Goal: Information Seeking & Learning: Learn about a topic

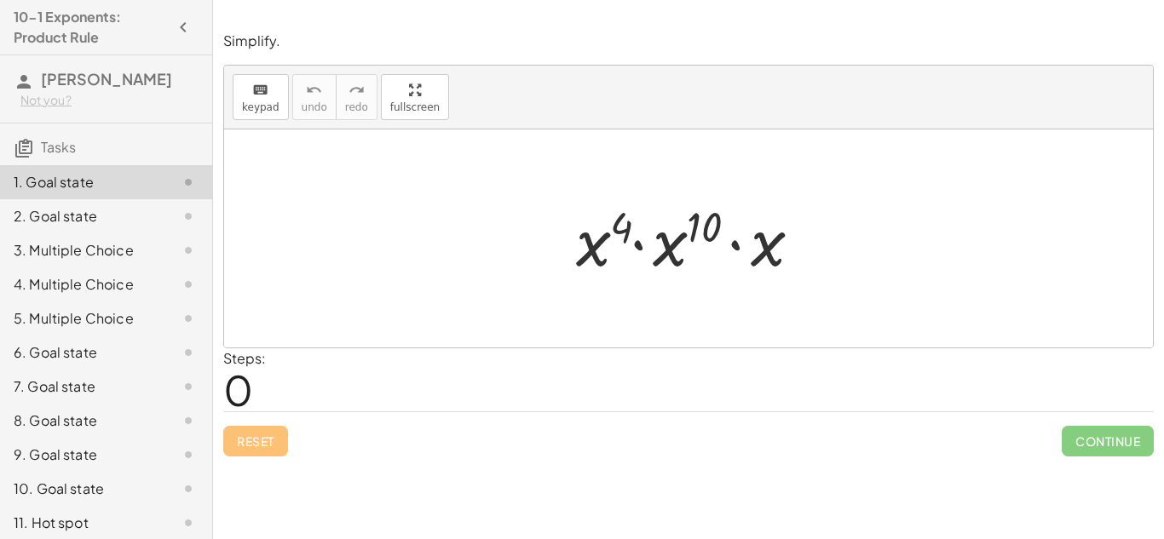
click at [793, 293] on div at bounding box center [688, 239] width 929 height 218
click at [389, 400] on div "Steps: 0" at bounding box center [688, 380] width 931 height 63
click at [602, 250] on div at bounding box center [696, 239] width 256 height 88
click at [672, 252] on div at bounding box center [696, 239] width 256 height 88
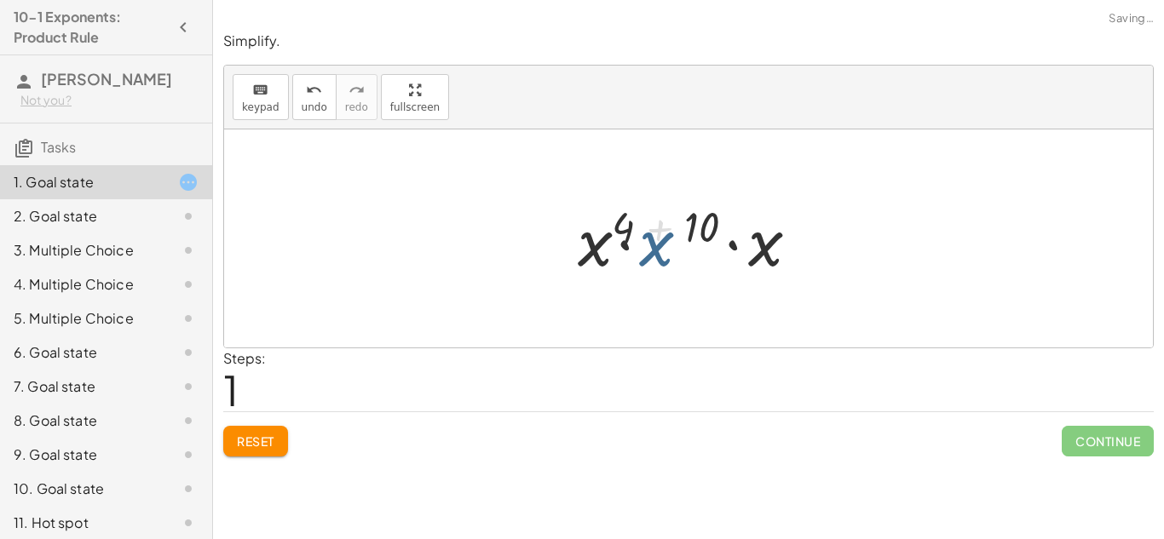
click at [672, 252] on div at bounding box center [694, 239] width 235 height 88
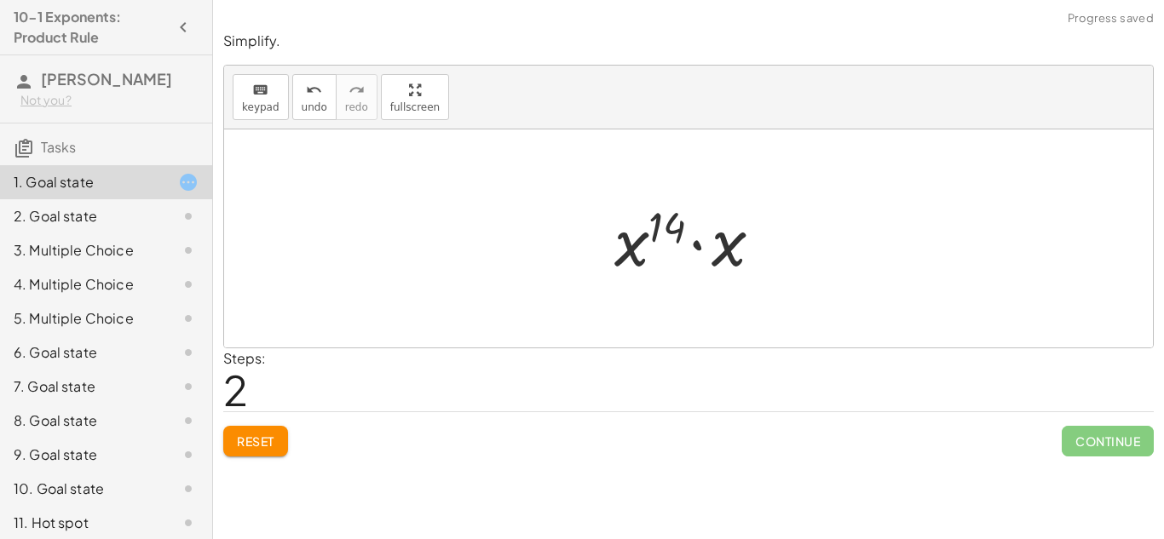
click at [726, 260] on div at bounding box center [695, 239] width 178 height 88
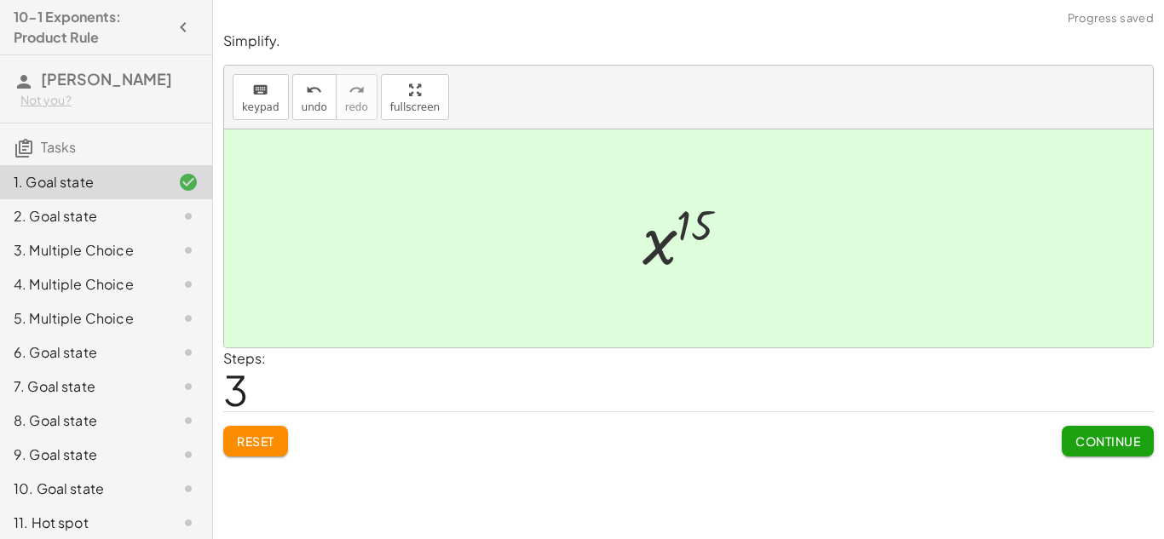
click at [1151, 447] on button "Continue" at bounding box center [1108, 441] width 92 height 31
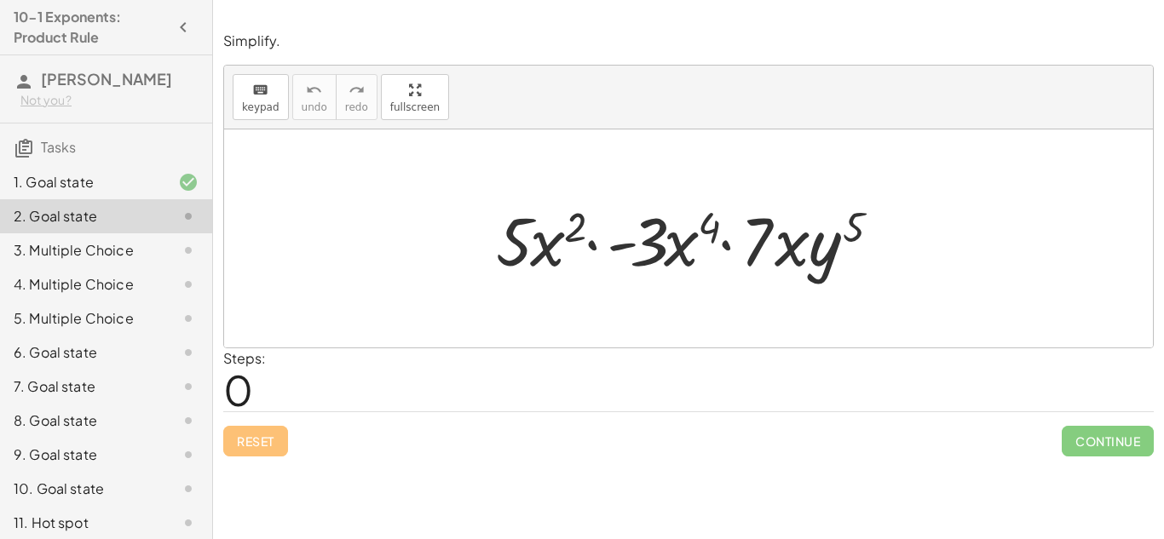
click at [765, 215] on div at bounding box center [695, 239] width 414 height 88
click at [791, 229] on div at bounding box center [695, 239] width 414 height 88
click at [687, 250] on div at bounding box center [695, 239] width 414 height 88
click at [658, 248] on div at bounding box center [695, 239] width 414 height 88
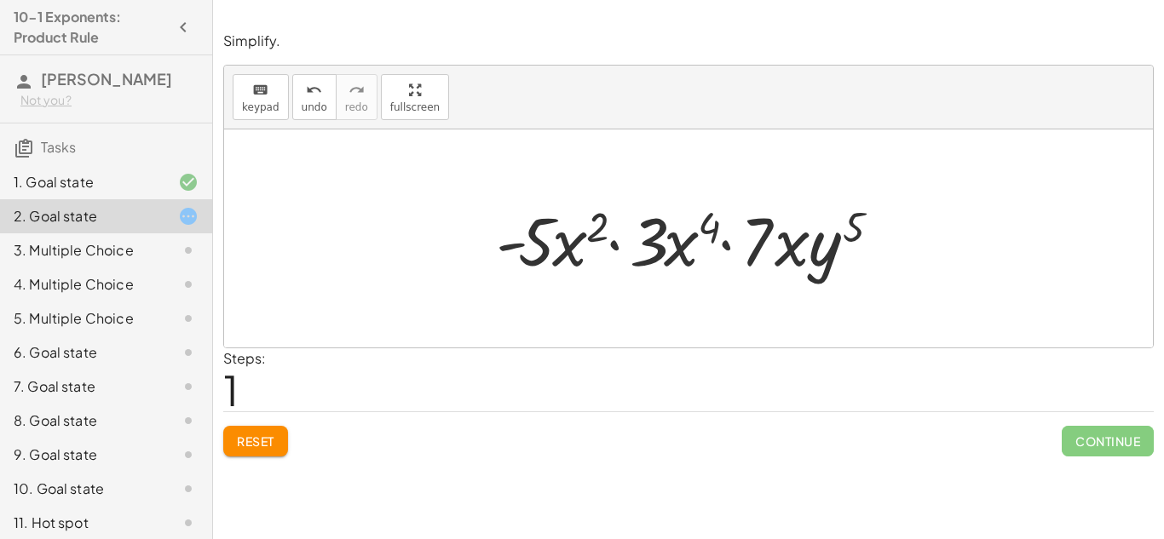
click at [653, 250] on div at bounding box center [695, 239] width 414 height 88
click at [580, 239] on div at bounding box center [695, 239] width 414 height 88
click at [789, 253] on div at bounding box center [695, 239] width 414 height 88
click at [724, 245] on div at bounding box center [695, 239] width 414 height 88
click at [615, 243] on div at bounding box center [695, 239] width 414 height 88
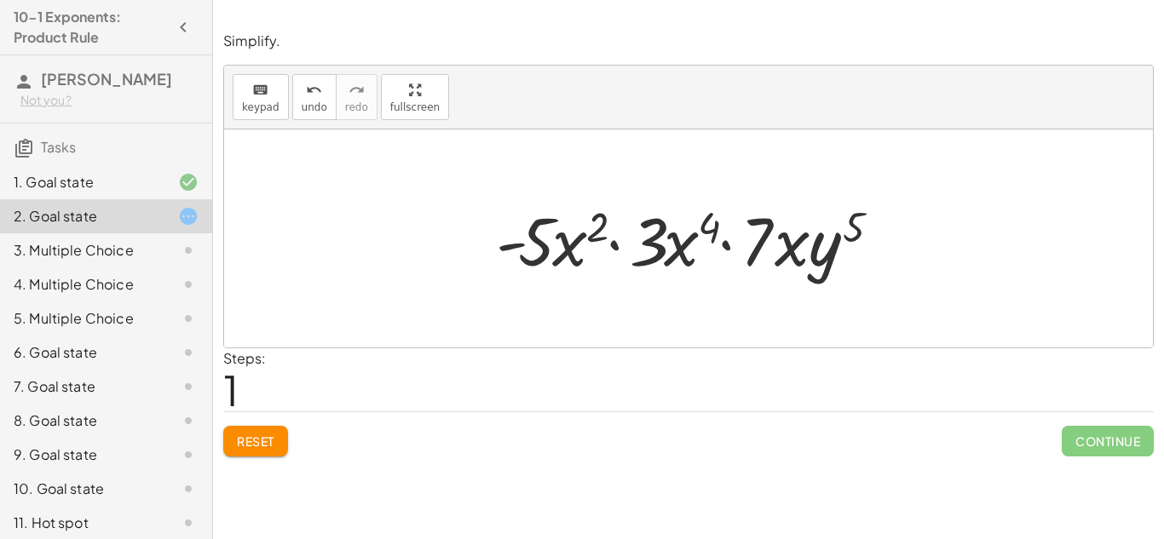
click at [704, 230] on div at bounding box center [695, 239] width 414 height 88
drag, startPoint x: 704, startPoint y: 230, endPoint x: 599, endPoint y: 223, distance: 105.1
click at [599, 223] on div at bounding box center [695, 239] width 414 height 88
drag, startPoint x: 601, startPoint y: 229, endPoint x: 730, endPoint y: 237, distance: 129.8
click at [730, 237] on div at bounding box center [695, 239] width 414 height 88
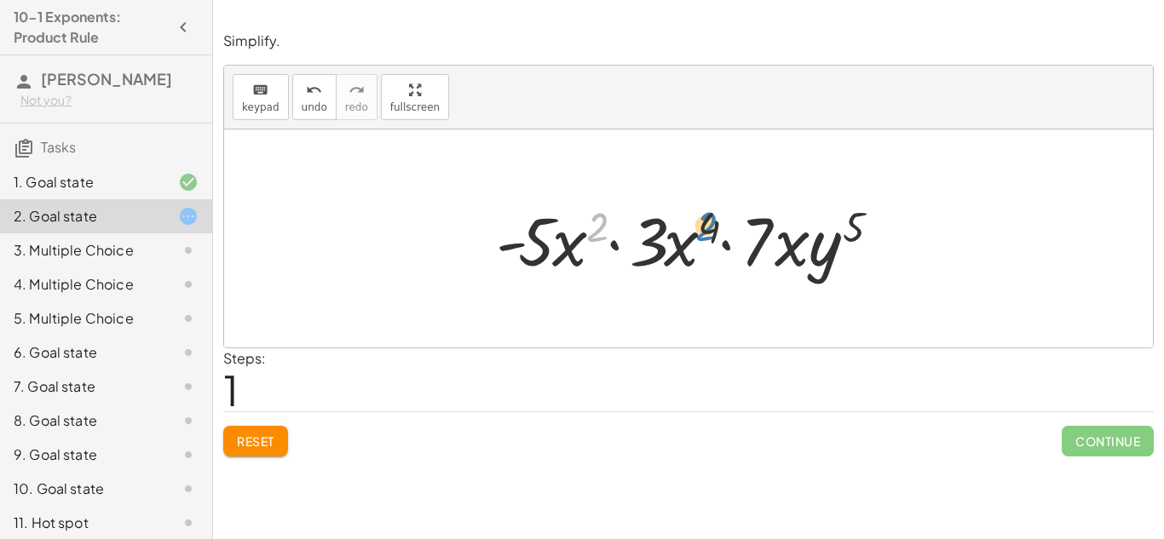
drag, startPoint x: 591, startPoint y: 223, endPoint x: 705, endPoint y: 222, distance: 114.2
click at [705, 222] on div at bounding box center [695, 239] width 414 height 88
drag, startPoint x: 715, startPoint y: 230, endPoint x: 601, endPoint y: 218, distance: 114.8
click at [601, 218] on div at bounding box center [695, 239] width 414 height 88
drag, startPoint x: 665, startPoint y: 258, endPoint x: 573, endPoint y: 251, distance: 92.3
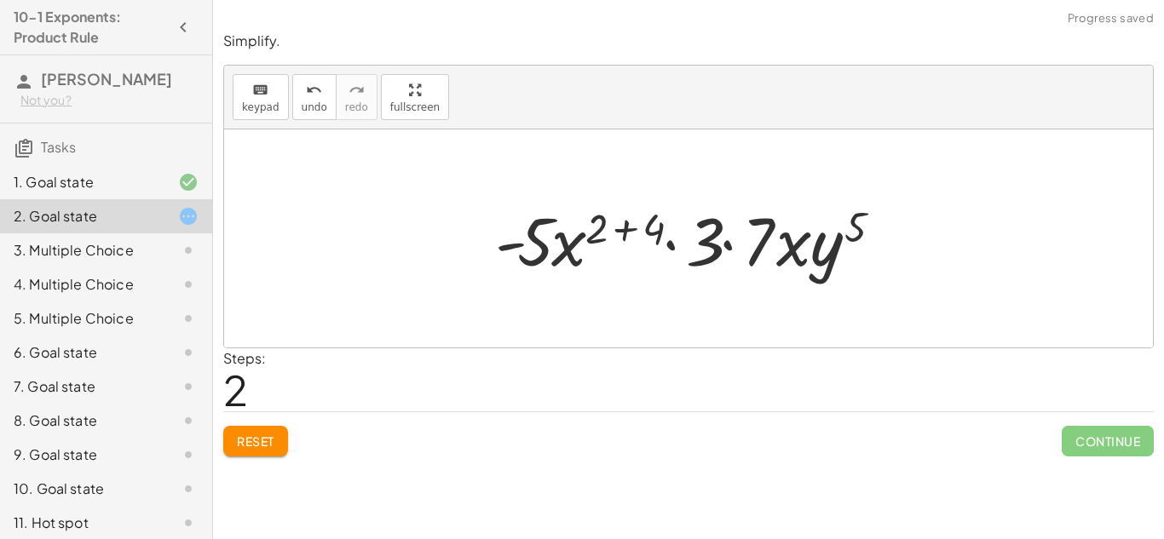
click at [630, 228] on div at bounding box center [695, 239] width 417 height 88
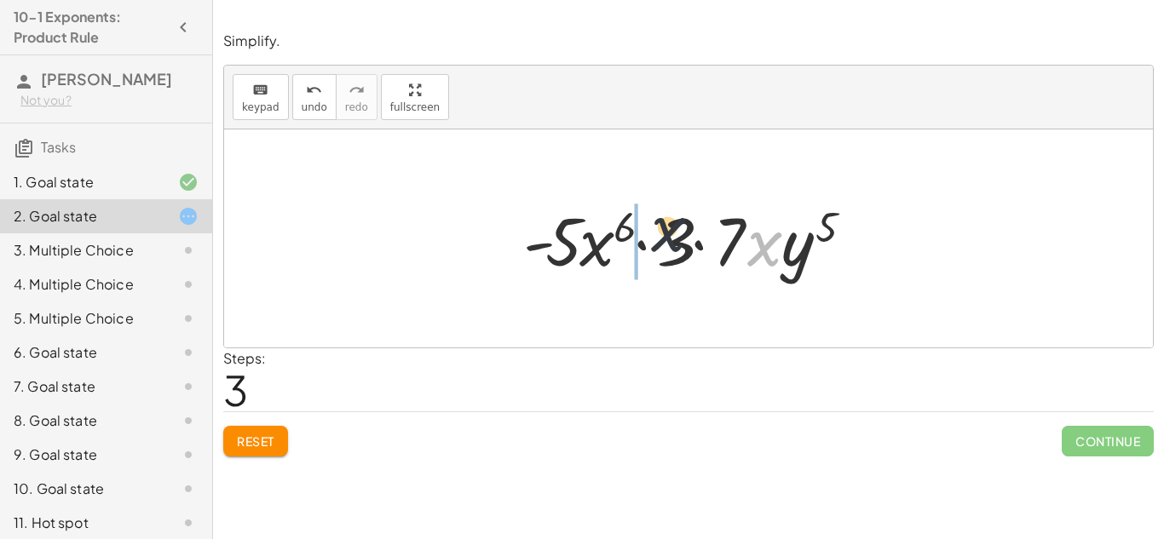
drag, startPoint x: 754, startPoint y: 247, endPoint x: 618, endPoint y: 228, distance: 137.6
click at [618, 228] on div at bounding box center [695, 239] width 360 height 88
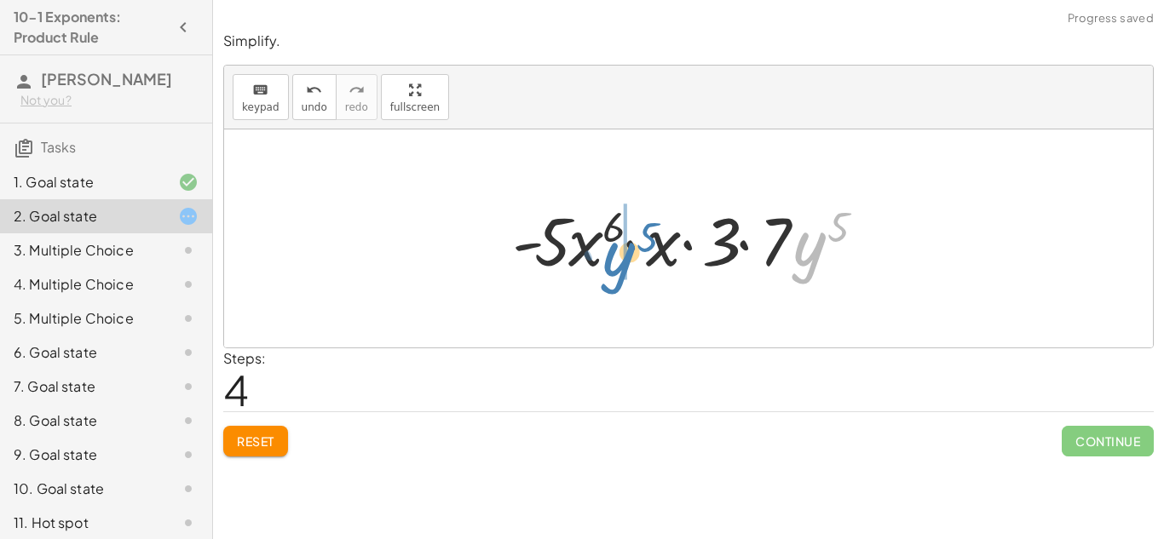
drag, startPoint x: 825, startPoint y: 245, endPoint x: 623, endPoint y: 253, distance: 202.1
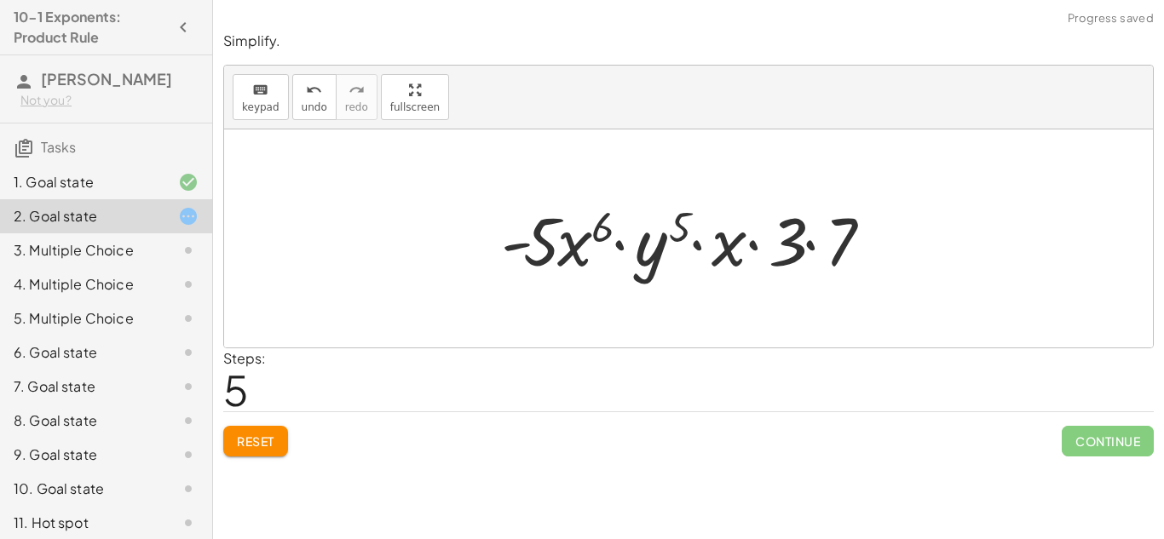
click at [784, 262] on div at bounding box center [695, 239] width 405 height 88
click at [808, 245] on div at bounding box center [695, 239] width 405 height 88
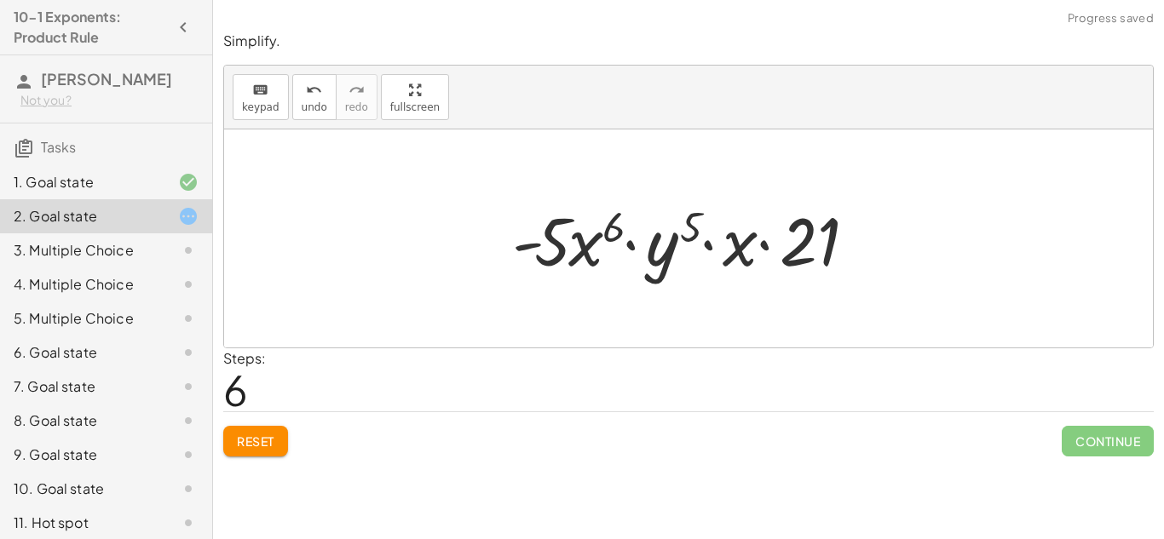
click at [759, 245] on div at bounding box center [695, 239] width 383 height 88
click at [717, 246] on div at bounding box center [695, 239] width 383 height 88
click at [628, 244] on div at bounding box center [695, 239] width 383 height 88
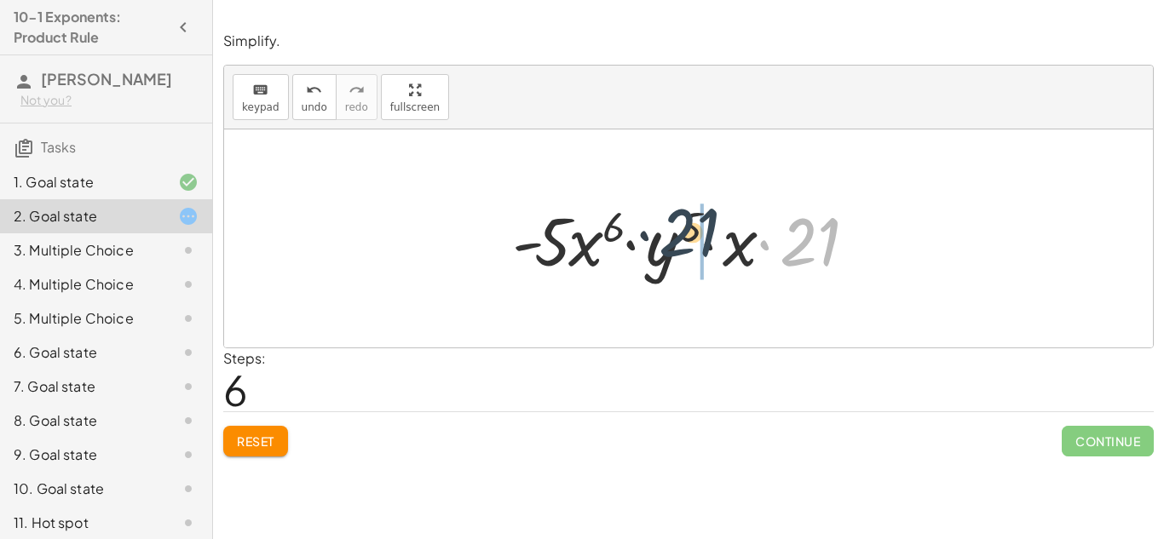
drag, startPoint x: 835, startPoint y: 250, endPoint x: 705, endPoint y: 240, distance: 130.7
click at [705, 240] on div at bounding box center [695, 239] width 383 height 88
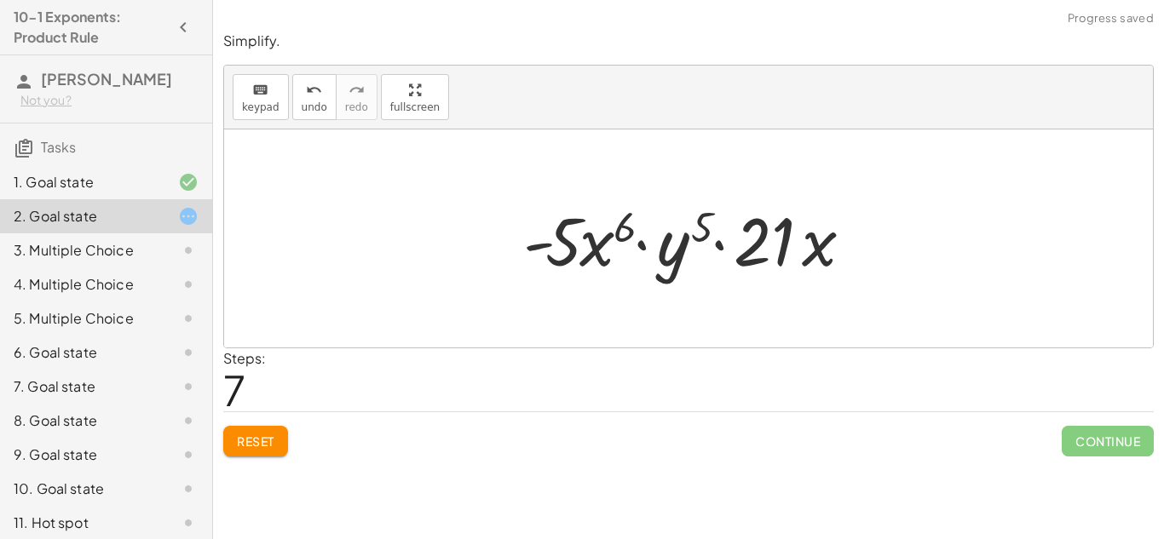
click at [716, 245] on div at bounding box center [695, 239] width 360 height 88
drag, startPoint x: 789, startPoint y: 241, endPoint x: 759, endPoint y: 247, distance: 30.4
click at [759, 247] on div at bounding box center [695, 239] width 360 height 88
drag, startPoint x: 829, startPoint y: 252, endPoint x: 686, endPoint y: 249, distance: 143.2
click at [686, 249] on div at bounding box center [695, 239] width 360 height 88
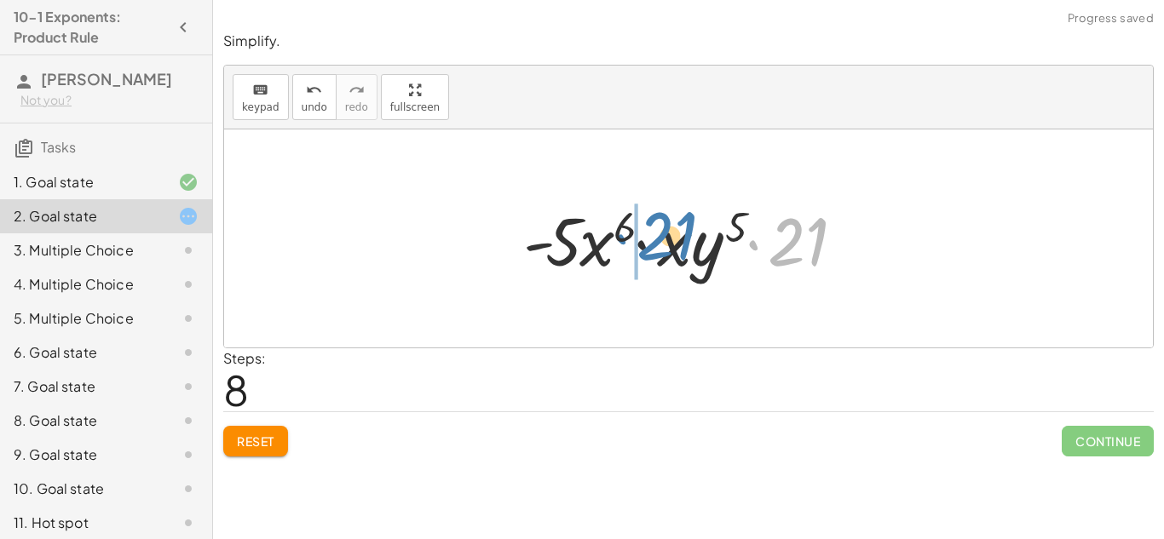
drag, startPoint x: 802, startPoint y: 244, endPoint x: 677, endPoint y: 244, distance: 125.3
click at [677, 244] on div at bounding box center [695, 239] width 360 height 88
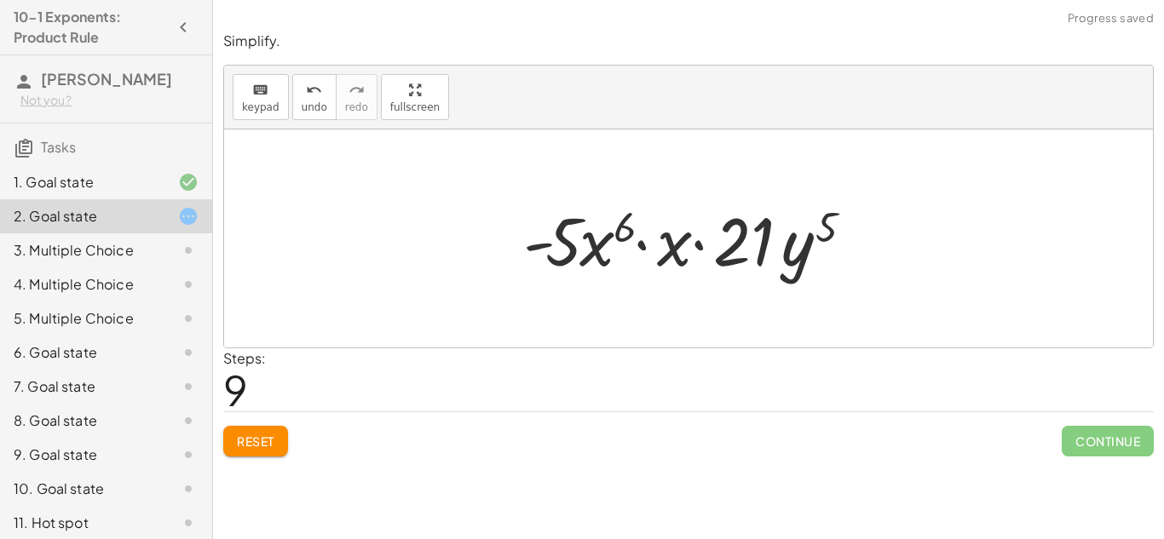
click at [663, 253] on div at bounding box center [695, 239] width 360 height 88
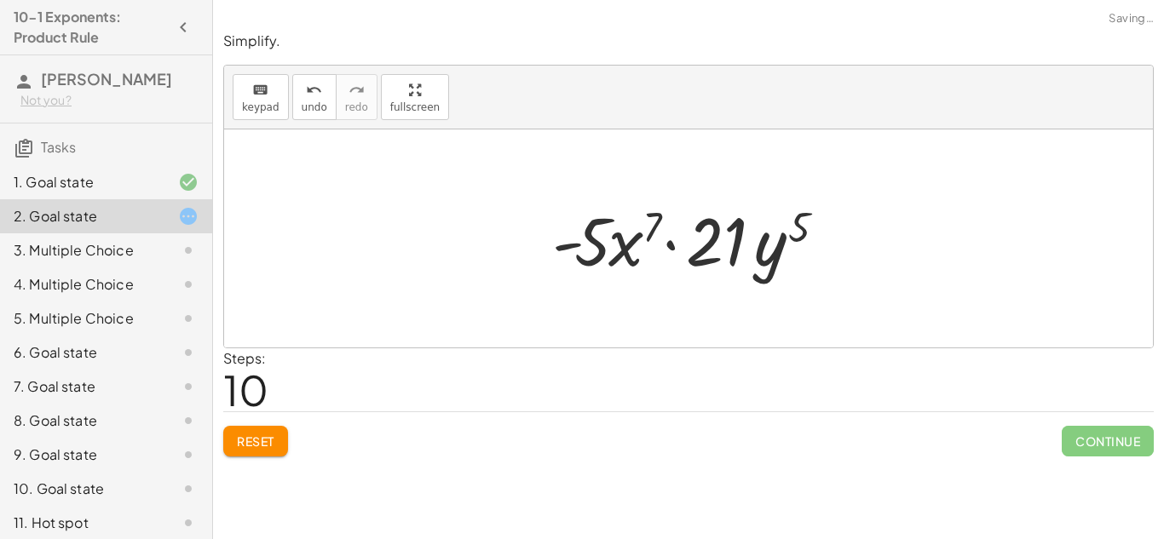
click at [676, 251] on div at bounding box center [695, 239] width 303 height 88
drag, startPoint x: 788, startPoint y: 250, endPoint x: 831, endPoint y: 243, distance: 44.0
click at [831, 243] on div at bounding box center [695, 239] width 303 height 88
drag, startPoint x: 809, startPoint y: 230, endPoint x: 646, endPoint y: 238, distance: 163.0
click at [646, 238] on div at bounding box center [695, 239] width 303 height 88
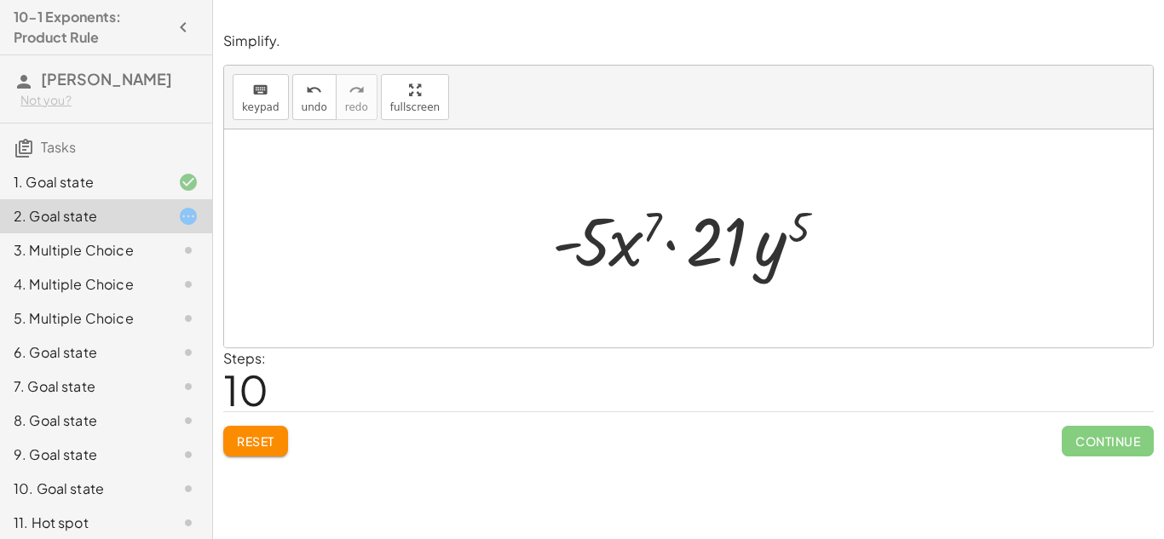
click at [671, 247] on div at bounding box center [695, 239] width 303 height 88
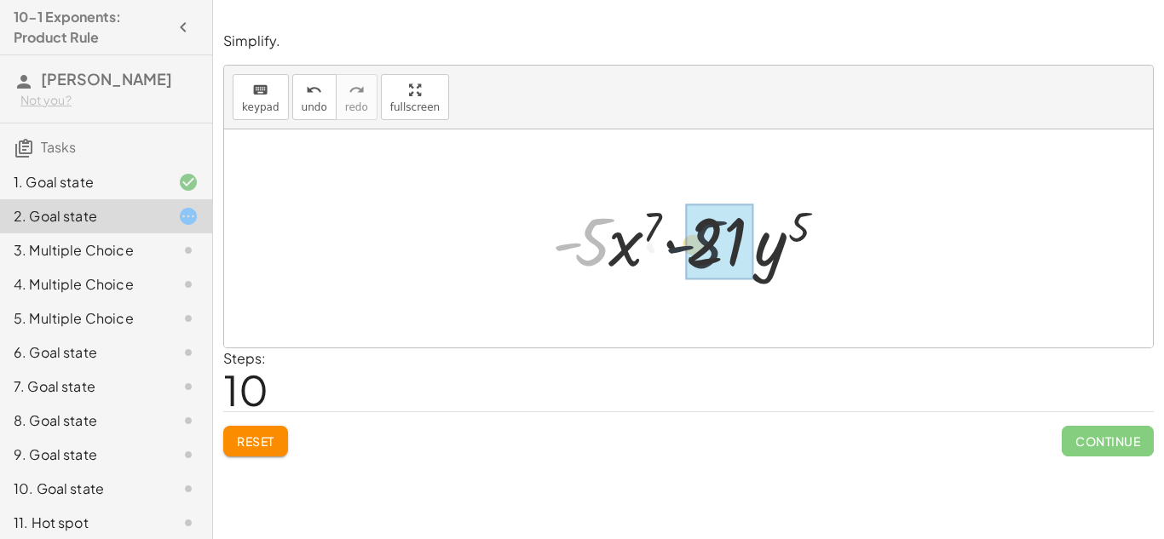
drag, startPoint x: 582, startPoint y: 245, endPoint x: 713, endPoint y: 249, distance: 130.4
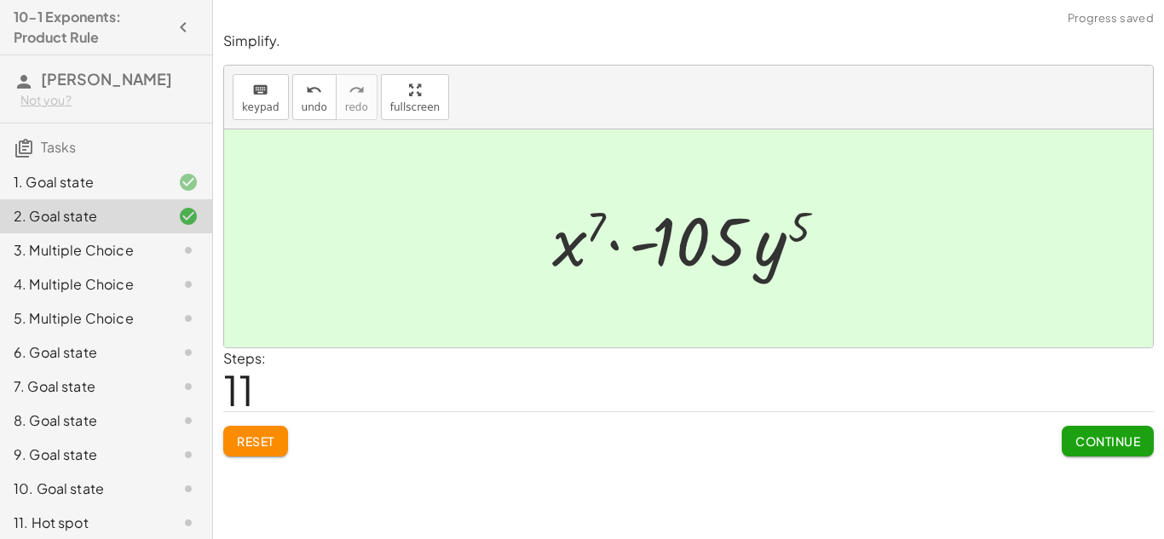
click at [768, 254] on div at bounding box center [695, 239] width 303 height 88
click at [1103, 436] on span "Continue" at bounding box center [1108, 441] width 65 height 15
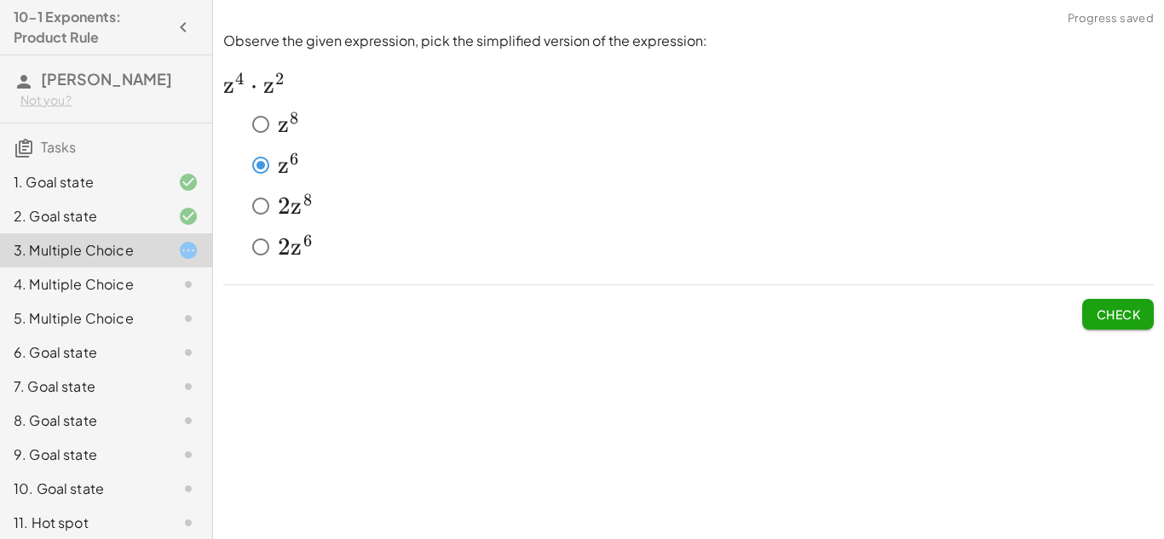
click at [1093, 329] on button "Check" at bounding box center [1118, 314] width 72 height 31
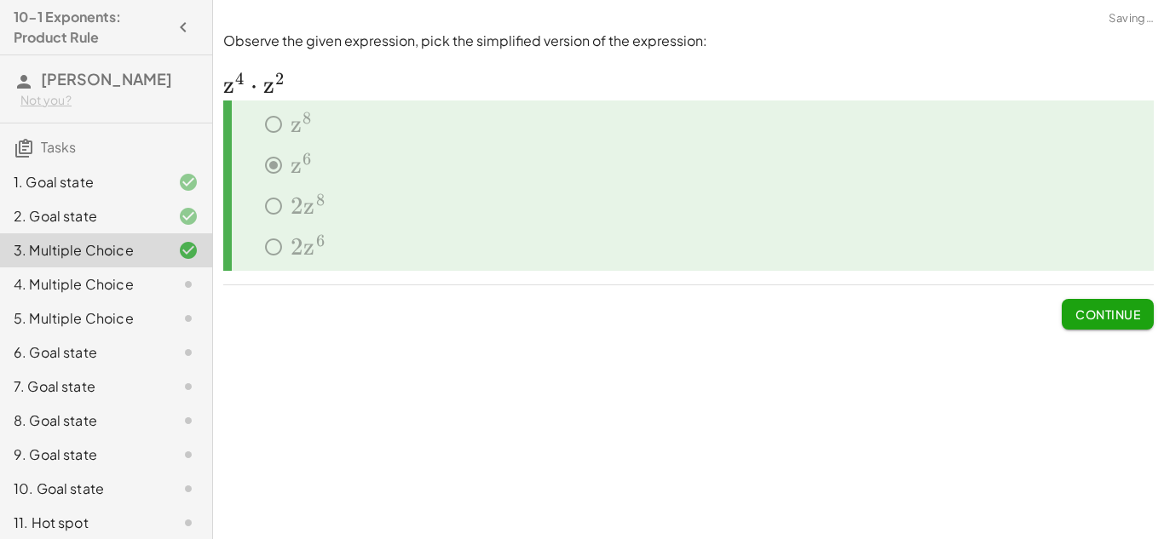
click at [1112, 322] on span "Continue" at bounding box center [1108, 314] width 65 height 15
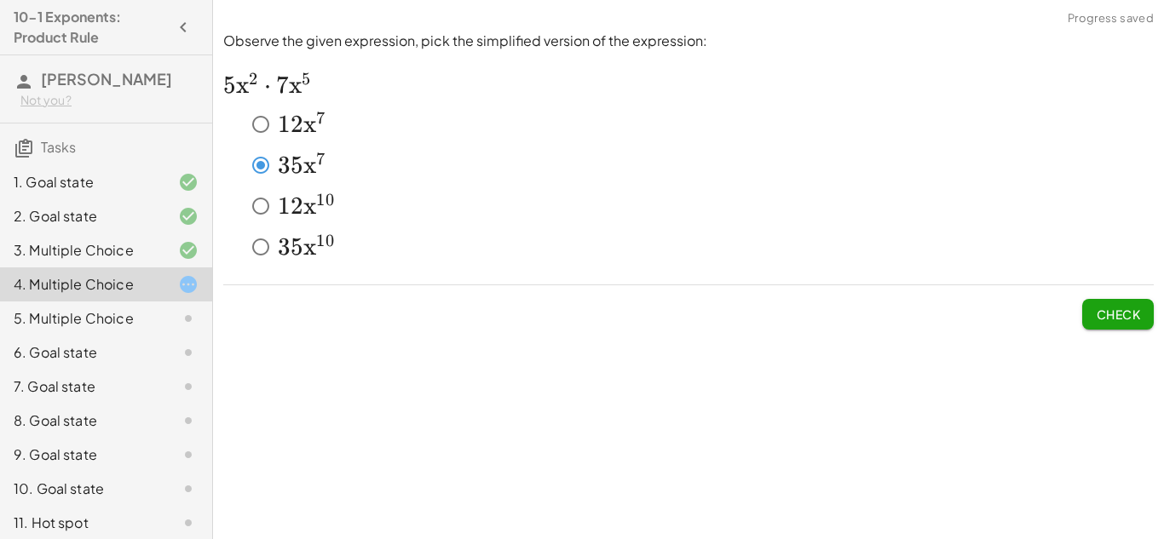
click at [1093, 307] on button "Check" at bounding box center [1118, 314] width 72 height 31
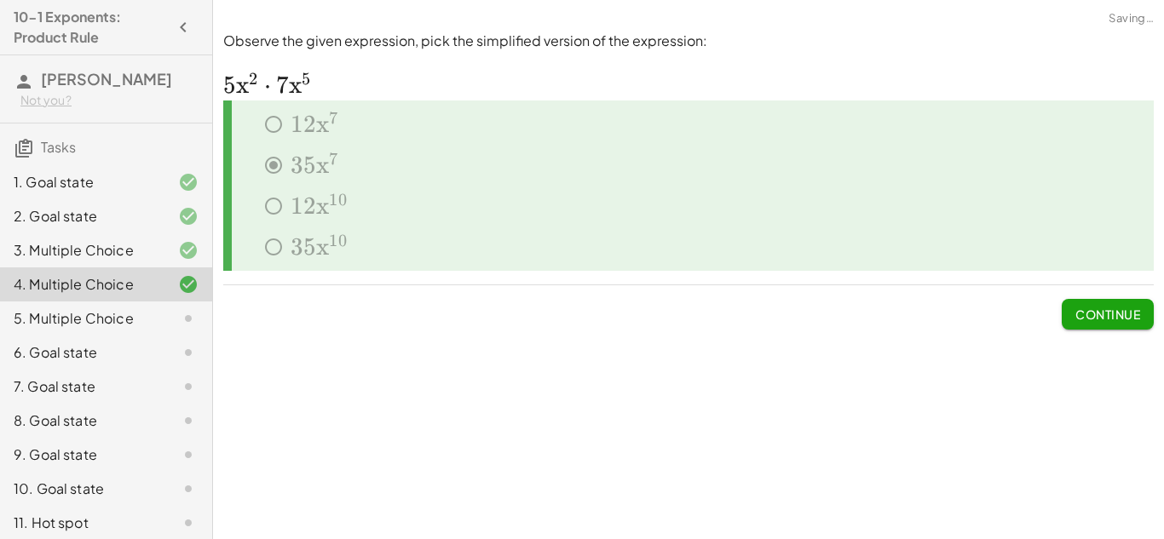
click at [1113, 325] on button "Continue" at bounding box center [1108, 314] width 92 height 31
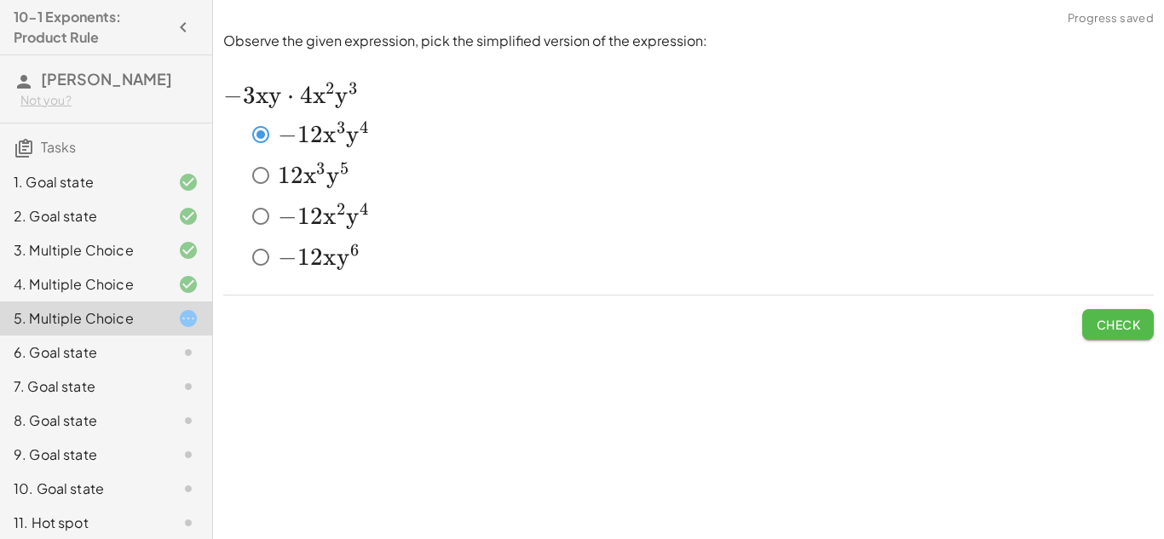
click at [1117, 327] on span "Check" at bounding box center [1118, 324] width 44 height 15
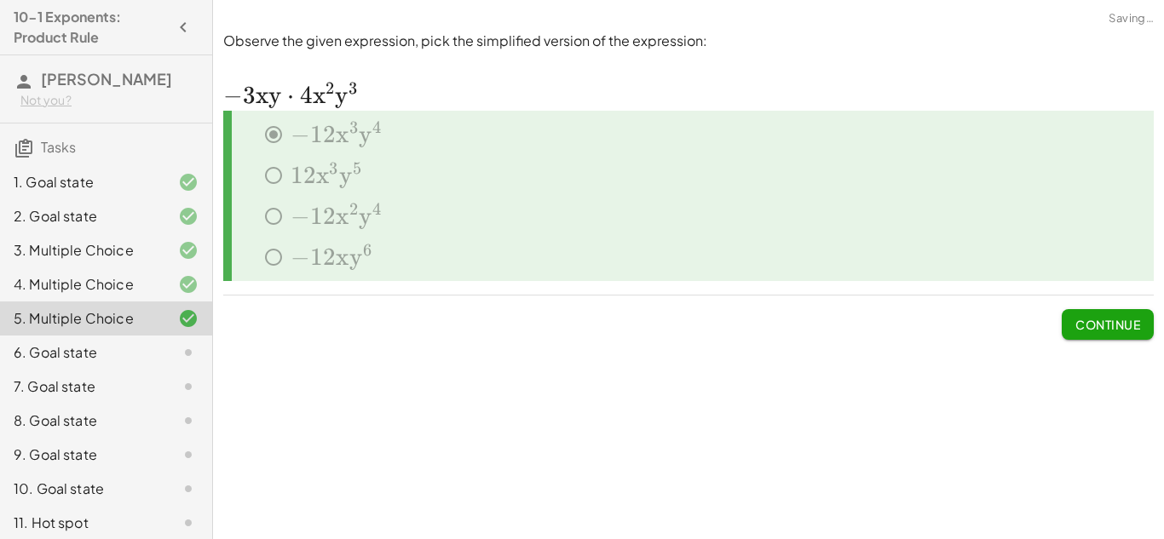
click at [1116, 327] on span "Continue" at bounding box center [1108, 324] width 65 height 15
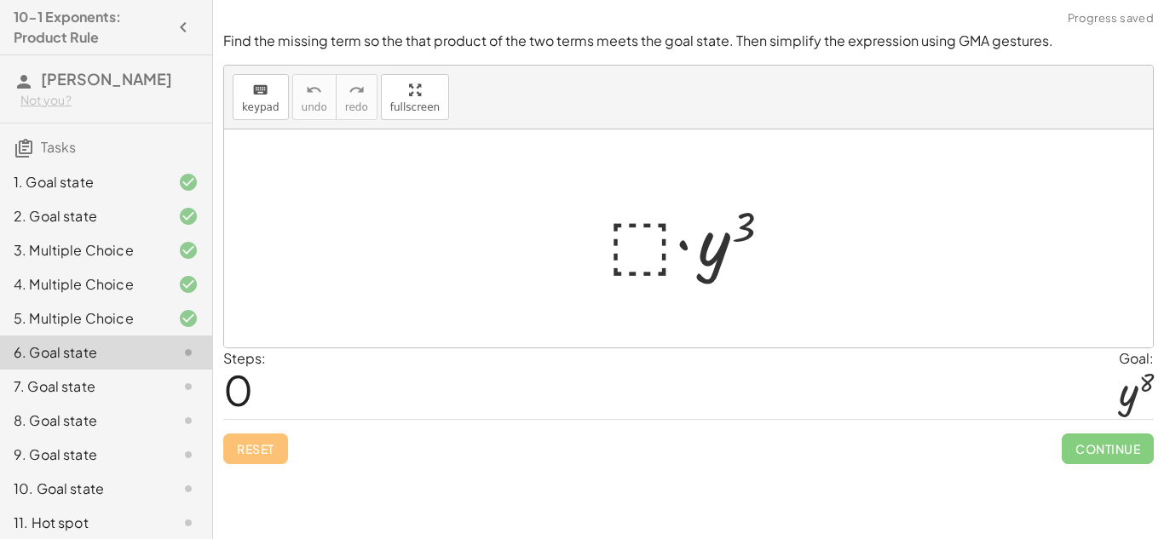
click at [872, 349] on div "Steps: 0 Goal: y 8" at bounding box center [688, 384] width 931 height 71
click at [747, 234] on div at bounding box center [695, 239] width 192 height 88
drag, startPoint x: 704, startPoint y: 252, endPoint x: 650, endPoint y: 245, distance: 54.2
click at [650, 245] on div at bounding box center [695, 239] width 192 height 88
drag, startPoint x: 713, startPoint y: 246, endPoint x: 603, endPoint y: 236, distance: 111.3
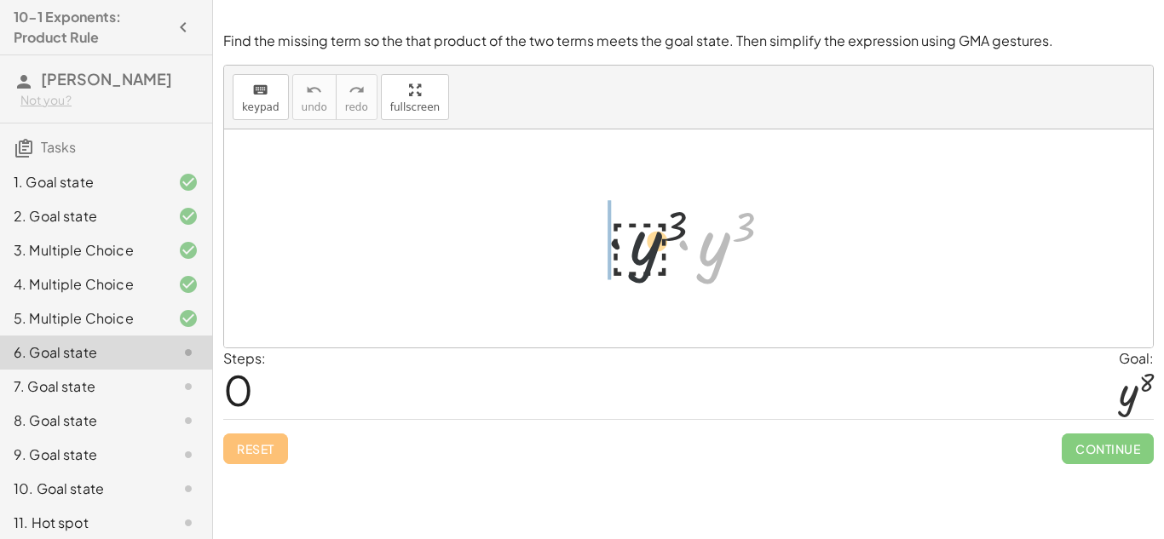
click at [603, 236] on div at bounding box center [695, 239] width 192 height 88
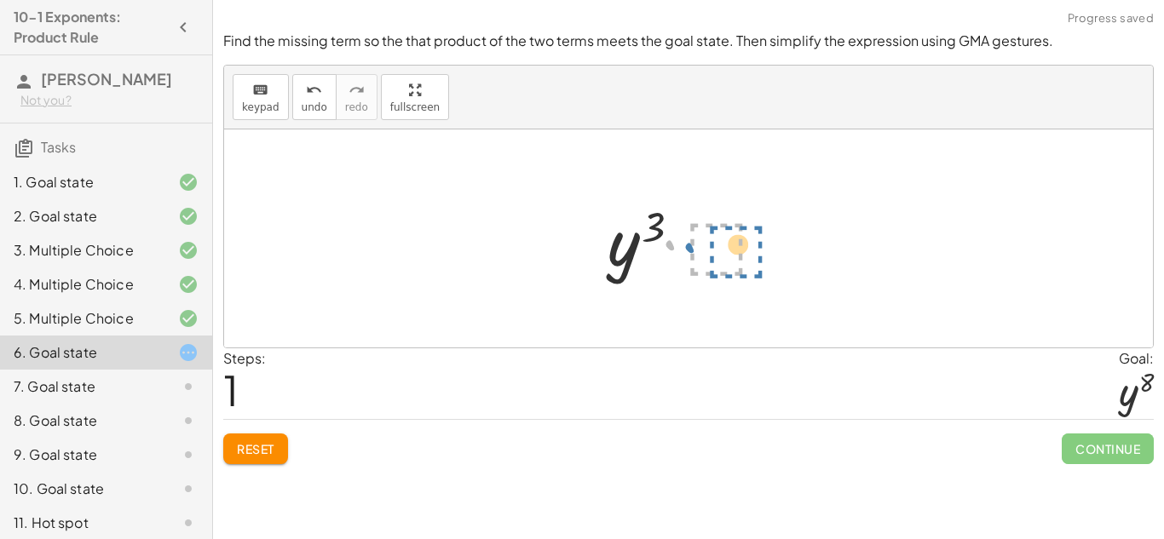
drag, startPoint x: 666, startPoint y: 240, endPoint x: 686, endPoint y: 243, distance: 19.8
click at [686, 243] on div at bounding box center [695, 239] width 192 height 88
drag, startPoint x: 659, startPoint y: 229, endPoint x: 678, endPoint y: 233, distance: 19.9
click at [678, 233] on div at bounding box center [695, 239] width 192 height 88
drag, startPoint x: 656, startPoint y: 227, endPoint x: 758, endPoint y: 252, distance: 104.6
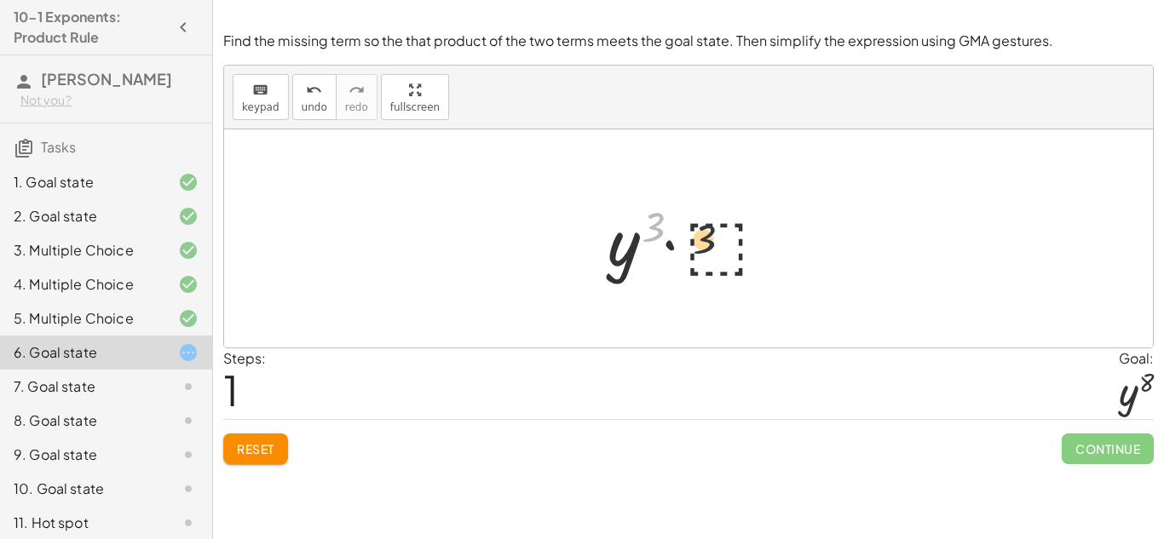
click at [758, 252] on div at bounding box center [695, 239] width 192 height 88
drag, startPoint x: 657, startPoint y: 228, endPoint x: 647, endPoint y: 274, distance: 46.3
click at [647, 274] on div at bounding box center [695, 239] width 192 height 88
click at [661, 224] on div at bounding box center [695, 239] width 192 height 88
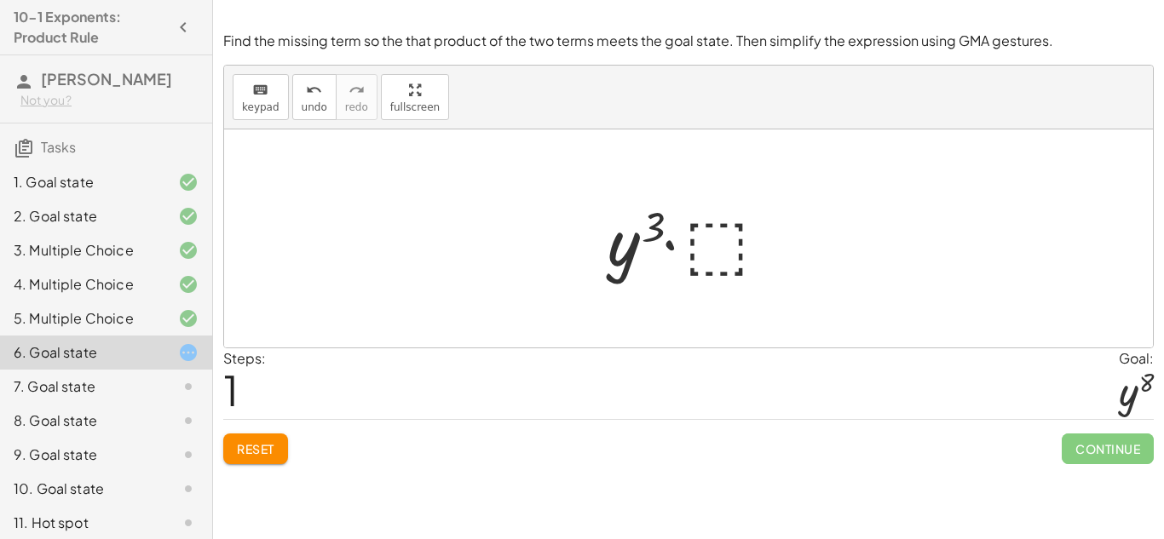
click at [624, 252] on div at bounding box center [695, 239] width 192 height 88
click at [669, 247] on div at bounding box center [695, 239] width 192 height 88
drag, startPoint x: 657, startPoint y: 228, endPoint x: 717, endPoint y: 249, distance: 63.4
click at [717, 249] on div at bounding box center [695, 239] width 192 height 88
drag, startPoint x: 629, startPoint y: 253, endPoint x: 695, endPoint y: 245, distance: 66.9
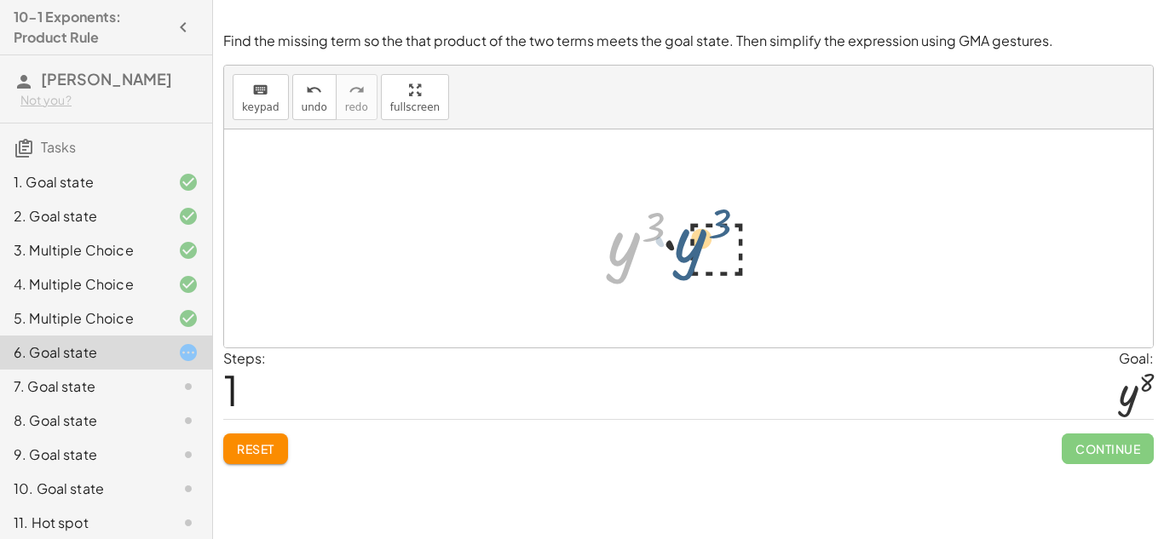
click at [695, 245] on div at bounding box center [695, 239] width 192 height 88
drag, startPoint x: 624, startPoint y: 248, endPoint x: 707, endPoint y: 239, distance: 83.2
click at [707, 239] on div at bounding box center [695, 239] width 192 height 88
drag, startPoint x: 621, startPoint y: 250, endPoint x: 745, endPoint y: 245, distance: 123.7
click at [745, 245] on div at bounding box center [695, 239] width 192 height 88
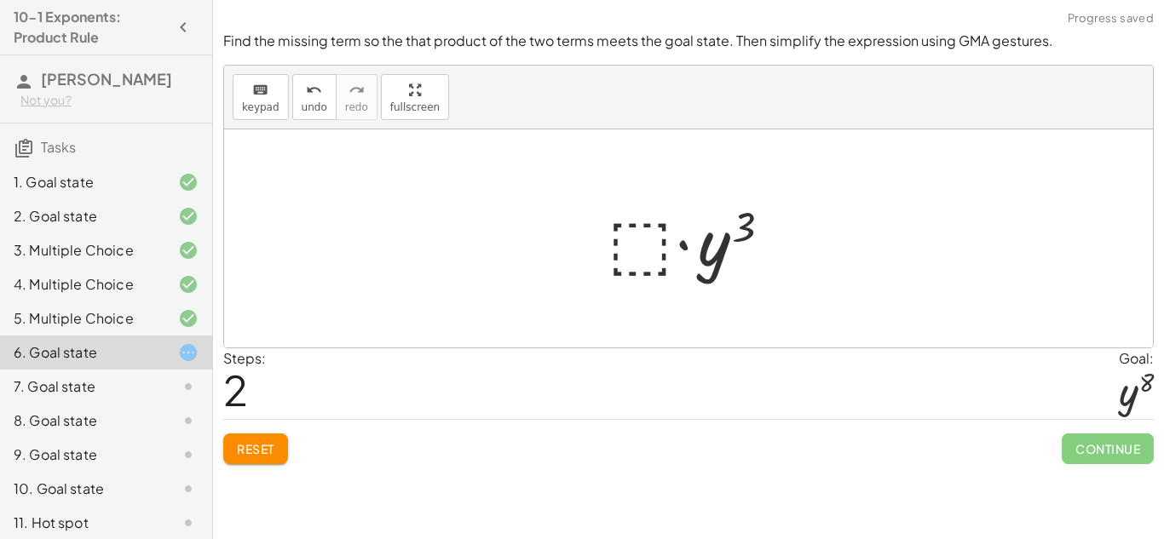
click at [631, 252] on div at bounding box center [695, 239] width 192 height 88
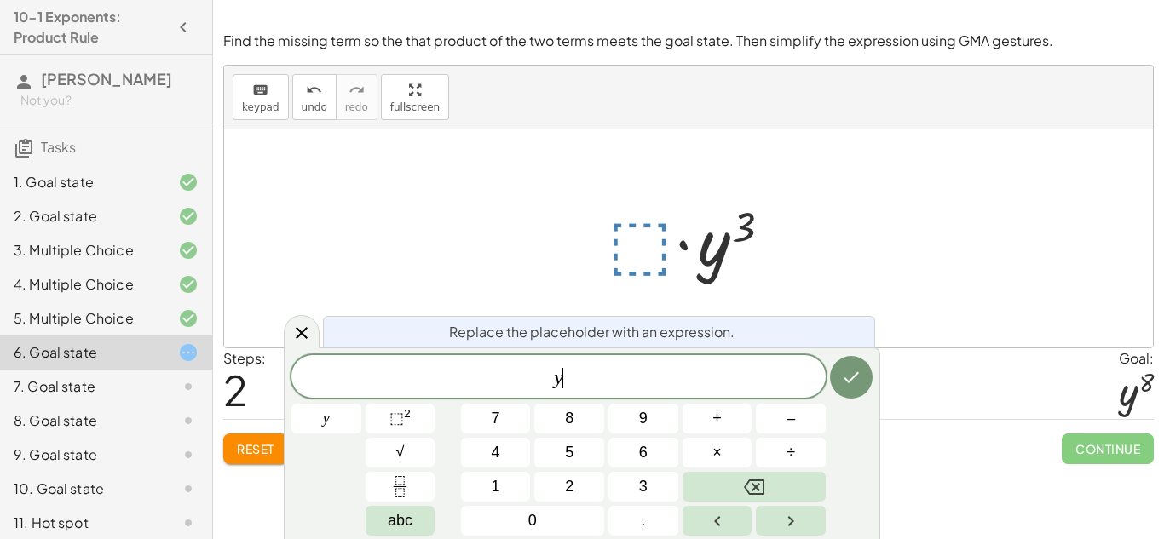
scroll to position [2, 0]
click at [395, 425] on span "⬚" at bounding box center [396, 418] width 14 height 17
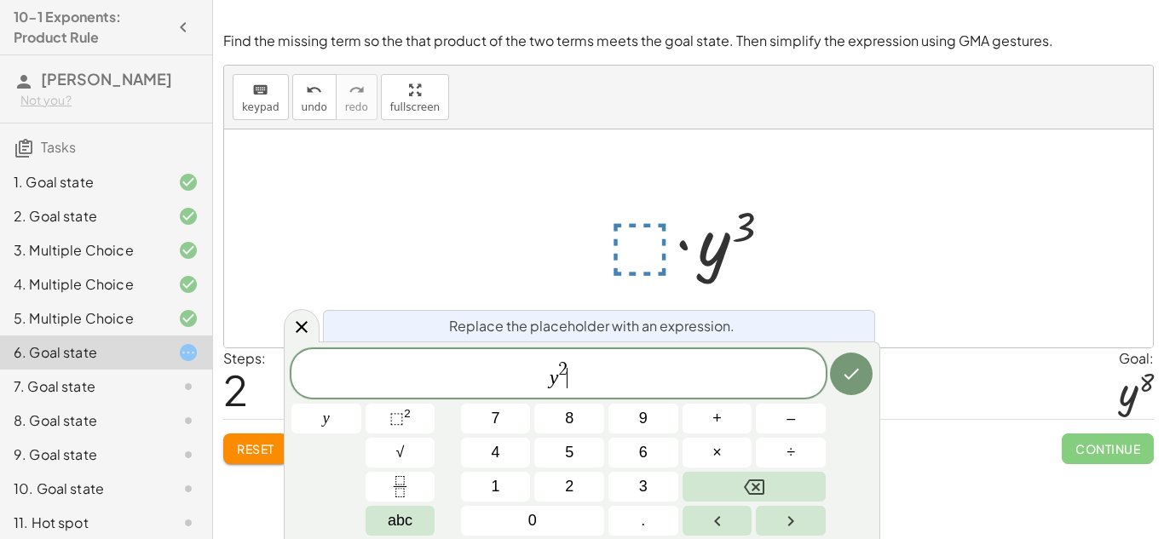
click at [565, 369] on span "2" at bounding box center [562, 370] width 9 height 19
click at [852, 391] on button "Done" at bounding box center [851, 374] width 43 height 43
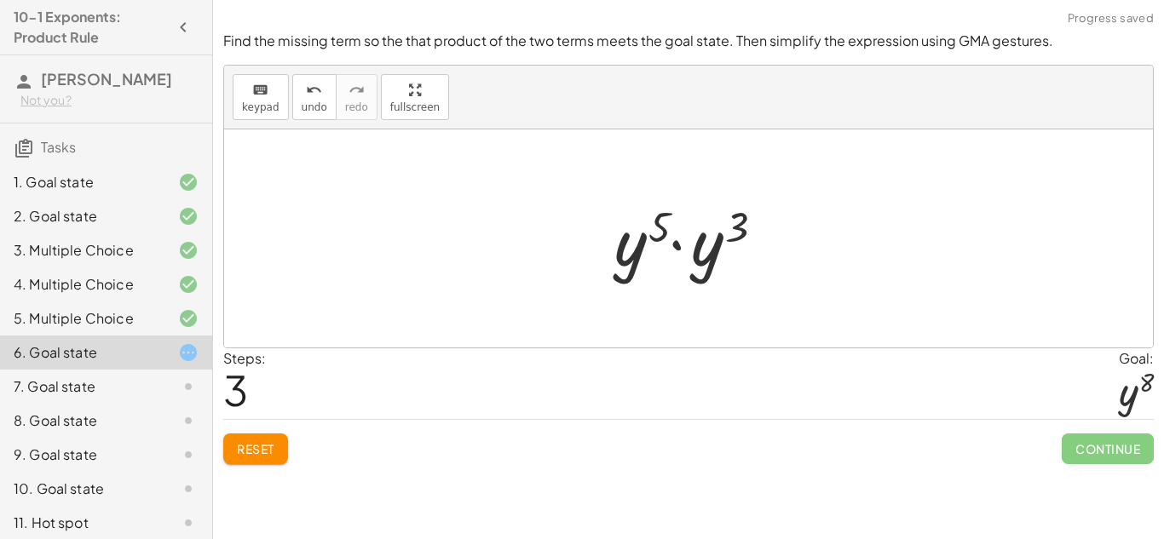
click at [689, 245] on div at bounding box center [695, 239] width 178 height 88
click at [696, 230] on div at bounding box center [695, 239] width 159 height 84
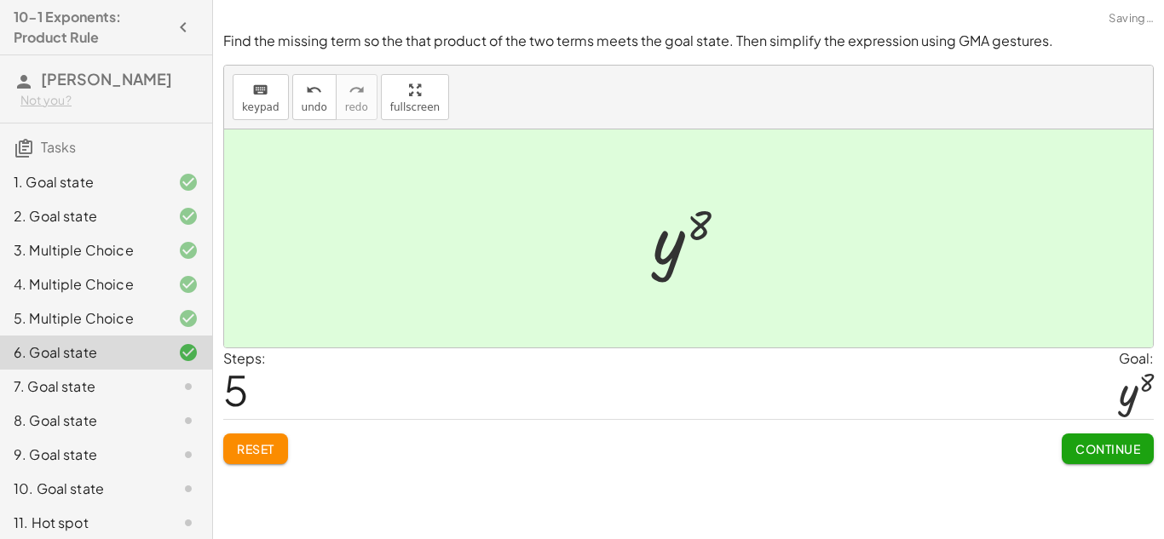
click at [0, 0] on div "Find the missing term so the that product of the two terms meets the goal state…" at bounding box center [0, 0] width 0 height 0
click at [1108, 453] on span "Continue" at bounding box center [1108, 448] width 65 height 15
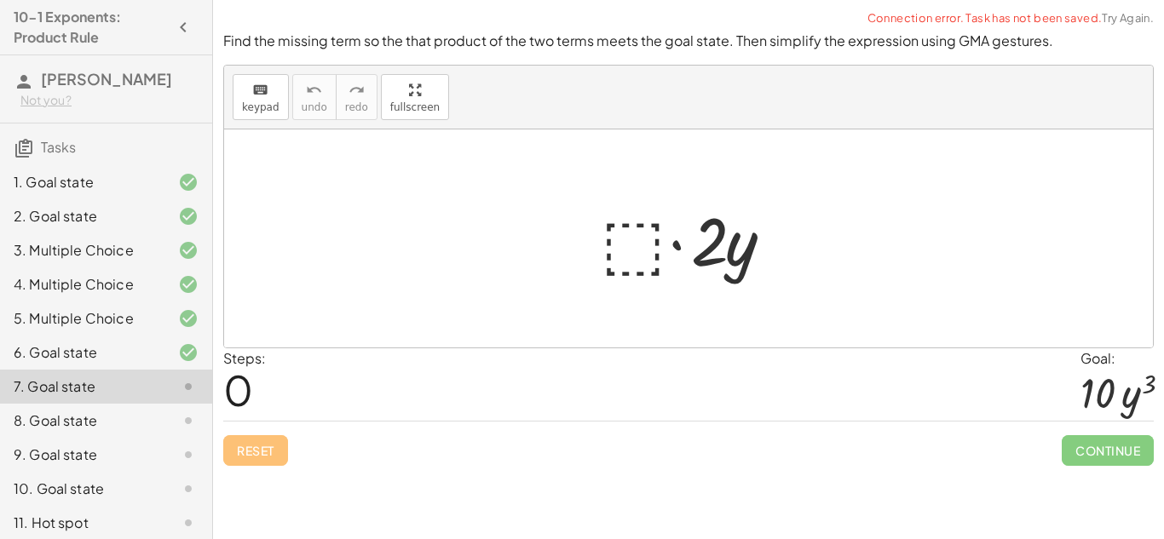
click at [657, 246] on div at bounding box center [694, 239] width 205 height 88
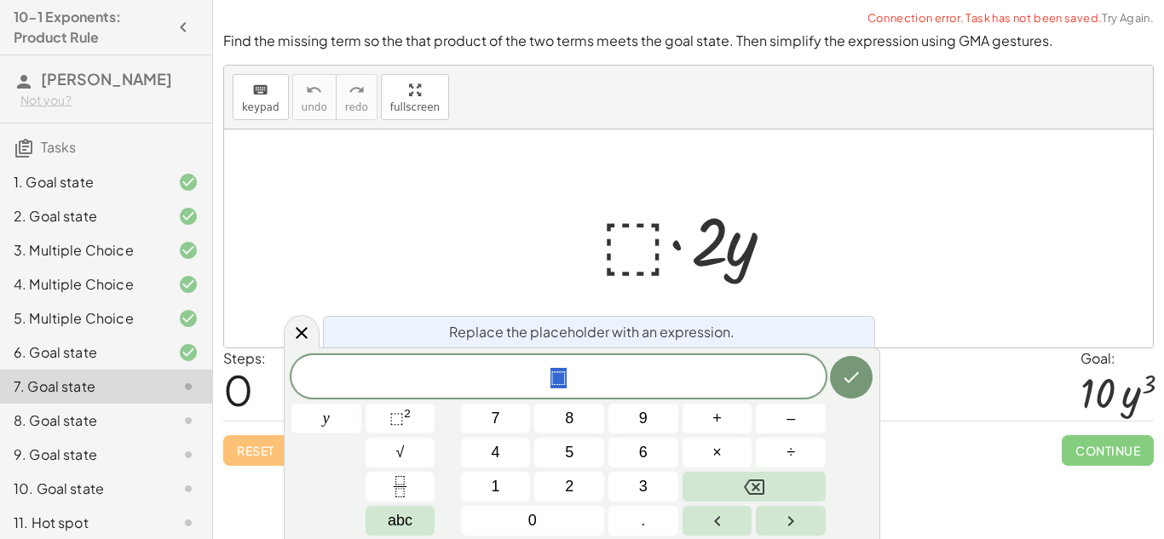
scroll to position [3, 0]
click at [588, 482] on button "2" at bounding box center [569, 487] width 70 height 30
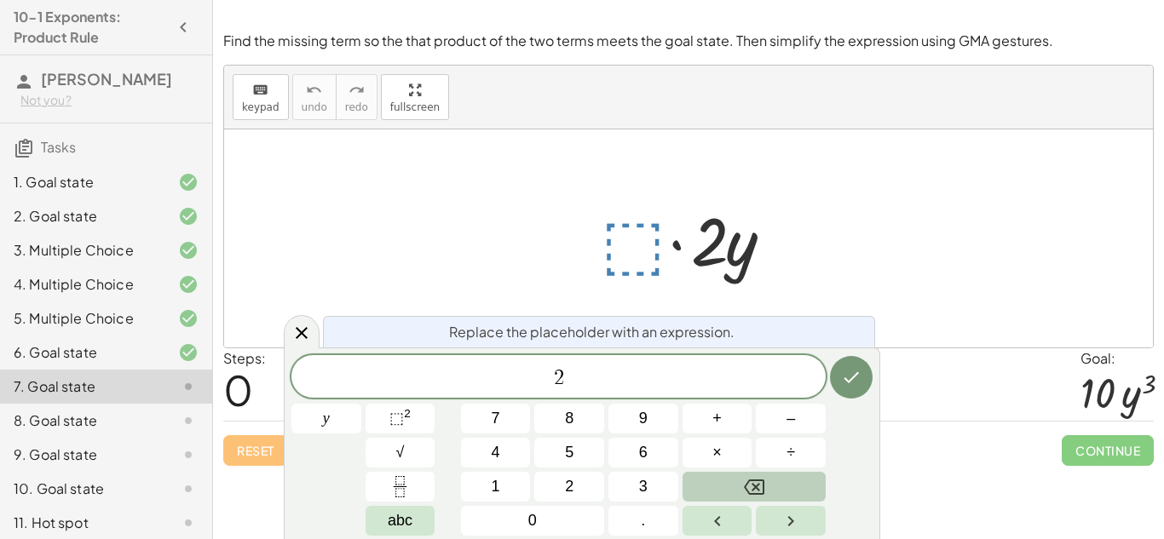
click at [782, 476] on button "Backspace" at bounding box center [754, 487] width 143 height 30
click at [395, 413] on span "⬚" at bounding box center [396, 418] width 14 height 17
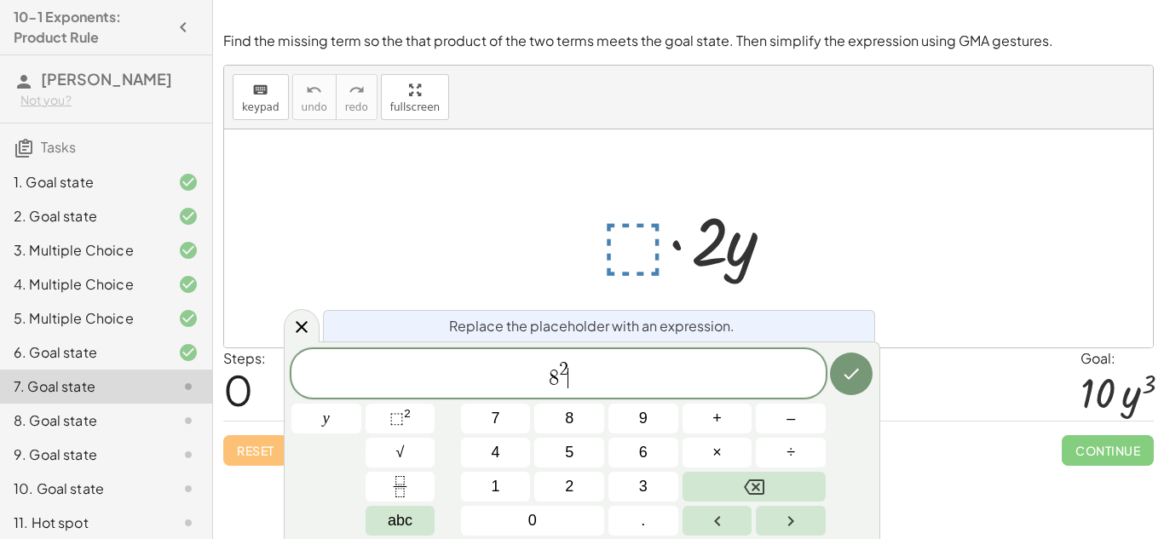
click at [571, 366] on span "8 2 ​" at bounding box center [558, 375] width 534 height 31
click at [568, 367] on span "8 2 ​" at bounding box center [558, 375] width 534 height 31
click at [863, 380] on button "Done" at bounding box center [851, 374] width 43 height 43
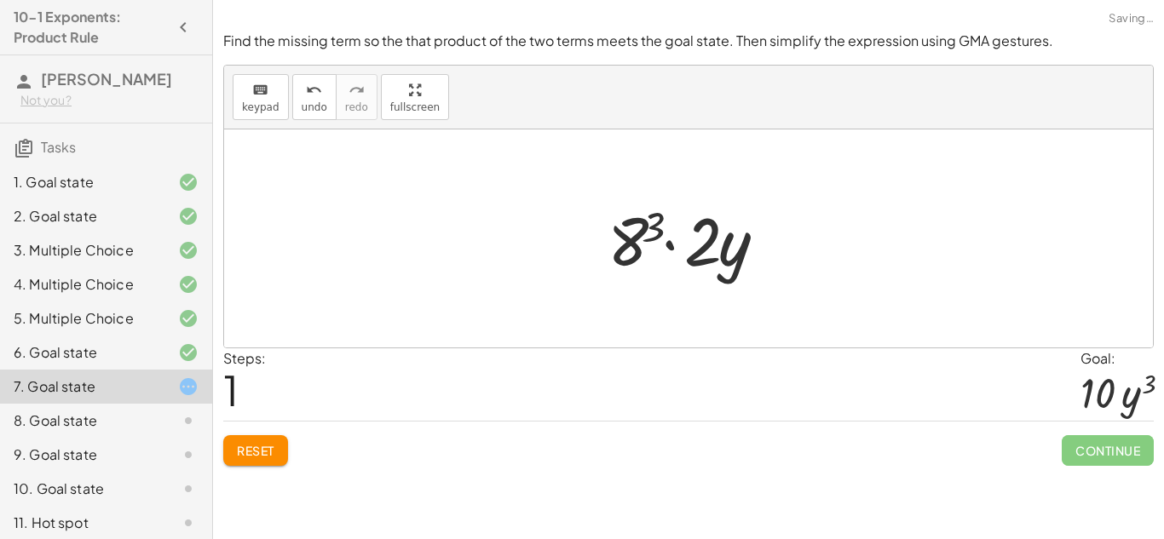
click at [679, 245] on div at bounding box center [695, 239] width 192 height 88
drag, startPoint x: 736, startPoint y: 259, endPoint x: 634, endPoint y: 252, distance: 102.5
click at [634, 252] on div at bounding box center [695, 239] width 192 height 88
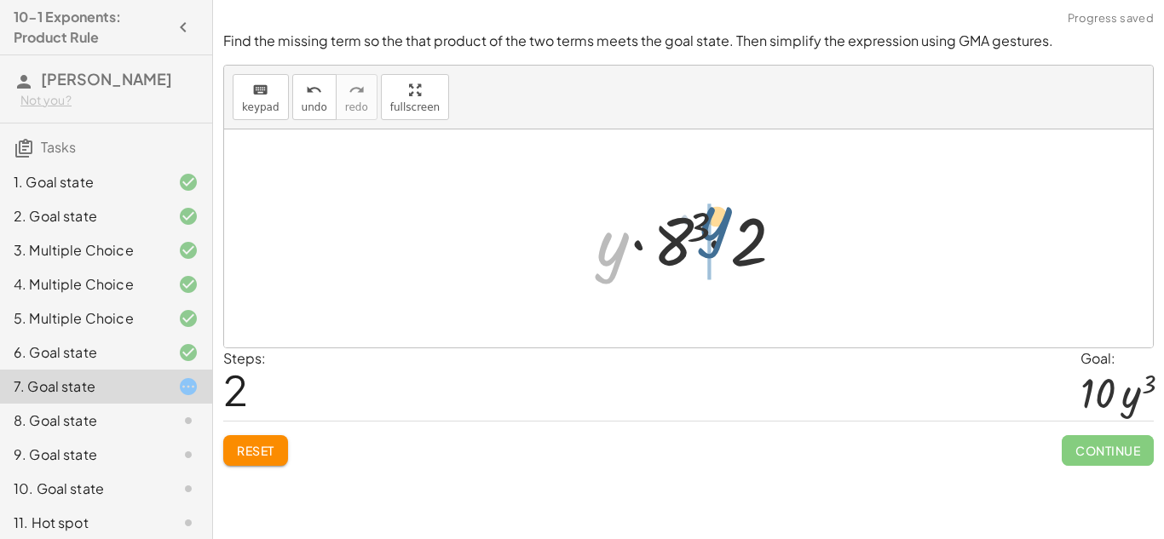
drag, startPoint x: 614, startPoint y: 257, endPoint x: 717, endPoint y: 229, distance: 105.8
click at [717, 229] on div at bounding box center [695, 239] width 215 height 88
click at [636, 226] on div at bounding box center [695, 239] width 215 height 88
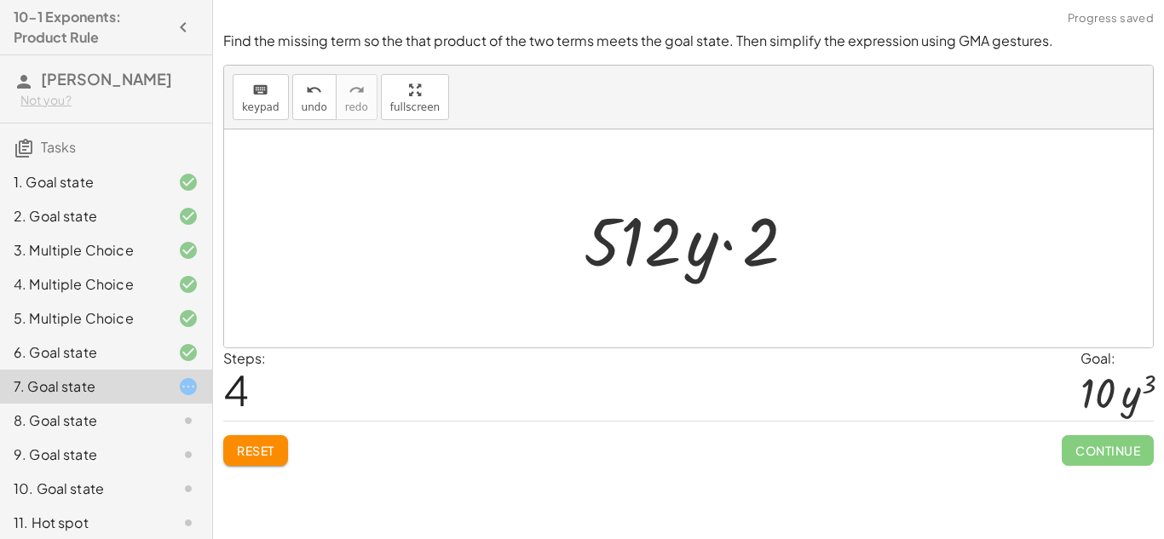
click at [648, 231] on div at bounding box center [694, 239] width 239 height 88
click at [741, 248] on div at bounding box center [694, 239] width 239 height 88
click at [656, 246] on div at bounding box center [694, 239] width 239 height 88
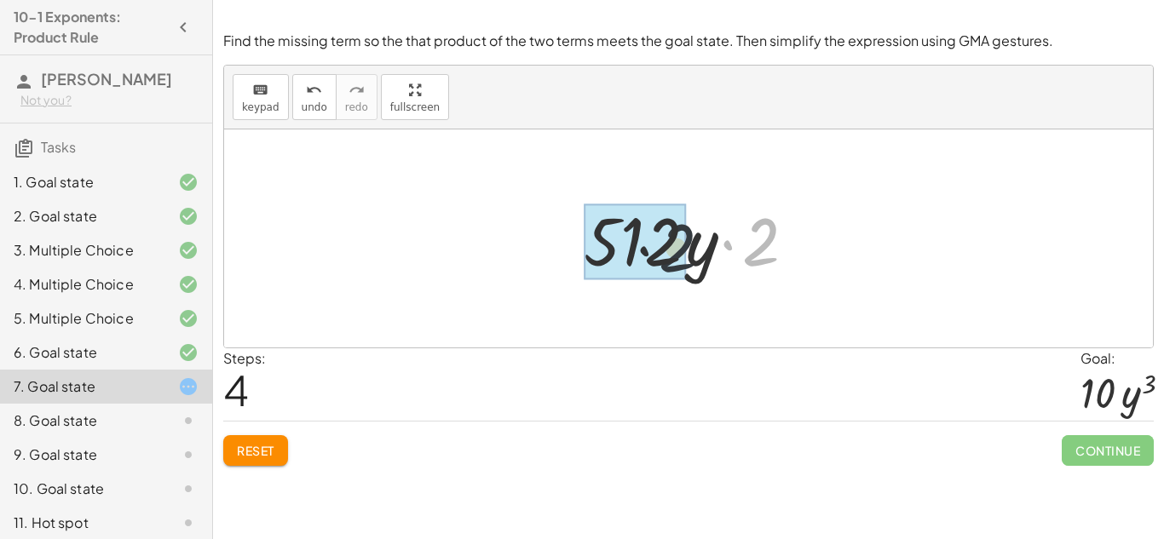
drag, startPoint x: 770, startPoint y: 241, endPoint x: 636, endPoint y: 246, distance: 133.9
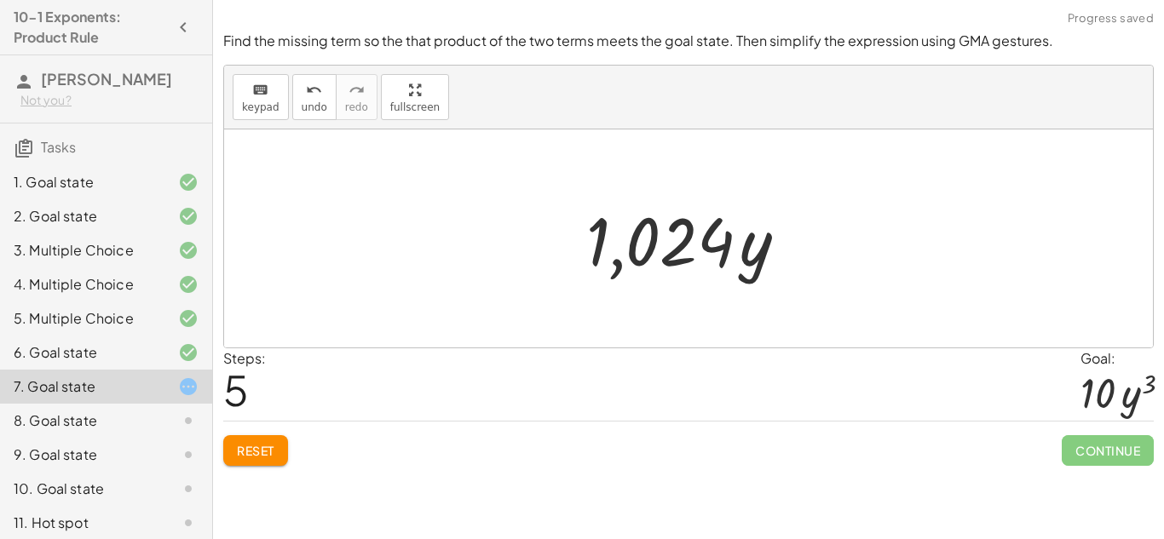
click at [749, 254] on div at bounding box center [695, 239] width 234 height 88
click at [823, 261] on div at bounding box center [688, 239] width 929 height 218
click at [717, 257] on div at bounding box center [695, 239] width 234 height 88
click at [259, 465] on button "Reset" at bounding box center [255, 451] width 65 height 31
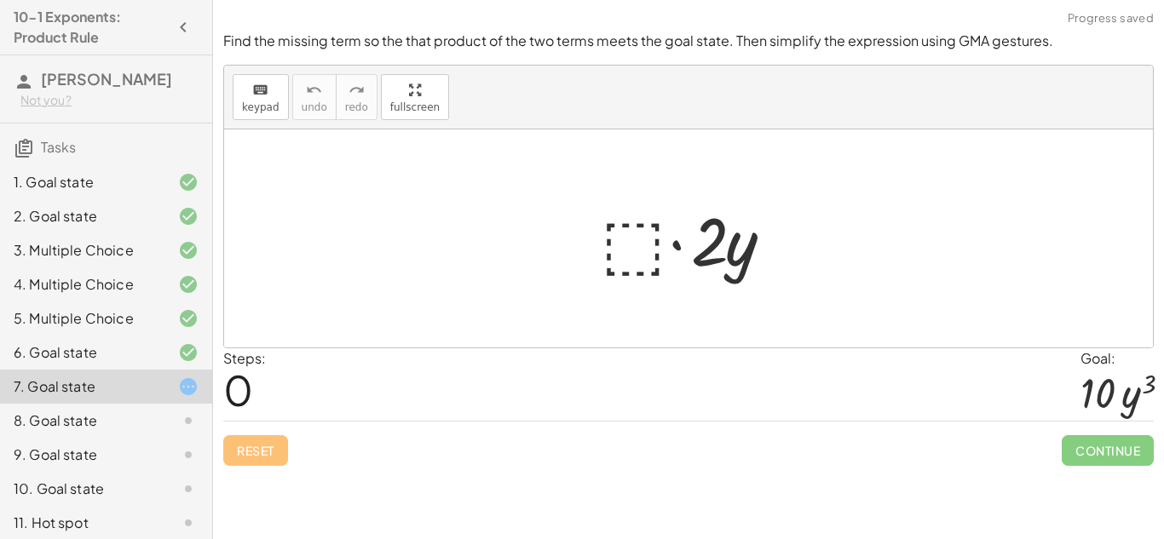
click at [663, 254] on div at bounding box center [694, 239] width 205 height 88
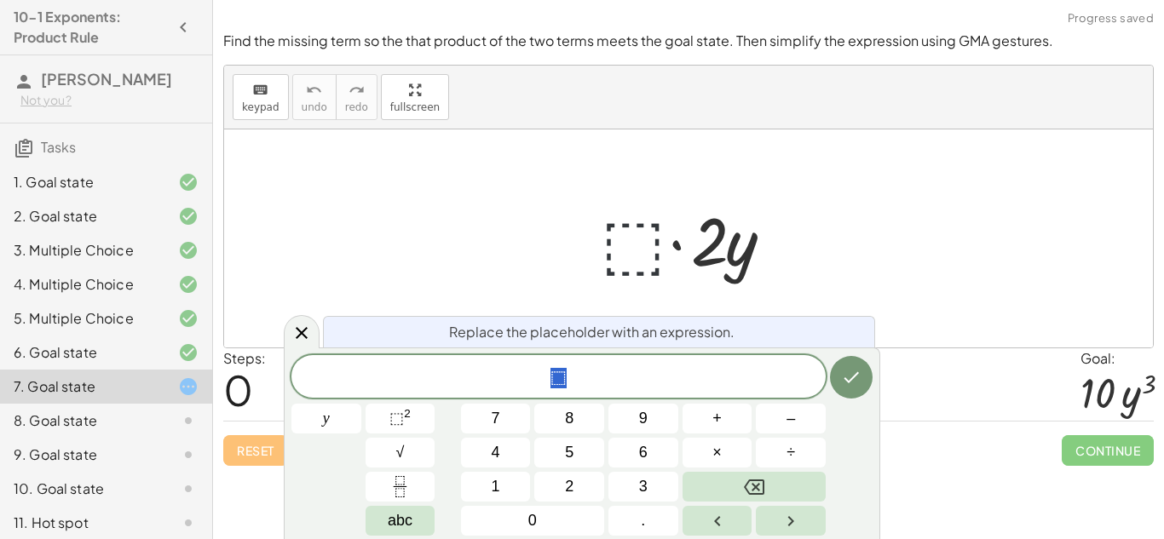
scroll to position [4, 0]
click at [590, 460] on button "5" at bounding box center [569, 453] width 70 height 30
click at [403, 430] on button "⬚ 2" at bounding box center [401, 419] width 70 height 30
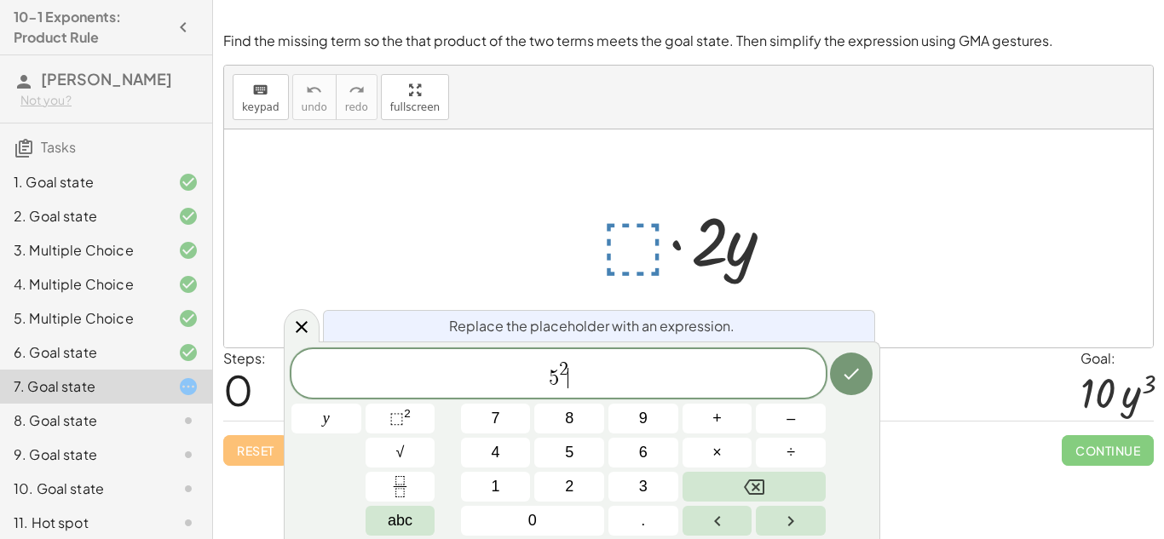
click at [570, 370] on span "5 2 ​" at bounding box center [558, 375] width 534 height 31
click at [567, 370] on span "2" at bounding box center [563, 370] width 9 height 19
click at [852, 365] on icon "Done" at bounding box center [851, 374] width 20 height 20
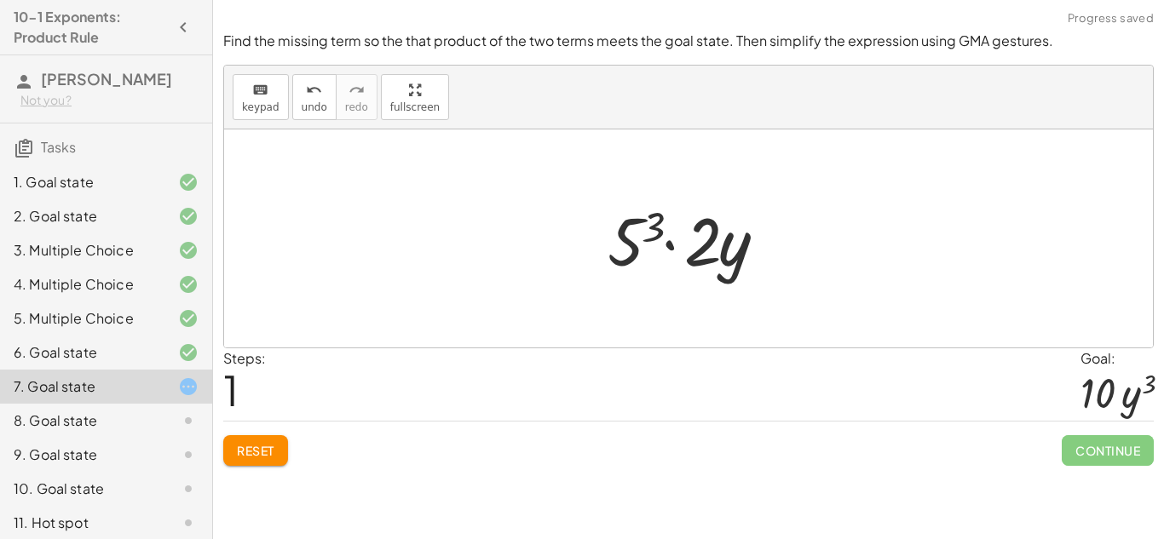
click at [641, 248] on div at bounding box center [695, 239] width 192 height 88
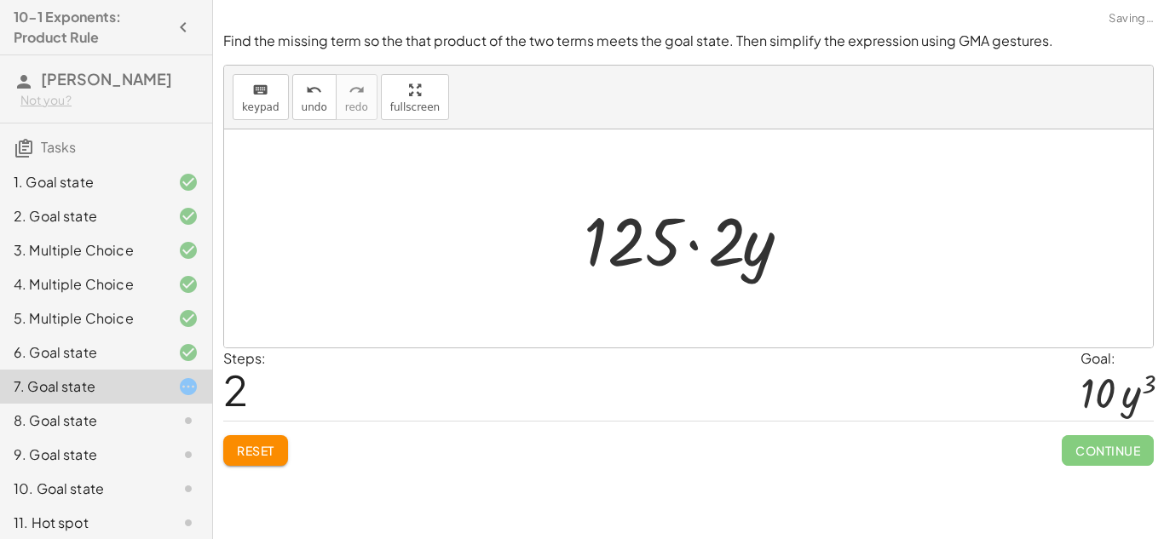
click at [707, 253] on div at bounding box center [694, 239] width 239 height 88
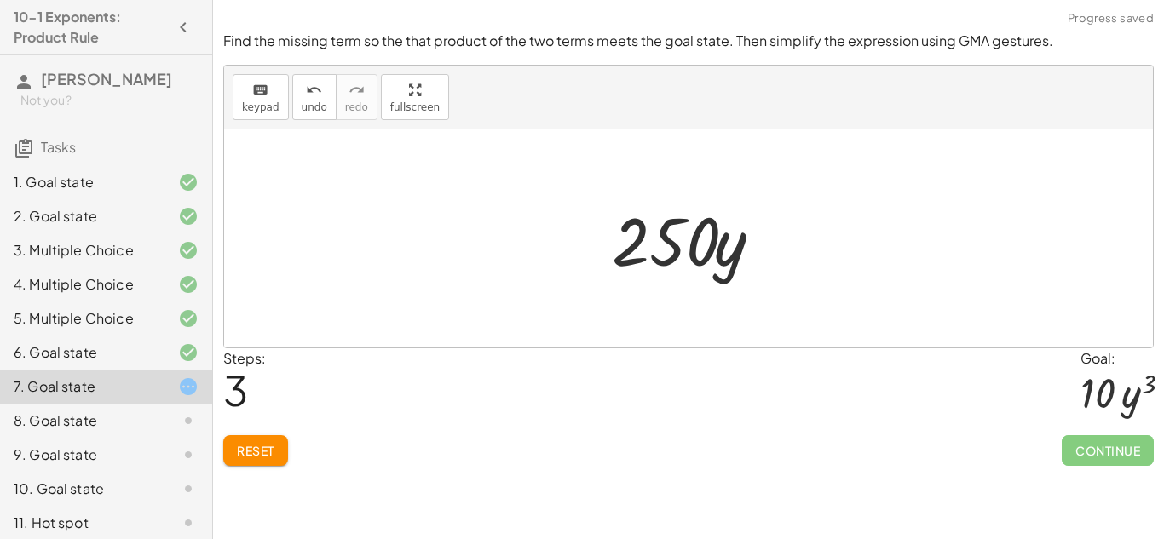
click at [275, 442] on button "Reset" at bounding box center [255, 451] width 65 height 31
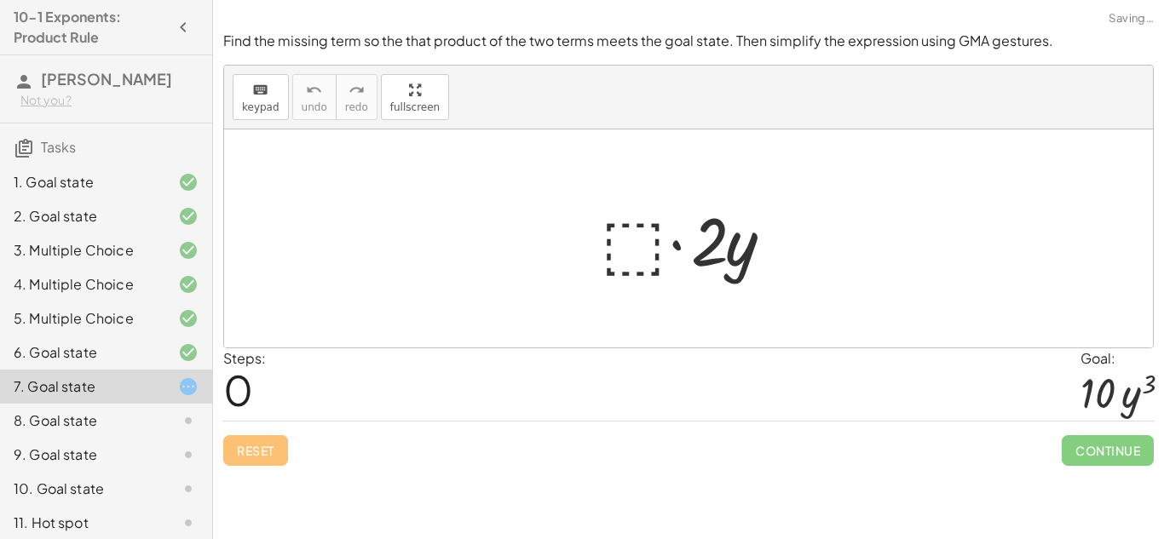
click at [643, 234] on div at bounding box center [694, 239] width 205 height 88
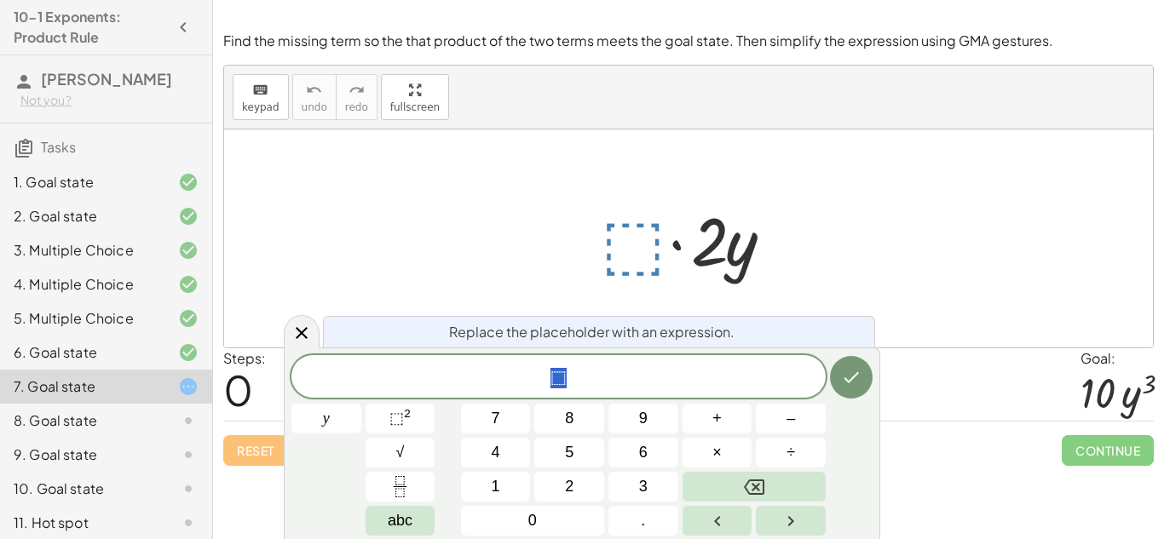
scroll to position [6, 0]
click at [416, 417] on button "⬚ 2" at bounding box center [401, 419] width 70 height 30
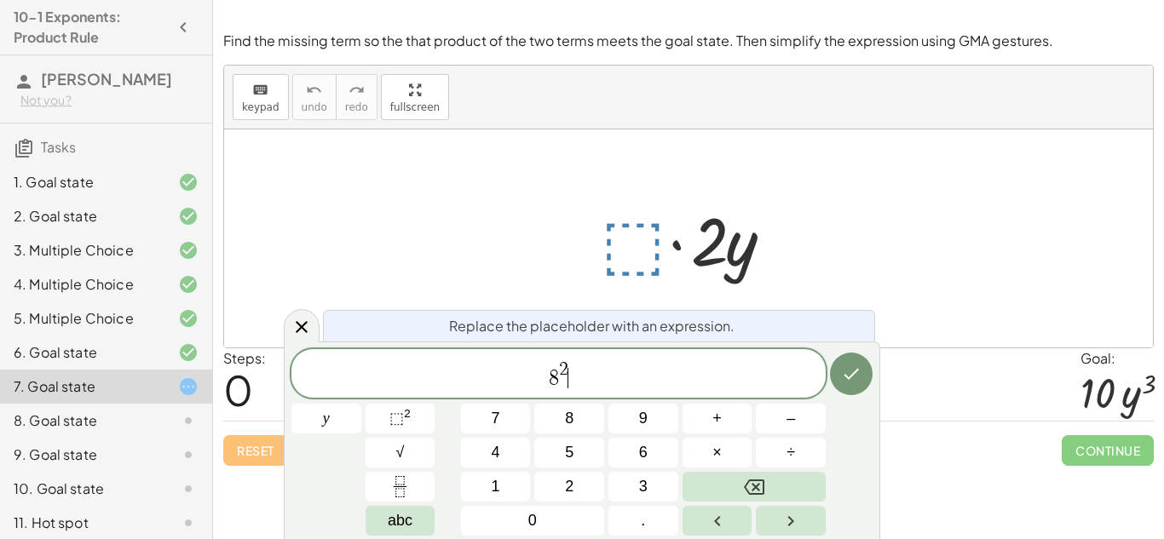
click at [568, 368] on span "8 2 ​" at bounding box center [558, 375] width 534 height 31
click at [849, 359] on button "Done" at bounding box center [851, 374] width 43 height 43
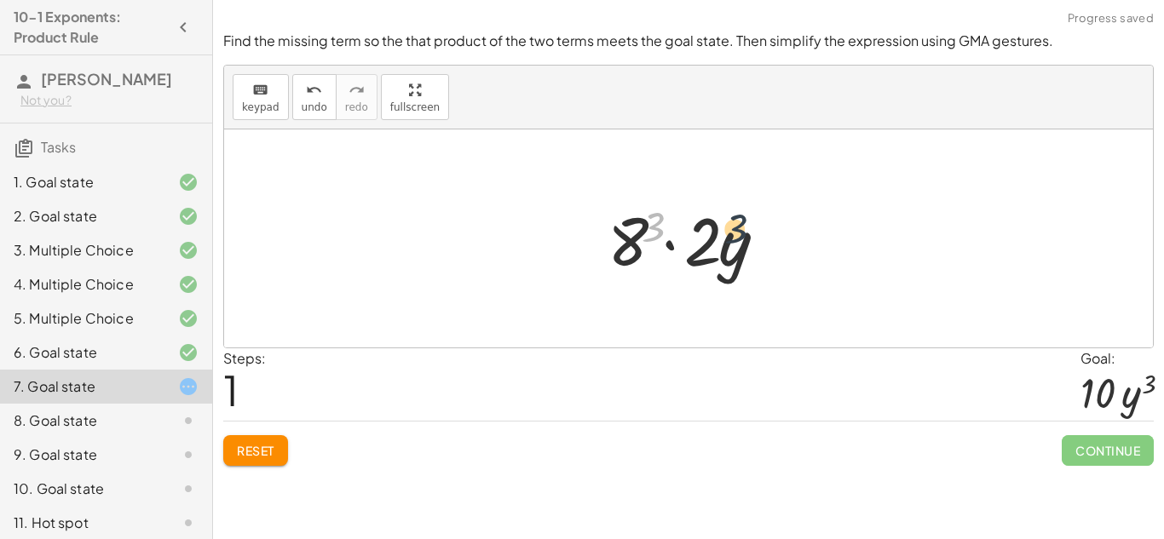
drag, startPoint x: 660, startPoint y: 228, endPoint x: 769, endPoint y: 234, distance: 109.3
click at [769, 234] on div at bounding box center [695, 239] width 192 height 88
drag, startPoint x: 746, startPoint y: 244, endPoint x: 669, endPoint y: 228, distance: 78.2
click at [669, 228] on div at bounding box center [695, 239] width 192 height 88
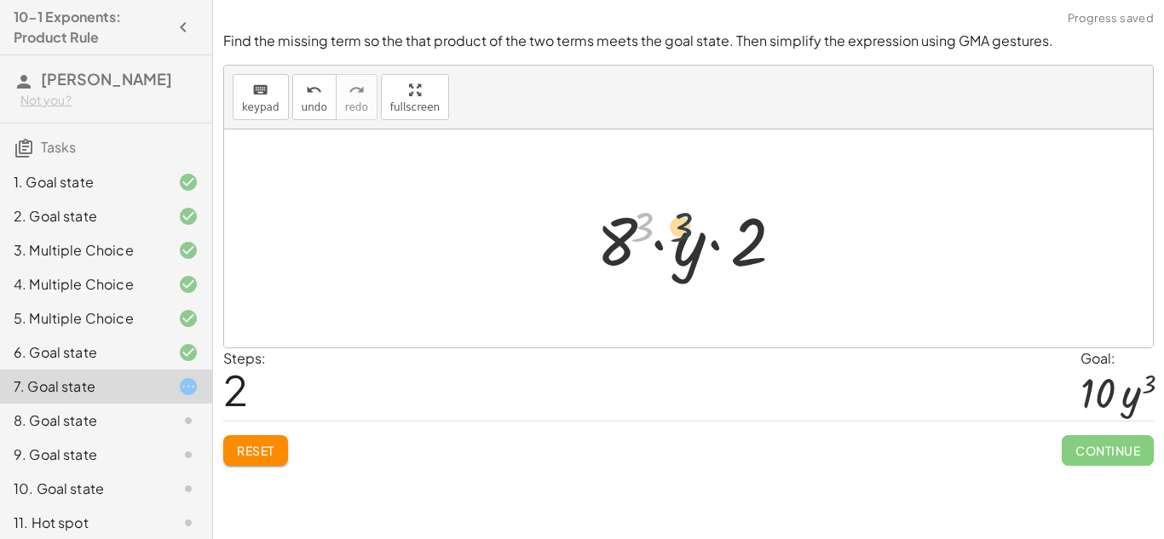
drag, startPoint x: 639, startPoint y: 233, endPoint x: 680, endPoint y: 233, distance: 40.9
click at [680, 233] on div at bounding box center [695, 239] width 215 height 88
click at [686, 238] on div at bounding box center [695, 239] width 215 height 88
click at [666, 244] on div at bounding box center [695, 239] width 215 height 88
click at [660, 246] on div at bounding box center [695, 239] width 215 height 88
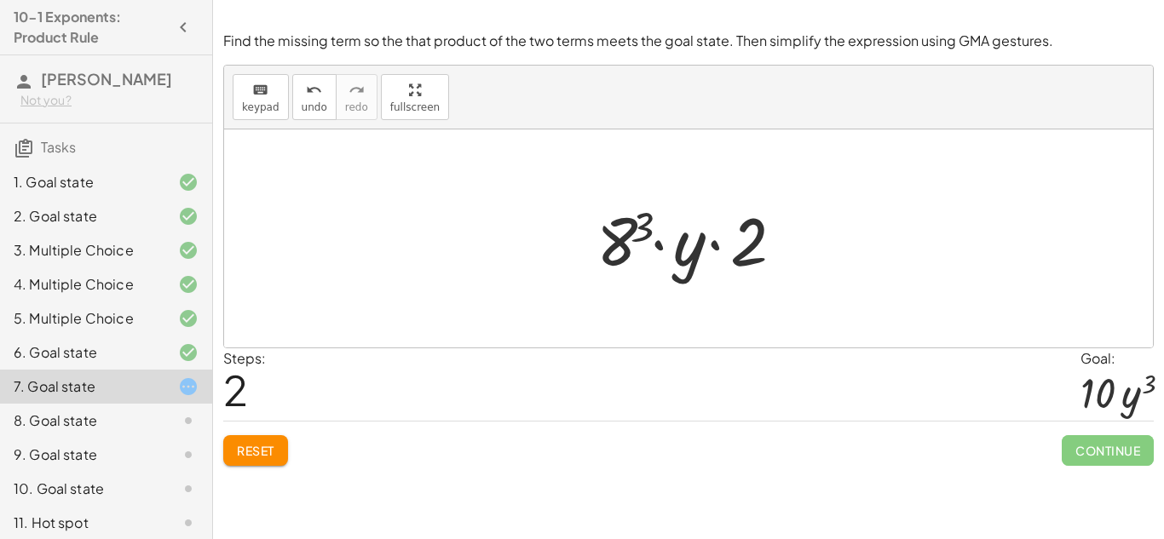
click at [627, 245] on div at bounding box center [695, 239] width 215 height 88
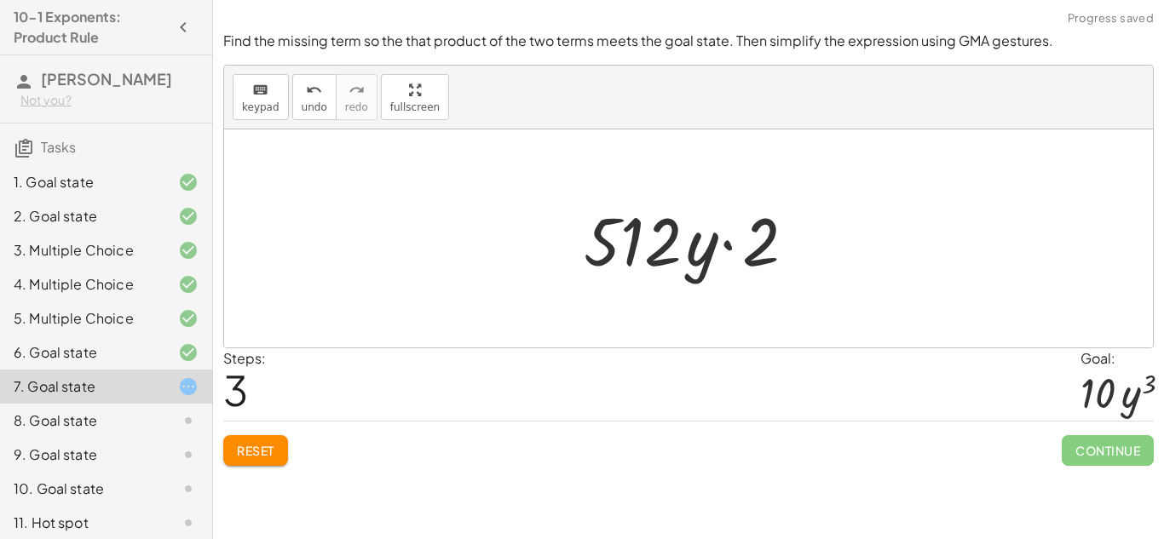
click at [291, 454] on div "Reset Continue" at bounding box center [688, 443] width 931 height 45
click at [266, 447] on span "Reset" at bounding box center [256, 450] width 38 height 15
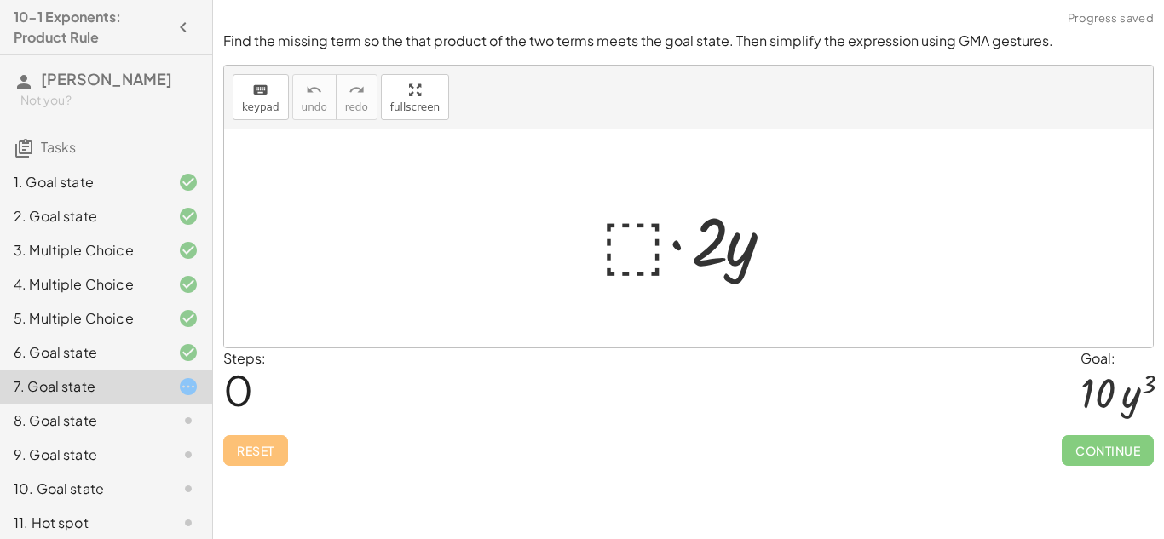
click at [637, 237] on div at bounding box center [694, 239] width 205 height 88
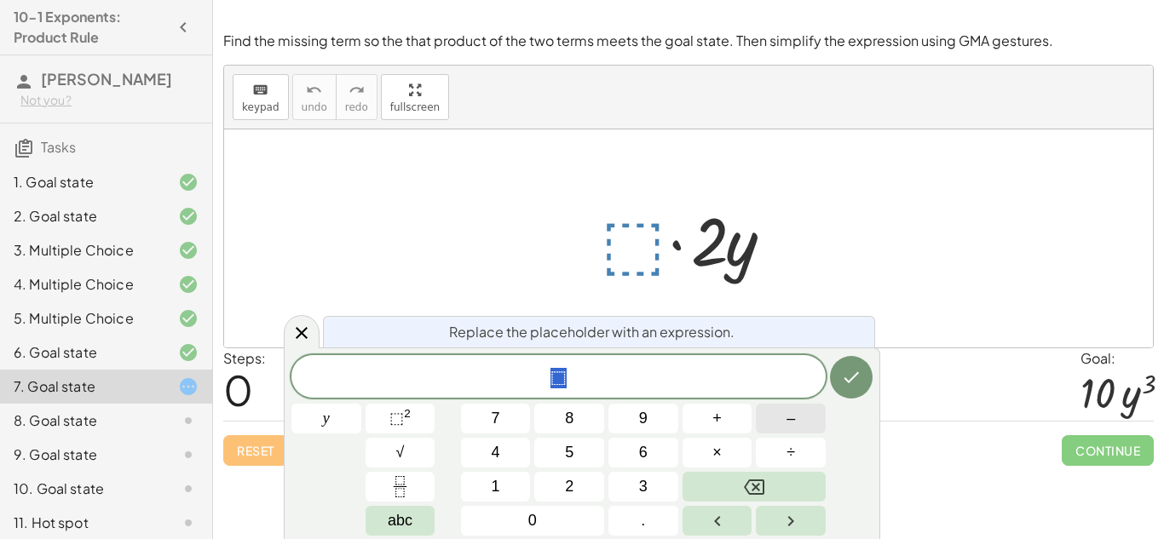
click at [793, 416] on span "–" at bounding box center [791, 418] width 9 height 23
click at [562, 449] on button "5" at bounding box center [569, 453] width 70 height 30
click at [399, 421] on span "⬚" at bounding box center [396, 418] width 14 height 17
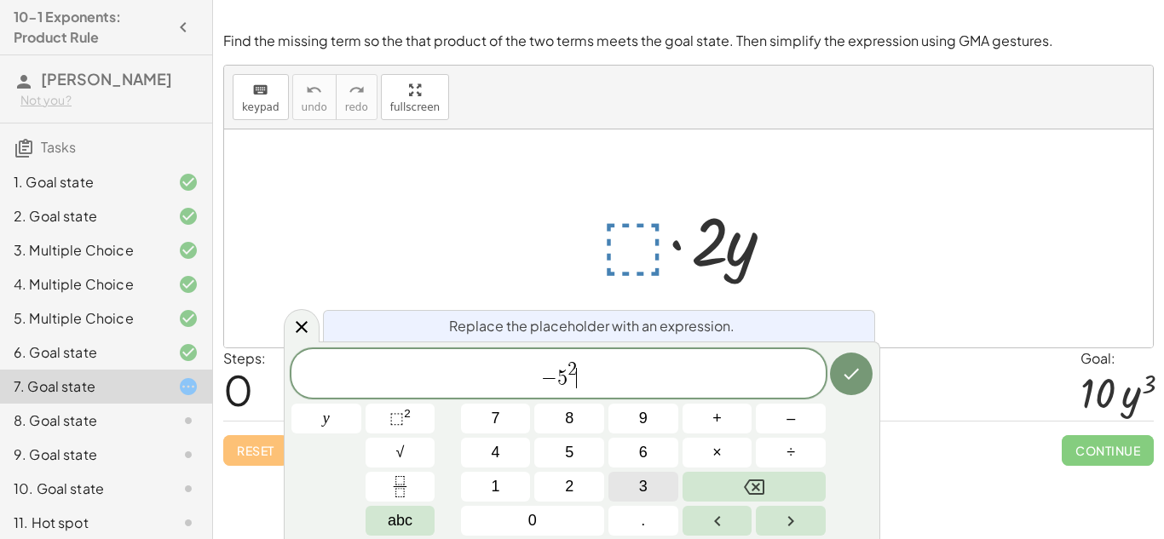
click at [637, 486] on button "3" at bounding box center [644, 487] width 70 height 30
click at [844, 368] on icon "Done" at bounding box center [851, 374] width 20 height 20
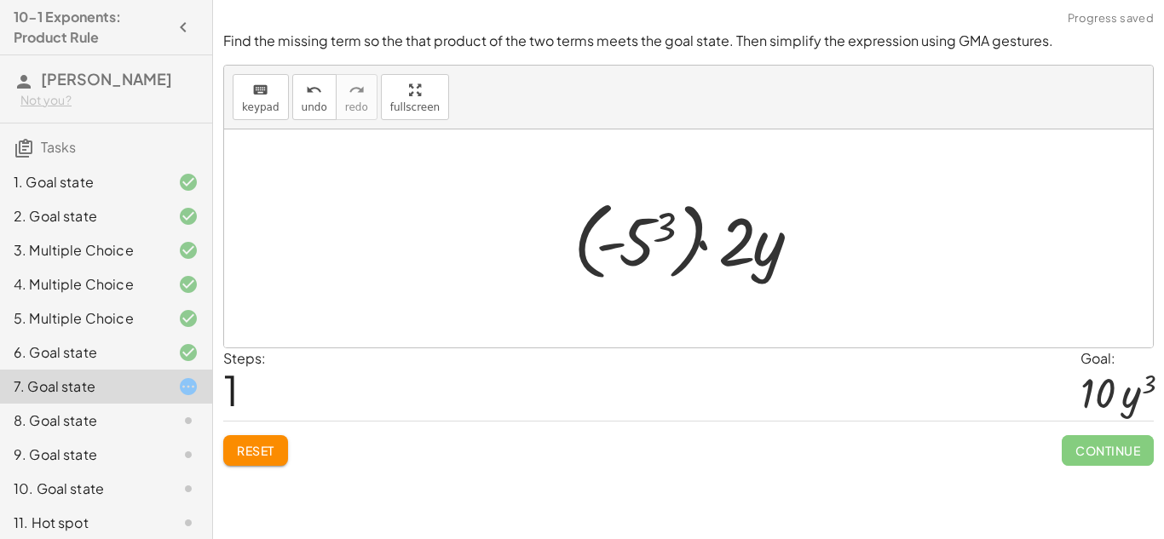
click at [626, 240] on div at bounding box center [695, 239] width 260 height 95
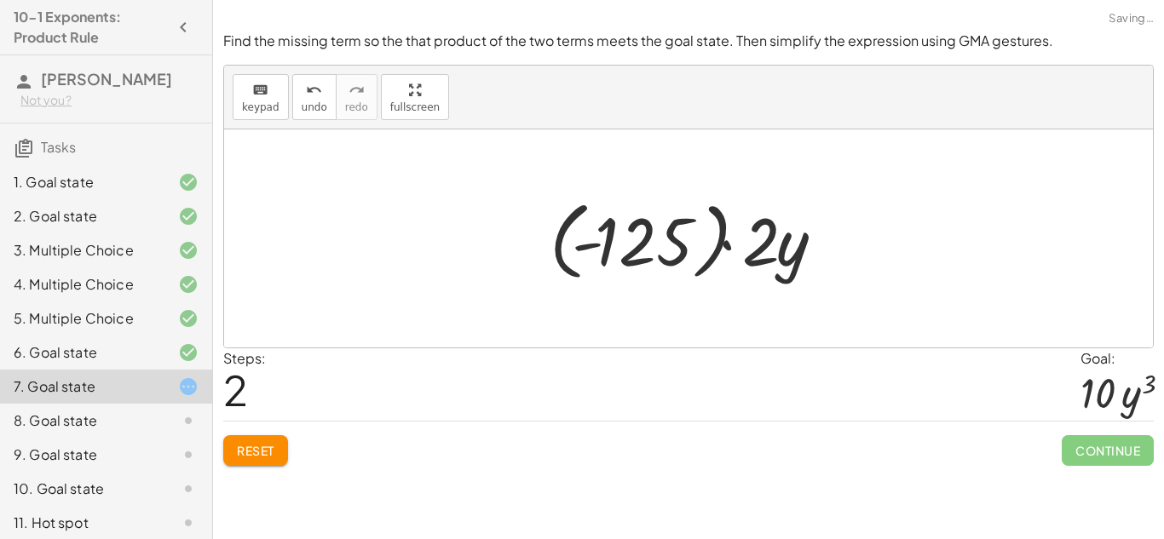
click at [786, 243] on div at bounding box center [695, 239] width 308 height 95
click at [735, 250] on div at bounding box center [695, 239] width 308 height 95
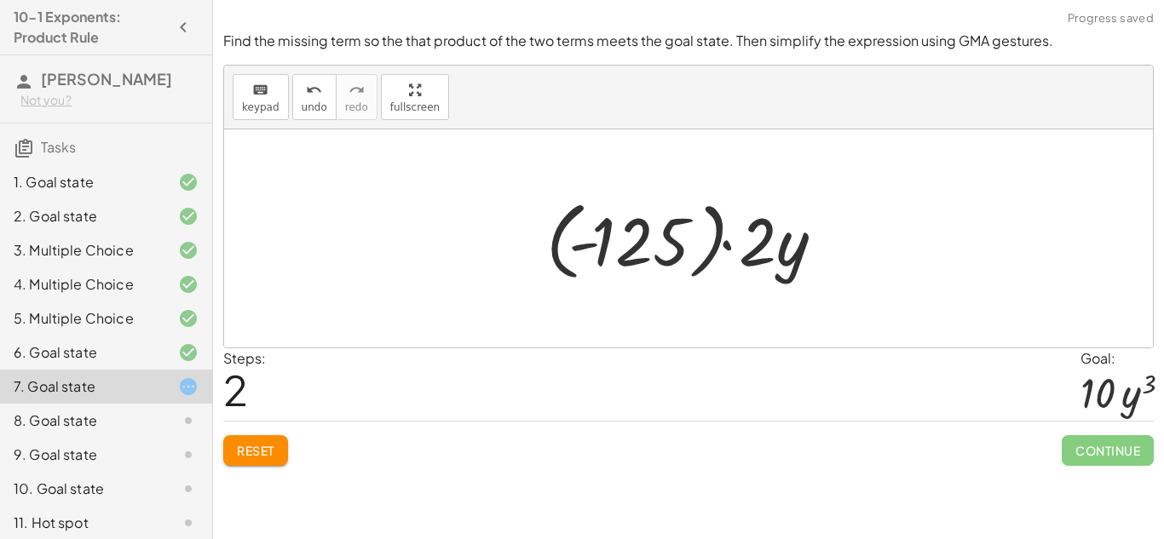
click at [724, 245] on div at bounding box center [695, 239] width 308 height 95
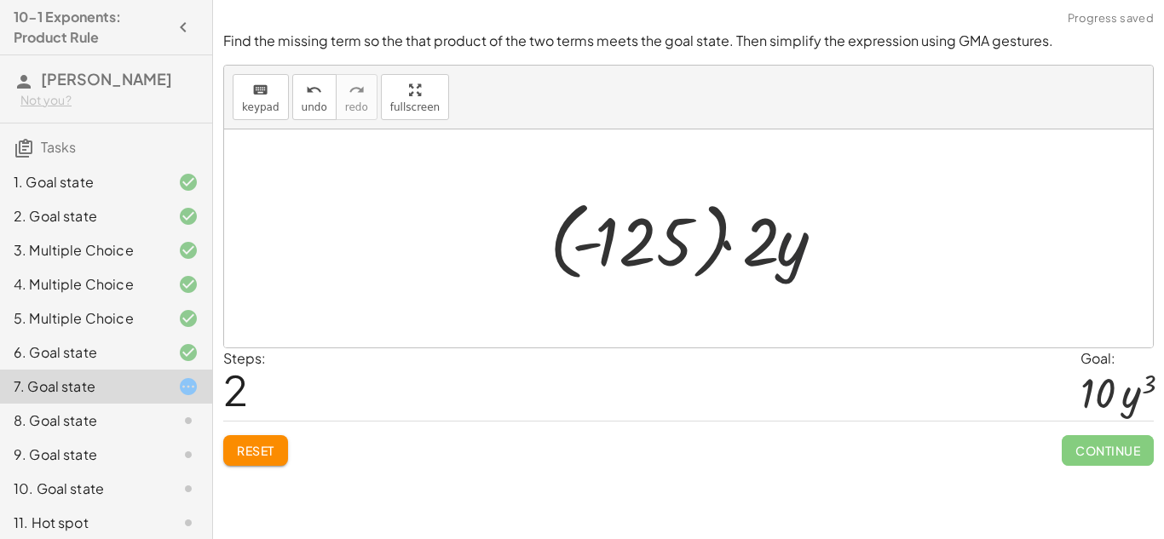
drag, startPoint x: 780, startPoint y: 254, endPoint x: 655, endPoint y: 240, distance: 126.0
click at [655, 240] on div at bounding box center [695, 239] width 308 height 95
click at [655, 243] on div at bounding box center [695, 239] width 308 height 98
click at [278, 449] on button "Reset" at bounding box center [255, 451] width 65 height 31
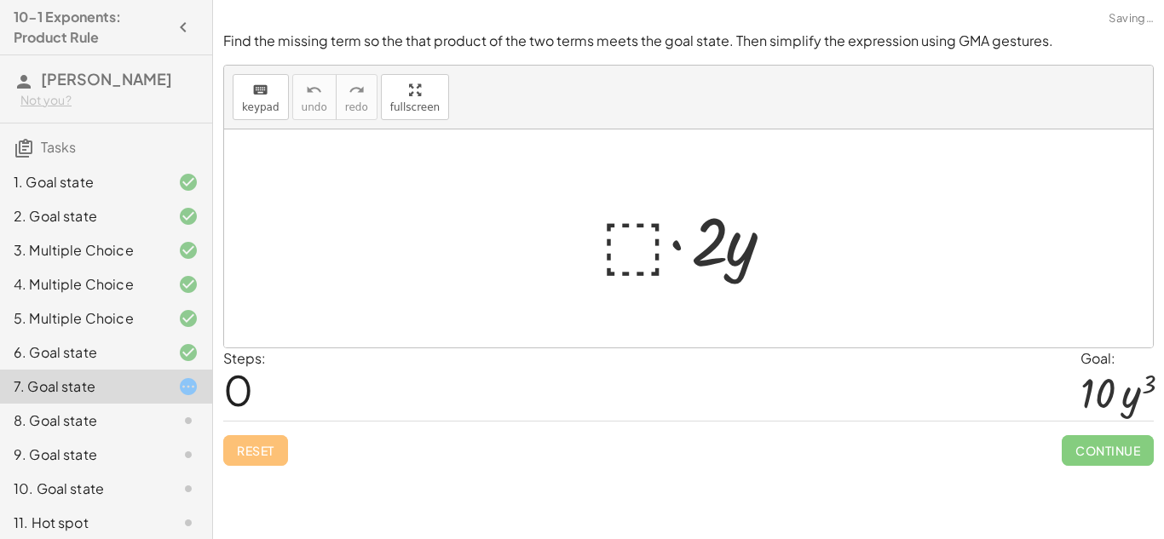
click at [181, 422] on icon at bounding box center [188, 421] width 20 height 20
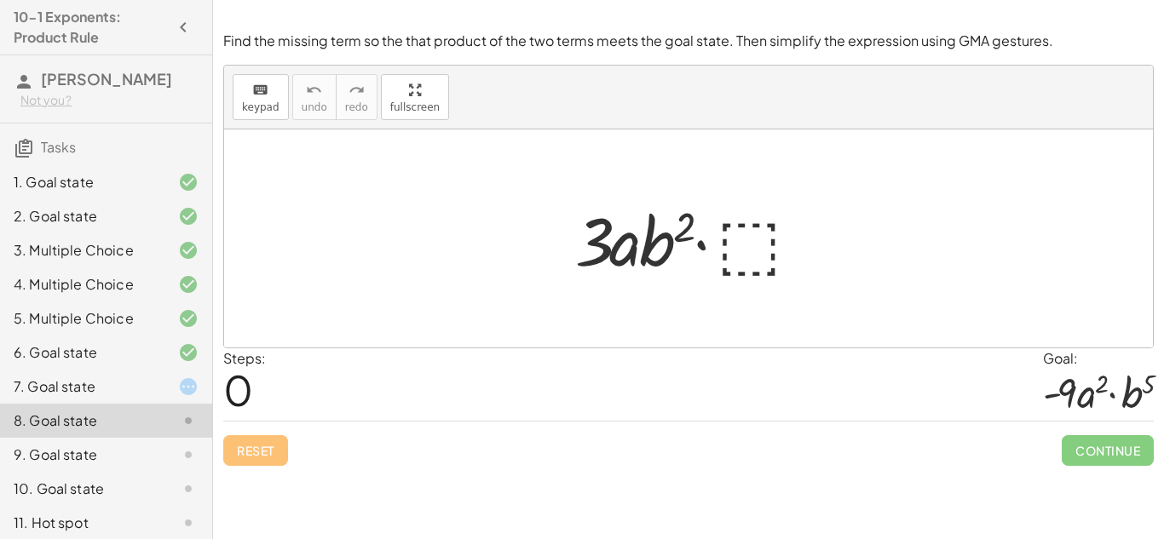
scroll to position [42, 0]
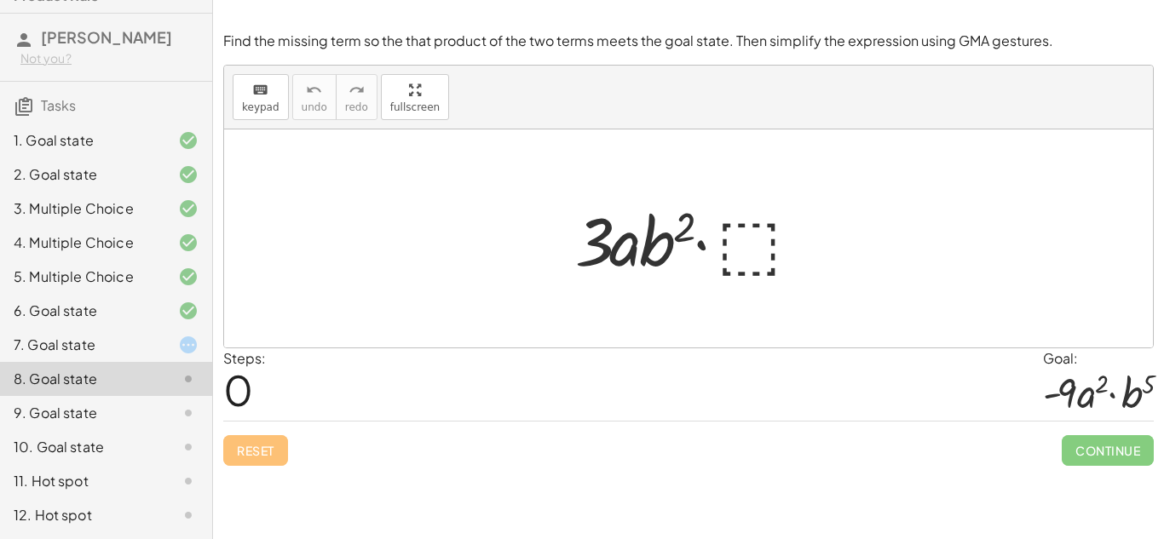
click at [165, 353] on div at bounding box center [175, 345] width 48 height 20
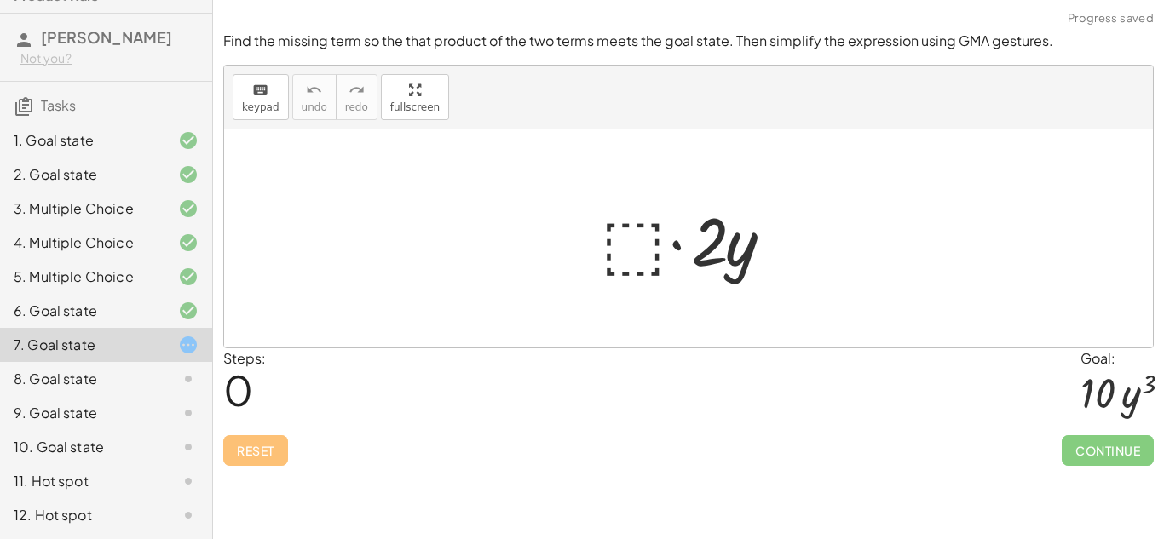
click at [629, 243] on div at bounding box center [694, 239] width 205 height 88
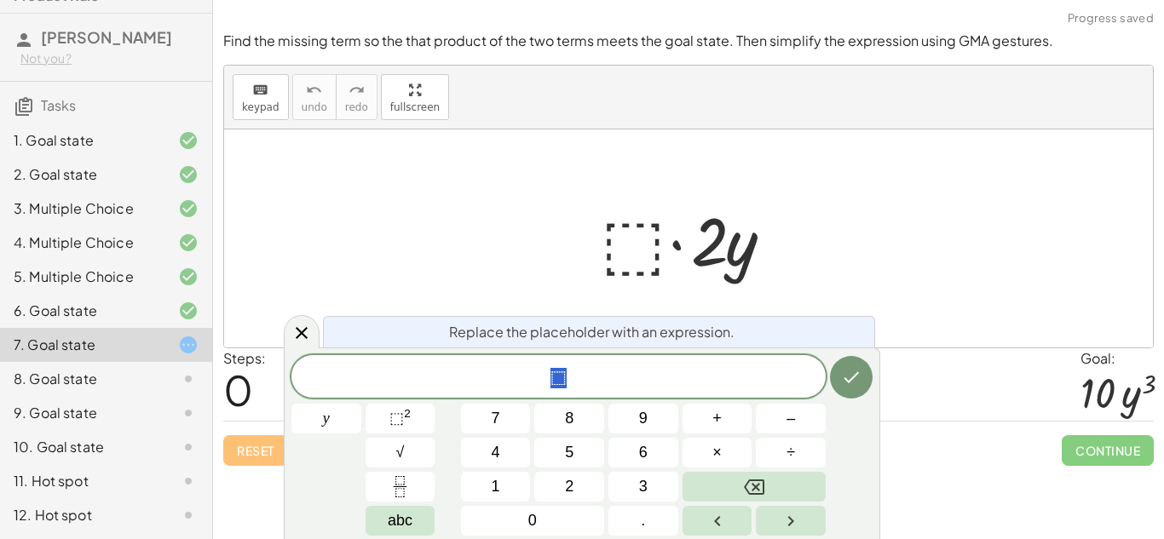
scroll to position [8, 0]
click at [629, 243] on div at bounding box center [694, 239] width 205 height 88
click at [716, 222] on div at bounding box center [694, 239] width 205 height 88
click at [751, 239] on div at bounding box center [694, 239] width 205 height 88
click at [517, 497] on button "1" at bounding box center [496, 487] width 70 height 30
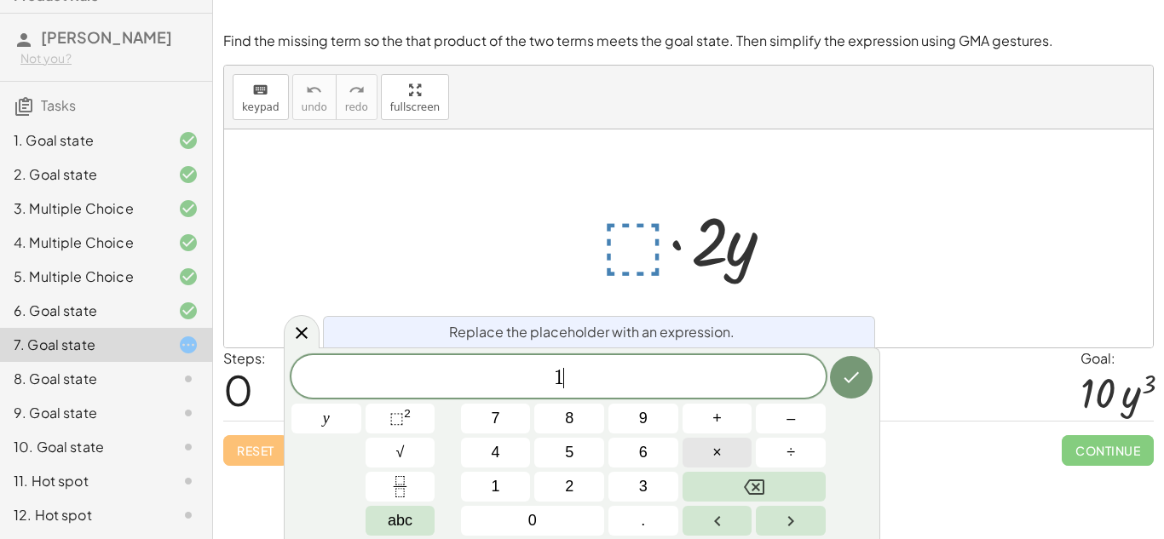
click at [738, 446] on button "×" at bounding box center [718, 453] width 70 height 30
click at [568, 427] on span "8" at bounding box center [569, 418] width 9 height 23
click at [562, 408] on button "8" at bounding box center [569, 419] width 70 height 30
click at [417, 423] on button "⬚ 2" at bounding box center [401, 419] width 70 height 30
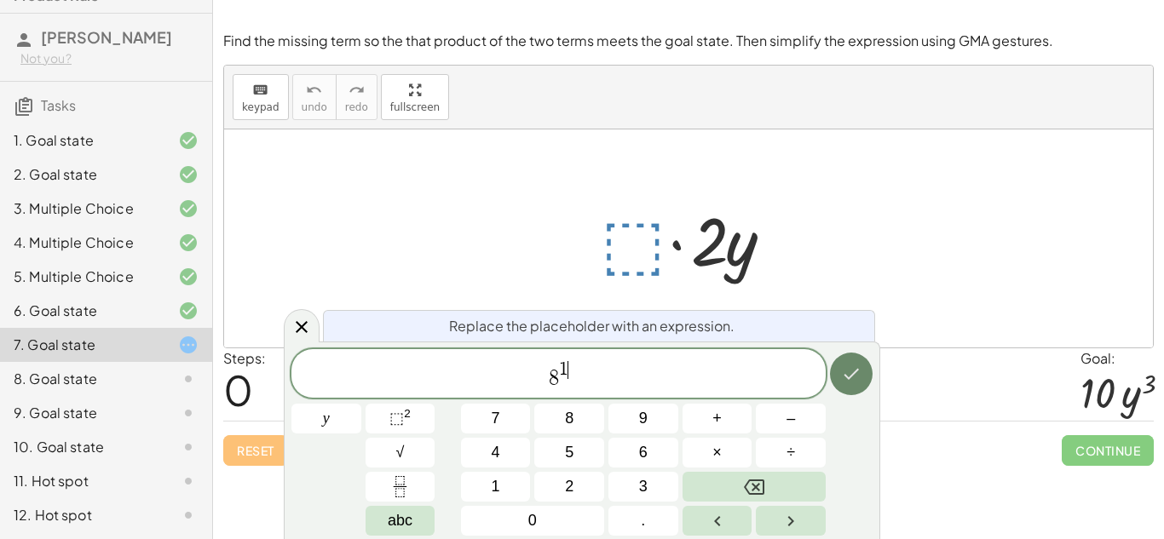
click at [851, 366] on icon "Done" at bounding box center [851, 374] width 20 height 20
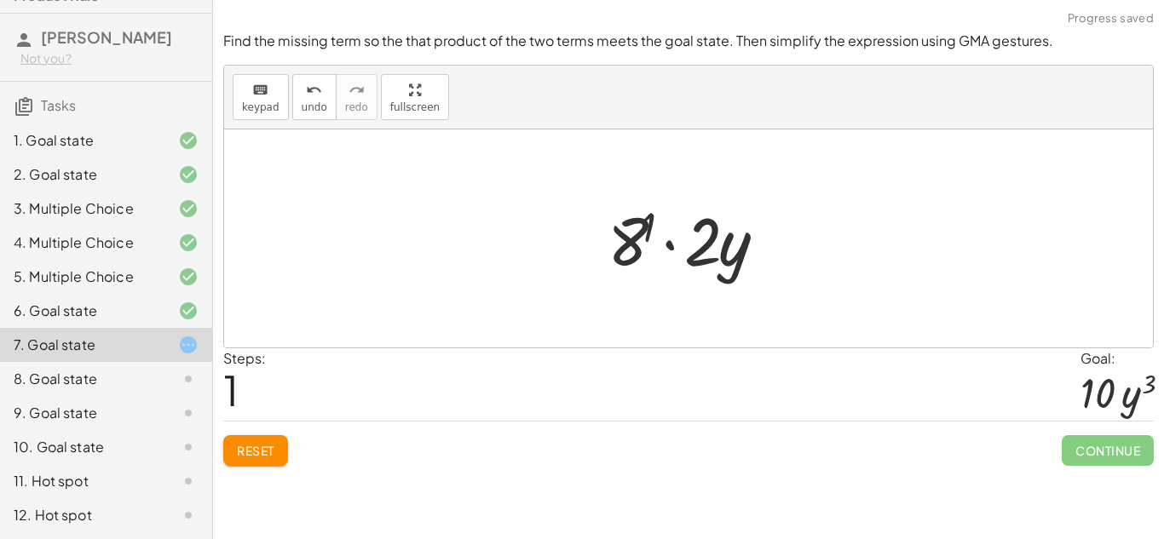
click at [632, 250] on div at bounding box center [695, 239] width 192 height 88
click at [689, 260] on div at bounding box center [694, 239] width 171 height 88
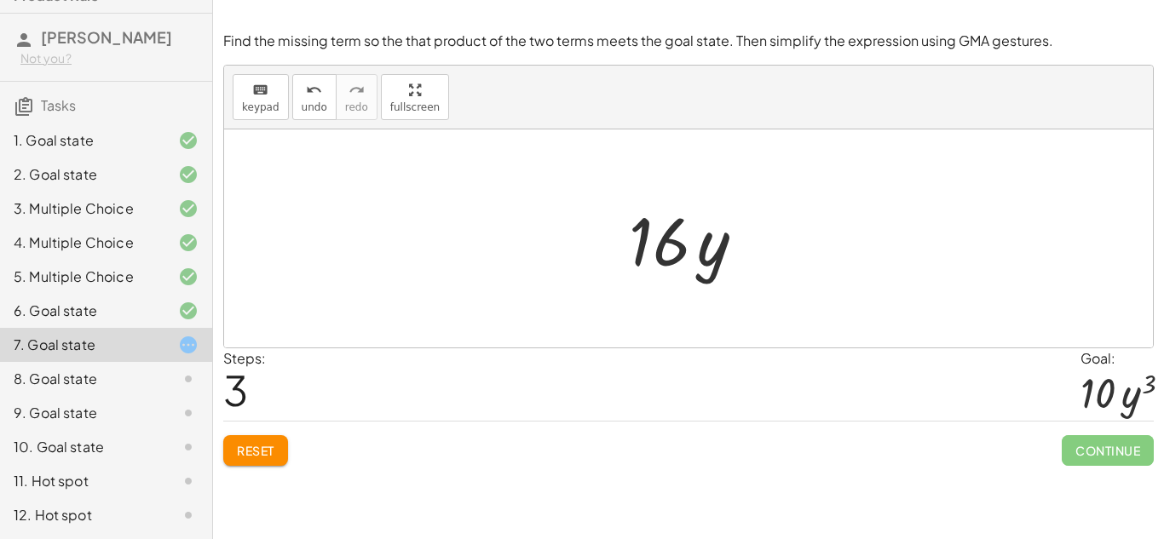
click at [268, 446] on span "Reset" at bounding box center [256, 450] width 38 height 15
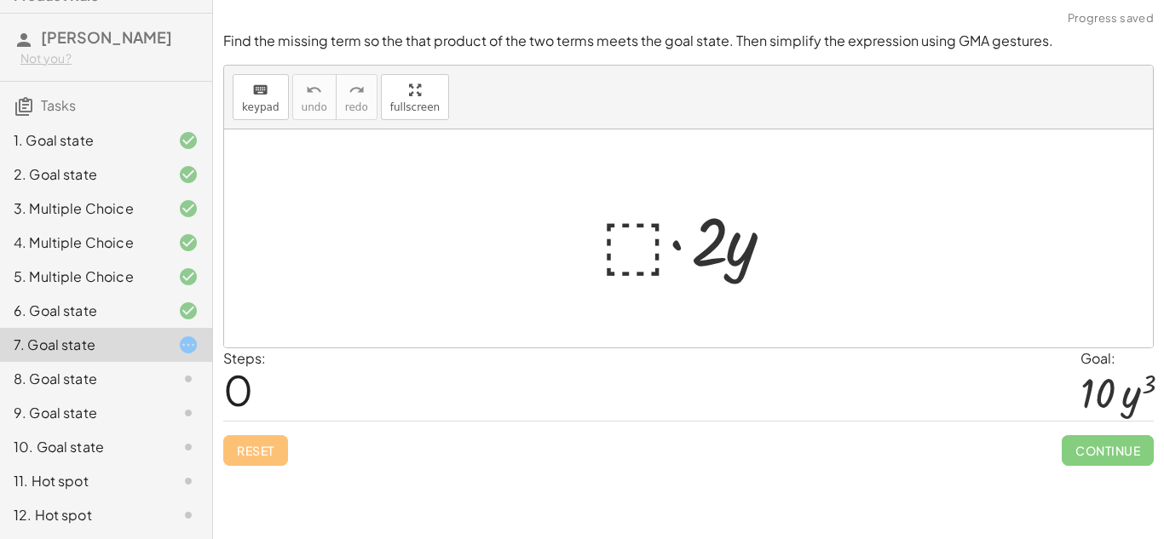
click at [611, 234] on div at bounding box center [694, 239] width 205 height 88
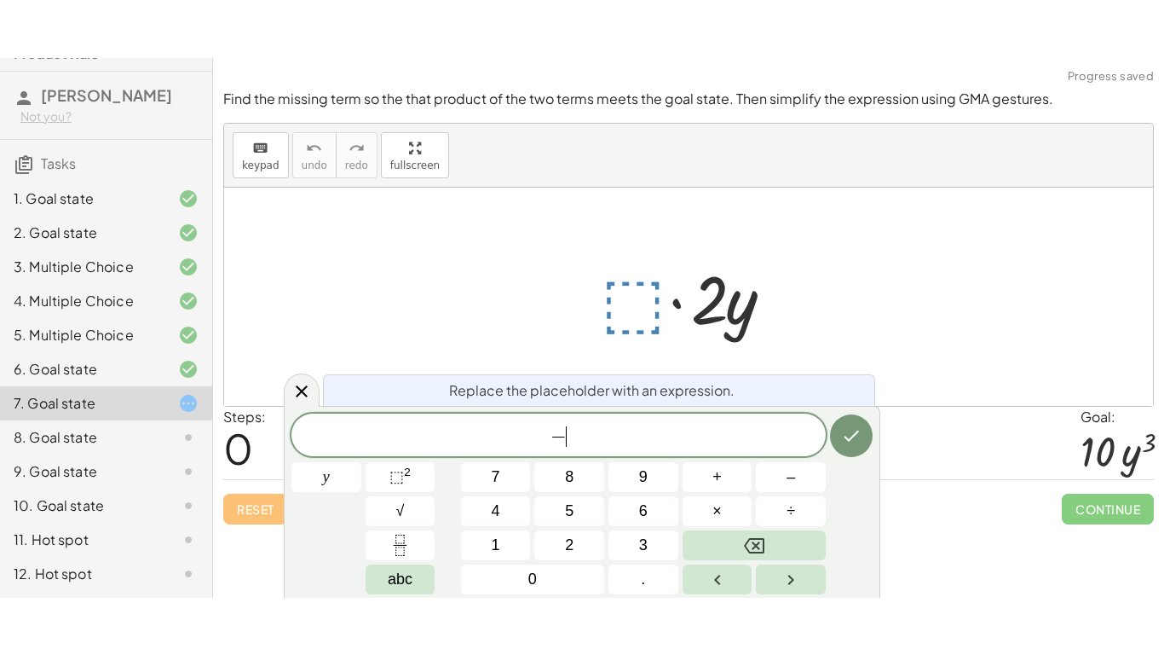
scroll to position [10, 0]
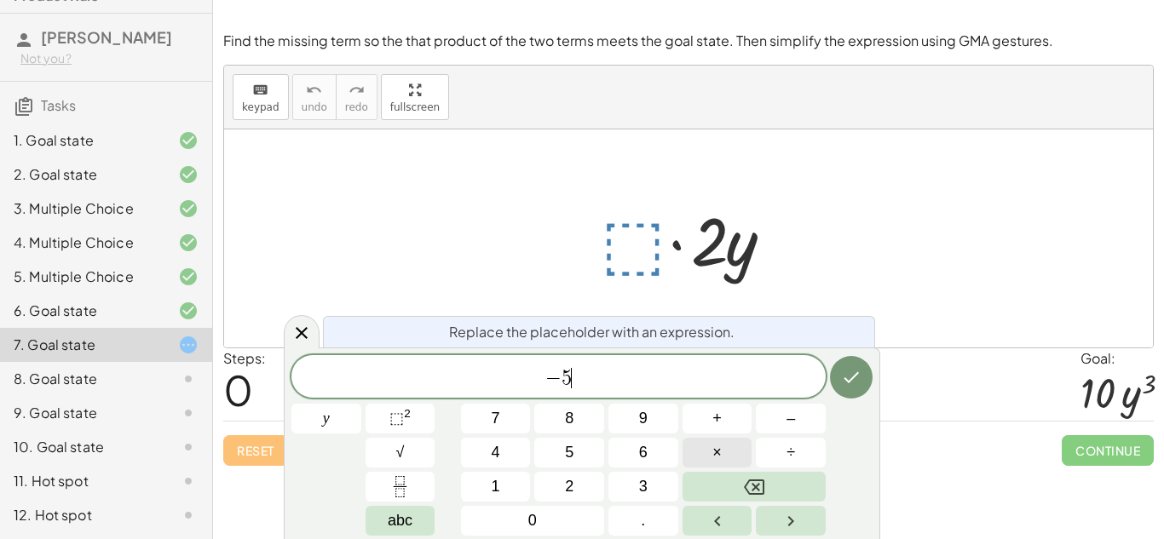
click at [715, 453] on span "×" at bounding box center [717, 452] width 9 height 23
click at [506, 476] on button "1" at bounding box center [496, 487] width 70 height 30
click at [409, 429] on span "⬚ 2" at bounding box center [399, 418] width 21 height 23
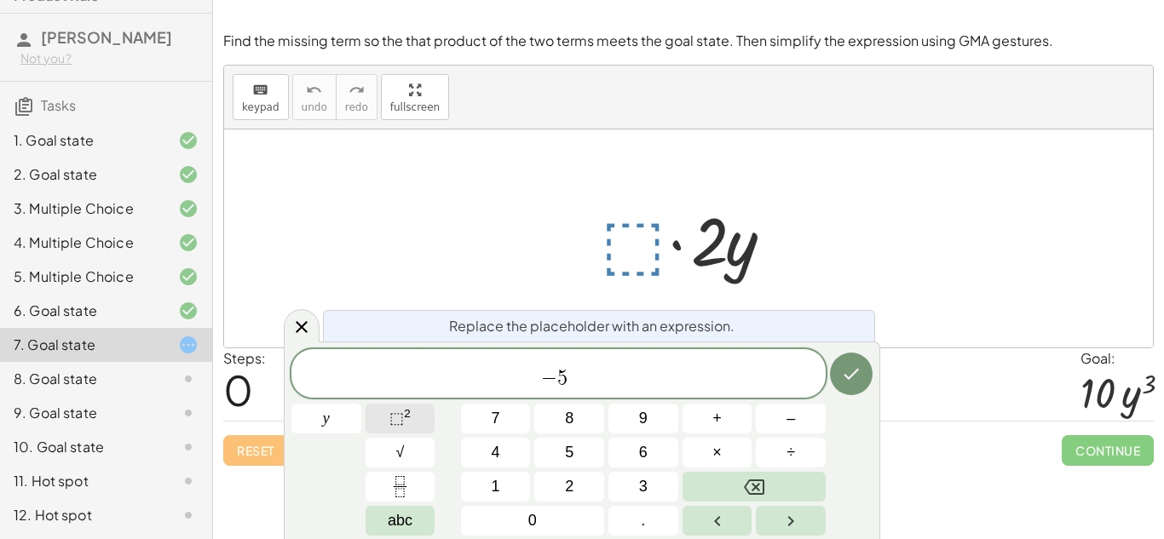
click at [424, 414] on button "⬚ 2" at bounding box center [401, 419] width 70 height 30
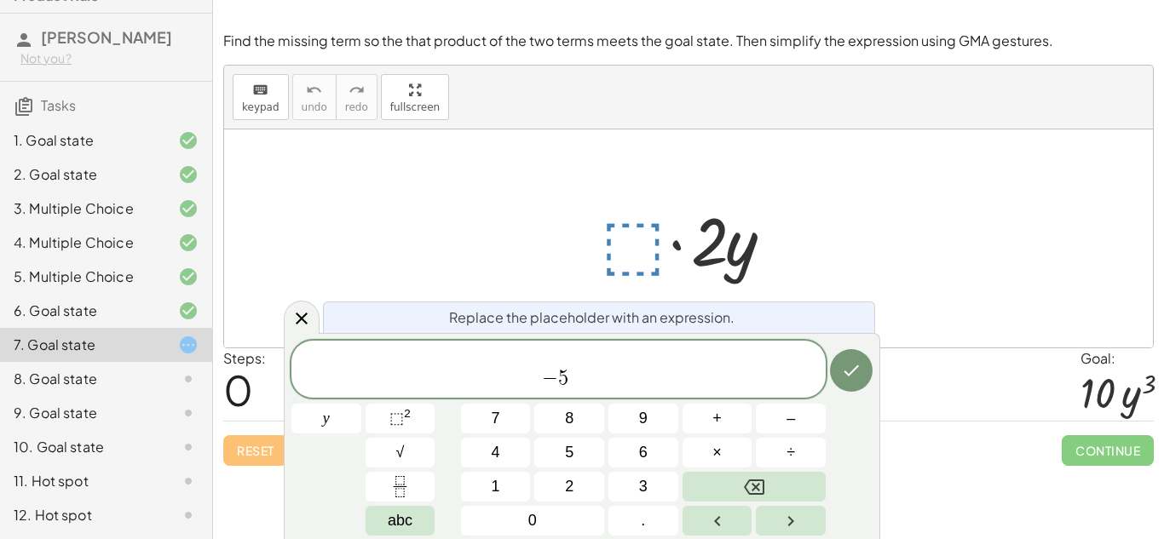
scroll to position [0, 0]
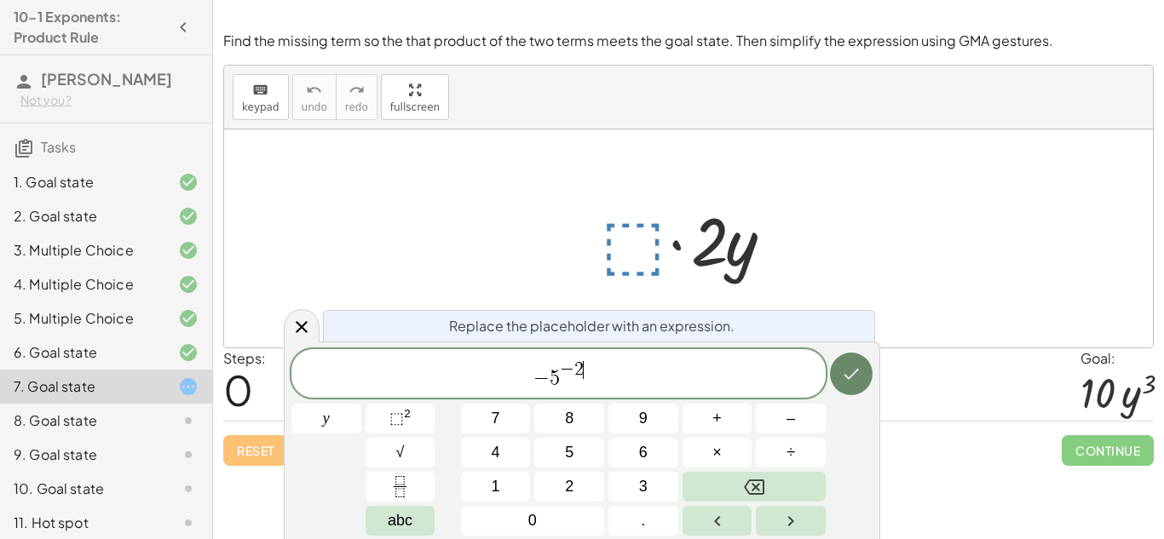
click at [863, 379] on button "Done" at bounding box center [851, 374] width 43 height 43
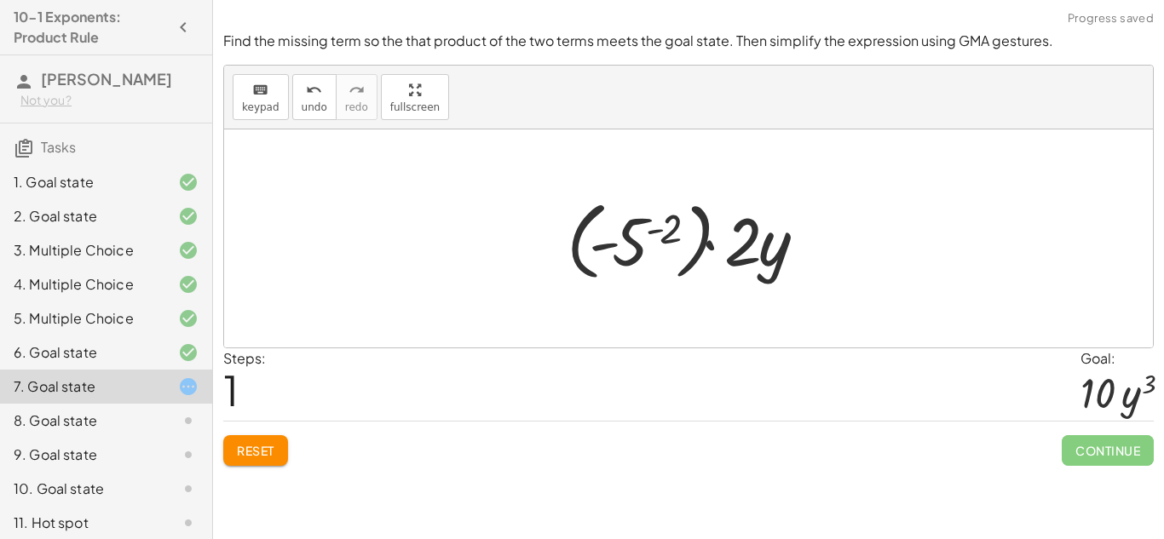
click at [702, 239] on div at bounding box center [694, 239] width 273 height 95
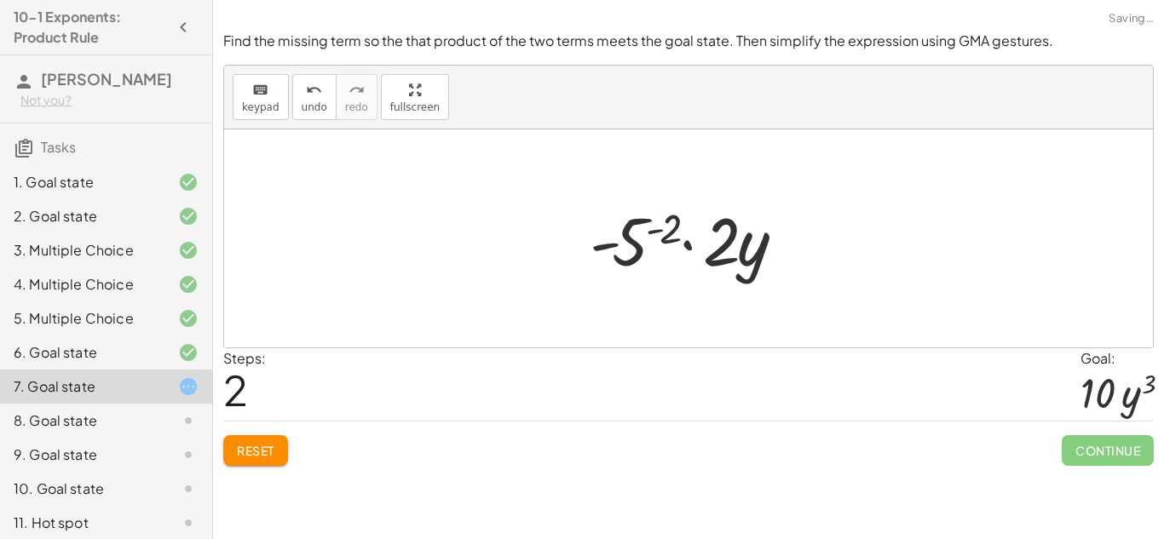
click at [665, 244] on div at bounding box center [695, 239] width 228 height 88
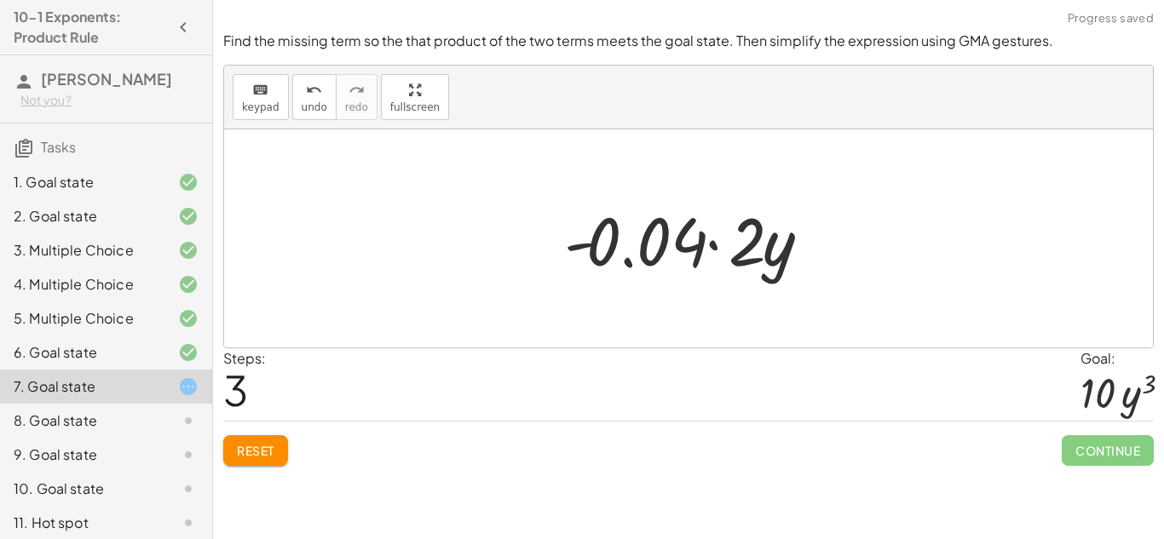
click at [659, 253] on div at bounding box center [696, 239] width 280 height 88
click at [722, 248] on div at bounding box center [696, 239] width 280 height 88
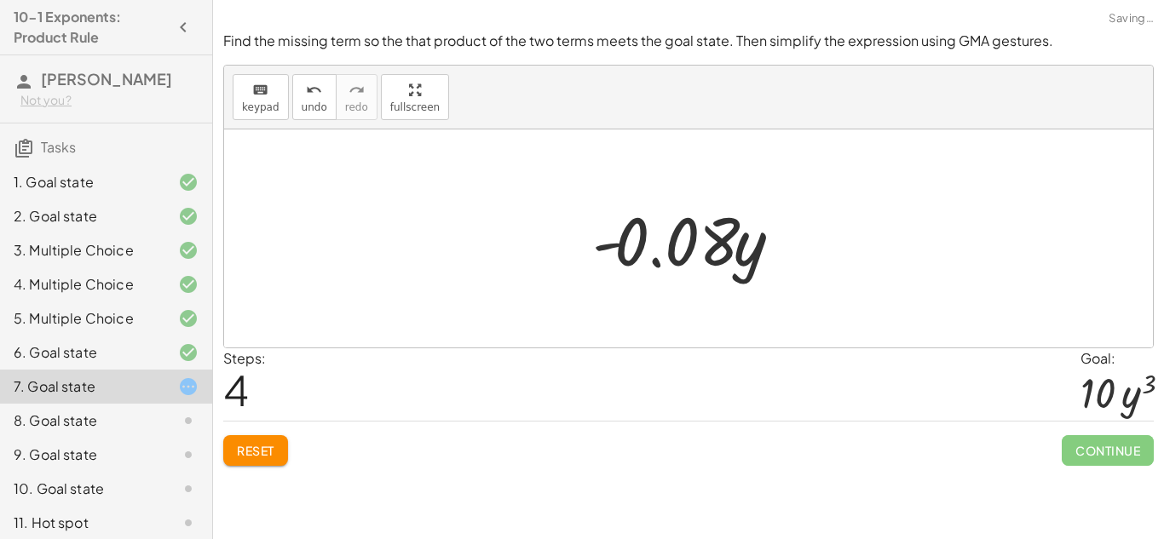
click at [719, 252] on div at bounding box center [695, 239] width 222 height 88
click at [282, 440] on button "Reset" at bounding box center [255, 451] width 65 height 31
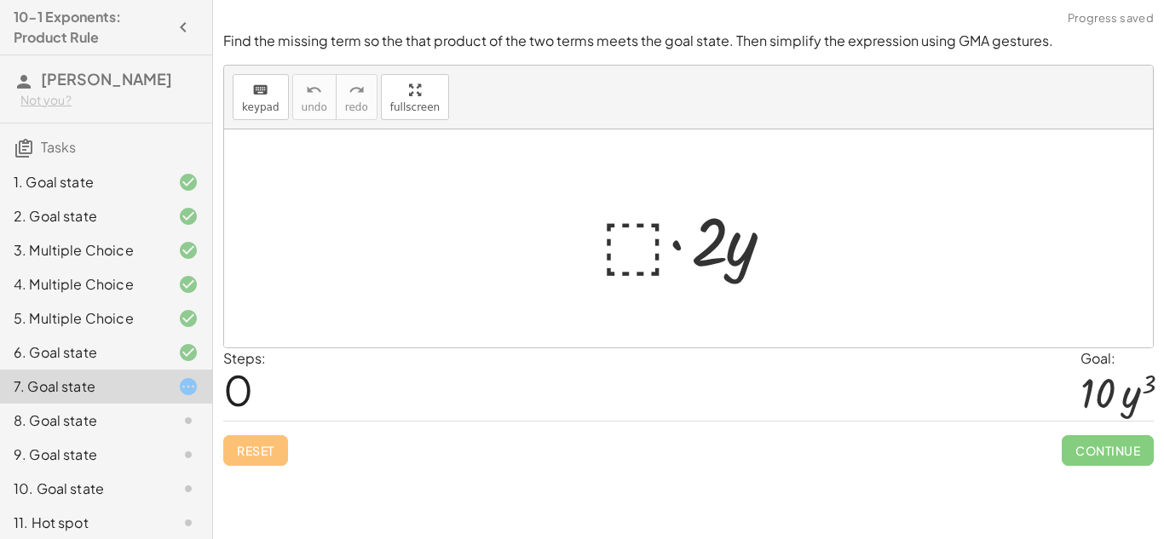
click at [682, 274] on div at bounding box center [694, 239] width 205 height 88
click at [629, 251] on div at bounding box center [694, 239] width 205 height 88
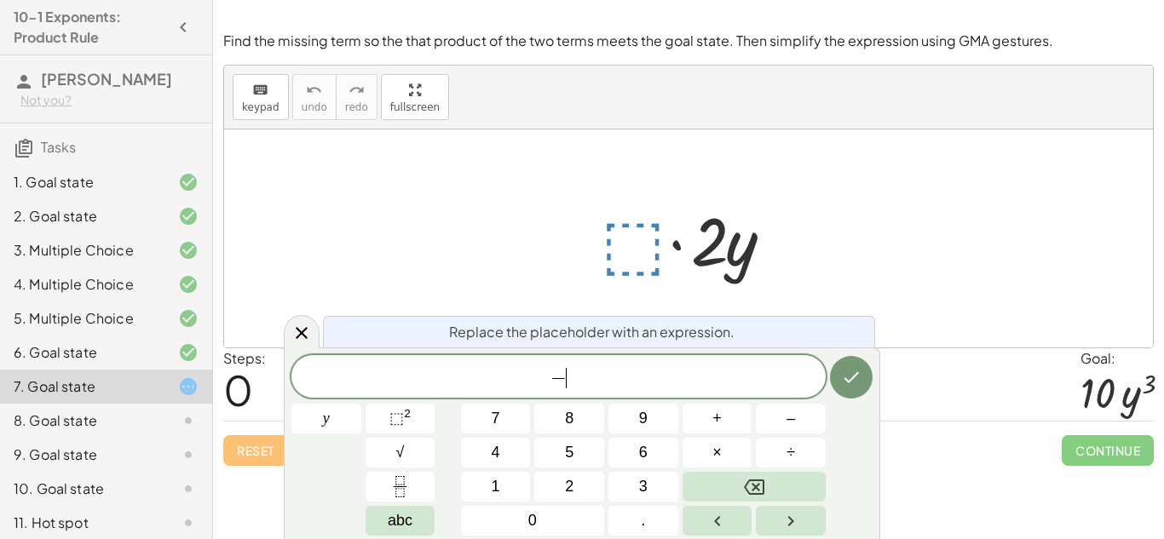
scroll to position [14, 0]
click at [407, 423] on span "⬚ 2" at bounding box center [399, 418] width 21 height 23
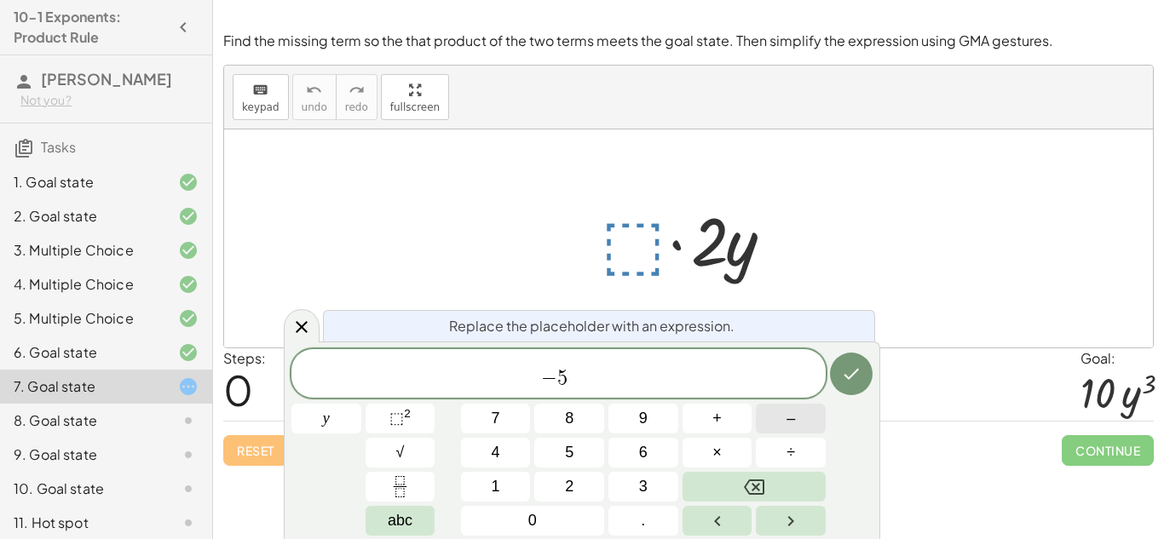
click at [789, 420] on span "–" at bounding box center [791, 418] width 9 height 23
click at [562, 483] on button "2" at bounding box center [569, 487] width 70 height 30
click at [864, 381] on button "Done" at bounding box center [851, 374] width 43 height 43
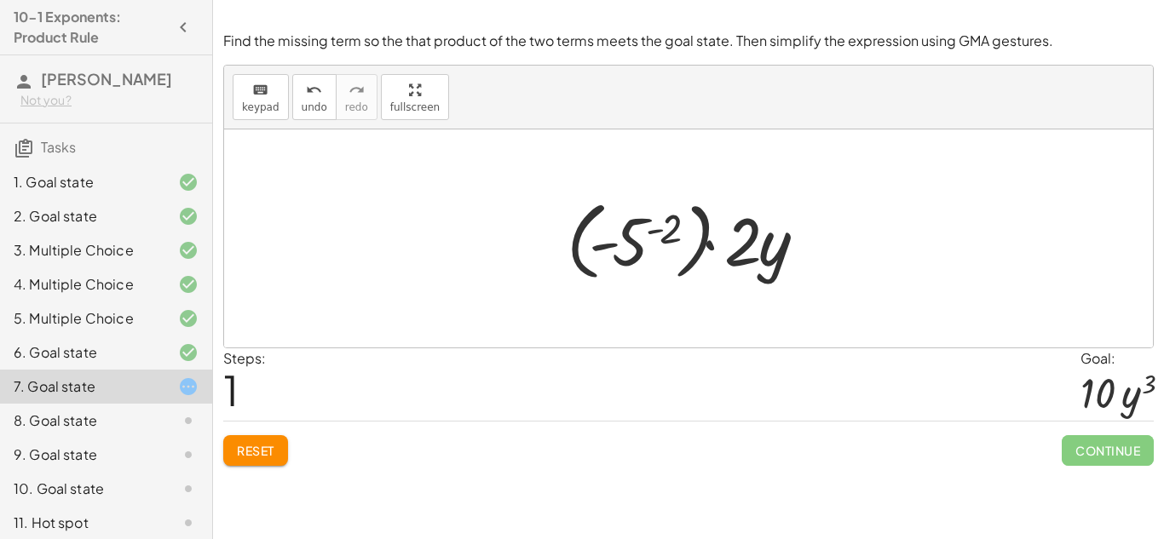
click at [671, 248] on div at bounding box center [694, 239] width 273 height 95
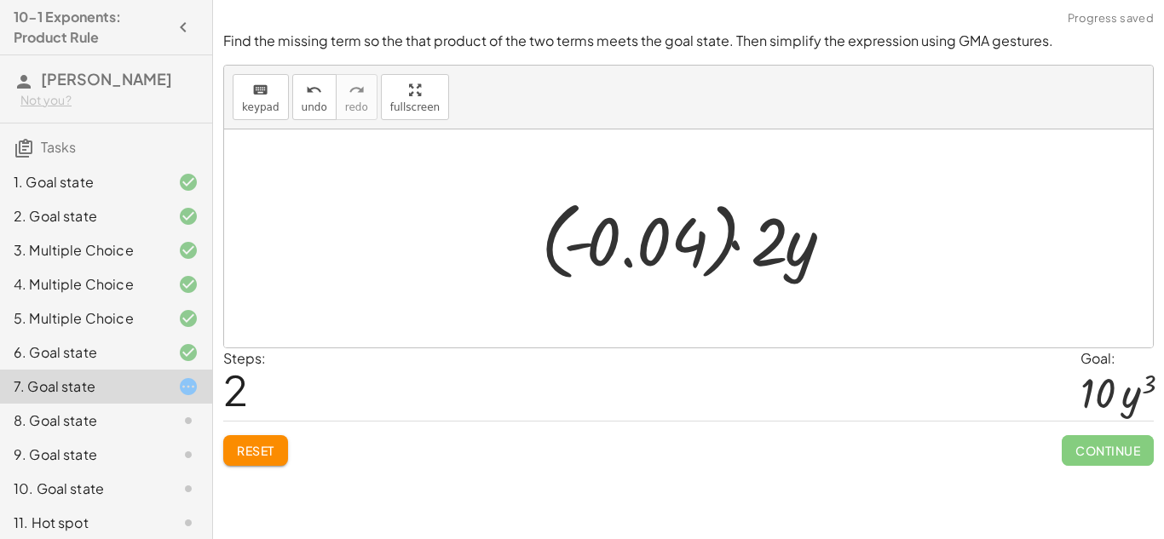
click at [278, 447] on button "Reset" at bounding box center [255, 451] width 65 height 31
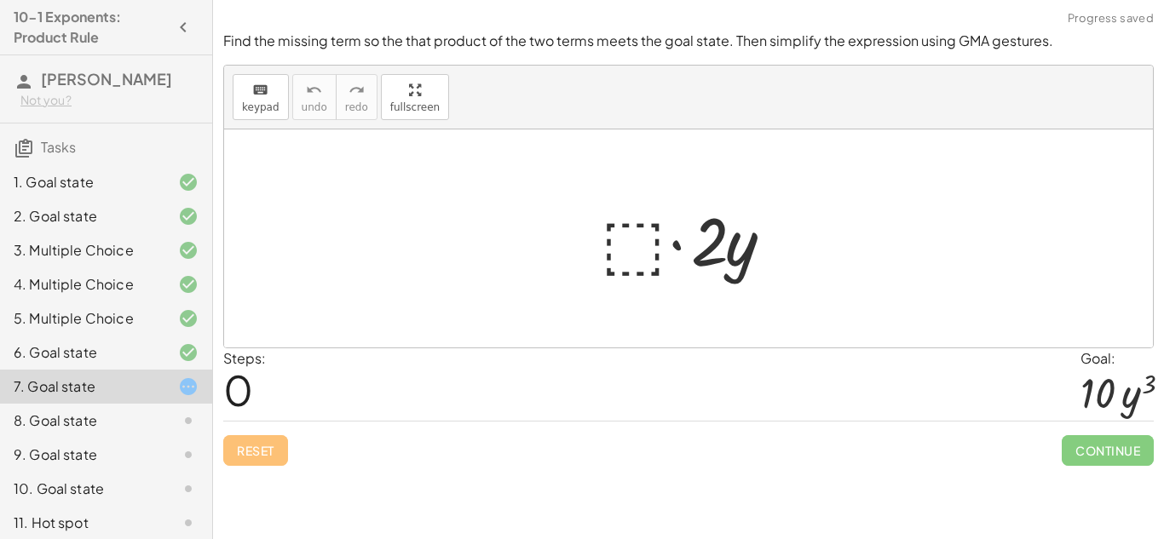
click at [607, 223] on div at bounding box center [694, 239] width 205 height 88
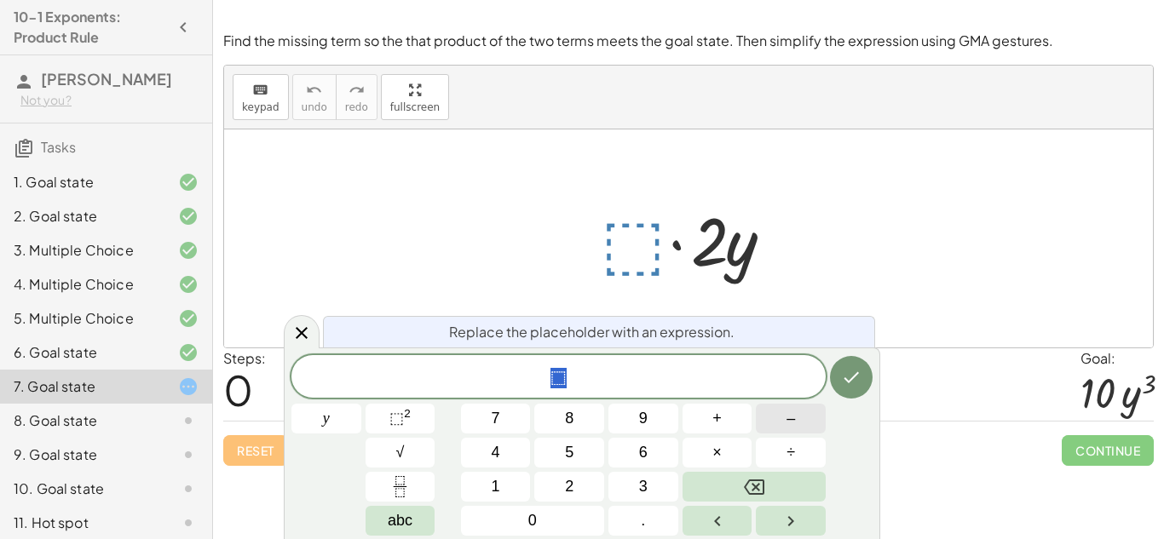
click at [779, 422] on button "–" at bounding box center [791, 419] width 70 height 30
click at [579, 464] on button "5" at bounding box center [569, 453] width 70 height 30
click at [738, 487] on button "Backspace" at bounding box center [754, 487] width 143 height 30
click at [730, 485] on button "Backspace" at bounding box center [754, 487] width 143 height 30
click at [506, 481] on button "1" at bounding box center [496, 487] width 70 height 30
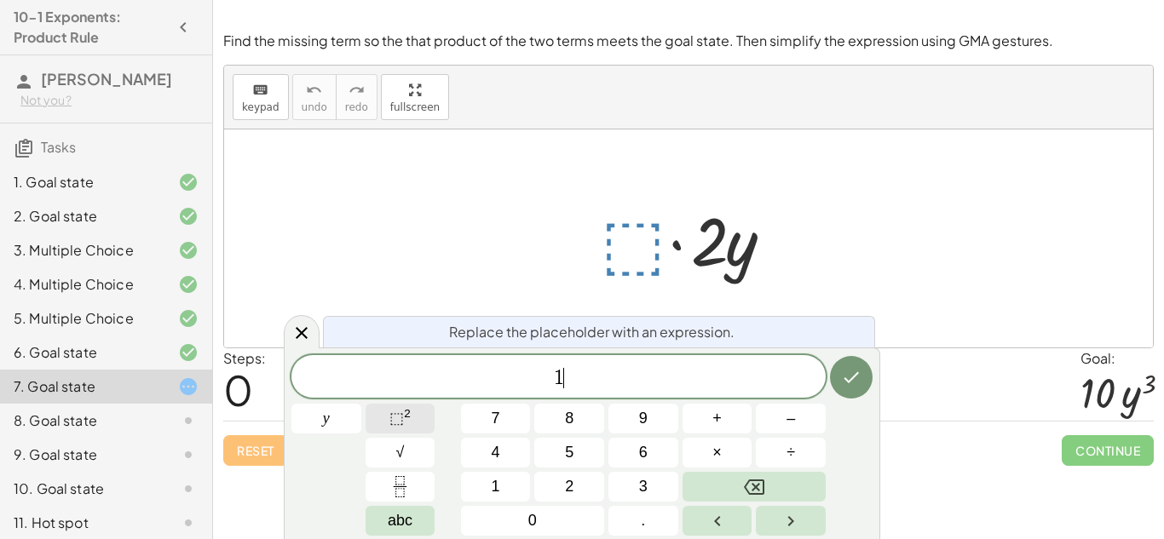
click at [401, 424] on span "⬚" at bounding box center [396, 418] width 14 height 17
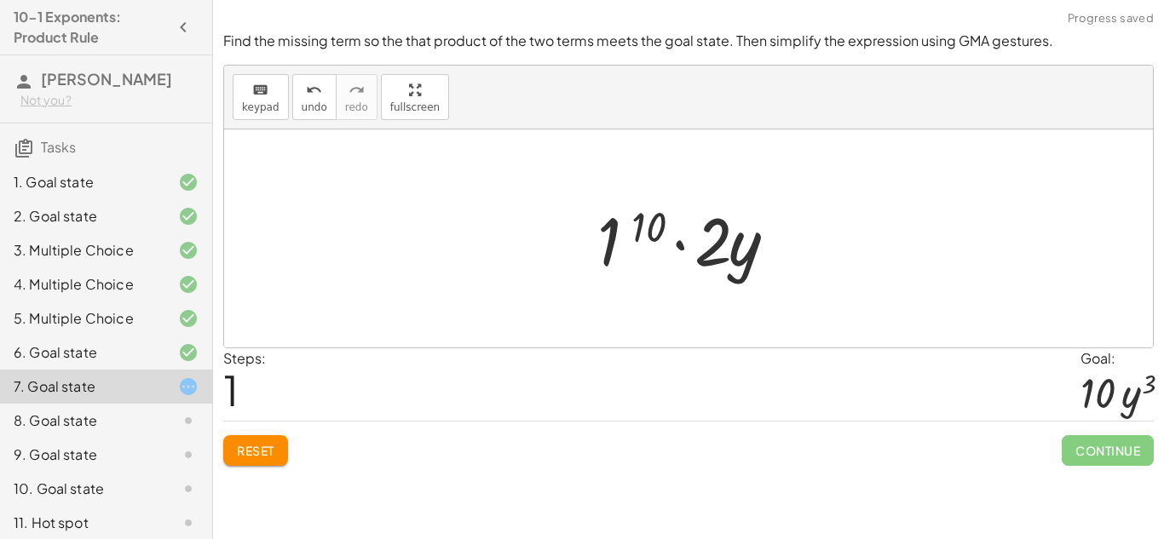
click at [637, 272] on div at bounding box center [695, 239] width 212 height 88
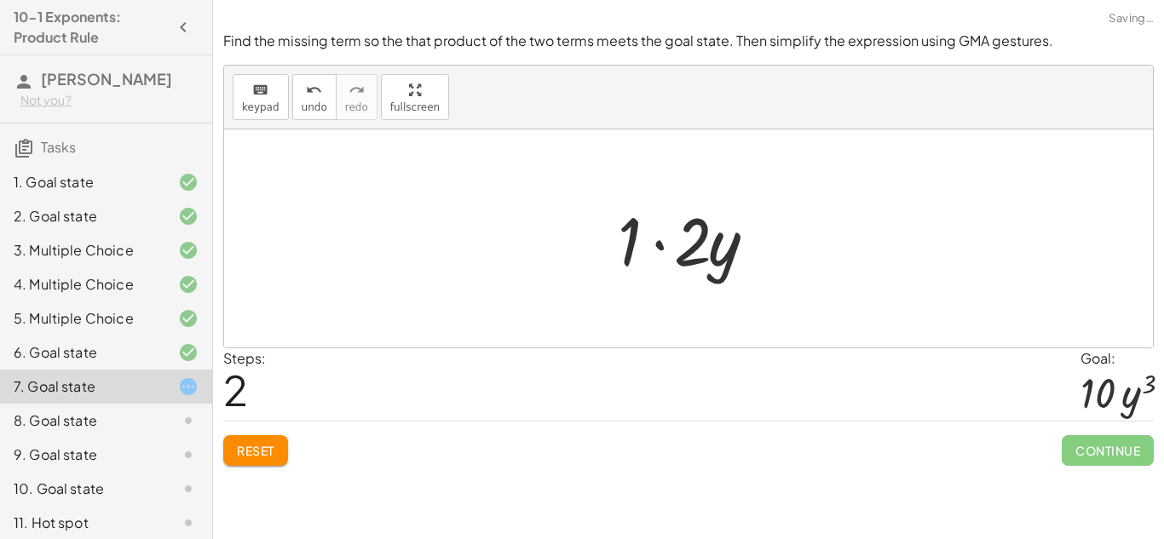
click at [632, 262] on div at bounding box center [694, 239] width 171 height 88
click at [674, 240] on div at bounding box center [695, 239] width 115 height 88
click at [259, 451] on span "Reset" at bounding box center [256, 450] width 38 height 15
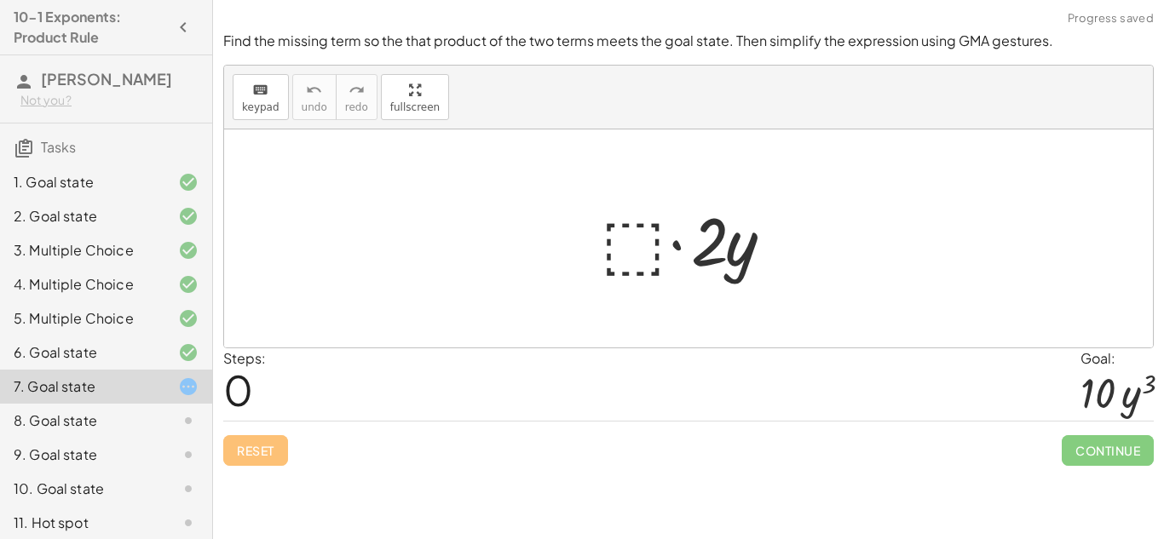
click at [631, 237] on div at bounding box center [694, 239] width 205 height 88
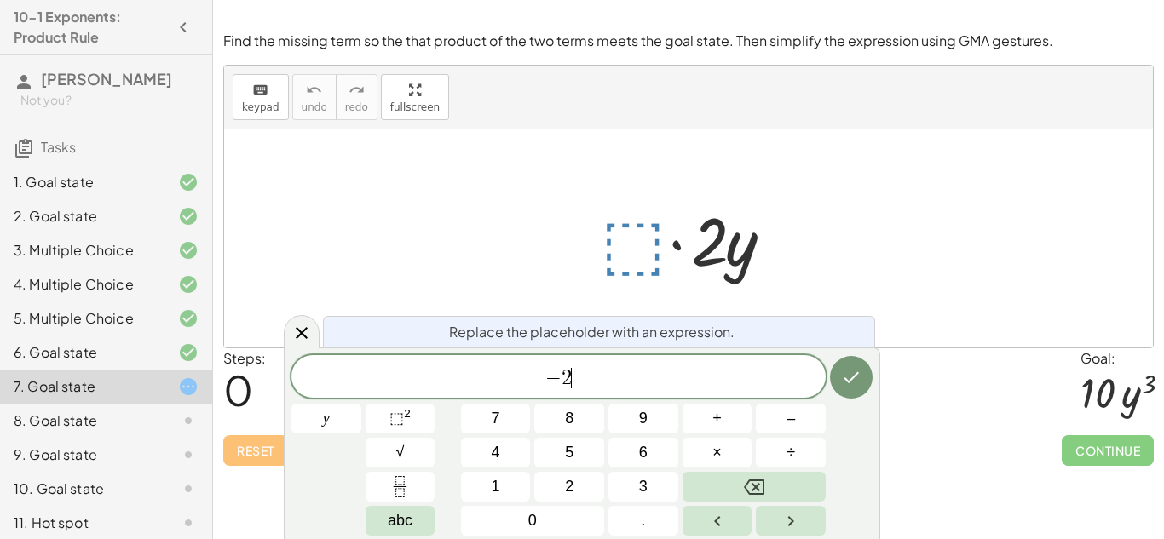
scroll to position [18, 0]
click at [361, 404] on div at bounding box center [326, 419] width 70 height 30
click at [857, 376] on icon "Done" at bounding box center [851, 377] width 20 height 20
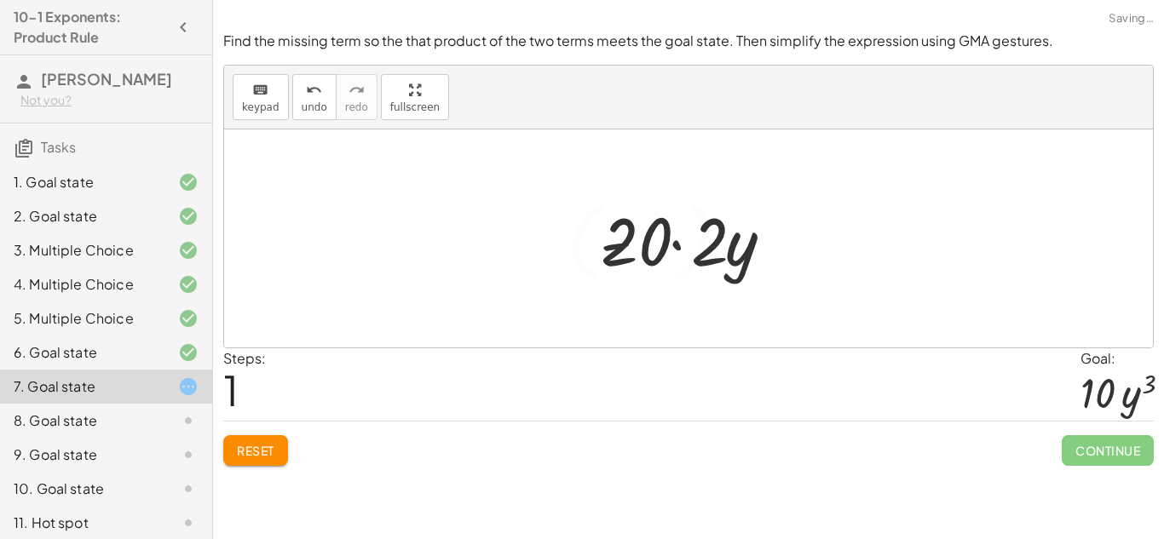
scroll to position [0, 0]
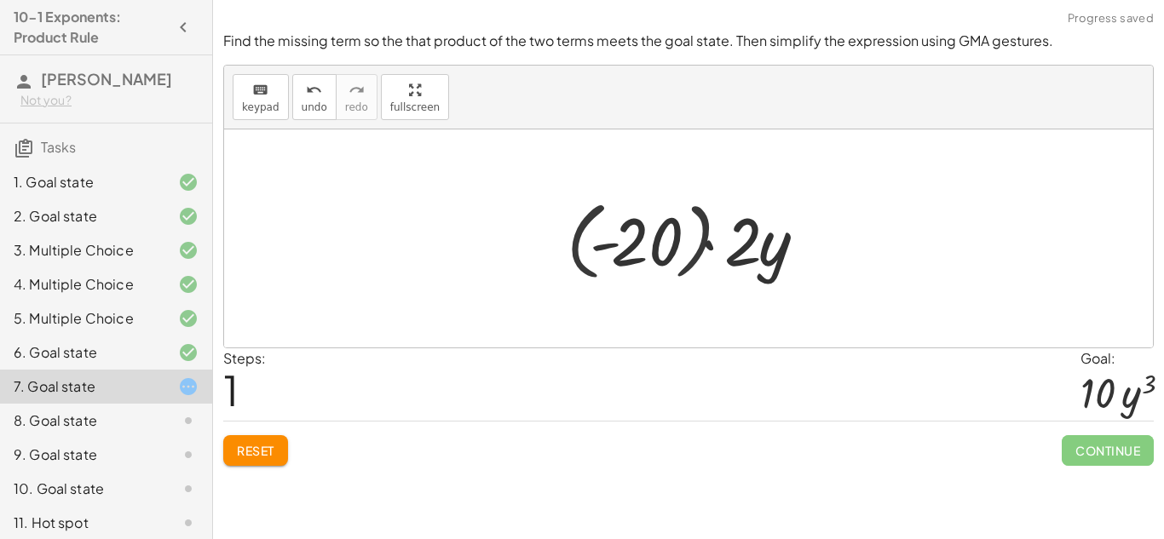
click at [614, 232] on div at bounding box center [695, 239] width 274 height 95
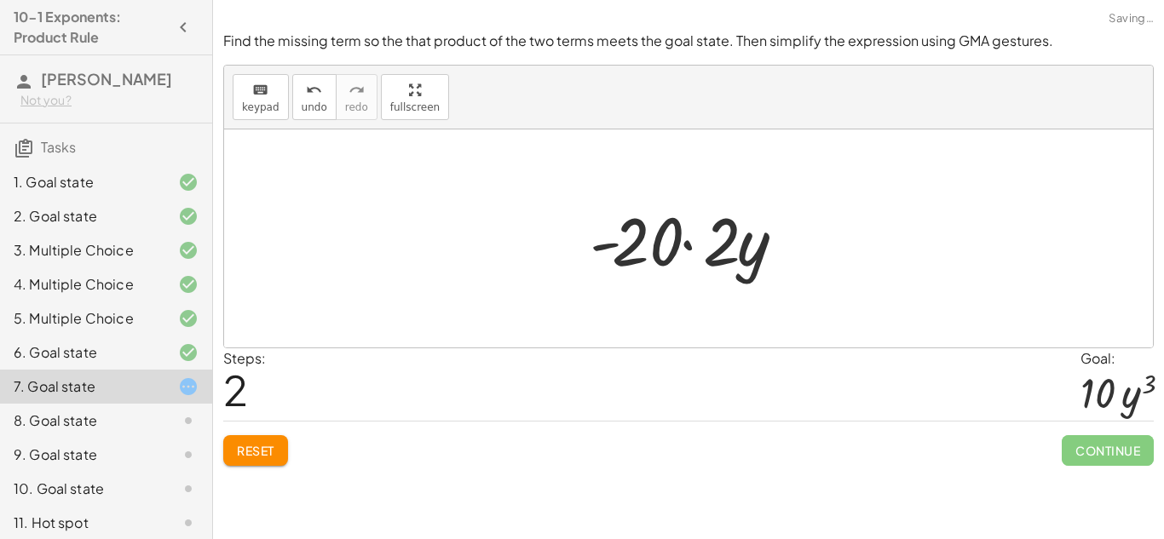
click at [654, 245] on div at bounding box center [695, 239] width 228 height 88
click at [690, 251] on div at bounding box center [695, 239] width 228 height 88
click at [688, 248] on div at bounding box center [694, 239] width 171 height 88
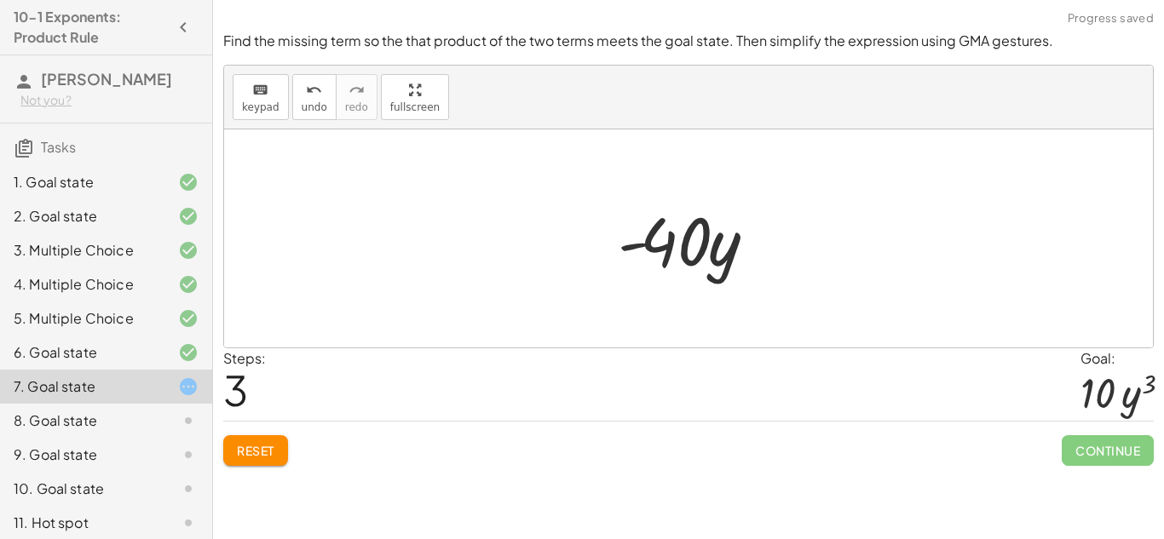
click at [260, 446] on span "Reset" at bounding box center [256, 450] width 38 height 15
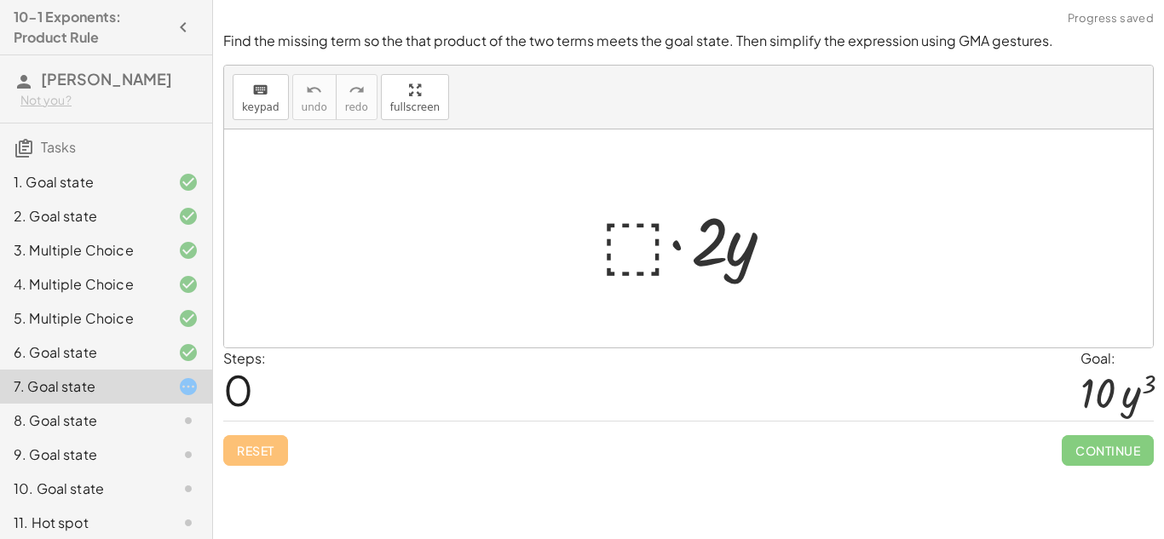
click at [611, 250] on div at bounding box center [694, 239] width 205 height 88
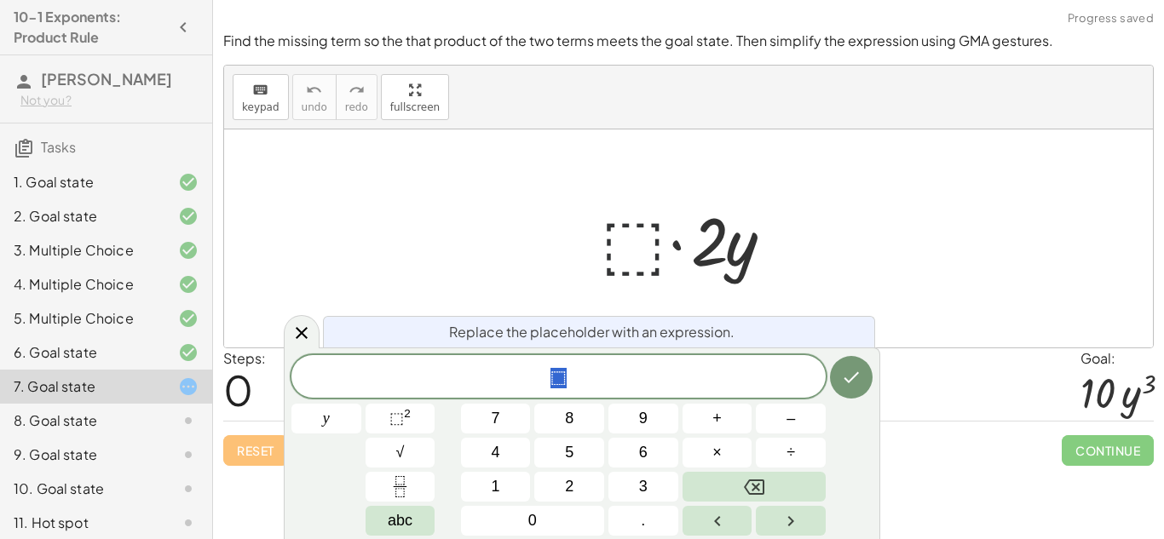
scroll to position [20, 0]
click at [389, 423] on span "⬚" at bounding box center [396, 418] width 14 height 17
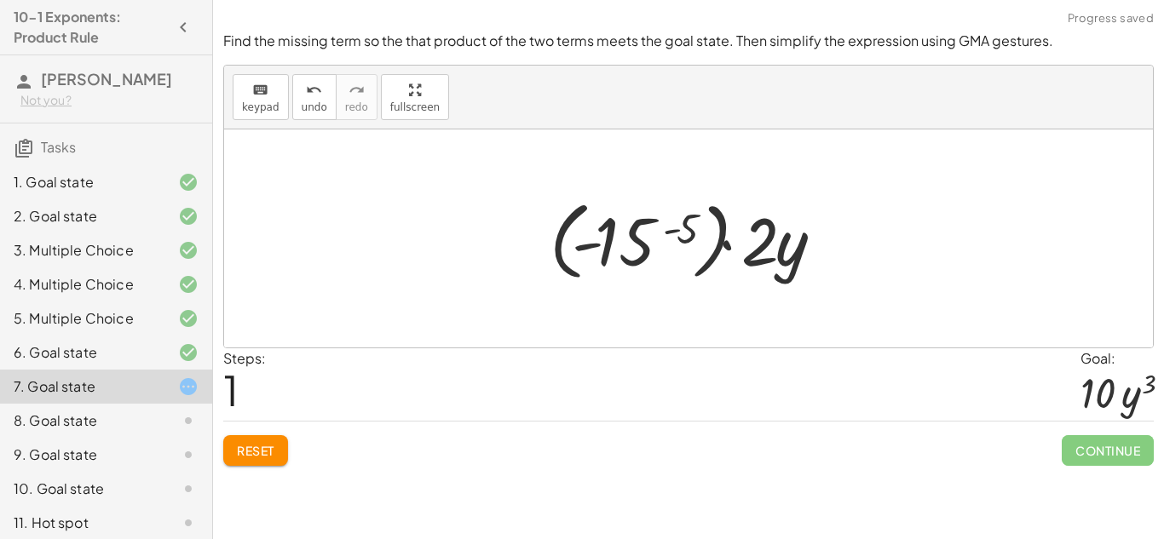
click at [649, 201] on div at bounding box center [694, 239] width 307 height 95
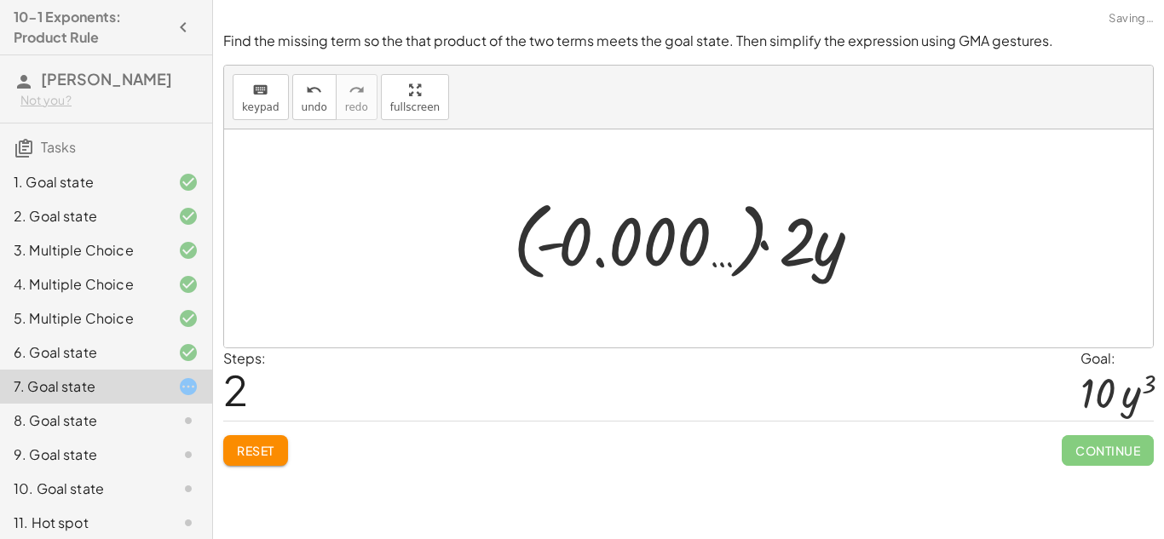
click at [683, 247] on div at bounding box center [695, 239] width 381 height 95
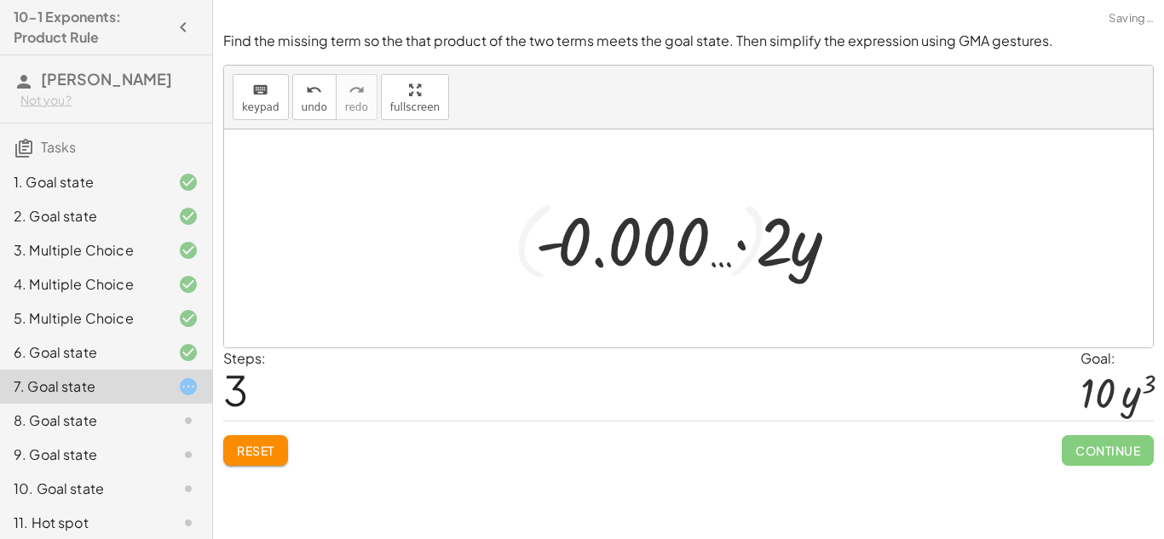
click at [692, 248] on div at bounding box center [695, 239] width 336 height 88
click at [237, 450] on span "Reset" at bounding box center [256, 450] width 38 height 15
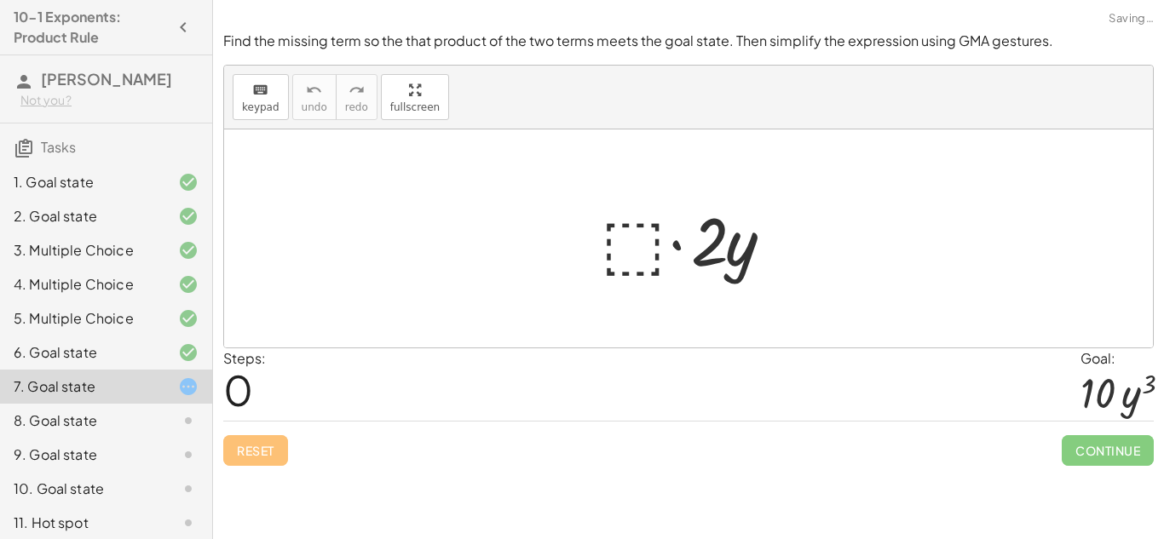
click at [615, 250] on div at bounding box center [694, 239] width 205 height 88
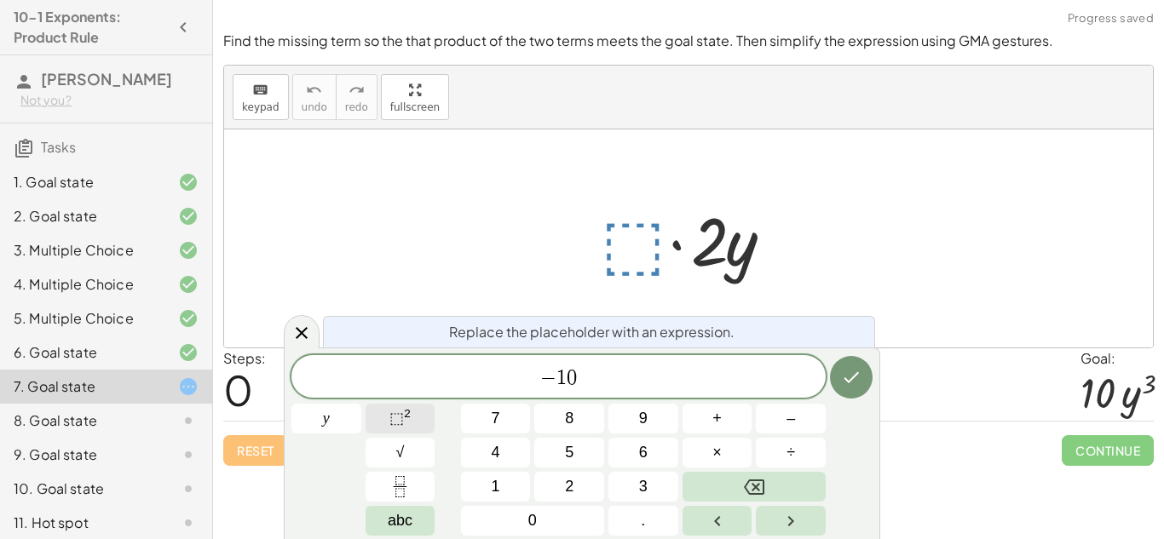
click at [409, 418] on sup "2" at bounding box center [407, 413] width 7 height 13
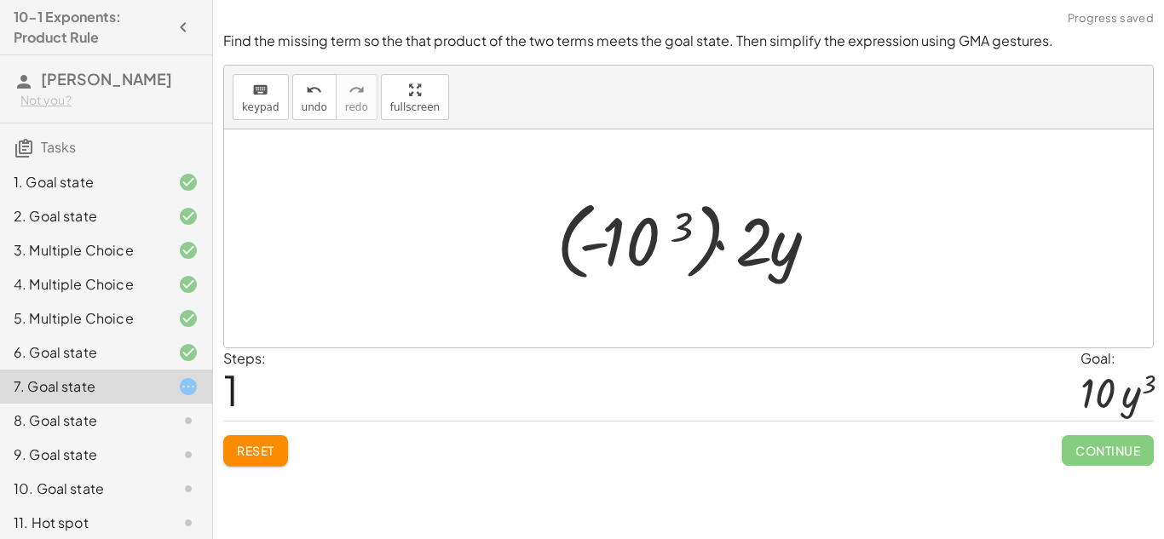
click at [619, 292] on div at bounding box center [688, 239] width 929 height 218
click at [621, 285] on div at bounding box center [695, 239] width 294 height 95
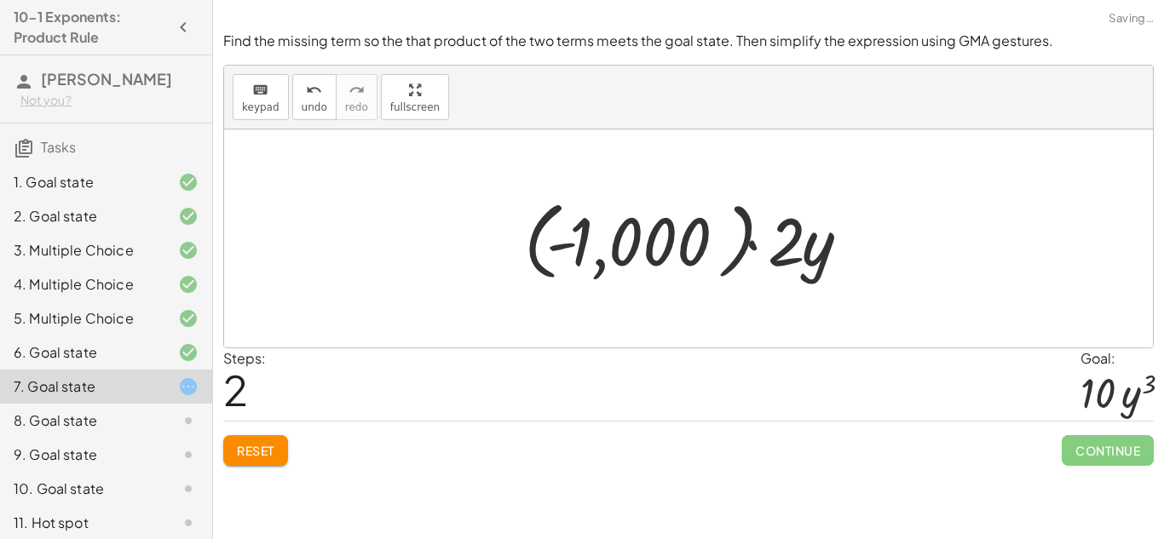
click at [647, 244] on div at bounding box center [695, 239] width 359 height 95
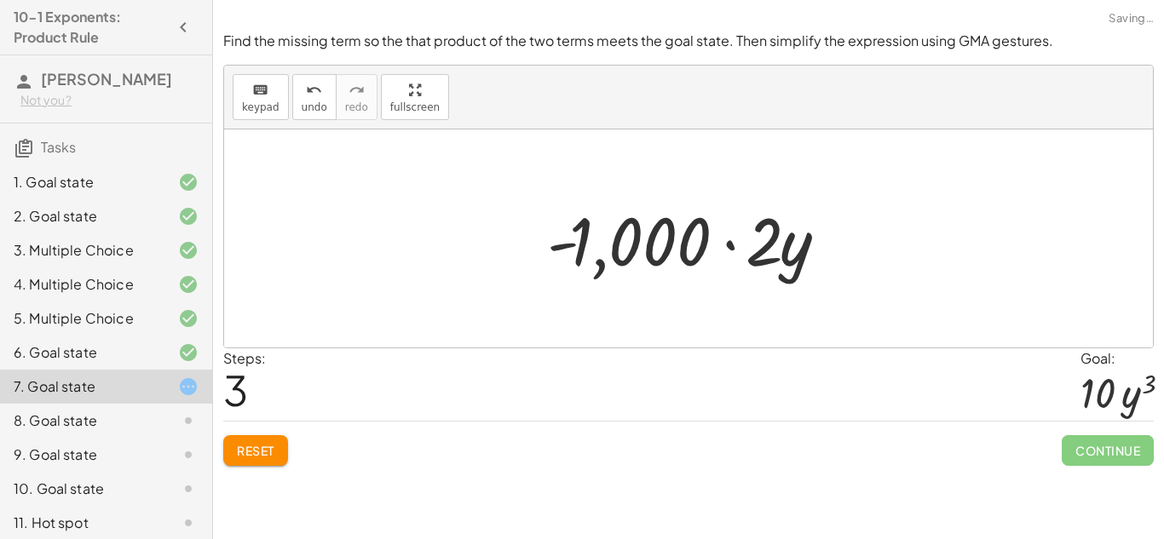
click at [252, 450] on span "Reset" at bounding box center [256, 450] width 38 height 15
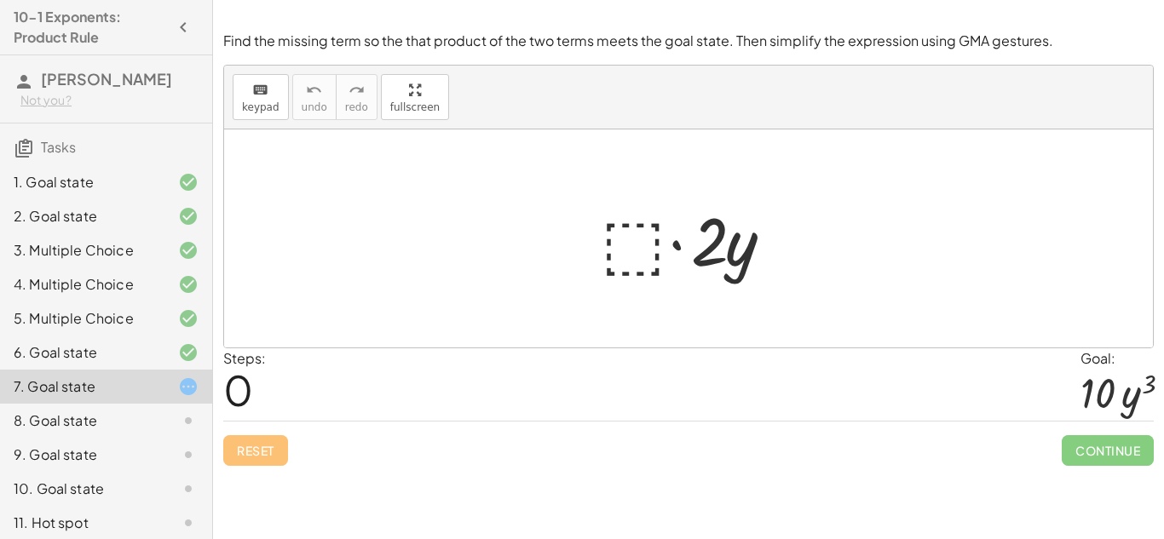
click at [629, 242] on div at bounding box center [694, 239] width 205 height 88
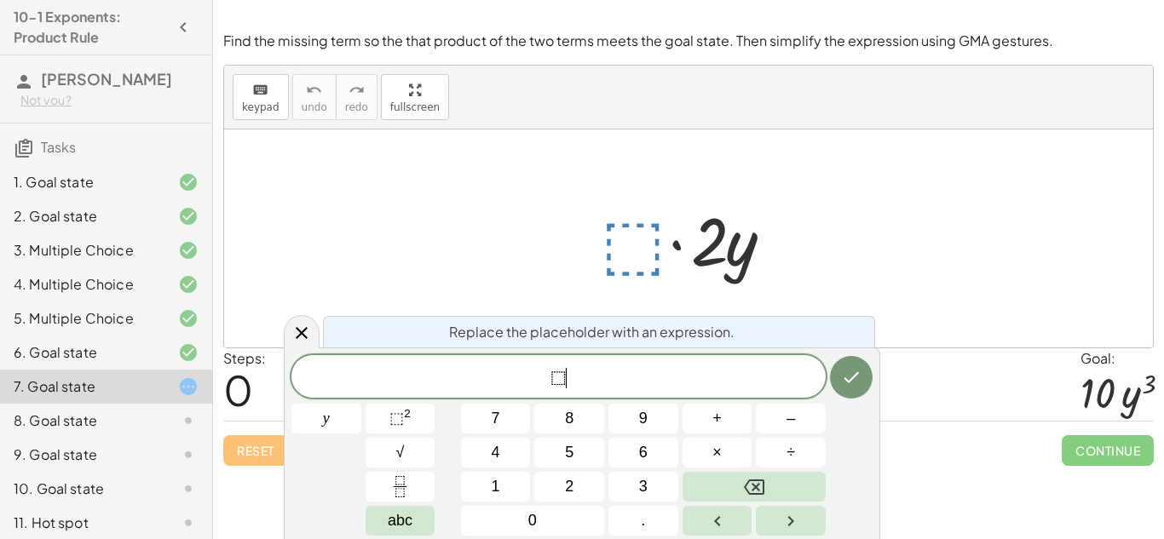
click at [578, 374] on span "⬚ ​" at bounding box center [558, 378] width 534 height 24
click at [402, 424] on span "⬚" at bounding box center [396, 418] width 14 height 17
click at [568, 464] on button "5" at bounding box center [569, 453] width 70 height 30
click at [421, 417] on button "⬚ 2" at bounding box center [401, 419] width 70 height 30
click at [385, 425] on button "⬚ 2" at bounding box center [401, 419] width 70 height 30
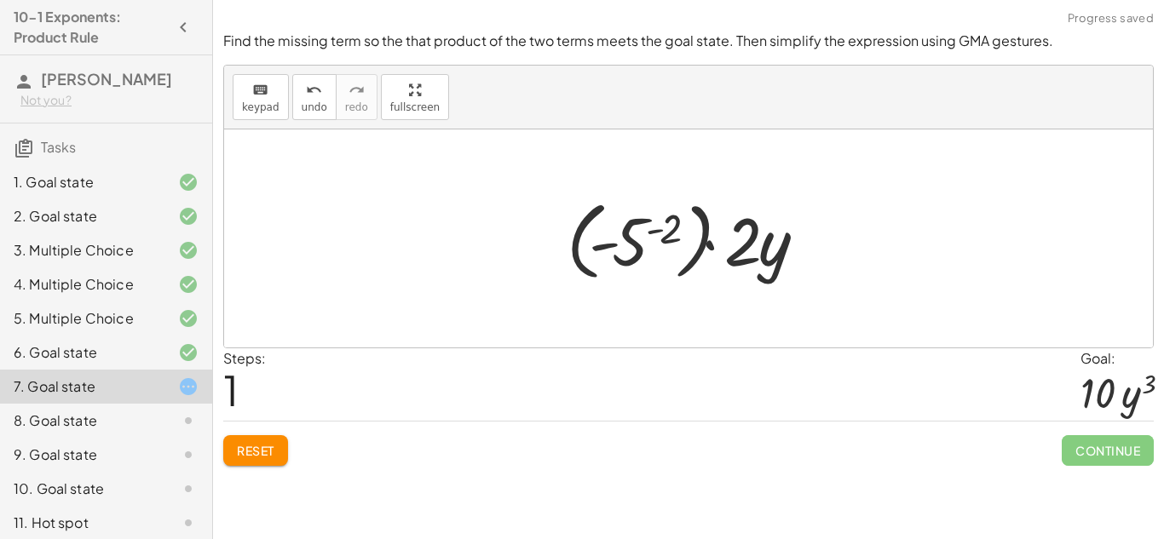
click at [654, 228] on div at bounding box center [694, 239] width 273 height 95
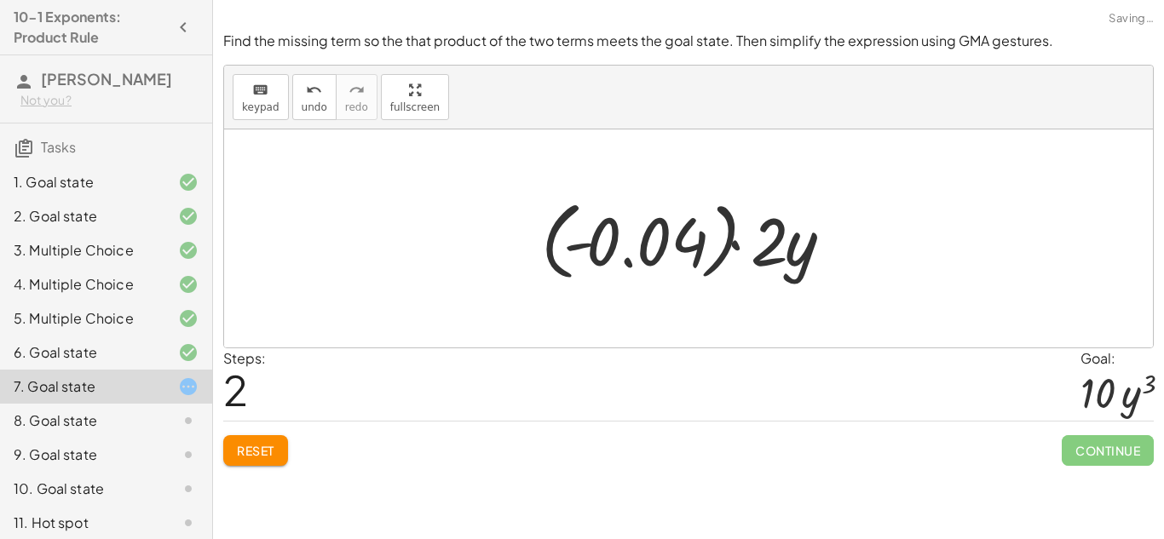
click at [654, 228] on div at bounding box center [695, 239] width 325 height 95
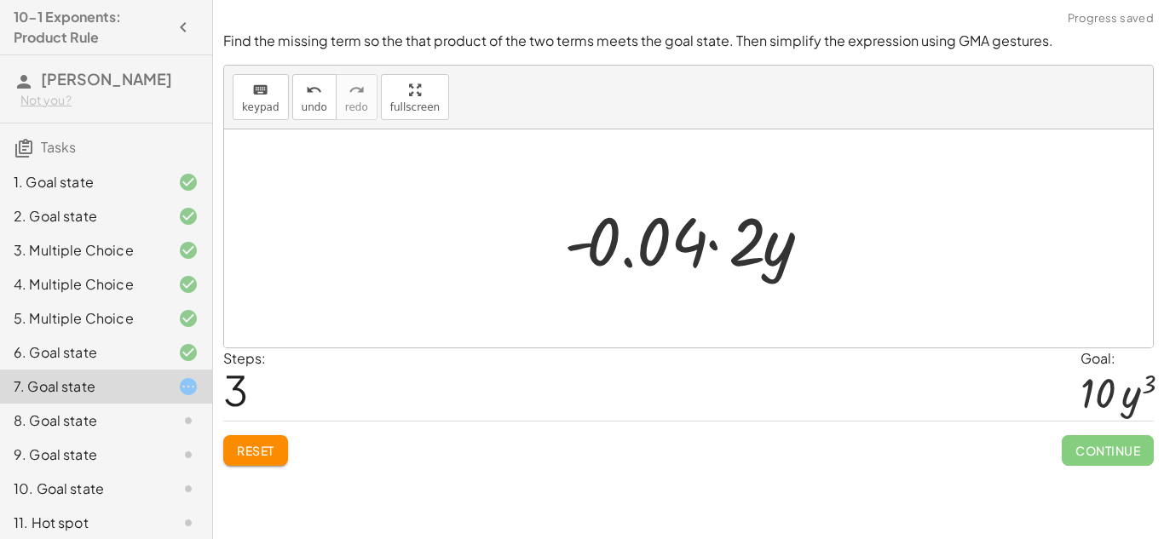
click at [268, 450] on span "Reset" at bounding box center [256, 450] width 38 height 15
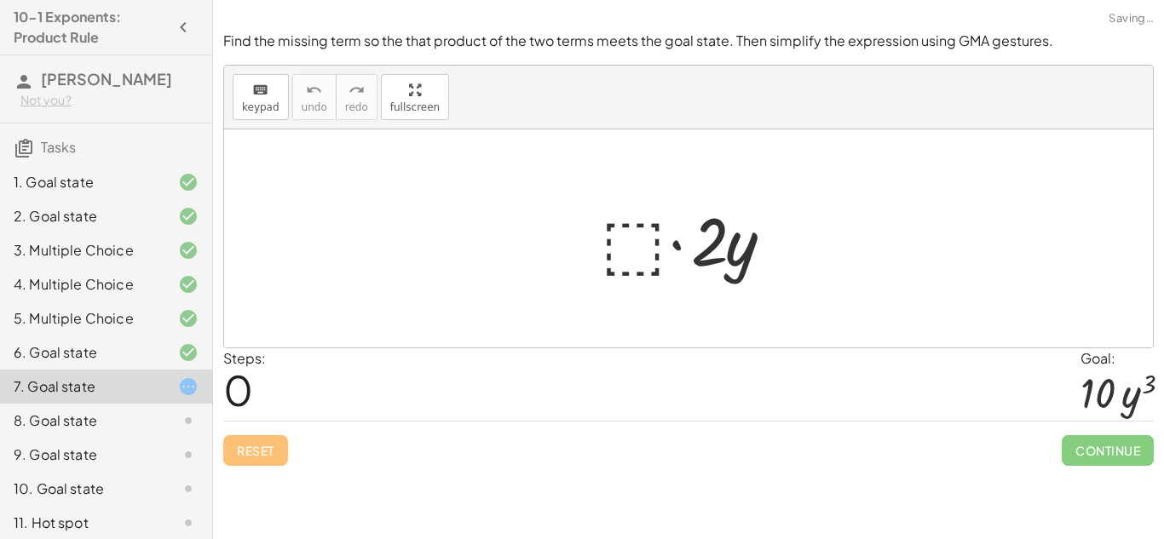
click at [661, 234] on div at bounding box center [694, 239] width 205 height 88
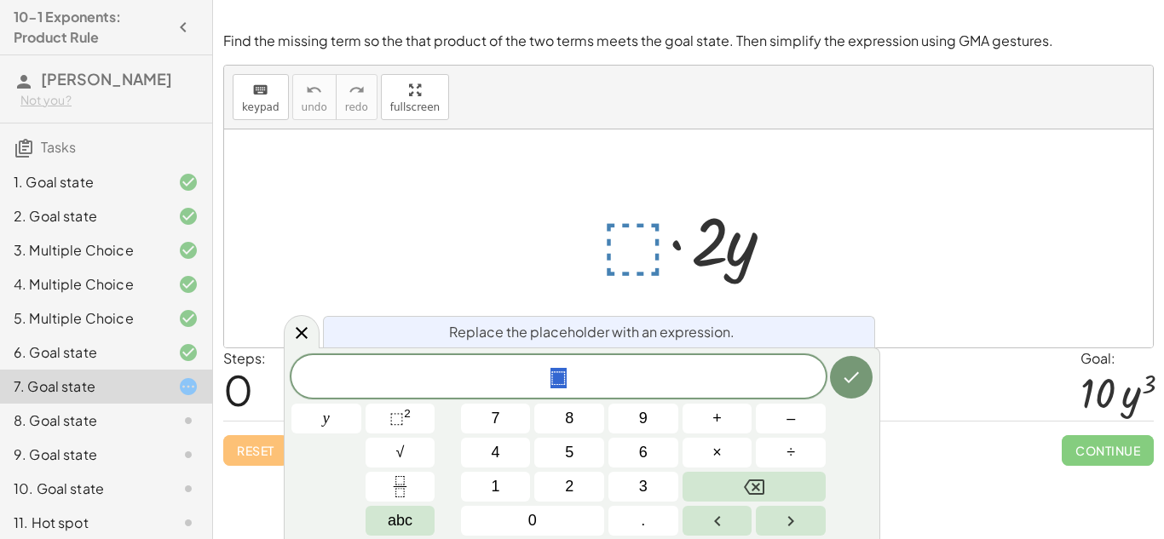
click at [133, 422] on div "8. Goal state" at bounding box center [82, 421] width 137 height 20
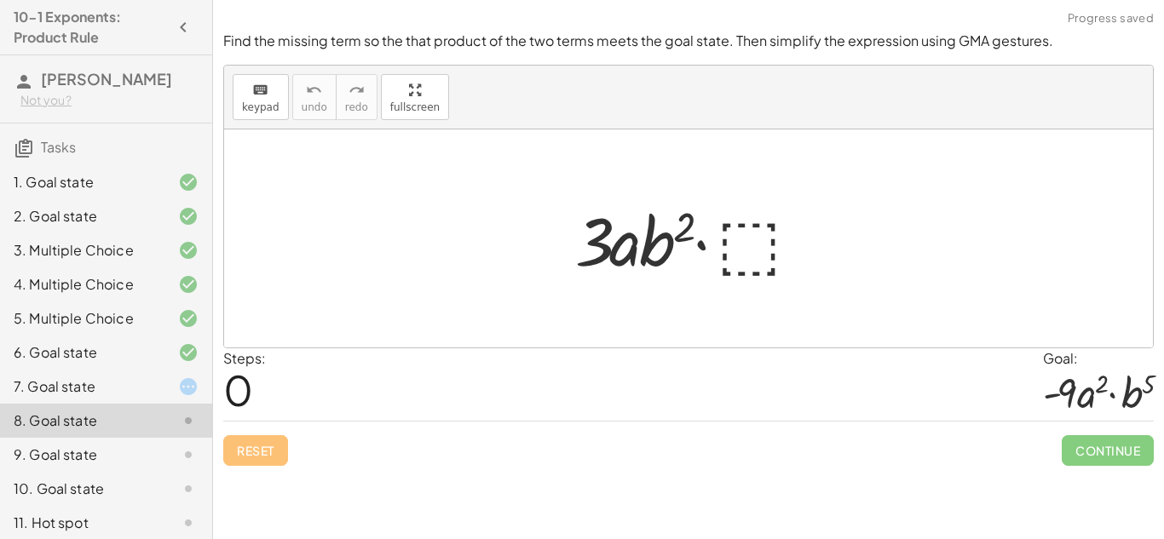
click at [126, 506] on div "9. Goal state" at bounding box center [106, 523] width 212 height 34
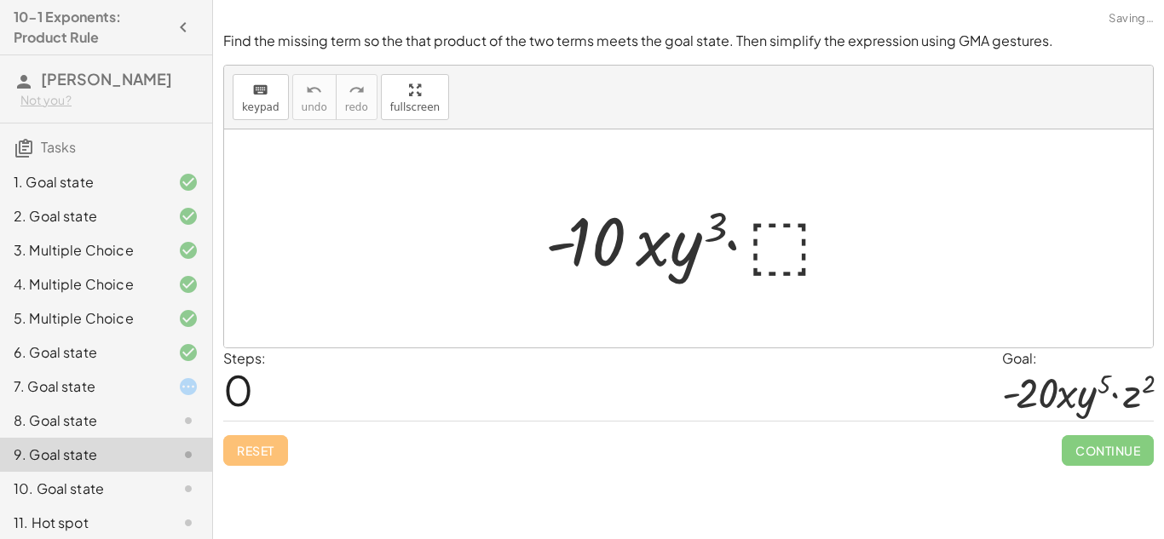
click at [127, 492] on div "10. Goal state" at bounding box center [82, 489] width 137 height 20
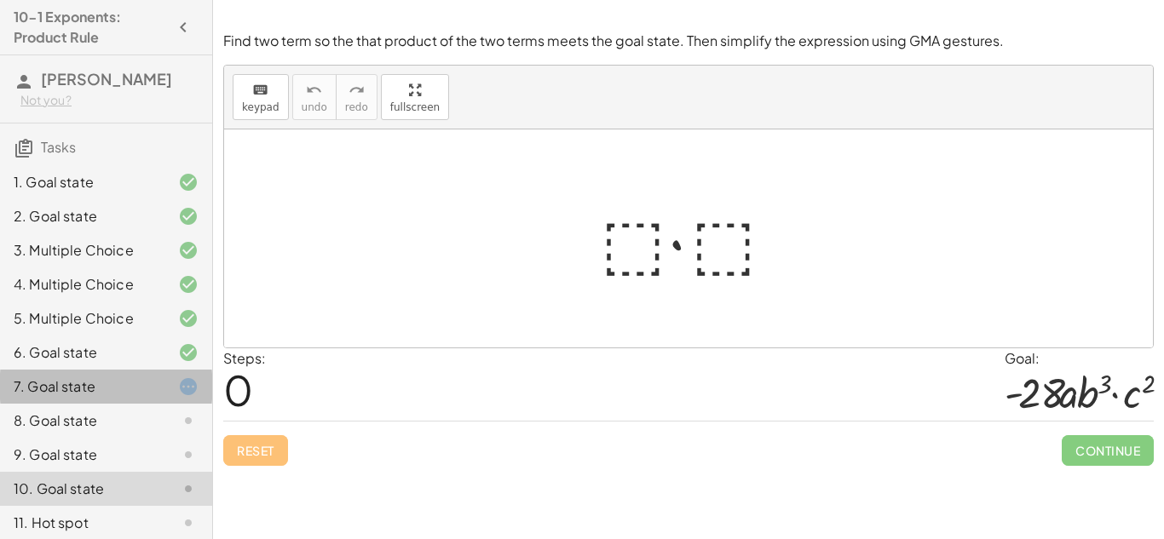
click at [136, 438] on div "7. Goal state" at bounding box center [106, 455] width 212 height 34
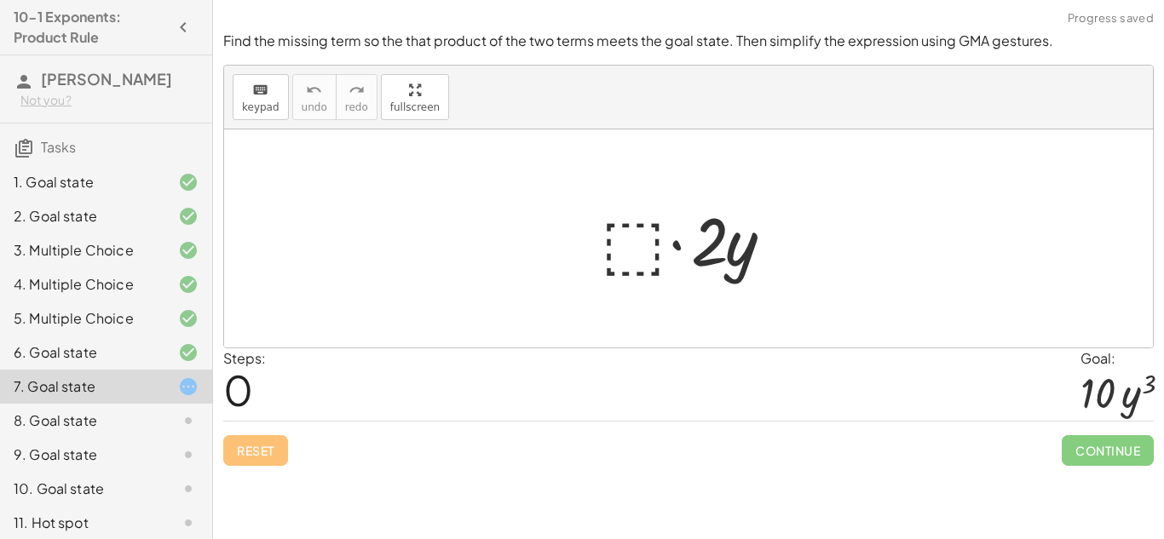
click at [626, 239] on div at bounding box center [694, 239] width 205 height 88
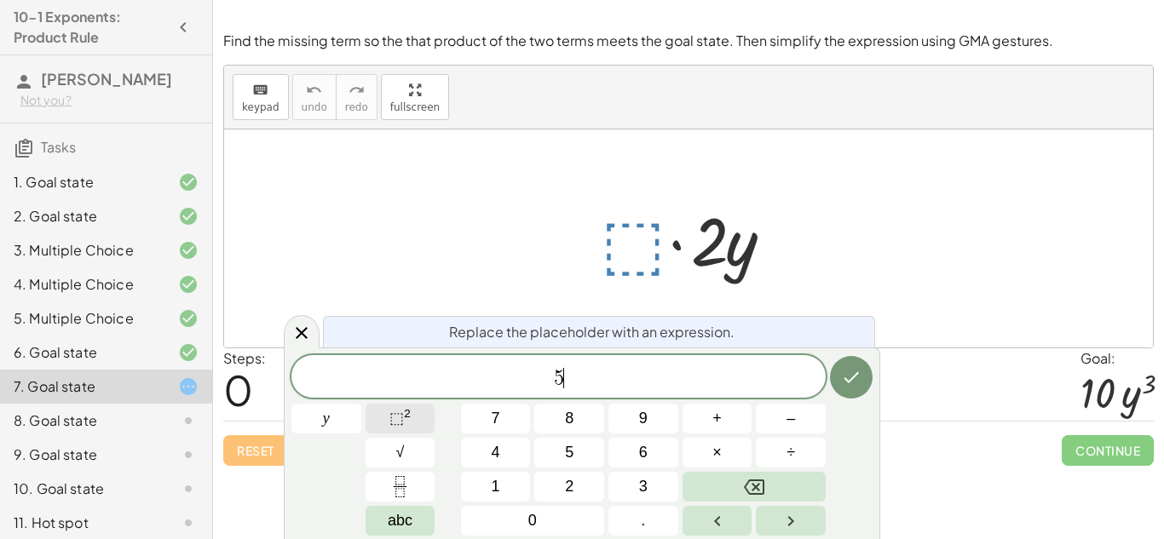
click at [381, 418] on button "⬚ 2" at bounding box center [401, 419] width 70 height 30
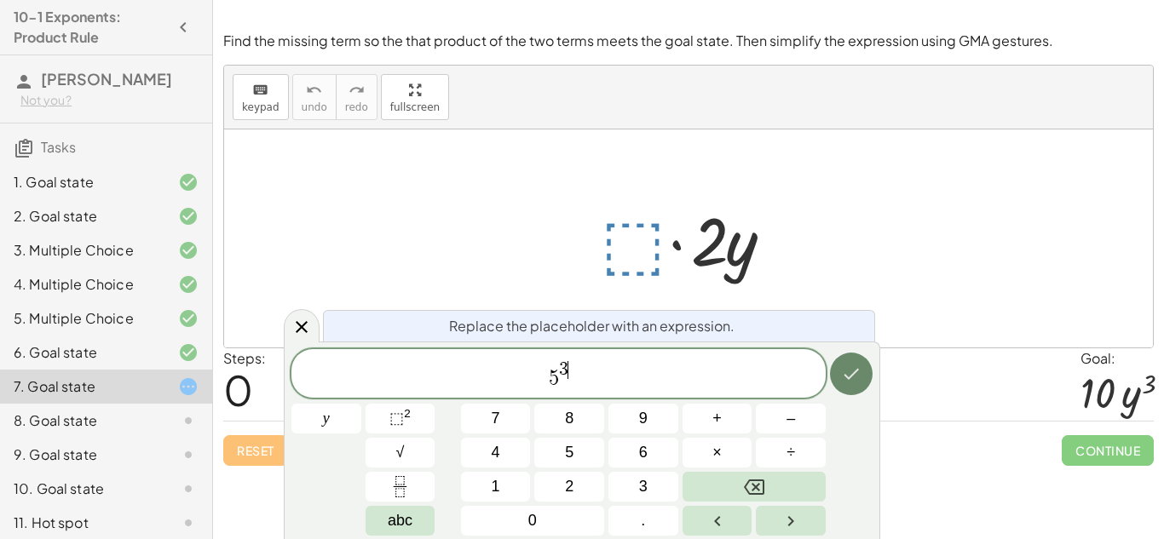
click at [841, 358] on button "Done" at bounding box center [851, 374] width 43 height 43
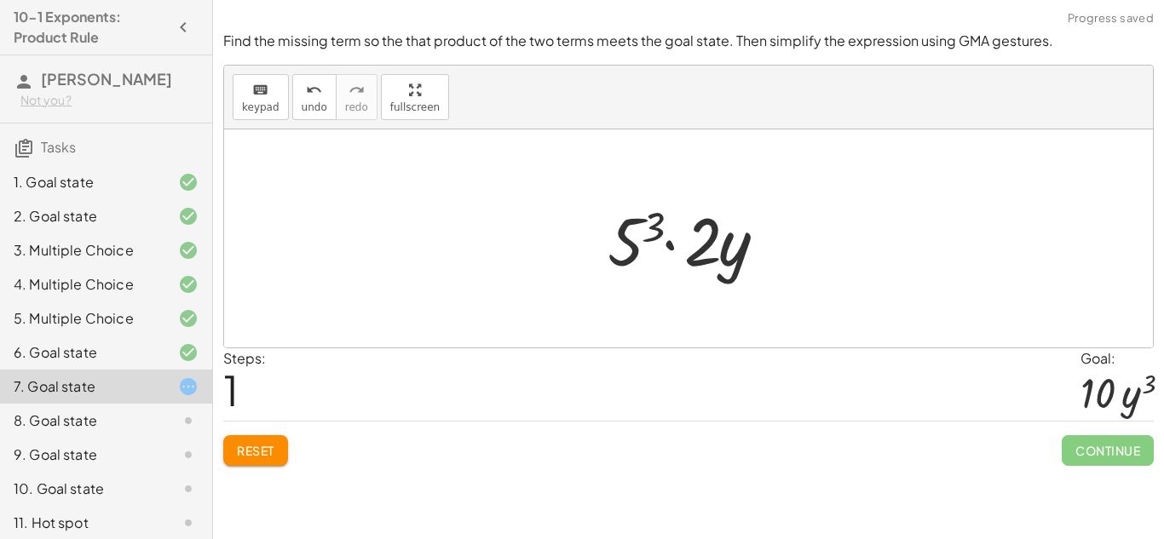
click at [675, 266] on div at bounding box center [695, 239] width 192 height 88
click at [651, 241] on div at bounding box center [695, 239] width 192 height 88
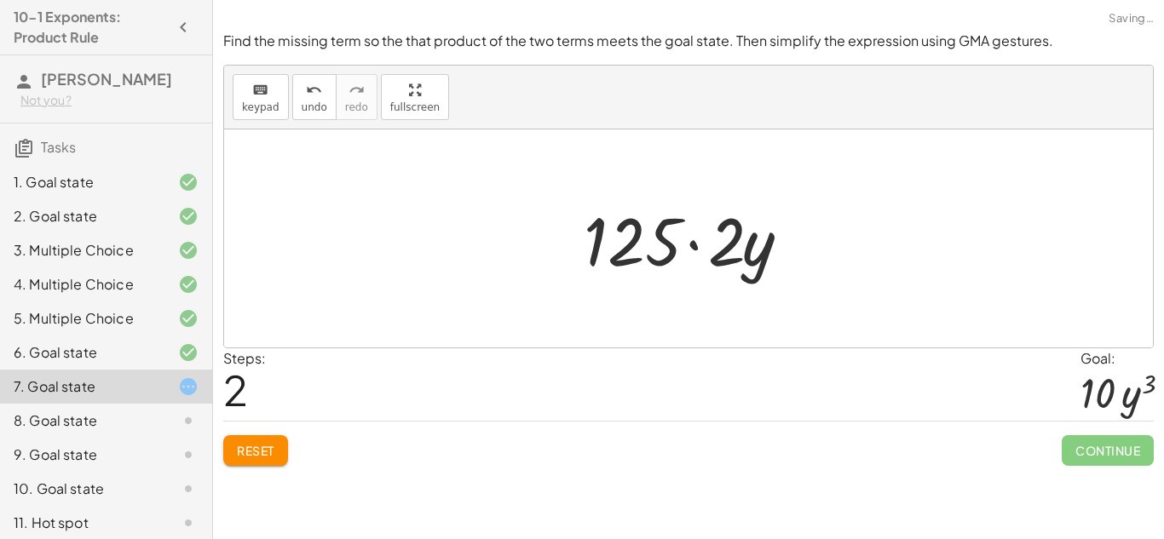
click at [716, 231] on div at bounding box center [694, 239] width 239 height 88
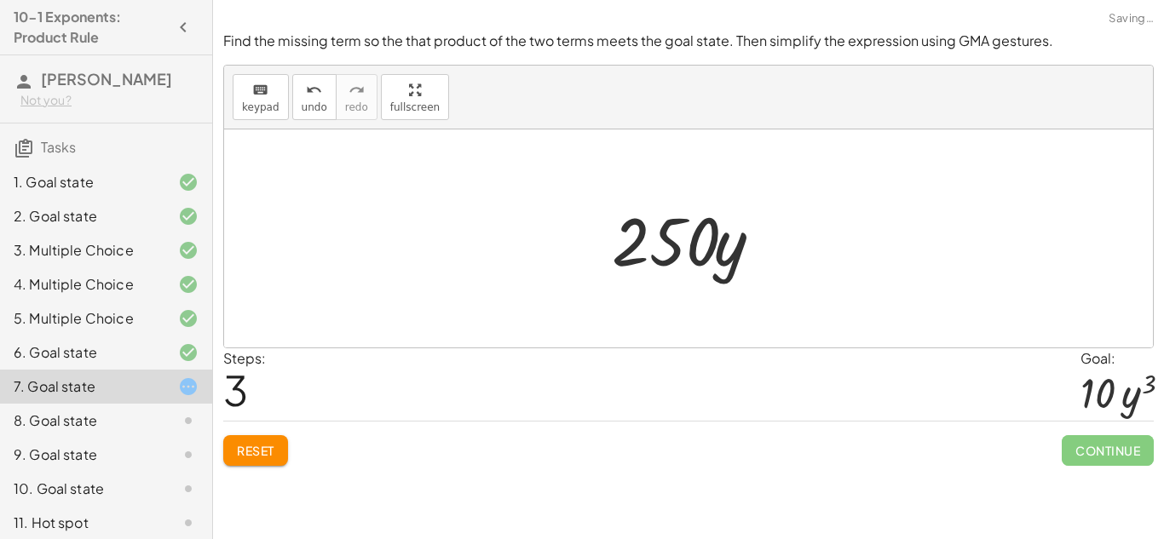
click at [264, 456] on span "Reset" at bounding box center [256, 450] width 38 height 15
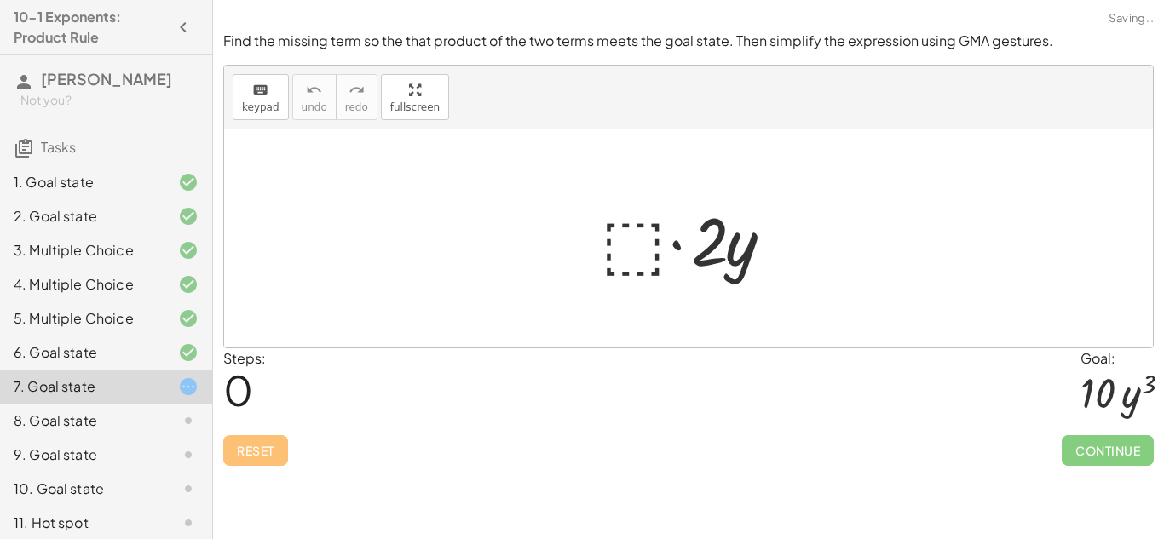
click at [620, 264] on div at bounding box center [694, 239] width 205 height 88
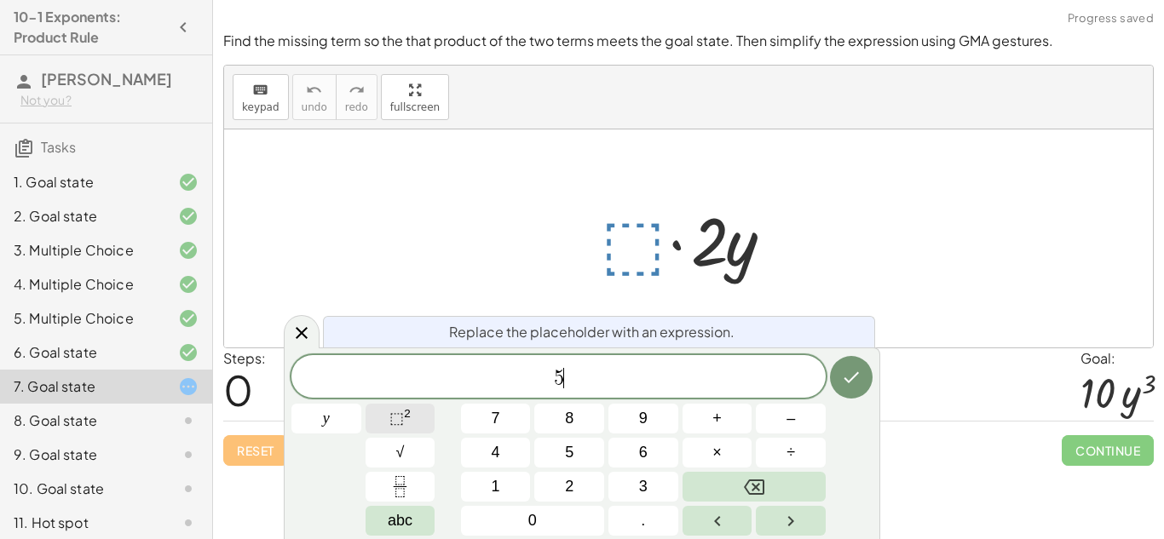
click at [410, 415] on sup "2" at bounding box center [407, 413] width 7 height 13
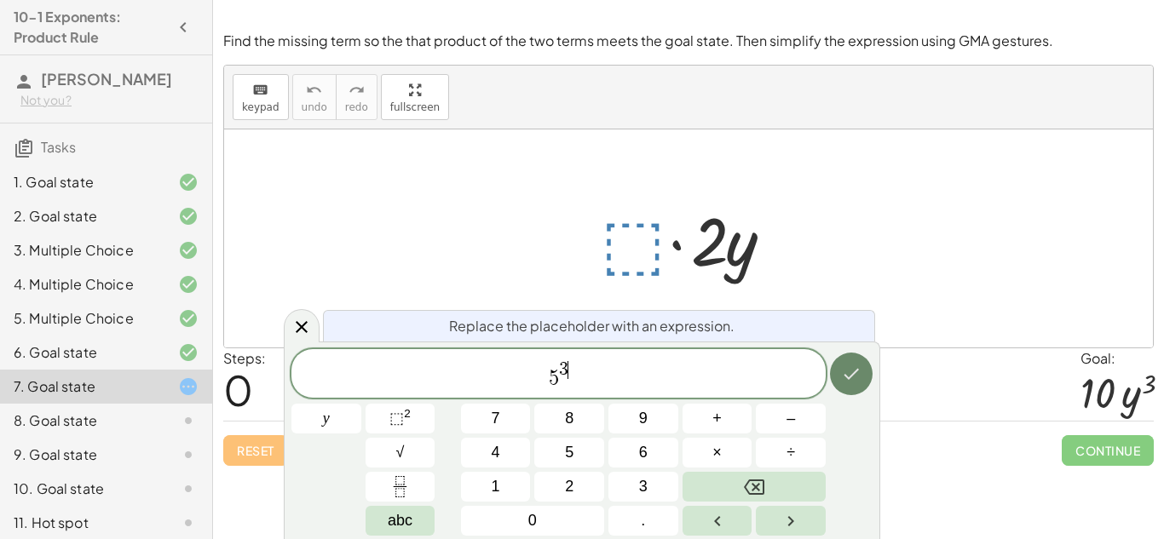
click at [852, 372] on icon "Done" at bounding box center [851, 374] width 20 height 20
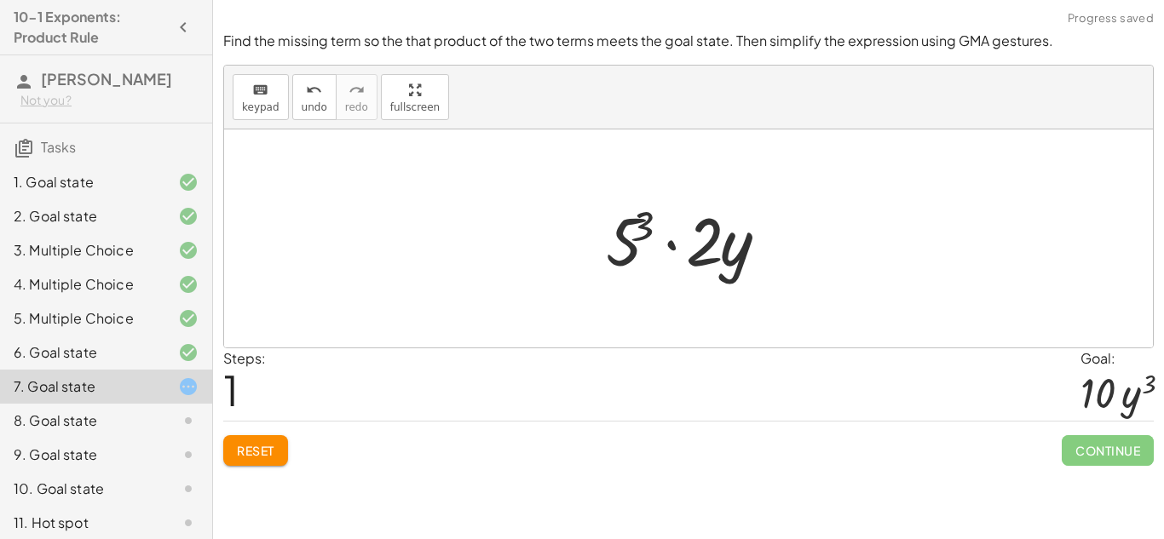
click at [730, 250] on div at bounding box center [695, 239] width 192 height 88
click at [661, 221] on div at bounding box center [695, 239] width 192 height 88
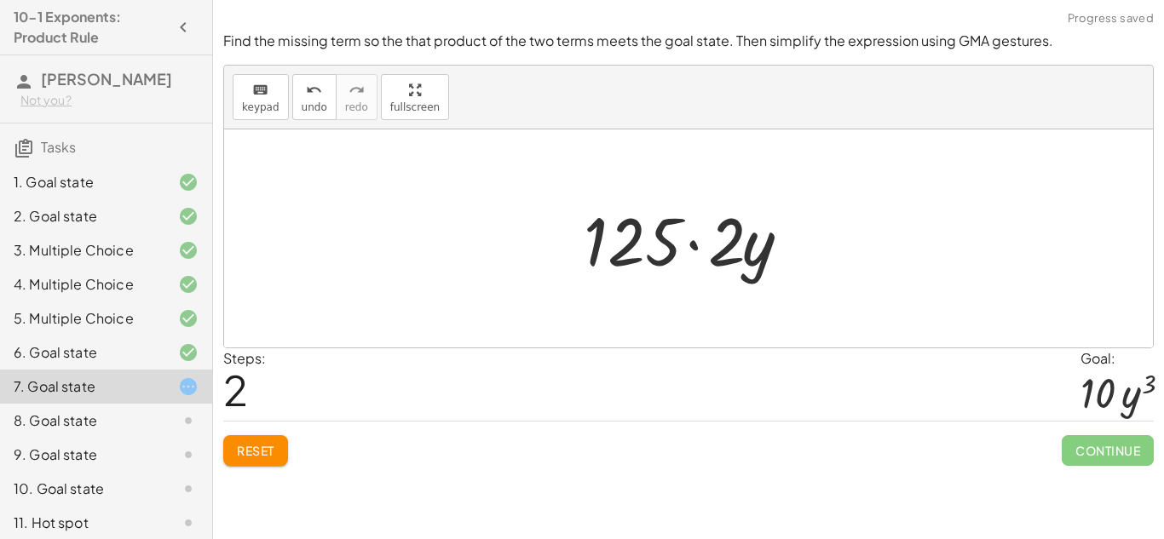
click at [262, 459] on span "Reset" at bounding box center [256, 450] width 38 height 15
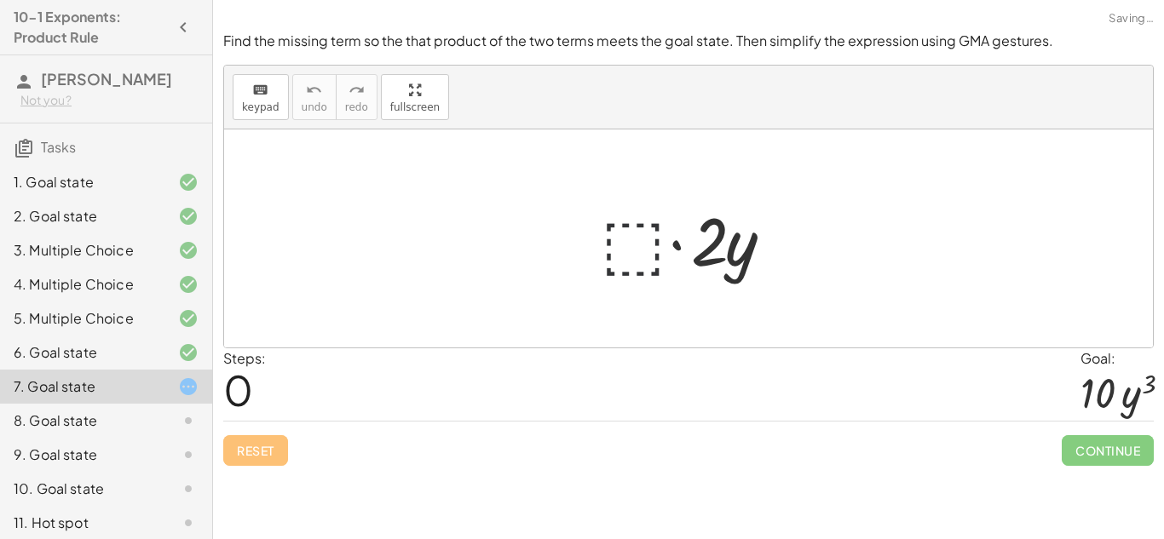
click at [653, 249] on div at bounding box center [694, 239] width 205 height 88
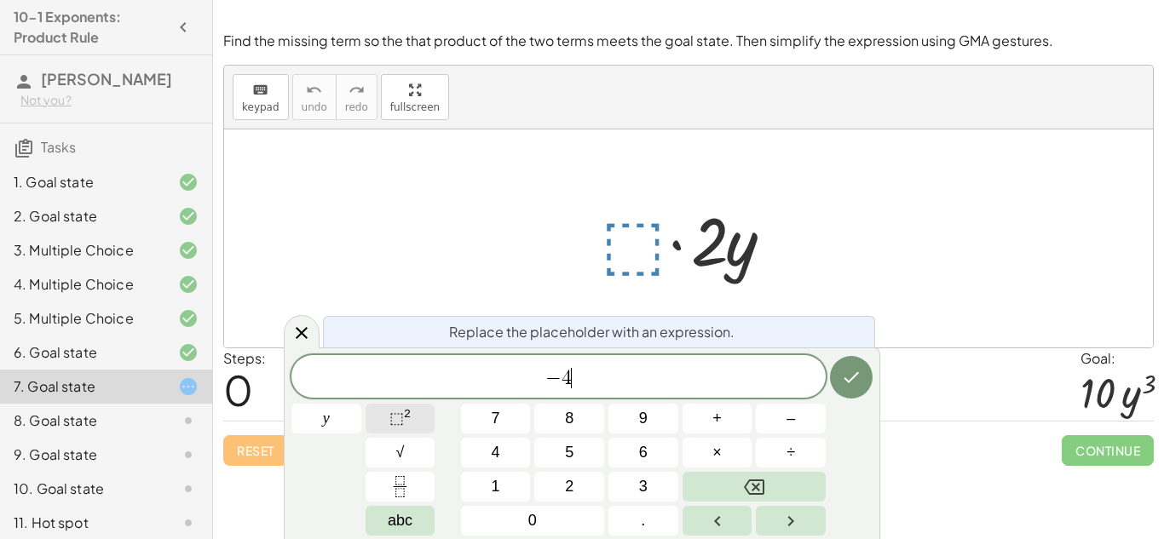
click at [412, 423] on button "⬚ 2" at bounding box center [401, 419] width 70 height 30
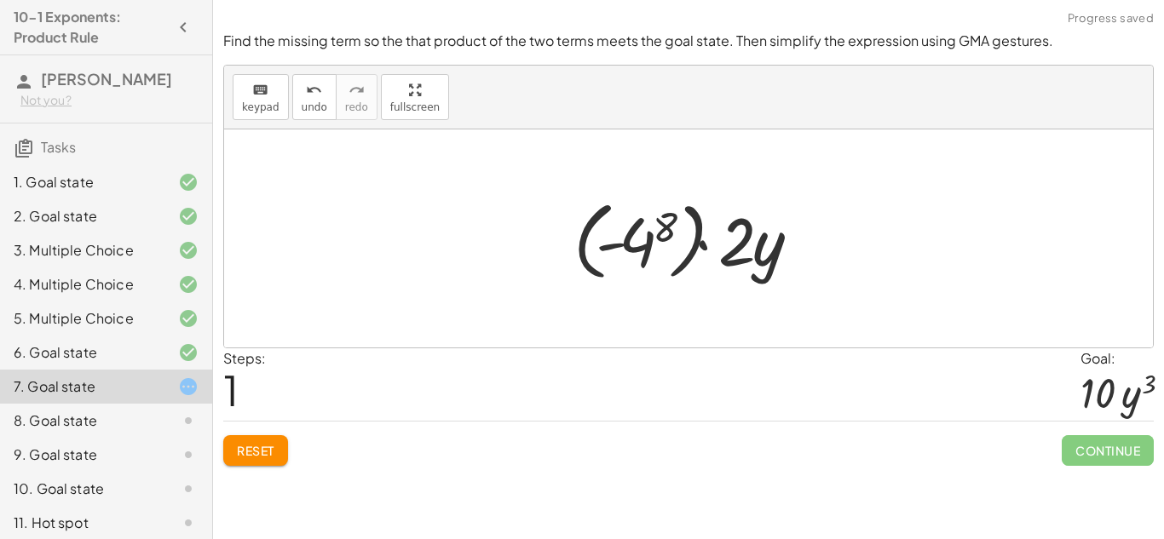
click at [655, 237] on div at bounding box center [695, 239] width 260 height 95
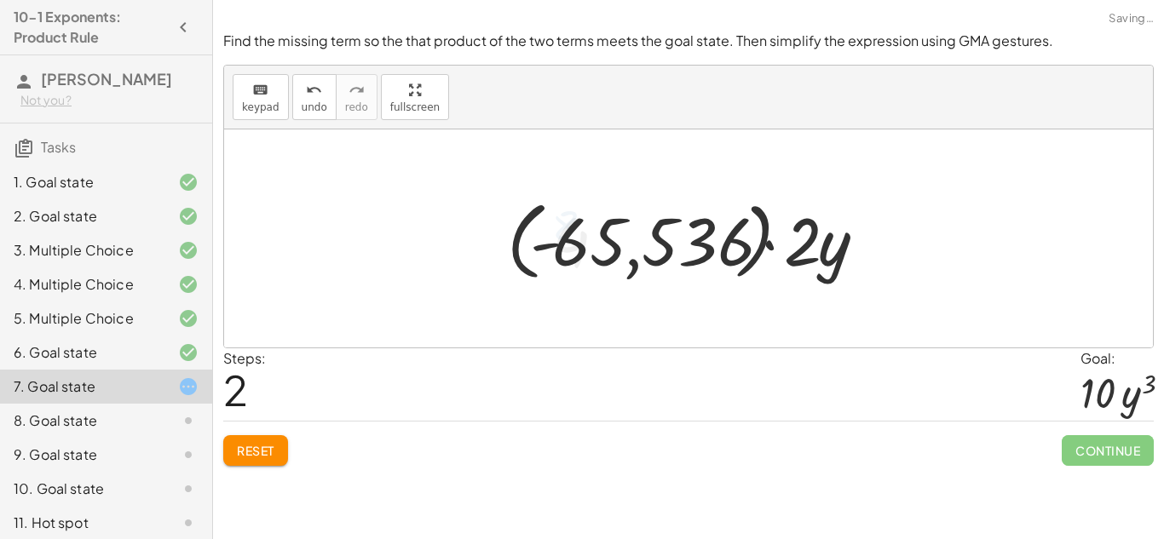
click at [667, 251] on div at bounding box center [695, 239] width 393 height 95
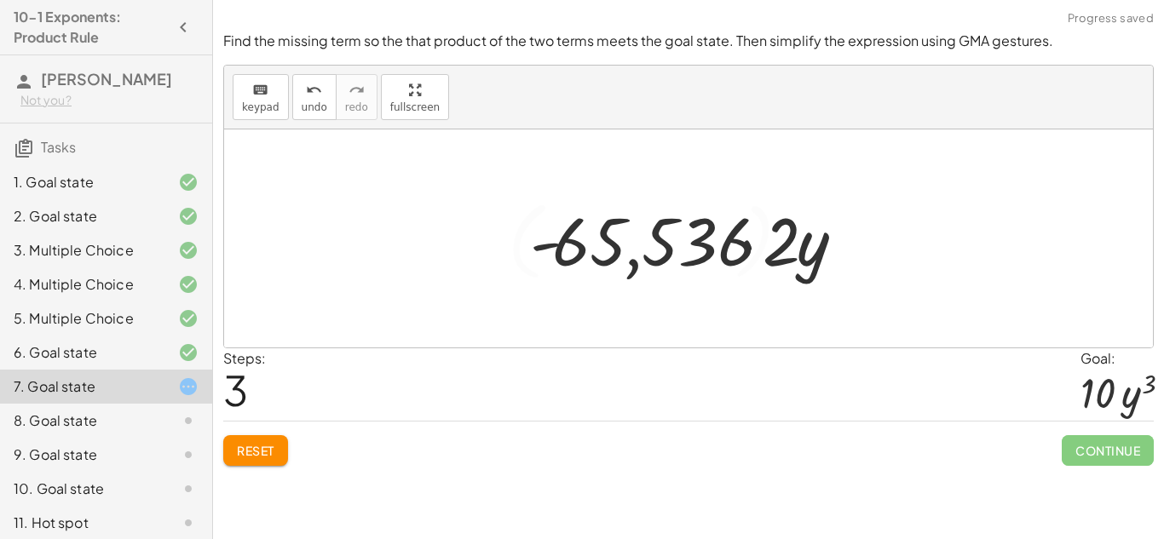
click at [247, 453] on span "Reset" at bounding box center [256, 450] width 38 height 15
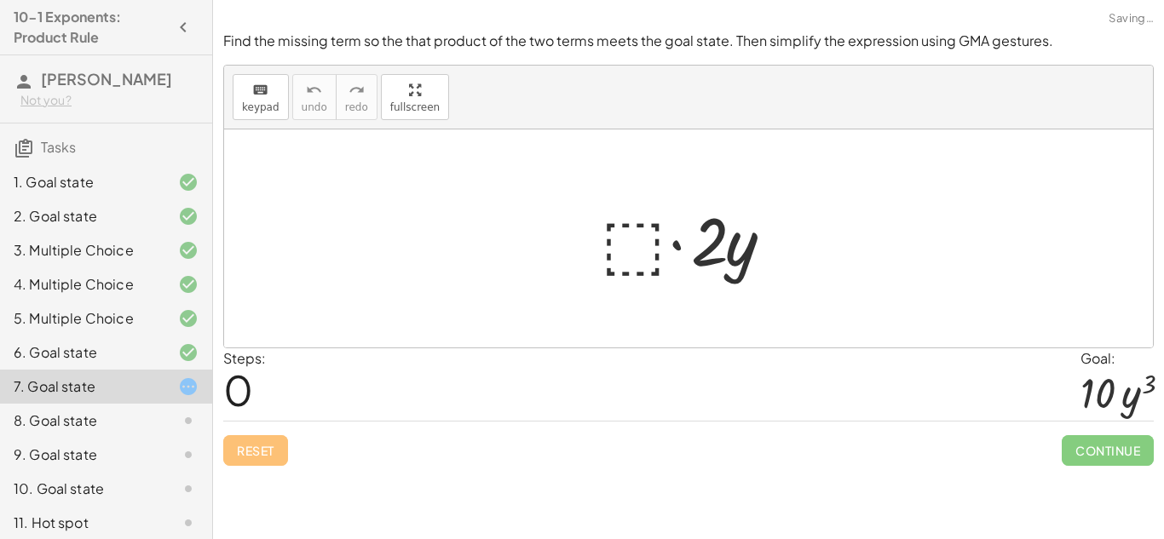
click at [609, 282] on div at bounding box center [694, 239] width 205 height 88
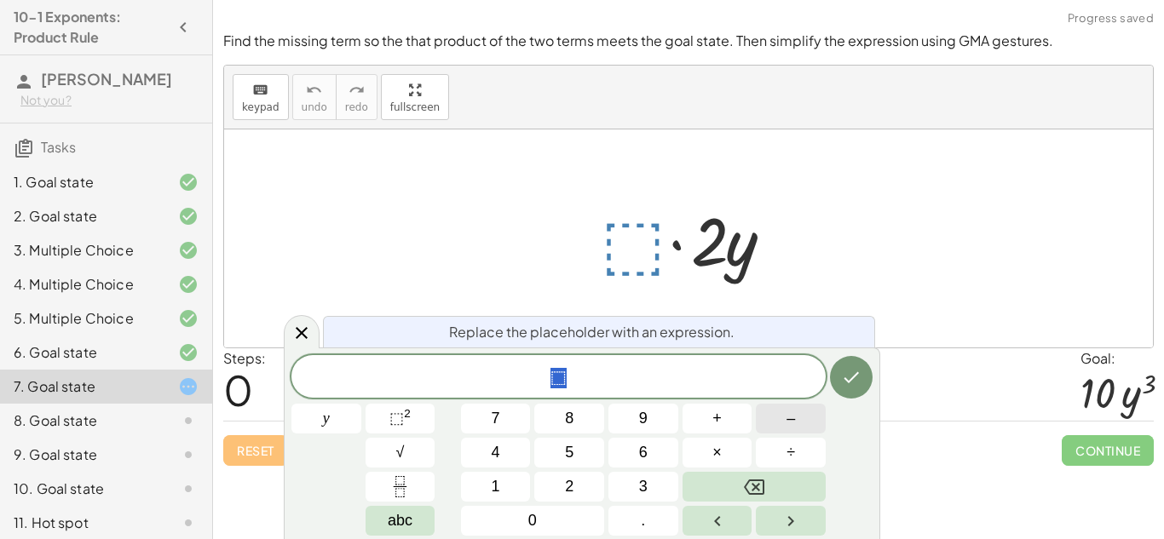
click at [778, 415] on button "–" at bounding box center [791, 419] width 70 height 30
click at [599, 468] on div "− ​ y 7 8 9 + – 4 5 6 × ÷ ⬚ 2 √ abc 1 2 3 0 ." at bounding box center [581, 445] width 581 height 181
click at [594, 464] on button "5" at bounding box center [569, 453] width 70 height 30
click at [402, 412] on span "⬚" at bounding box center [396, 418] width 14 height 17
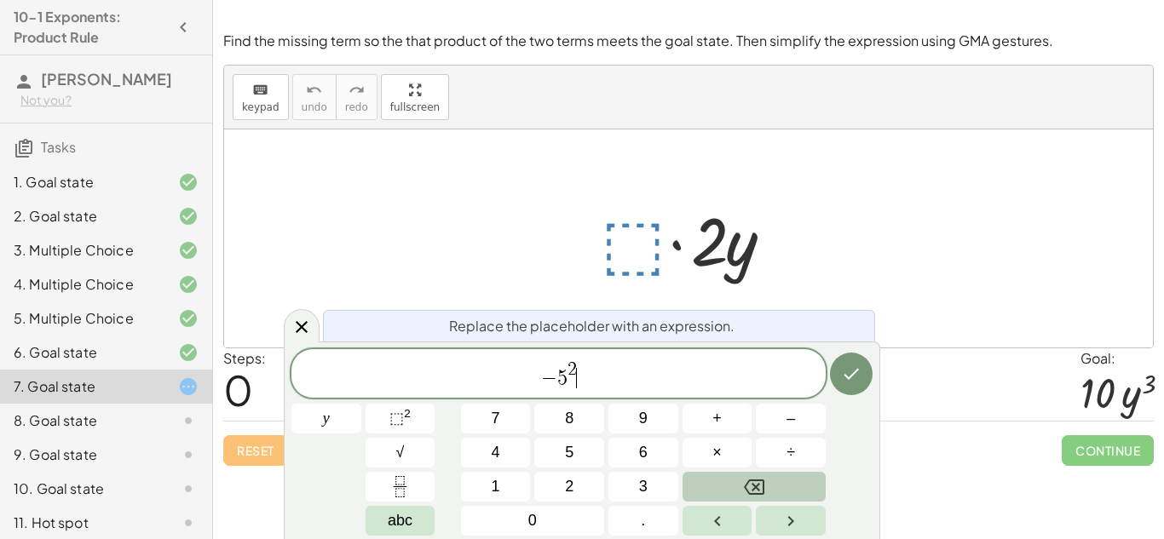
click at [746, 481] on icon "Backspace" at bounding box center [754, 487] width 20 height 20
click at [748, 499] on button "Backspace" at bounding box center [754, 487] width 143 height 30
click at [756, 482] on icon "Backspace" at bounding box center [754, 487] width 20 height 20
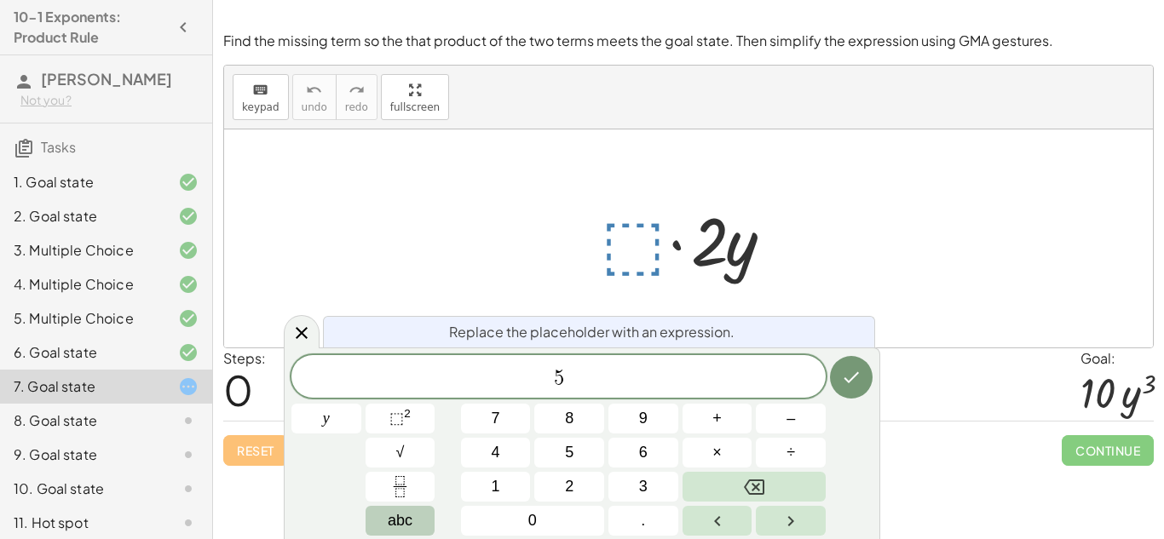
click at [418, 511] on button "abc" at bounding box center [401, 521] width 70 height 30
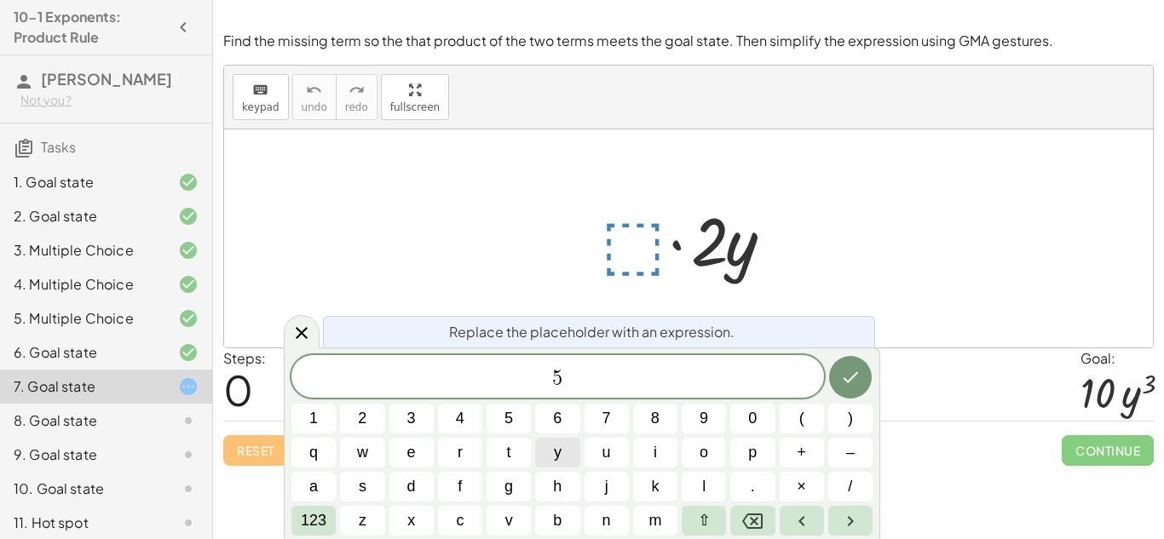
click at [551, 453] on button "y" at bounding box center [557, 453] width 44 height 30
click at [314, 522] on span "123" at bounding box center [314, 521] width 26 height 23
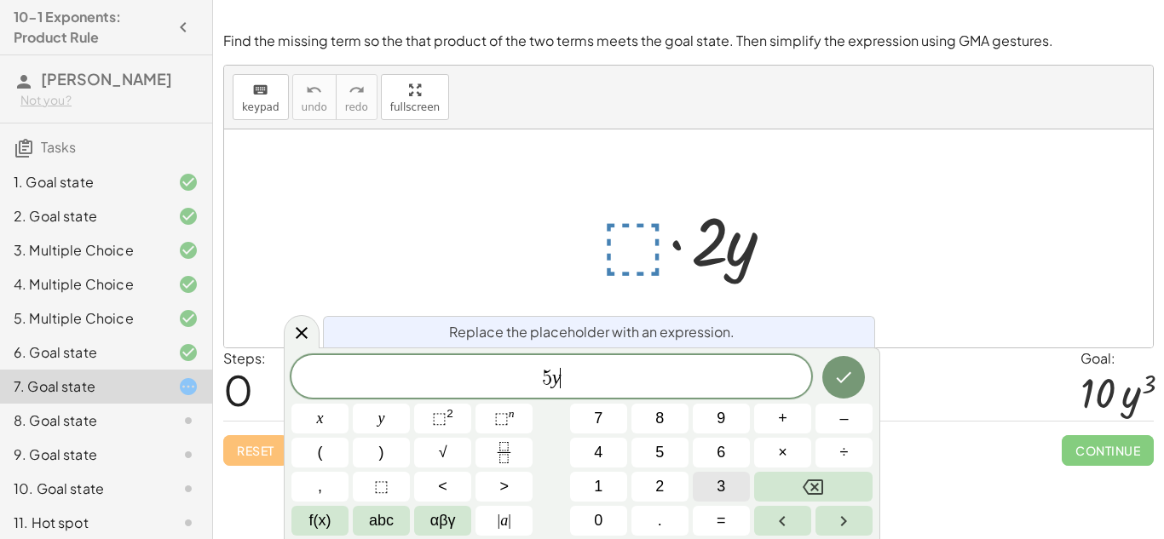
click at [728, 493] on button "3" at bounding box center [721, 487] width 57 height 30
click at [840, 372] on icon "Done" at bounding box center [844, 377] width 20 height 20
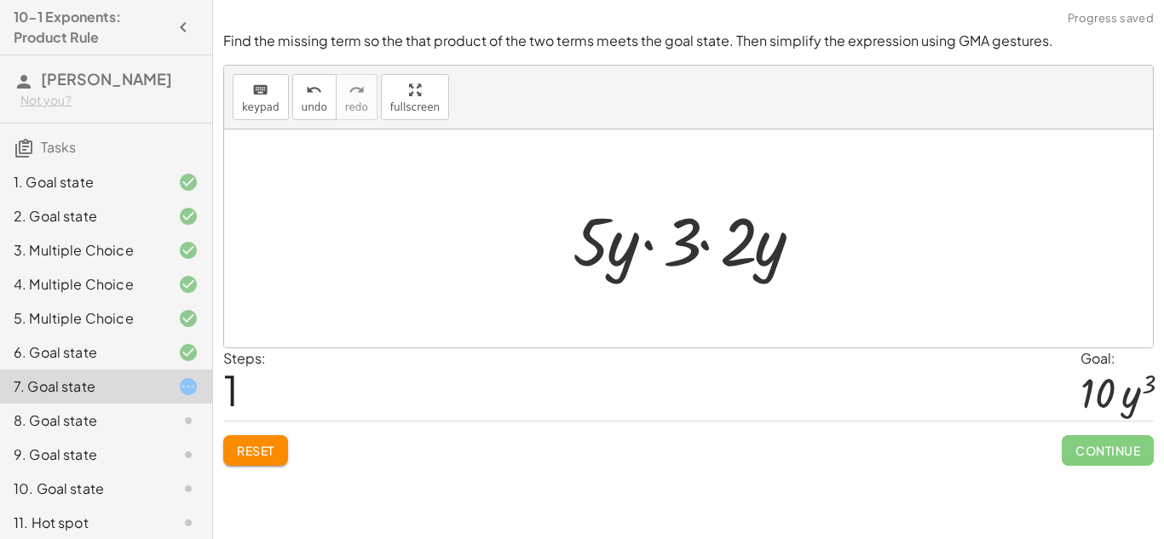
click at [688, 249] on div at bounding box center [695, 239] width 263 height 88
click at [635, 251] on div at bounding box center [695, 239] width 263 height 88
click at [689, 237] on div at bounding box center [695, 239] width 263 height 88
click at [585, 234] on div at bounding box center [695, 239] width 263 height 88
click at [741, 231] on div at bounding box center [695, 239] width 263 height 88
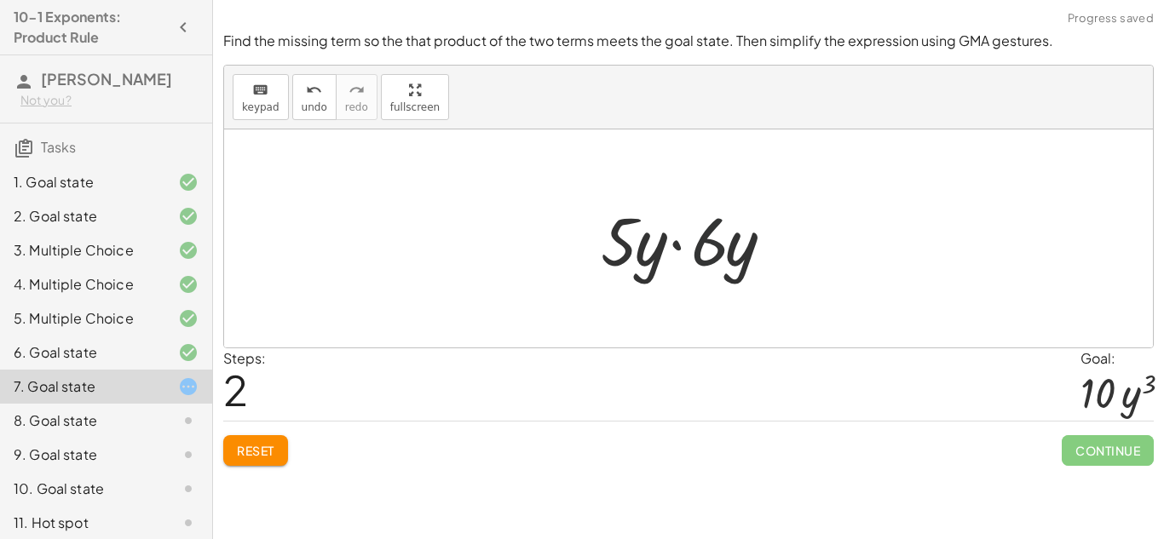
click at [699, 240] on div at bounding box center [694, 239] width 205 height 88
click at [680, 245] on div at bounding box center [694, 239] width 205 height 88
click at [625, 237] on div at bounding box center [694, 239] width 205 height 88
click at [658, 248] on div at bounding box center [694, 239] width 205 height 88
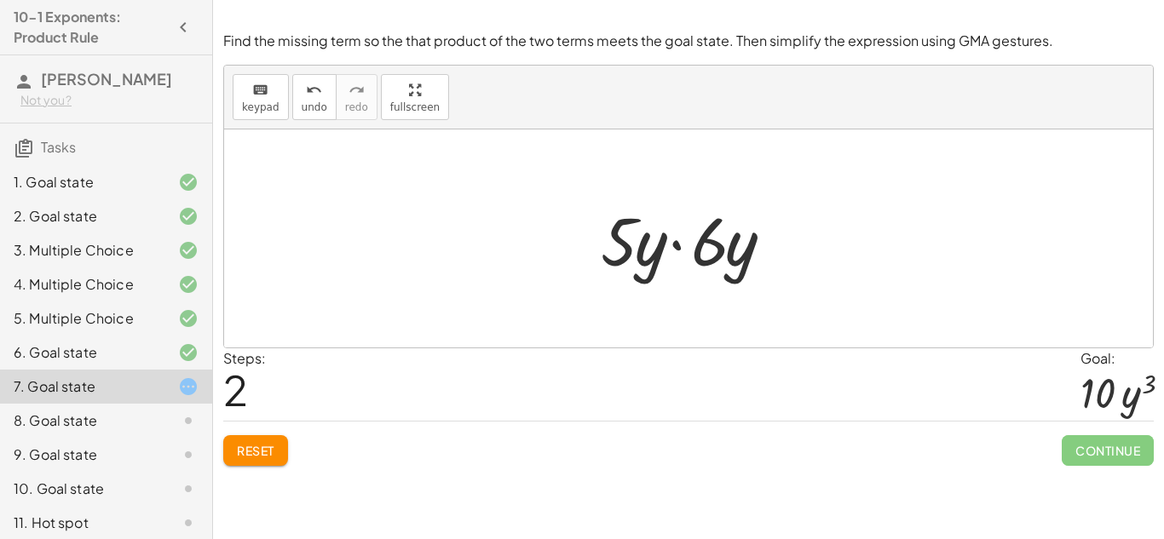
click at [730, 258] on div at bounding box center [694, 239] width 205 height 88
drag, startPoint x: 730, startPoint y: 258, endPoint x: 588, endPoint y: 251, distance: 141.6
click at [588, 251] on div "· ⬚ · 2 · y · 5 · y · 3 · 2 · y · y · y · 5 · y · 6" at bounding box center [688, 239] width 227 height 96
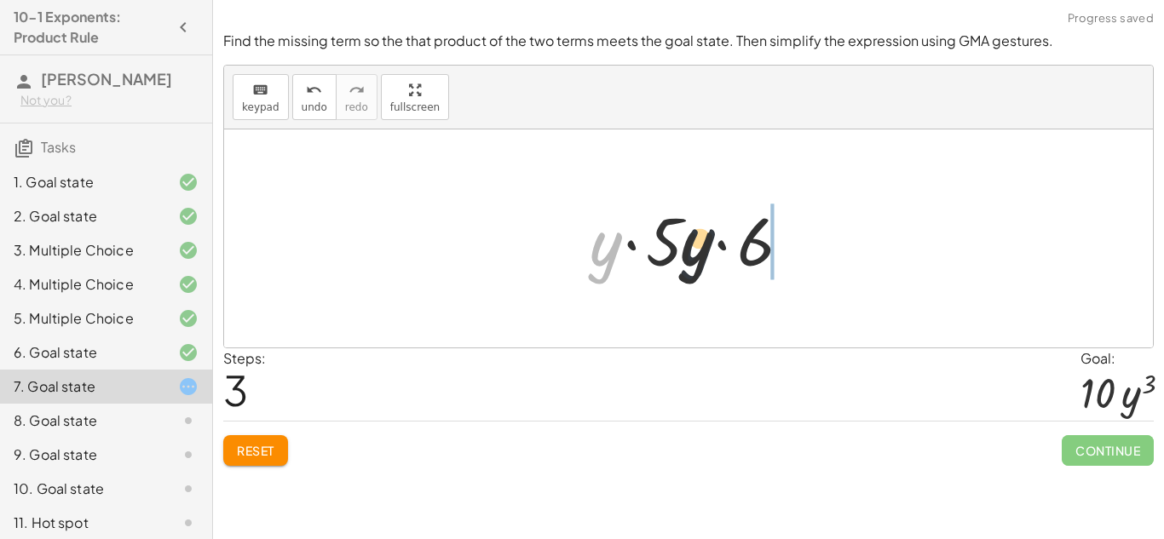
drag, startPoint x: 606, startPoint y: 254, endPoint x: 803, endPoint y: 254, distance: 196.9
click at [803, 254] on div at bounding box center [695, 239] width 228 height 88
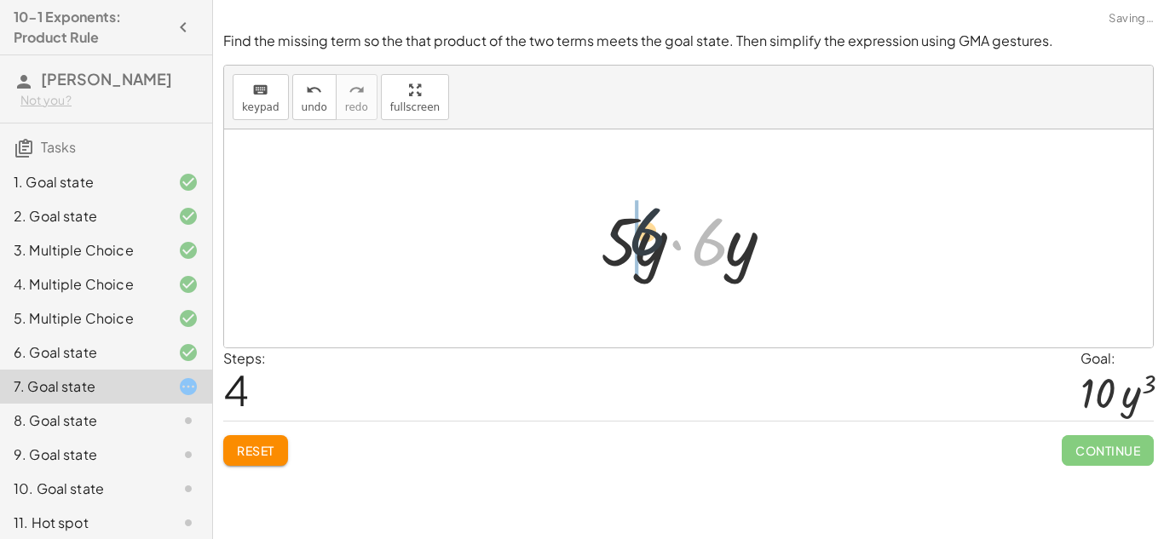
drag, startPoint x: 709, startPoint y: 251, endPoint x: 625, endPoint y: 241, distance: 84.9
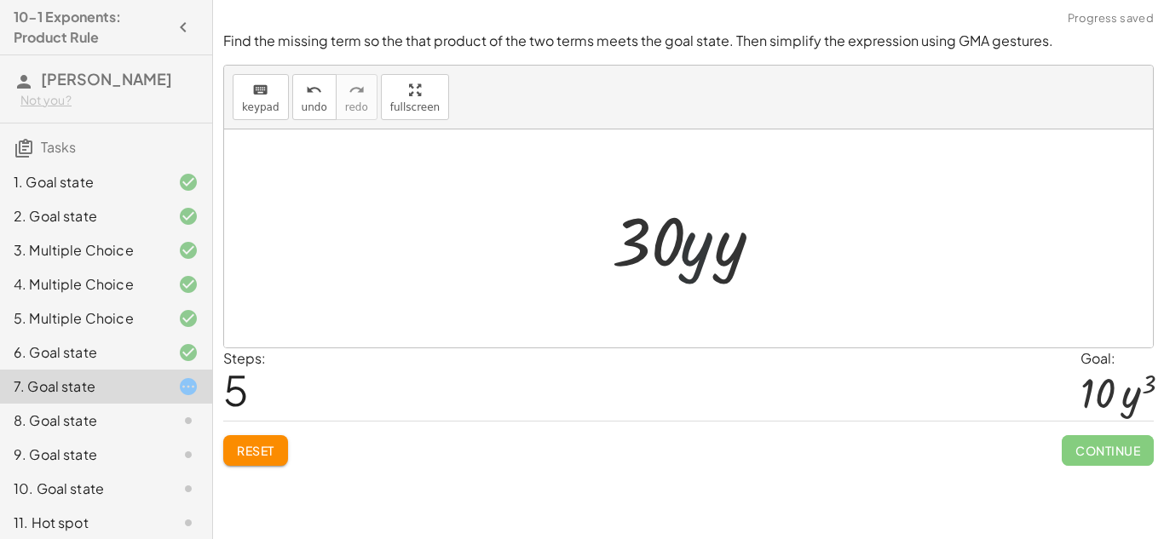
drag, startPoint x: 696, startPoint y: 257, endPoint x: 805, endPoint y: 264, distance: 109.3
drag, startPoint x: 745, startPoint y: 263, endPoint x: 724, endPoint y: 261, distance: 20.5
click at [724, 261] on div at bounding box center [694, 239] width 183 height 88
click at [708, 259] on div at bounding box center [695, 239] width 170 height 88
click at [255, 460] on button "Reset" at bounding box center [255, 451] width 65 height 31
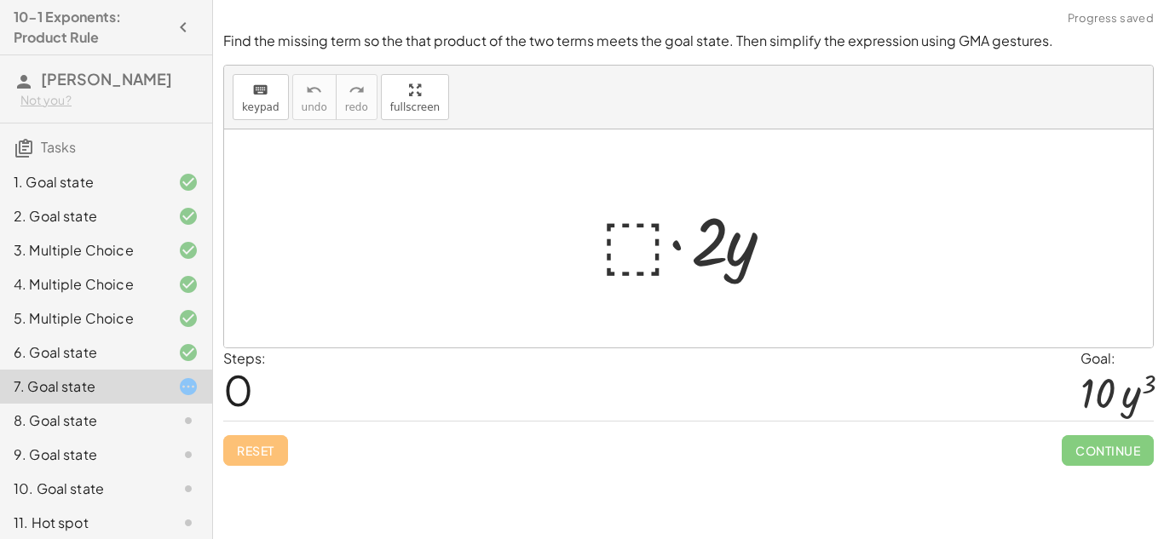
click at [635, 245] on div at bounding box center [694, 239] width 205 height 88
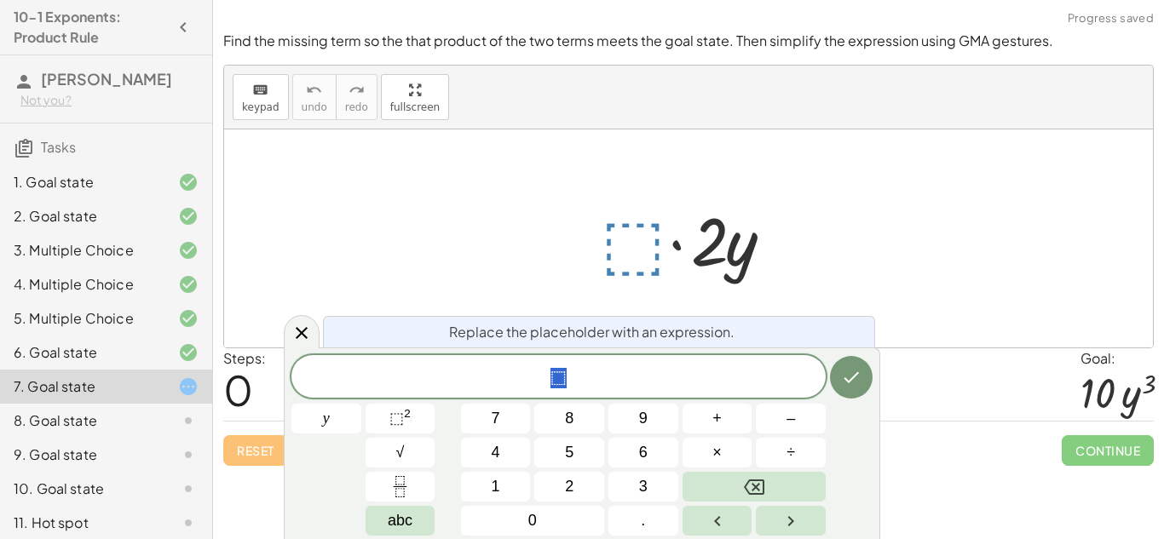
click at [570, 376] on span "⬚" at bounding box center [558, 378] width 534 height 24
click at [393, 422] on span "⬚" at bounding box center [396, 418] width 14 height 17
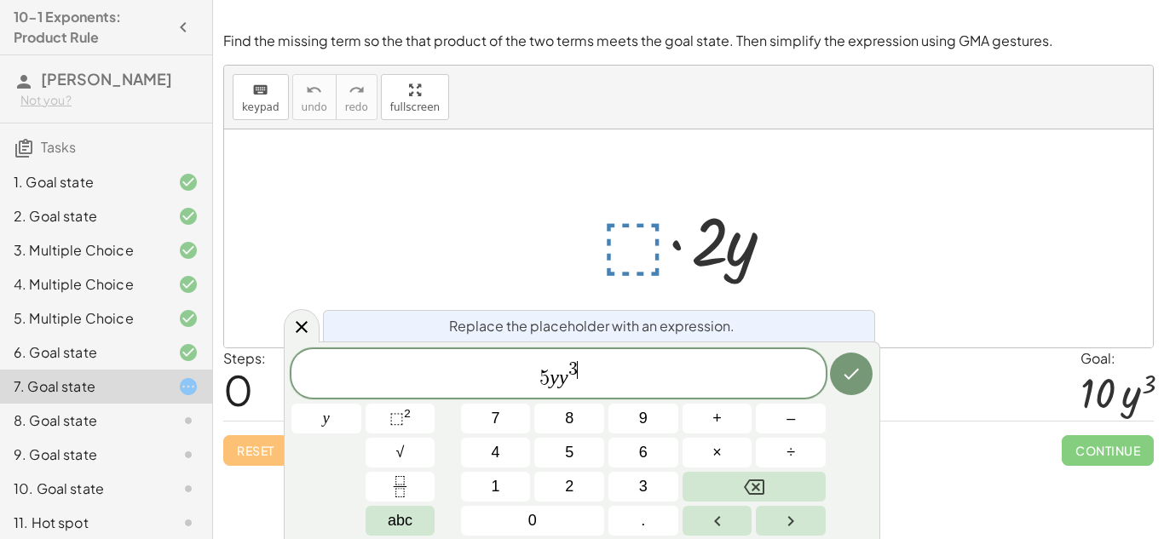
click at [824, 356] on div "5 y y 3 ​ y 7 8 9 + – 4 5 6 × ÷ ⬚ 2 √ abc 1 2 3 0 ." at bounding box center [581, 442] width 581 height 187
click at [844, 371] on icon "Done" at bounding box center [851, 374] width 20 height 20
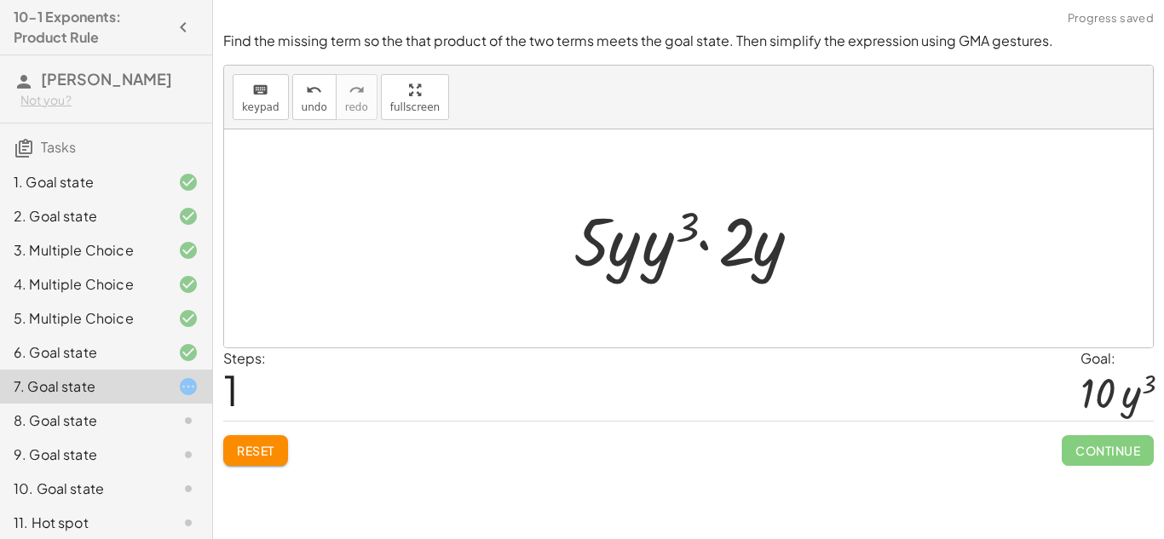
click at [577, 245] on div at bounding box center [695, 239] width 260 height 88
click at [592, 251] on div at bounding box center [695, 239] width 260 height 88
click at [682, 228] on div at bounding box center [695, 239] width 260 height 88
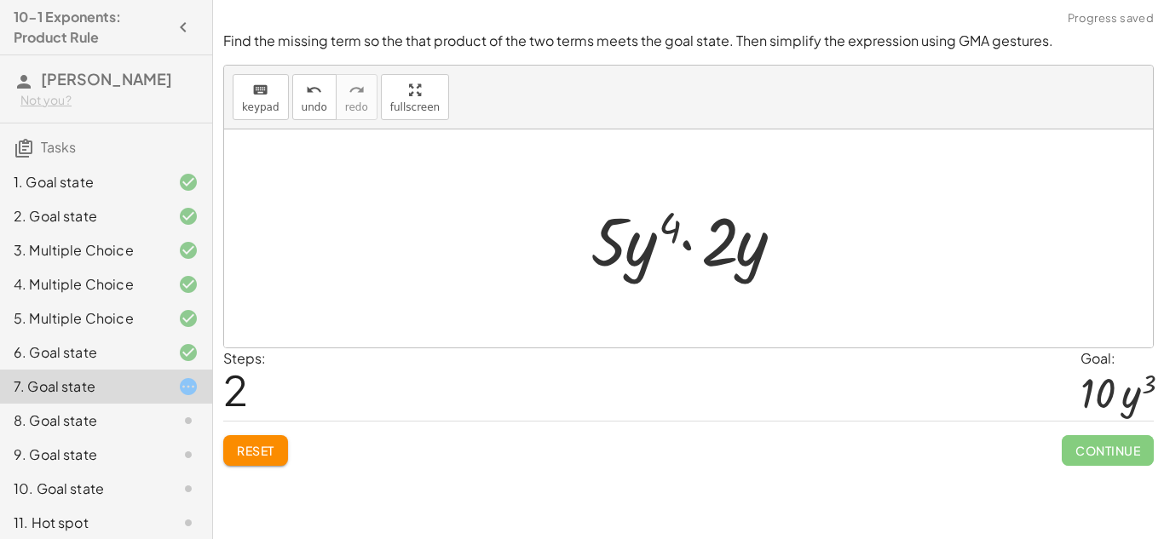
click at [280, 436] on button "Reset" at bounding box center [255, 451] width 65 height 31
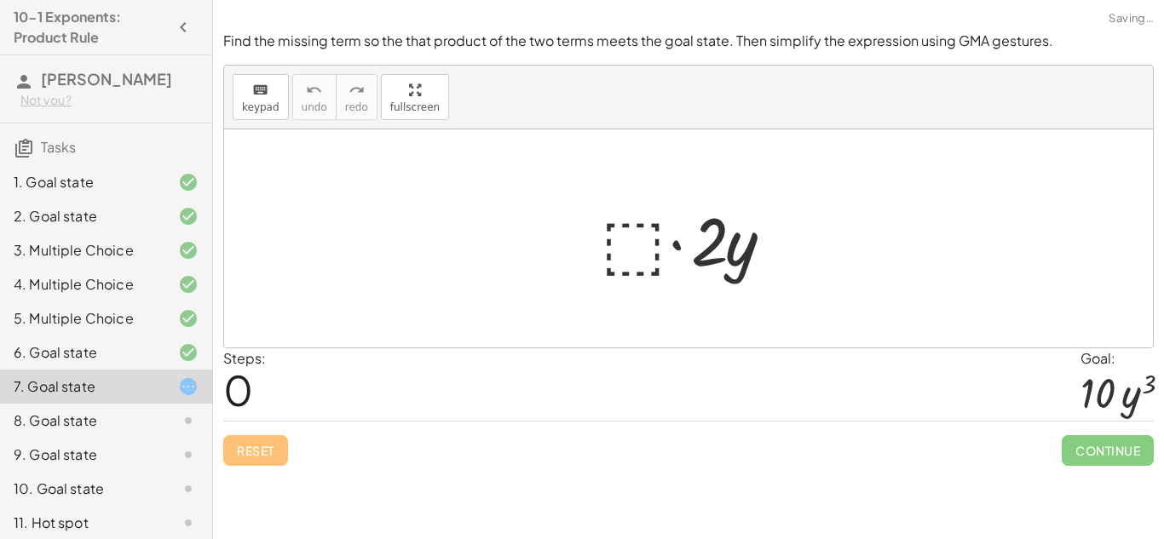
click at [647, 237] on div at bounding box center [694, 239] width 205 height 88
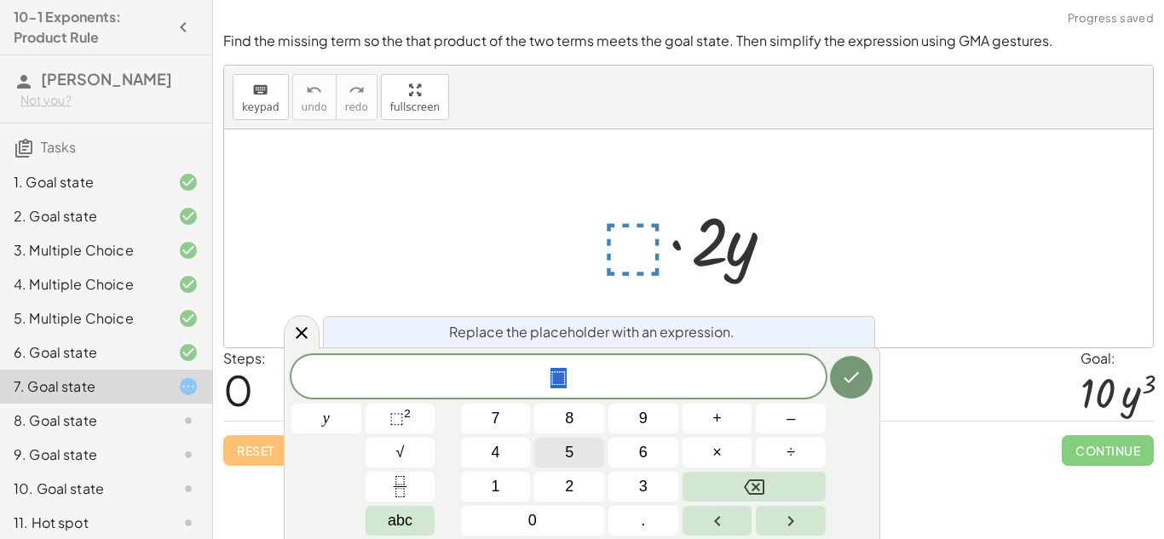
click at [581, 458] on button "5" at bounding box center [569, 453] width 70 height 30
click at [406, 522] on span "abc" at bounding box center [400, 521] width 25 height 23
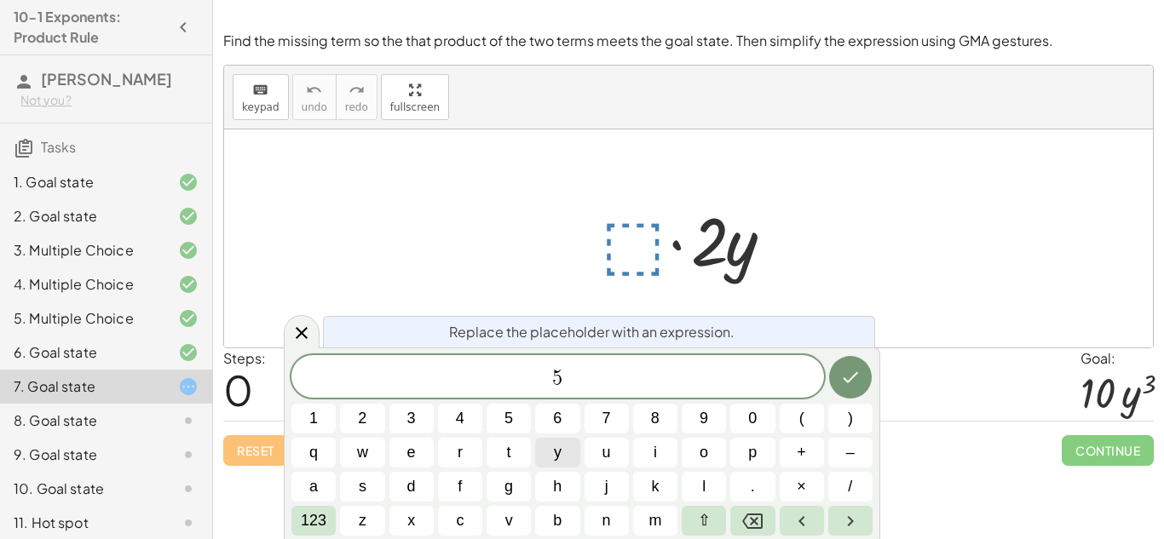
click at [558, 457] on span "y" at bounding box center [558, 452] width 8 height 23
click at [857, 373] on icon "Done" at bounding box center [850, 377] width 15 height 11
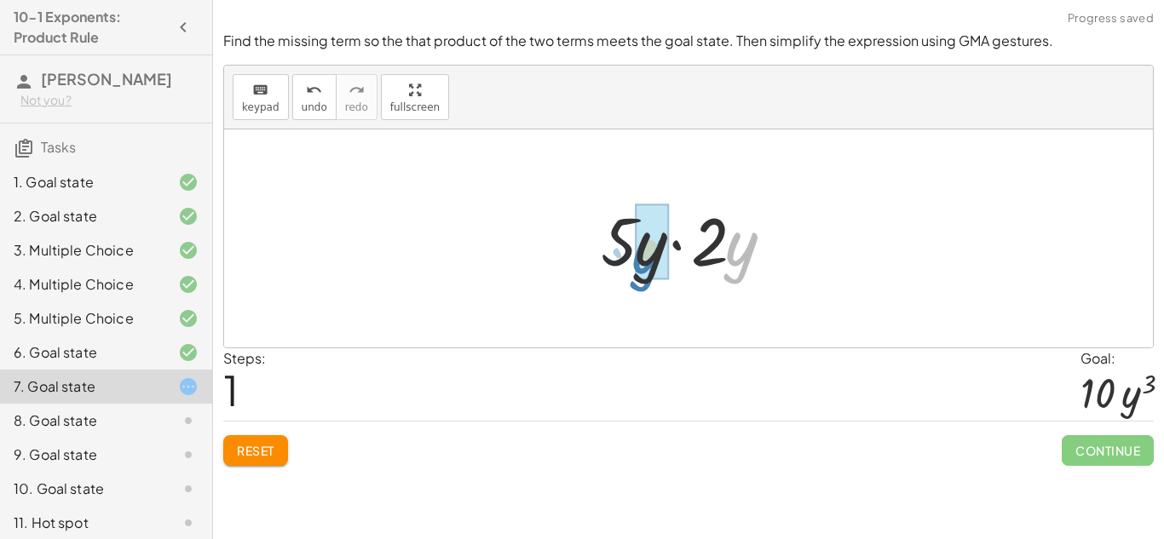
drag, startPoint x: 754, startPoint y: 253, endPoint x: 658, endPoint y: 260, distance: 96.5
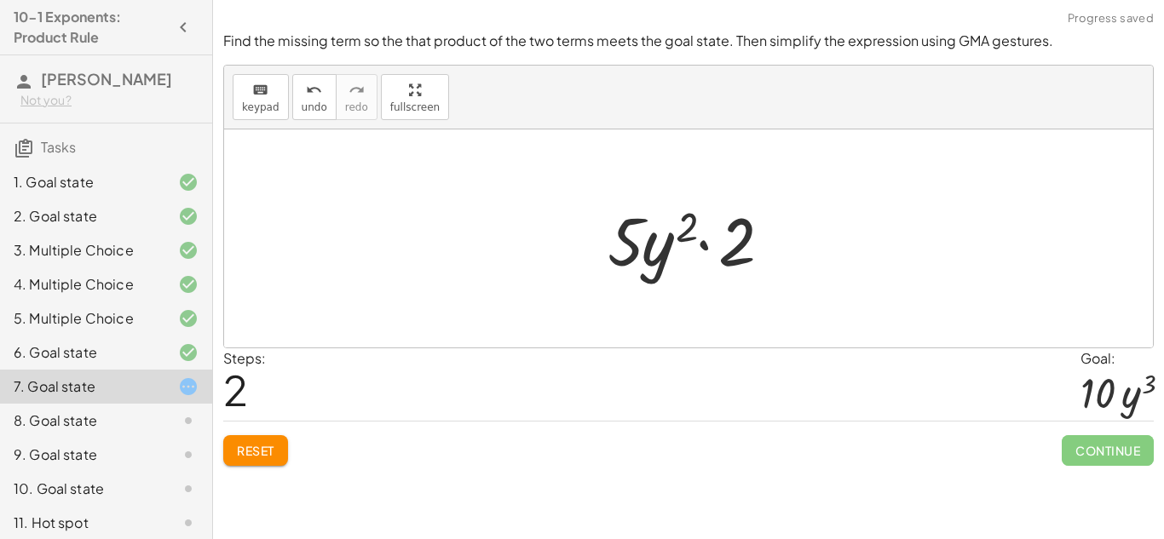
click at [269, 436] on button "Reset" at bounding box center [255, 451] width 65 height 31
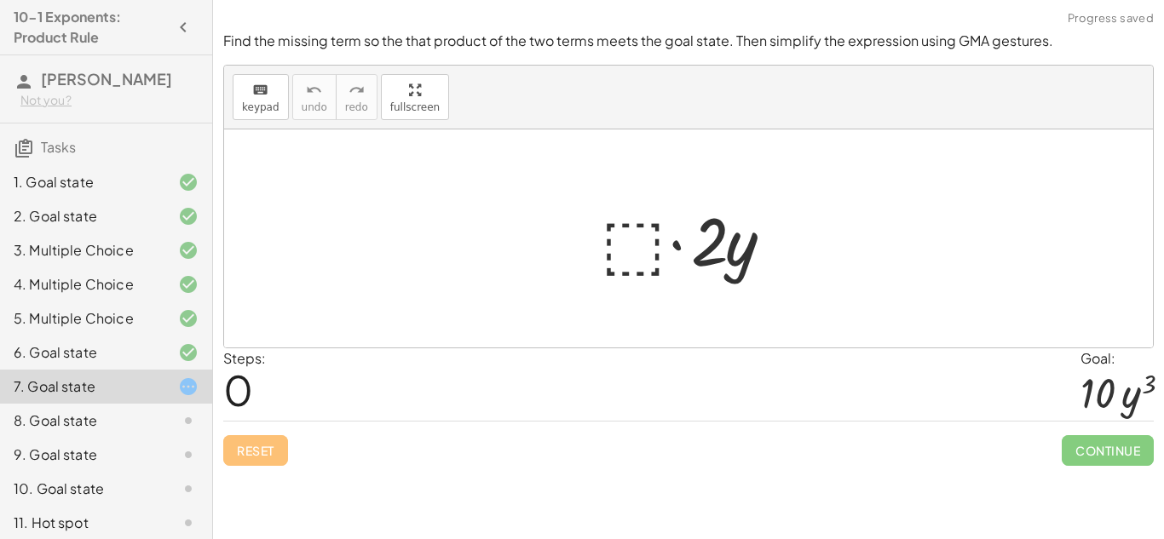
click at [644, 248] on div at bounding box center [694, 239] width 205 height 88
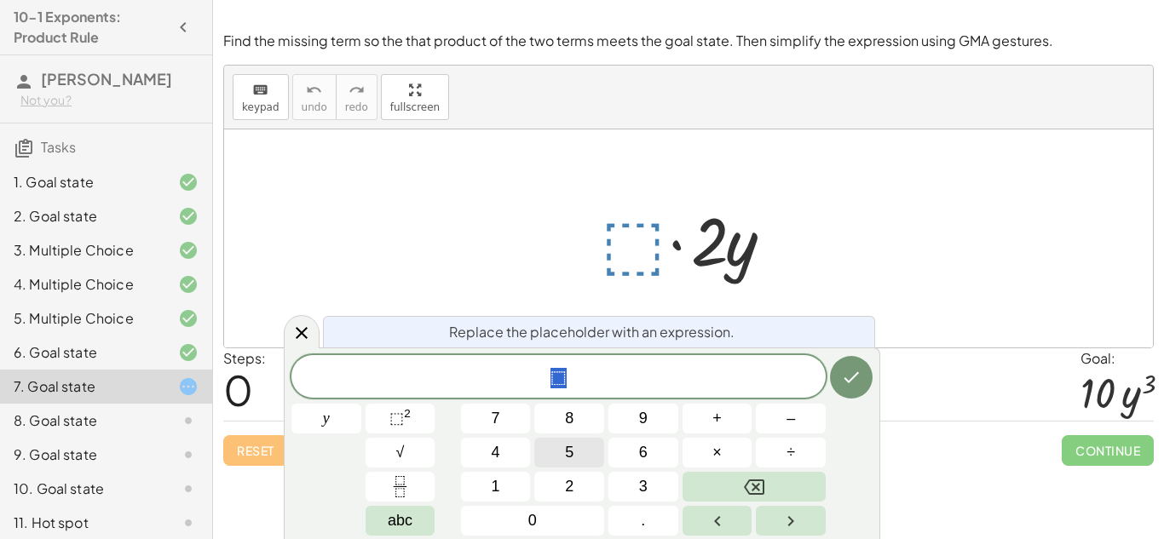
click at [586, 461] on button "5" at bounding box center [569, 453] width 70 height 30
click at [430, 511] on button "abc" at bounding box center [401, 521] width 70 height 30
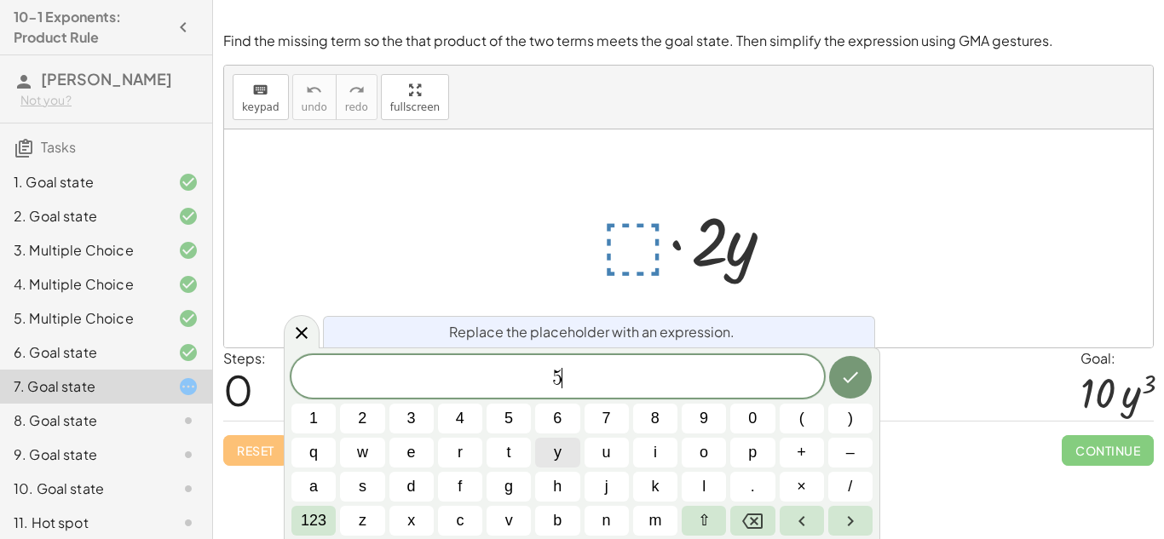
click at [560, 453] on span "y" at bounding box center [558, 452] width 8 height 23
click at [842, 377] on icon "Done" at bounding box center [850, 377] width 20 height 20
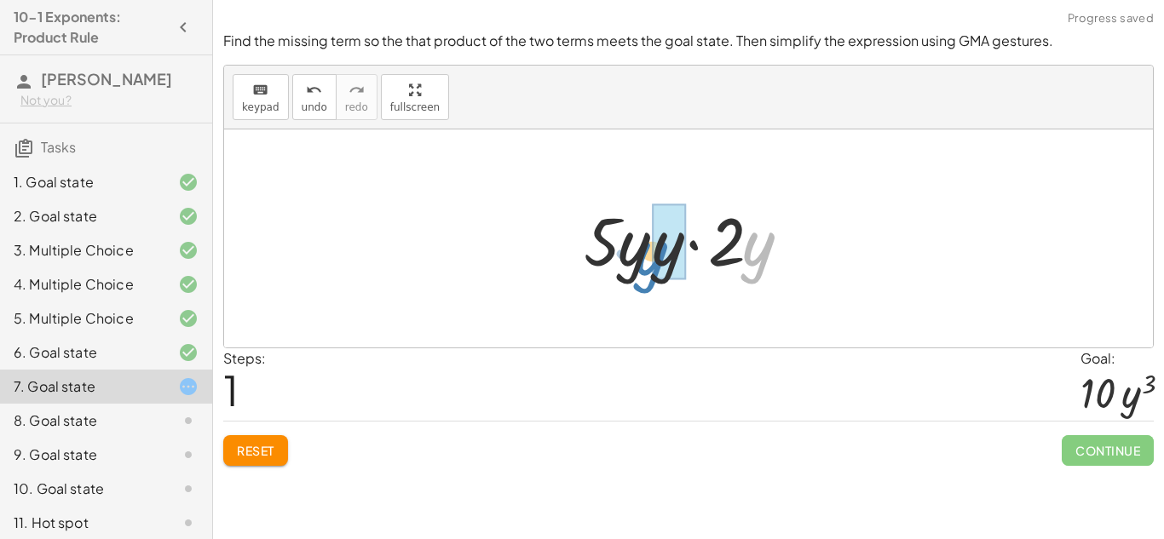
drag, startPoint x: 770, startPoint y: 257, endPoint x: 672, endPoint y: 264, distance: 99.2
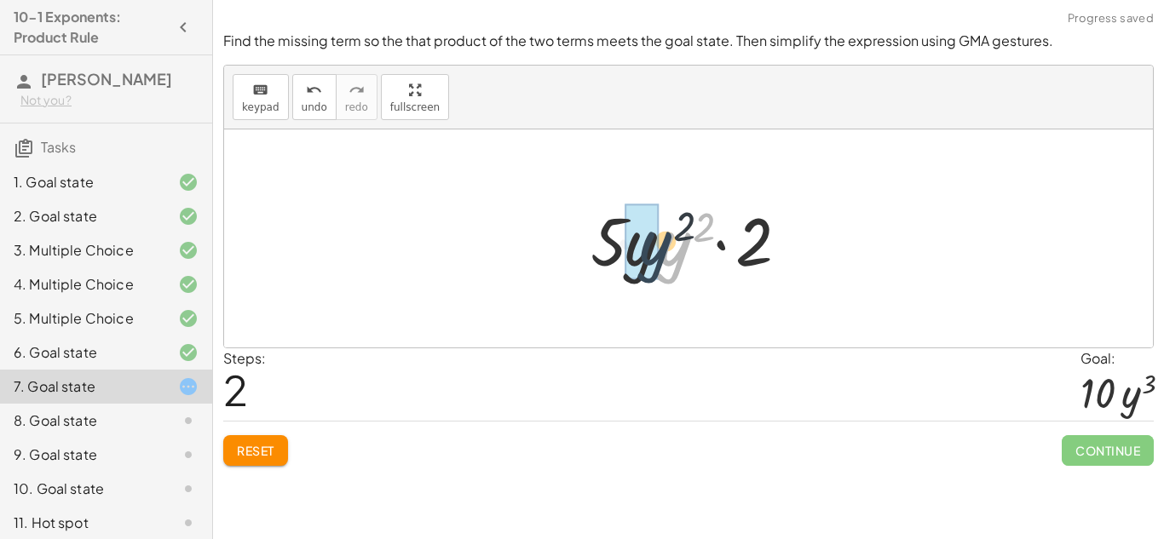
drag, startPoint x: 676, startPoint y: 261, endPoint x: 649, endPoint y: 262, distance: 27.3
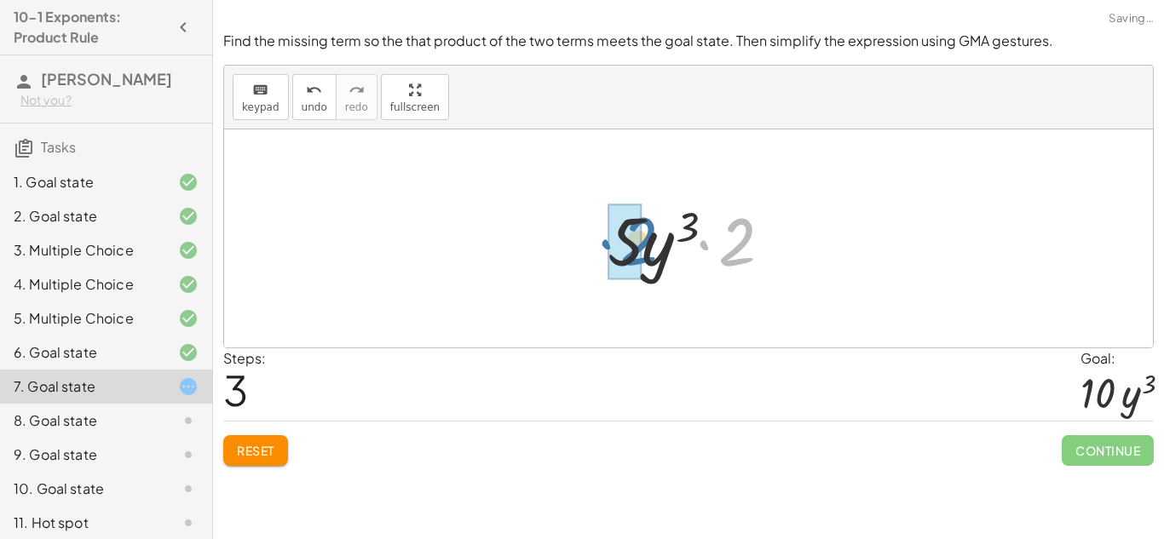
drag, startPoint x: 735, startPoint y: 259, endPoint x: 634, endPoint y: 257, distance: 100.6
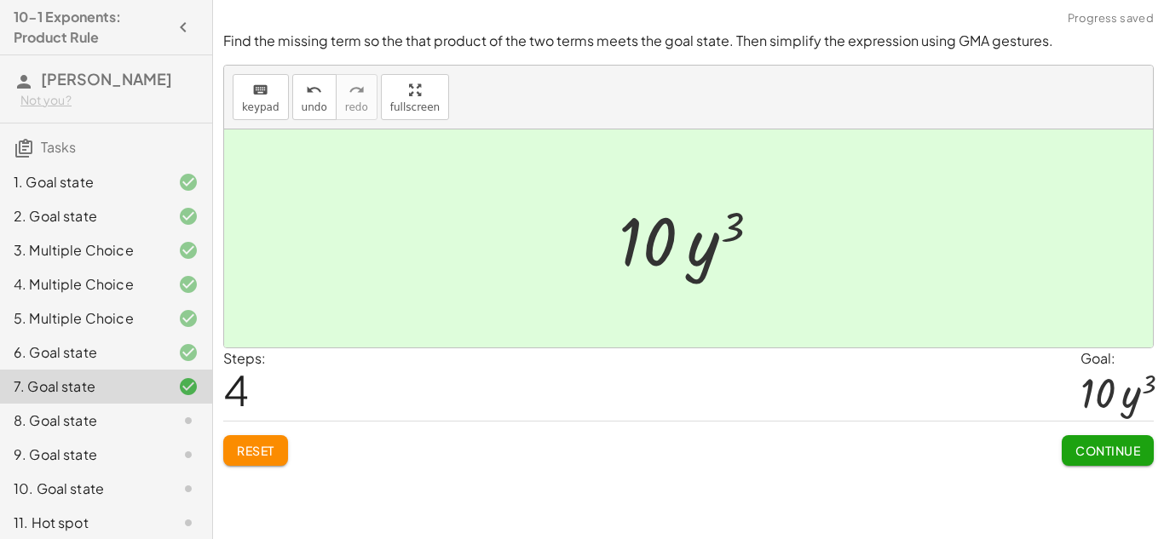
click at [1077, 447] on span "Continue" at bounding box center [1108, 450] width 65 height 15
click at [0, 0] on span "Continue" at bounding box center [0, 0] width 0 height 0
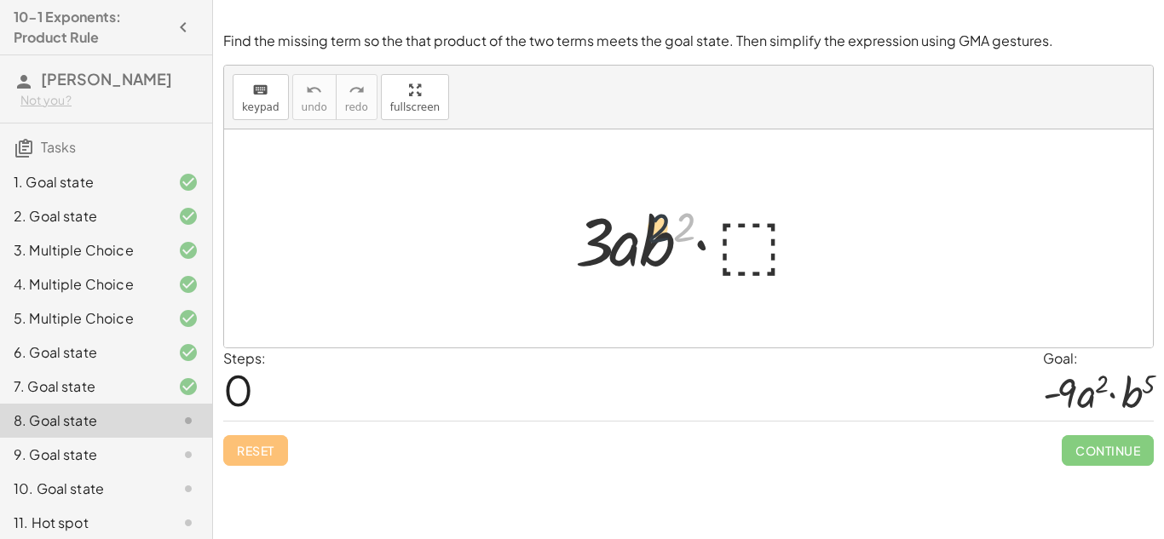
drag, startPoint x: 690, startPoint y: 232, endPoint x: 660, endPoint y: 233, distance: 30.7
click at [660, 233] on div at bounding box center [695, 239] width 257 height 88
drag, startPoint x: 684, startPoint y: 233, endPoint x: 649, endPoint y: 234, distance: 35.0
click at [649, 234] on div at bounding box center [695, 239] width 257 height 88
drag, startPoint x: 681, startPoint y: 228, endPoint x: 627, endPoint y: 228, distance: 53.7
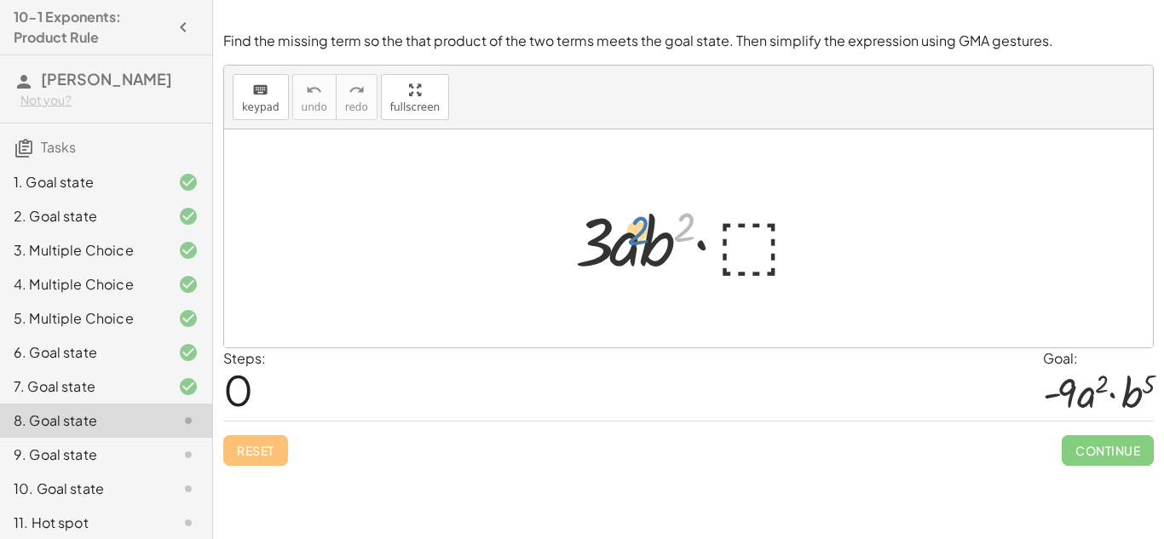
click at [627, 228] on div at bounding box center [695, 239] width 257 height 88
click at [732, 237] on div at bounding box center [695, 239] width 257 height 88
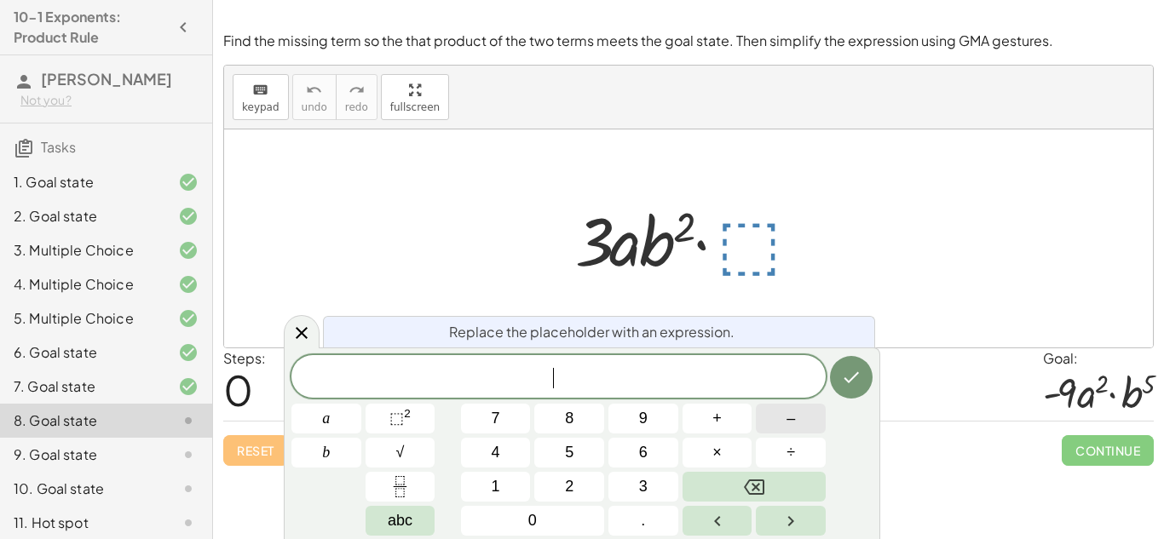
click at [805, 416] on button "–" at bounding box center [791, 419] width 70 height 30
click at [852, 373] on icon "Done" at bounding box center [851, 377] width 20 height 20
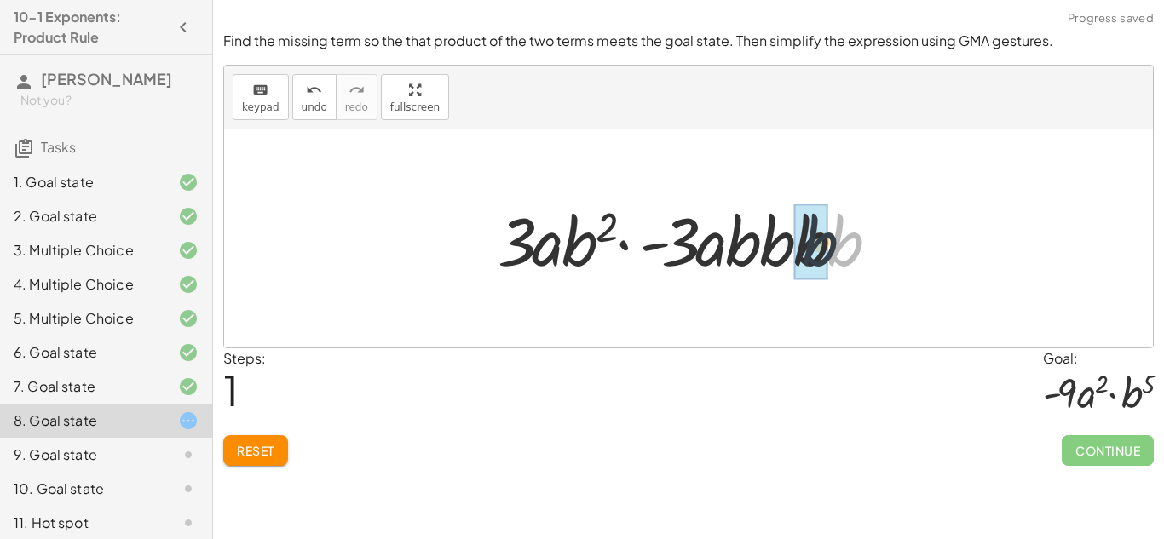
drag, startPoint x: 835, startPoint y: 249, endPoint x: 805, endPoint y: 249, distance: 30.7
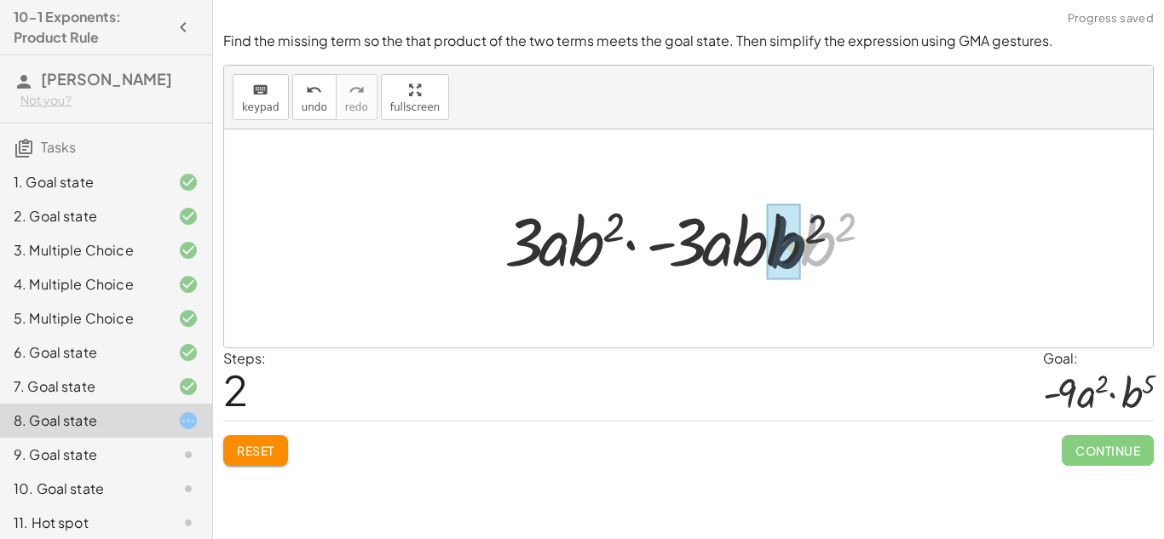
drag, startPoint x: 821, startPoint y: 249, endPoint x: 783, endPoint y: 251, distance: 37.6
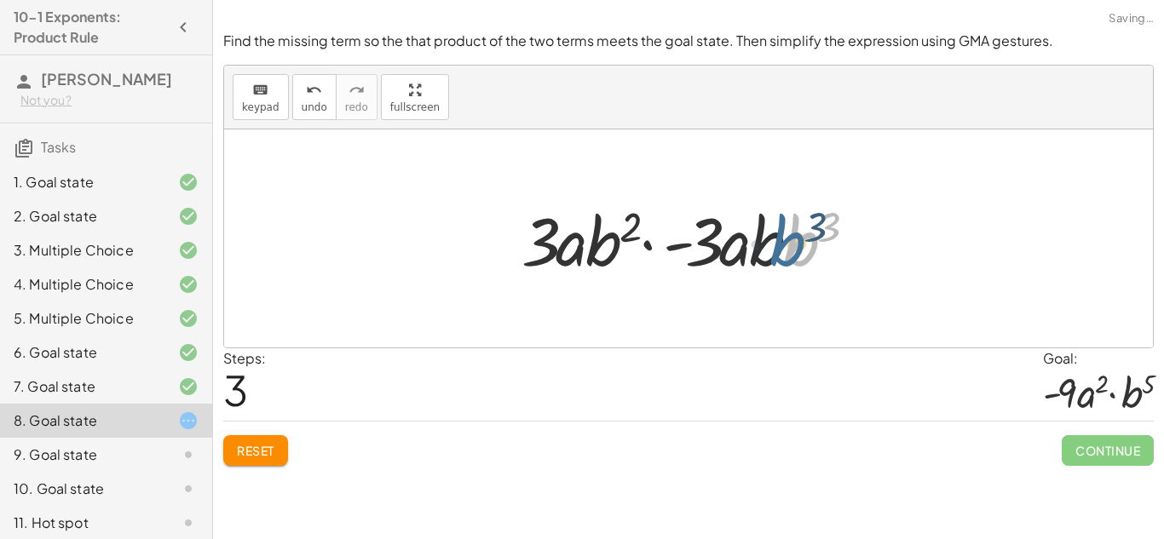
click at [760, 253] on div at bounding box center [694, 239] width 363 height 88
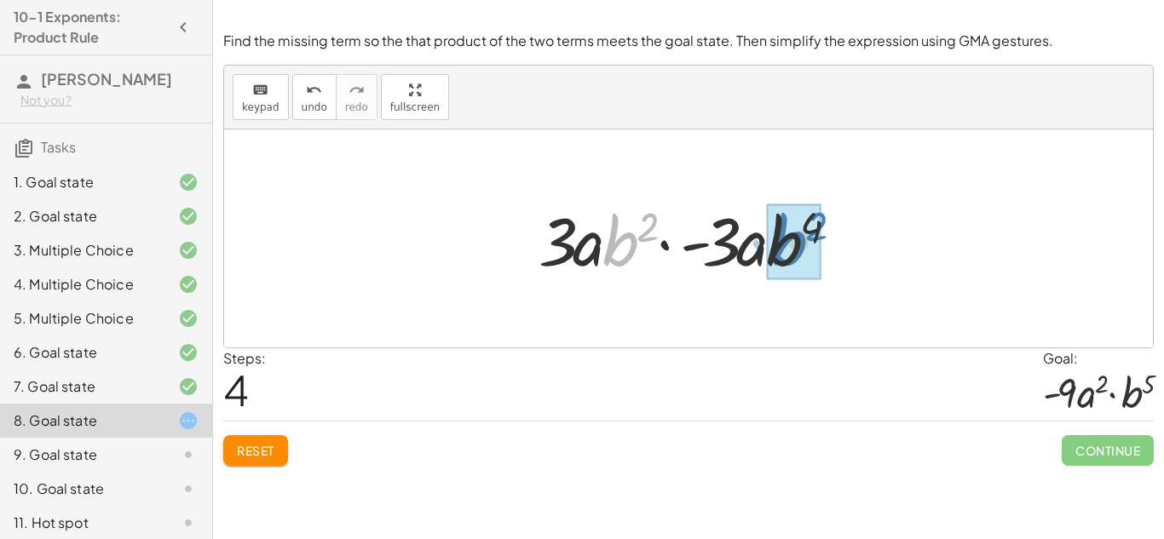
drag, startPoint x: 626, startPoint y: 247, endPoint x: 794, endPoint y: 246, distance: 168.8
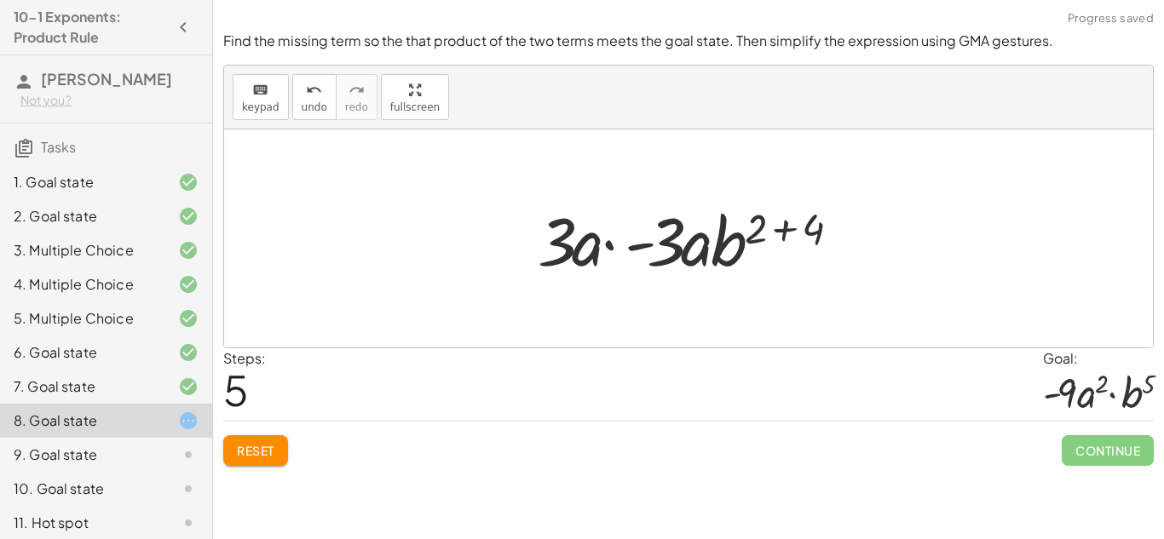
click at [811, 234] on div at bounding box center [695, 239] width 332 height 88
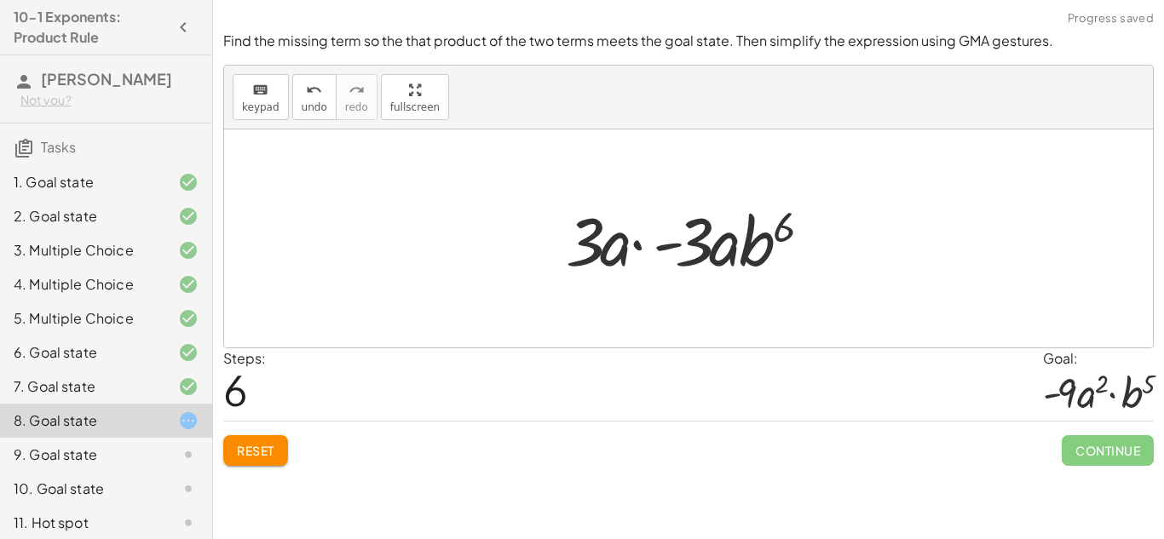
click at [267, 447] on span "Reset" at bounding box center [256, 450] width 38 height 15
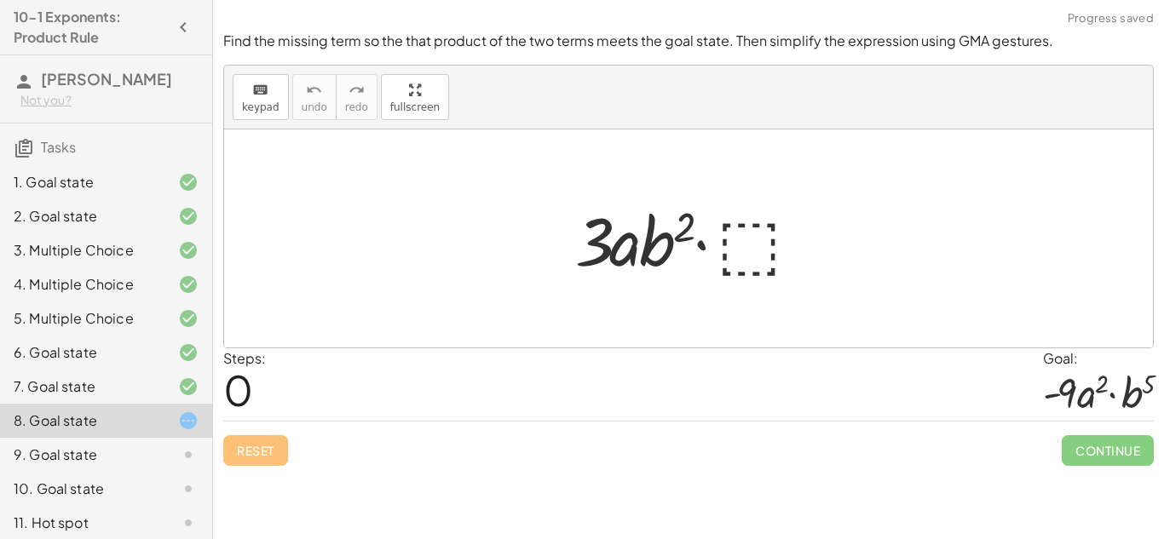
click at [765, 245] on div at bounding box center [695, 239] width 257 height 88
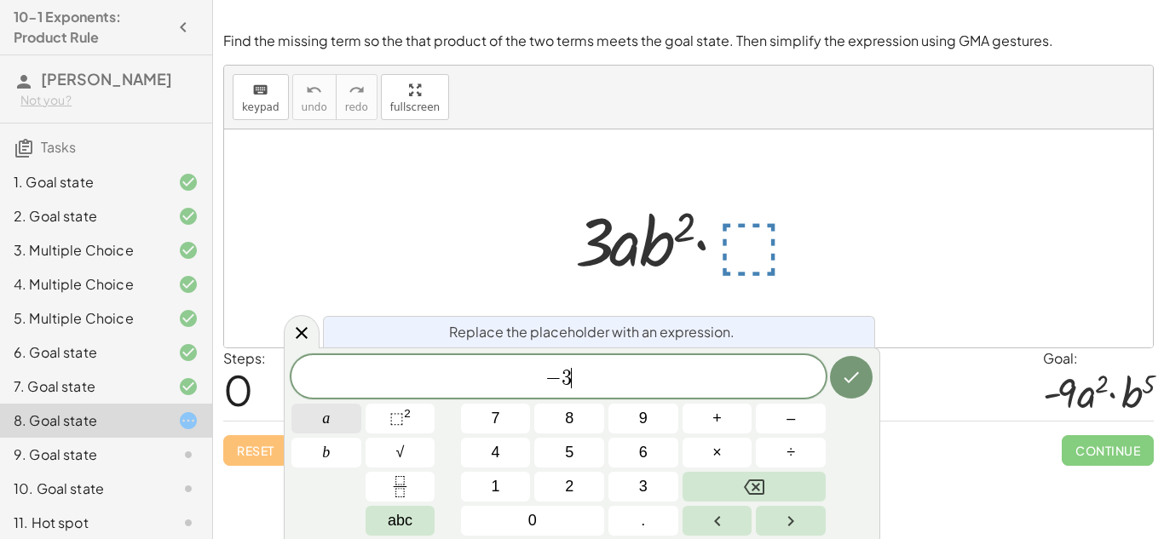
click at [311, 421] on button "a" at bounding box center [326, 419] width 70 height 30
click at [305, 447] on button "b" at bounding box center [326, 453] width 70 height 30
click at [852, 374] on icon "Done" at bounding box center [851, 377] width 20 height 20
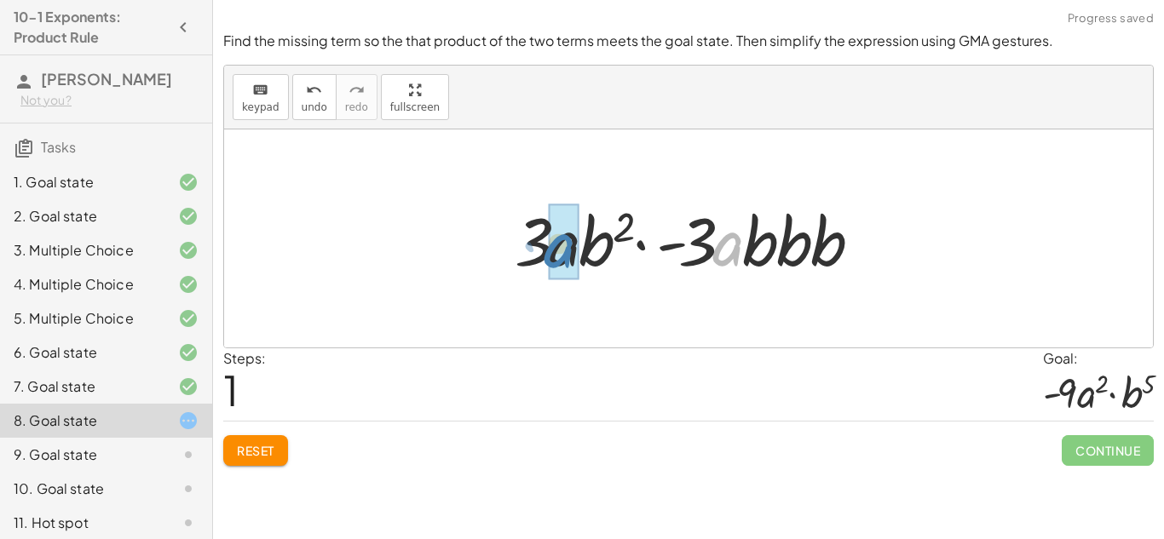
drag, startPoint x: 730, startPoint y: 262, endPoint x: 562, endPoint y: 263, distance: 167.9
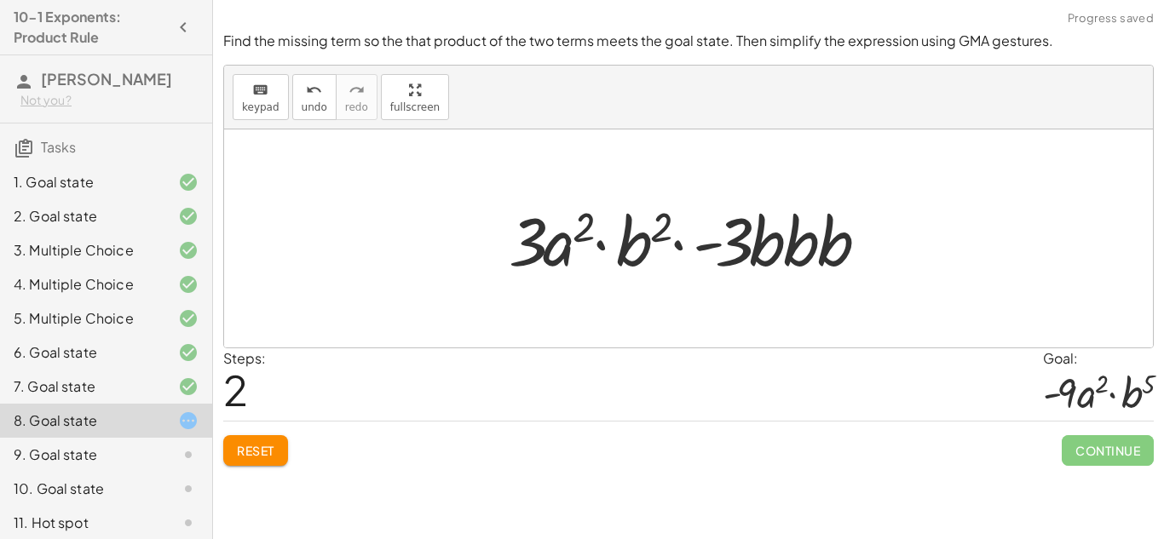
click at [657, 225] on div at bounding box center [694, 239] width 389 height 88
drag, startPoint x: 826, startPoint y: 247, endPoint x: 803, endPoint y: 250, distance: 23.2
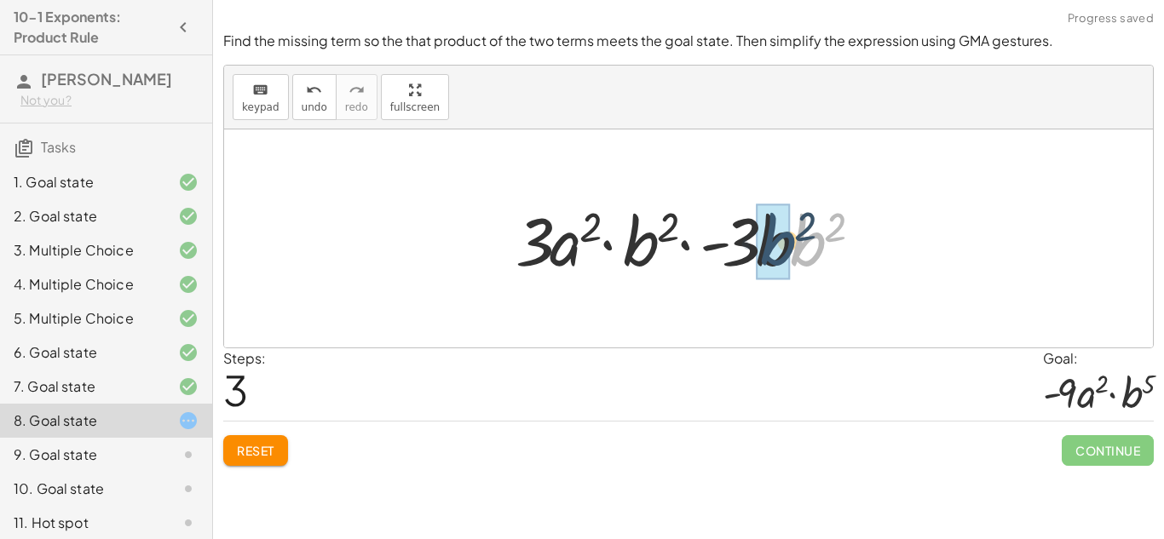
drag, startPoint x: 815, startPoint y: 245, endPoint x: 783, endPoint y: 245, distance: 31.5
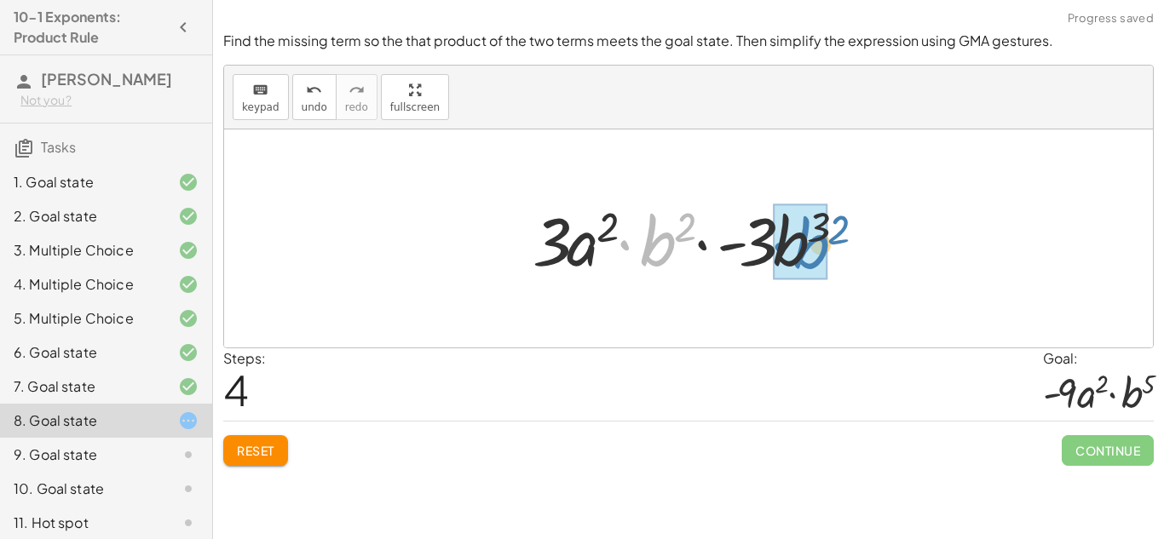
drag, startPoint x: 667, startPoint y: 244, endPoint x: 816, endPoint y: 244, distance: 148.3
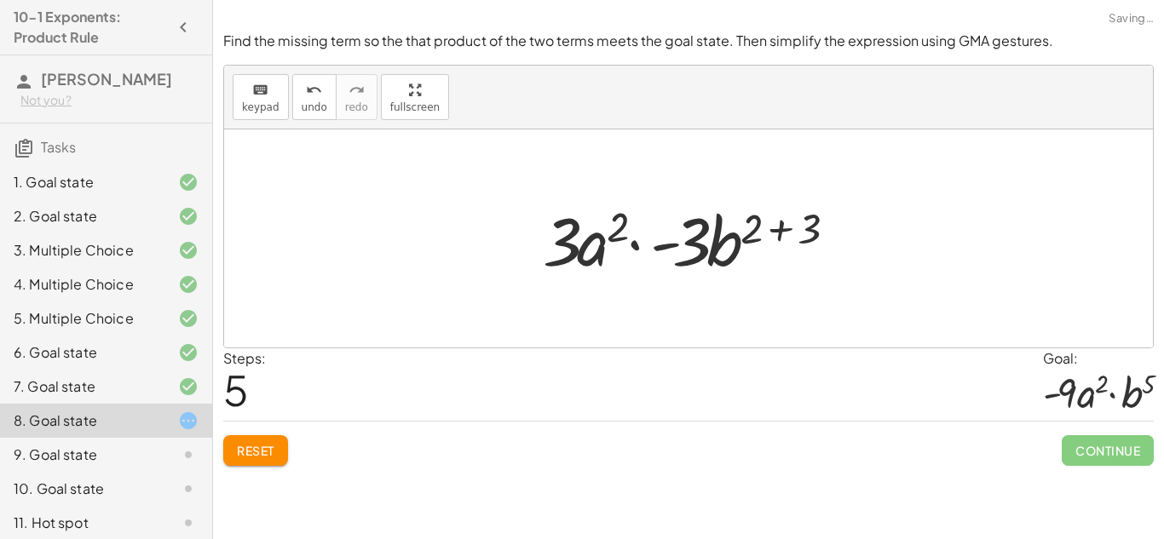
click at [773, 235] on div at bounding box center [695, 239] width 322 height 88
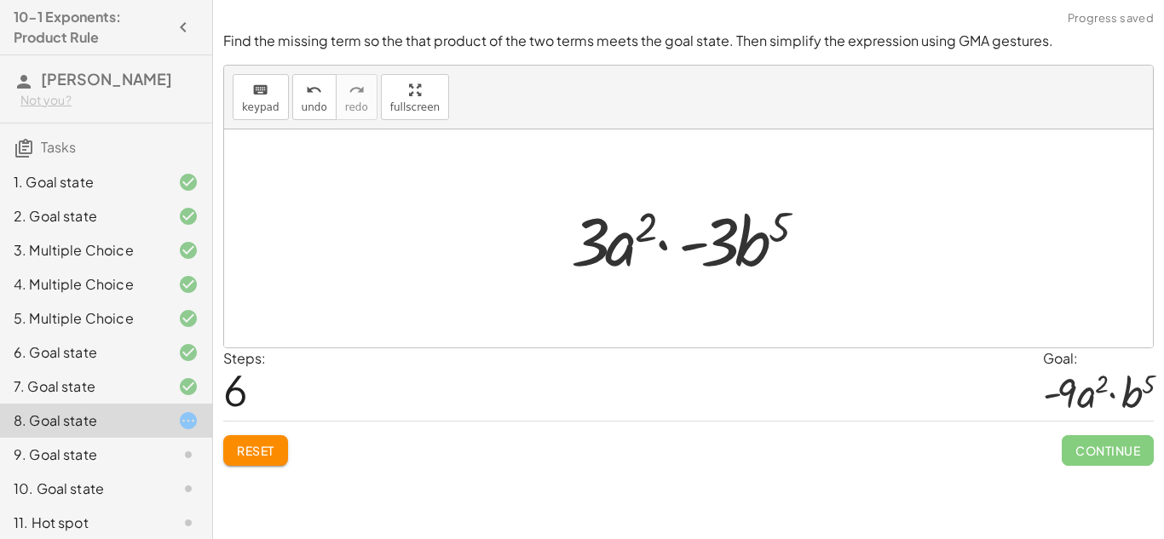
click at [254, 449] on span "Reset" at bounding box center [256, 450] width 38 height 15
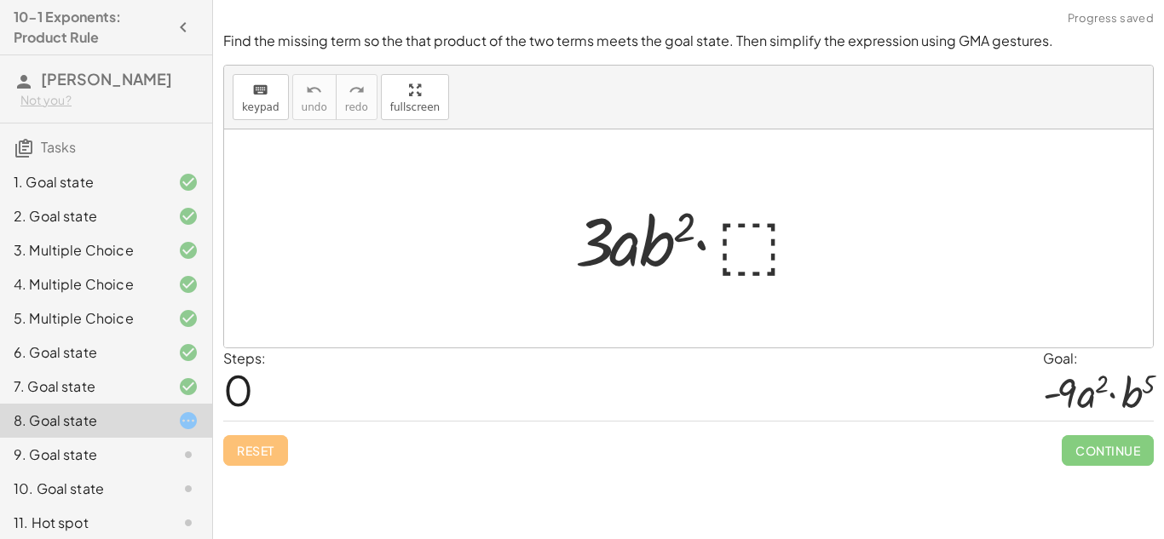
click at [776, 247] on div at bounding box center [695, 239] width 257 height 88
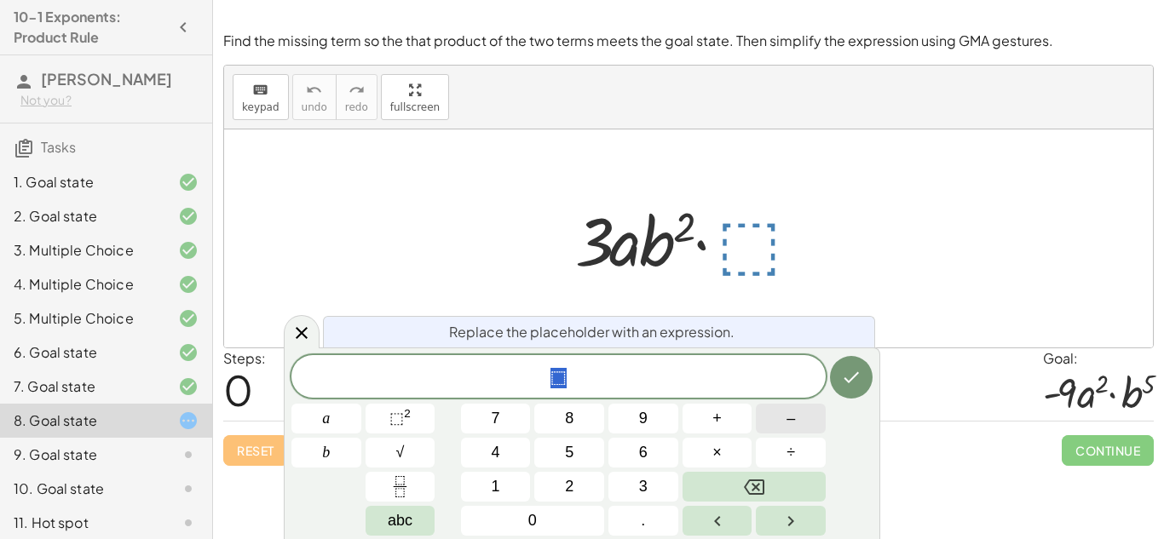
click at [797, 426] on button "–" at bounding box center [791, 419] width 70 height 30
click at [645, 478] on span "3" at bounding box center [643, 487] width 9 height 23
click at [309, 428] on button "a" at bounding box center [326, 419] width 70 height 30
click at [319, 450] on button "b" at bounding box center [326, 453] width 70 height 30
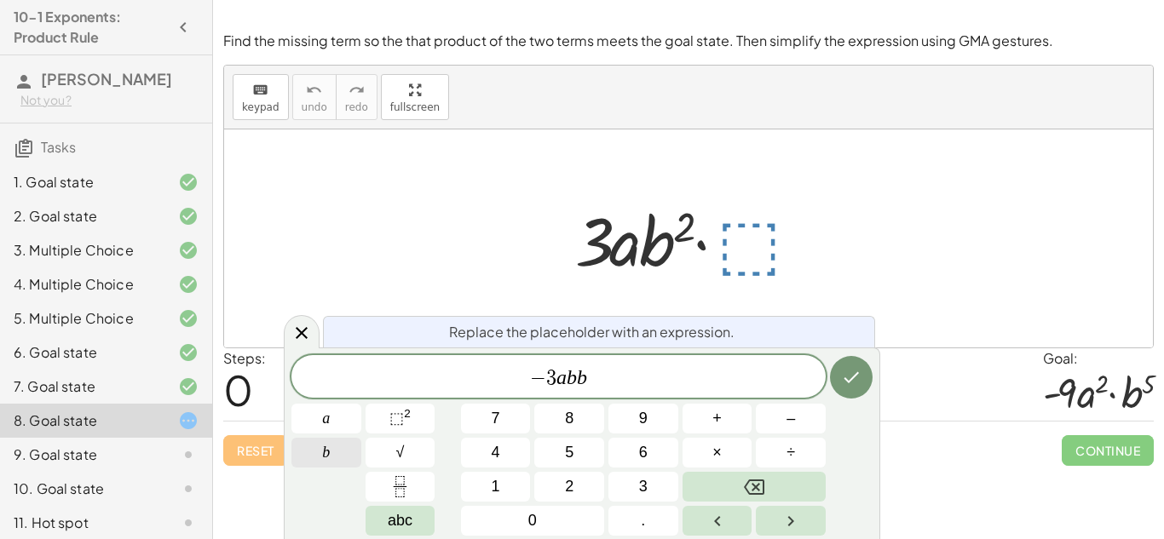
click at [319, 450] on button "b" at bounding box center [326, 453] width 70 height 30
click at [849, 377] on icon "Done" at bounding box center [851, 377] width 20 height 20
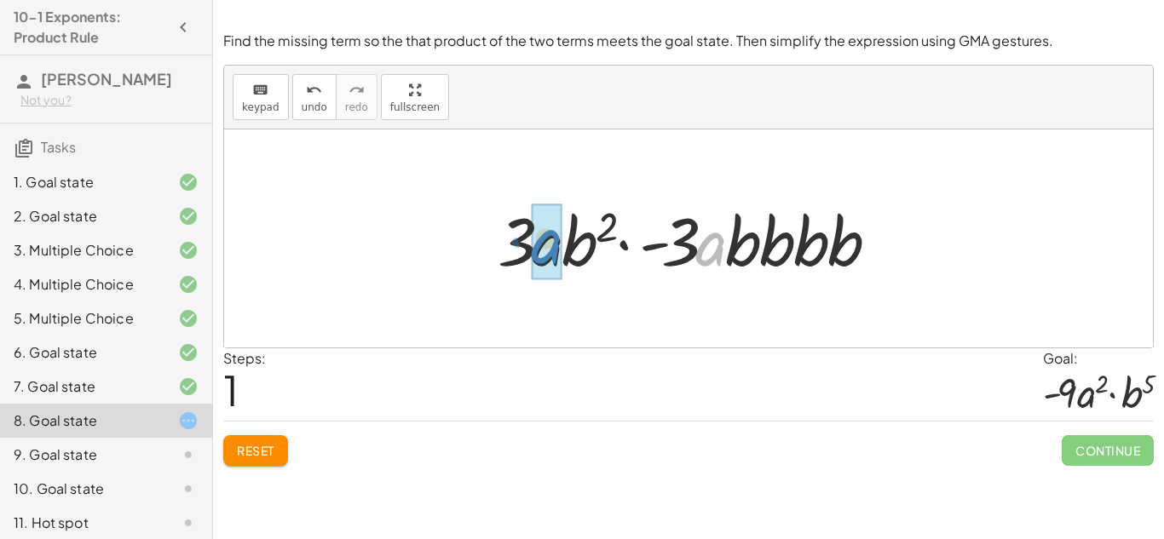
drag, startPoint x: 718, startPoint y: 252, endPoint x: 555, endPoint y: 251, distance: 163.6
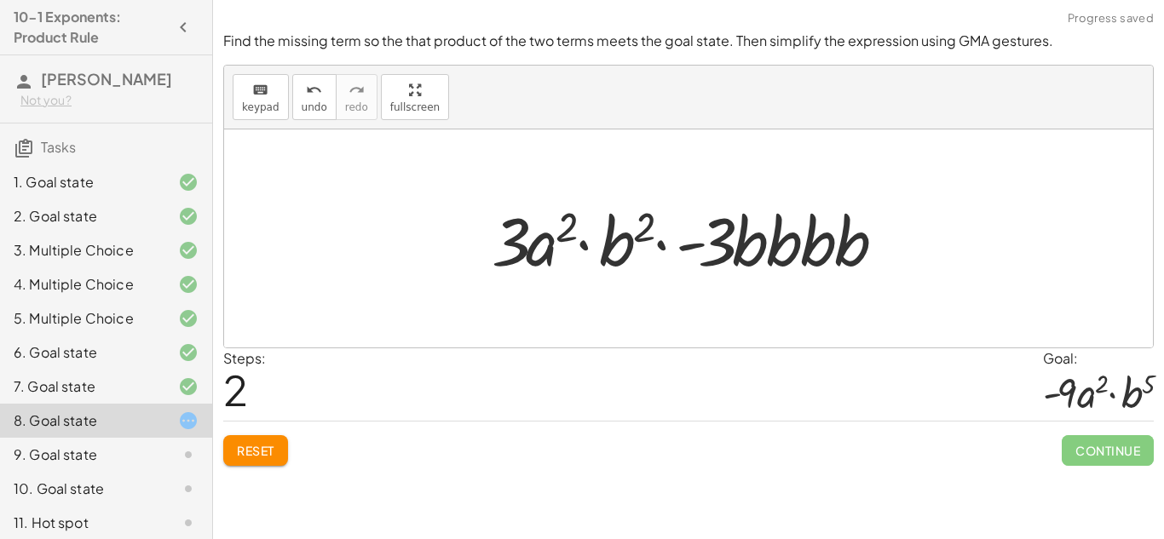
click at [568, 234] on div at bounding box center [695, 239] width 424 height 88
drag, startPoint x: 568, startPoint y: 235, endPoint x: 560, endPoint y: 240, distance: 9.2
click at [560, 240] on div at bounding box center [695, 239] width 424 height 88
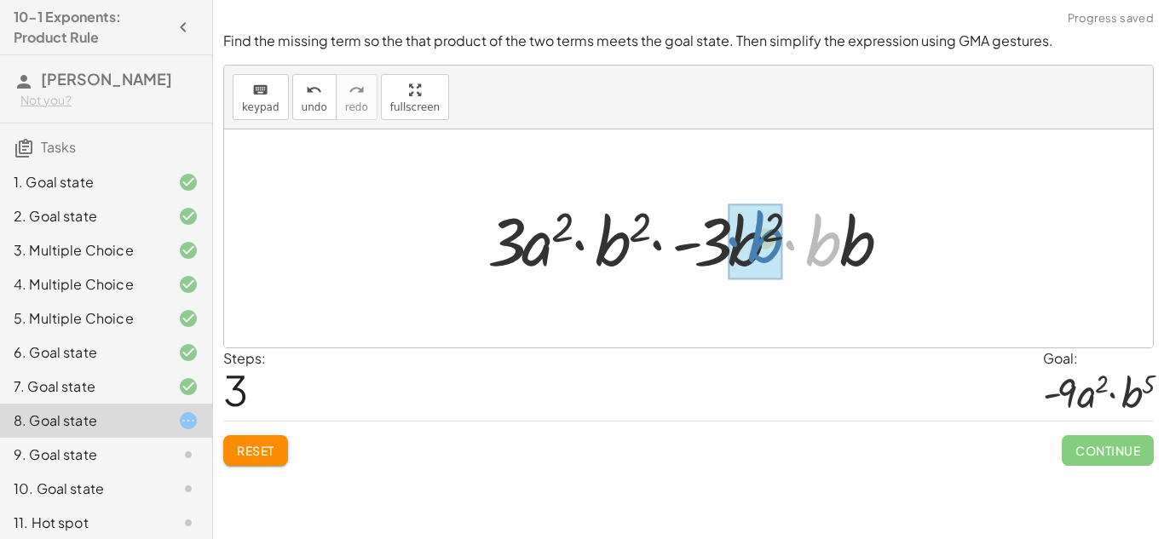
drag, startPoint x: 816, startPoint y: 244, endPoint x: 754, endPoint y: 239, distance: 61.6
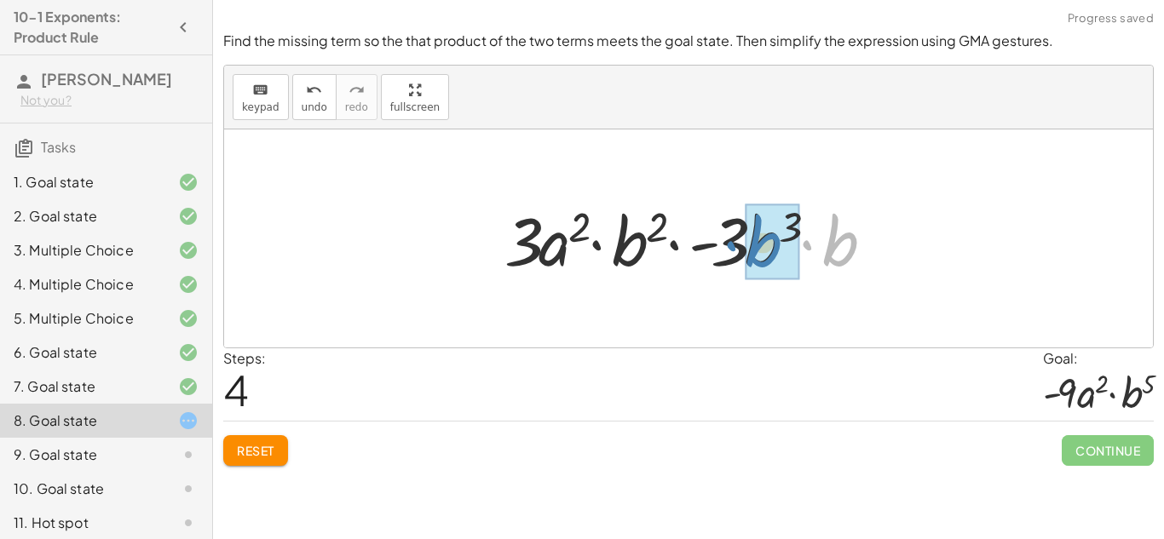
drag, startPoint x: 840, startPoint y: 237, endPoint x: 764, endPoint y: 238, distance: 75.0
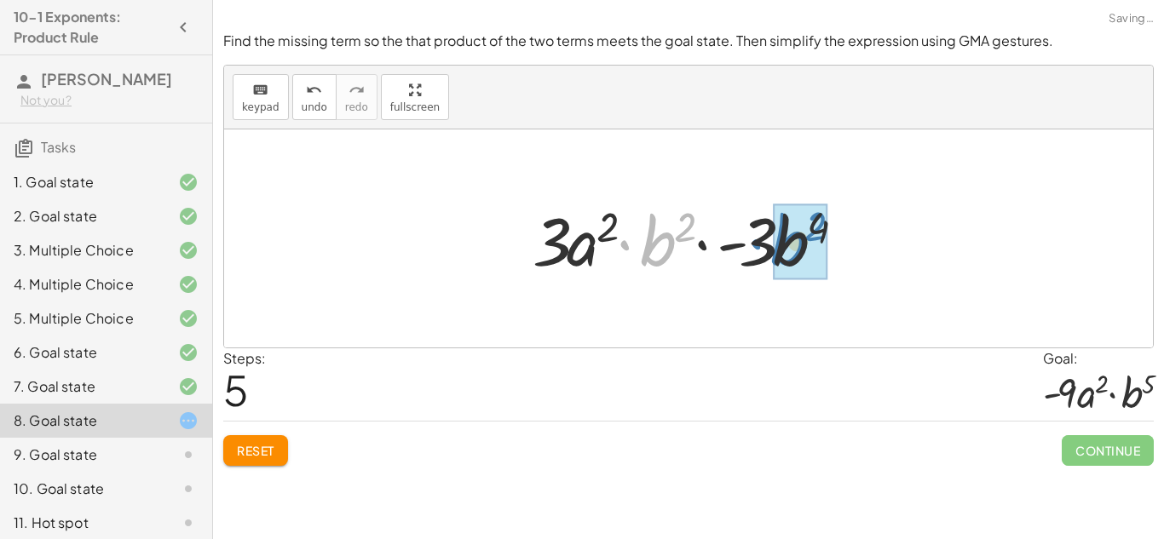
drag, startPoint x: 666, startPoint y: 250, endPoint x: 797, endPoint y: 249, distance: 131.3
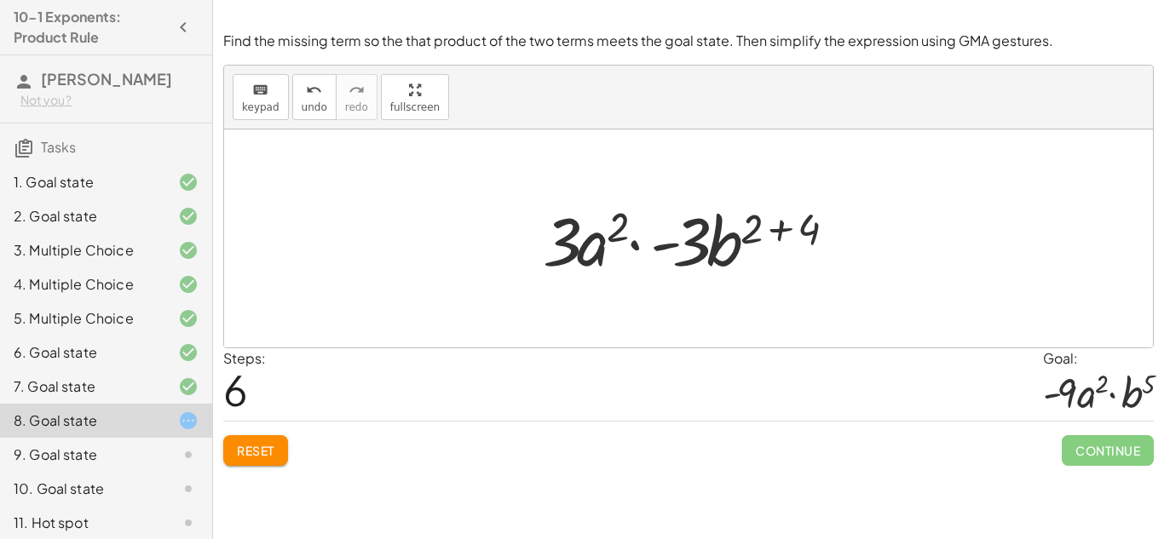
click at [245, 439] on button "Reset" at bounding box center [255, 451] width 65 height 31
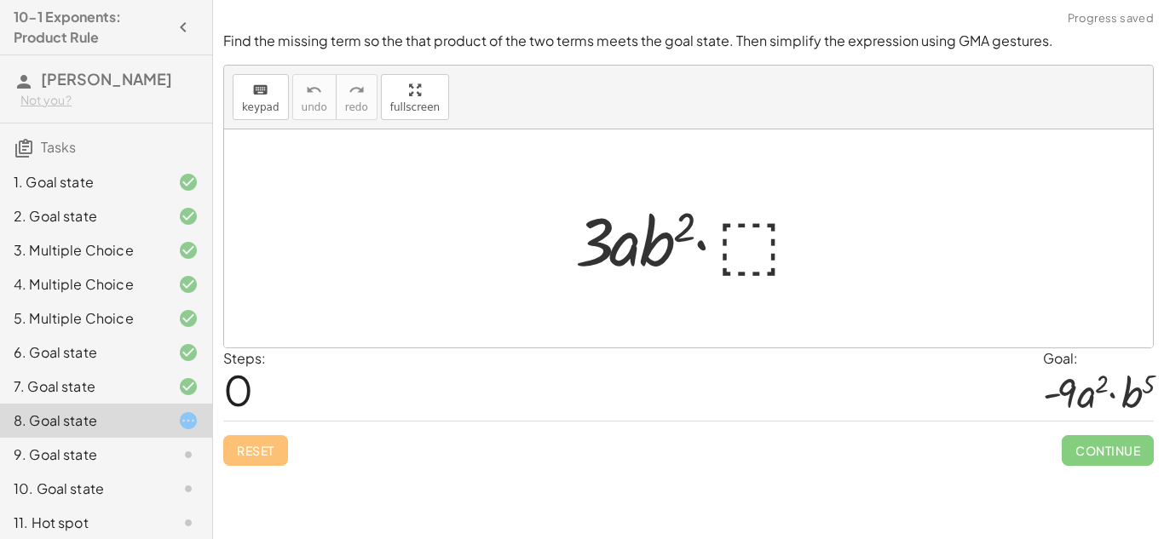
click at [754, 233] on div at bounding box center [695, 239] width 257 height 88
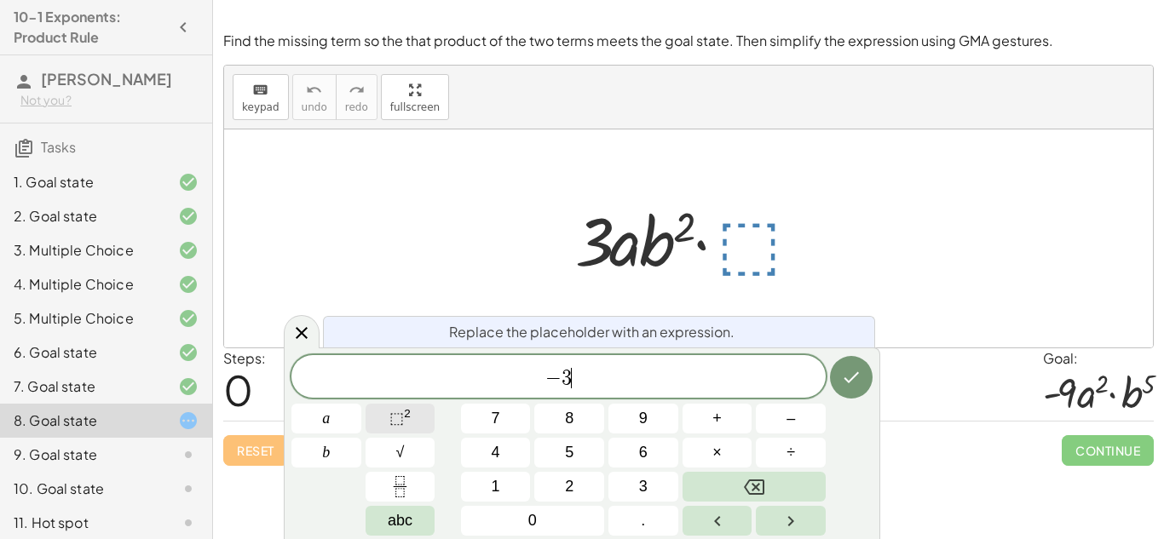
click at [412, 422] on button "⬚ 2" at bounding box center [401, 419] width 70 height 30
click at [309, 418] on button "a" at bounding box center [326, 419] width 70 height 30
click at [317, 441] on button "b" at bounding box center [326, 453] width 70 height 30
click at [317, 442] on button "b" at bounding box center [326, 453] width 70 height 30
click at [317, 443] on button "b" at bounding box center [326, 453] width 70 height 30
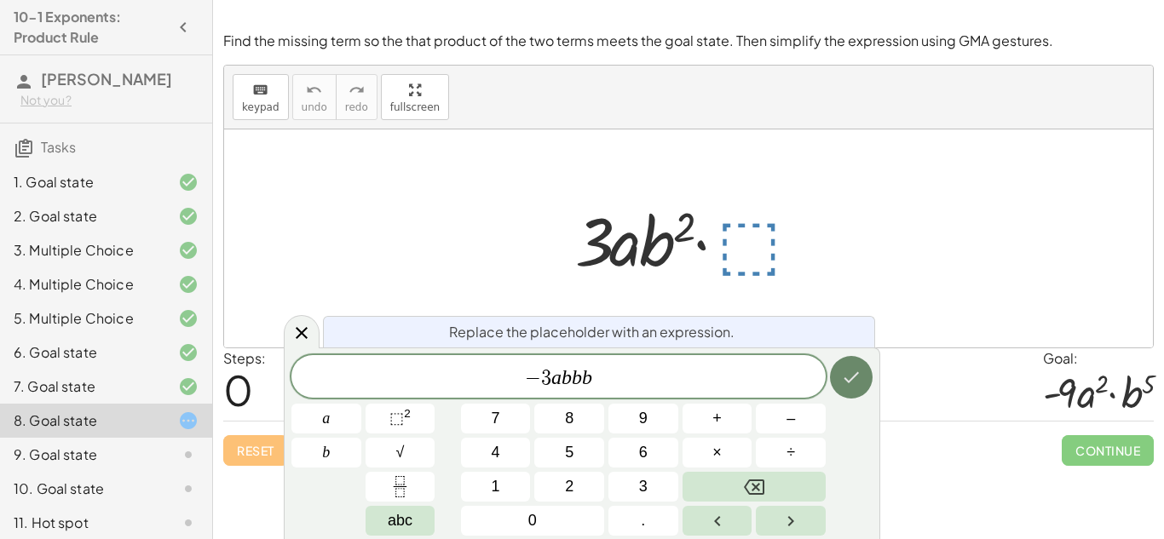
click at [834, 384] on button "Done" at bounding box center [851, 377] width 43 height 43
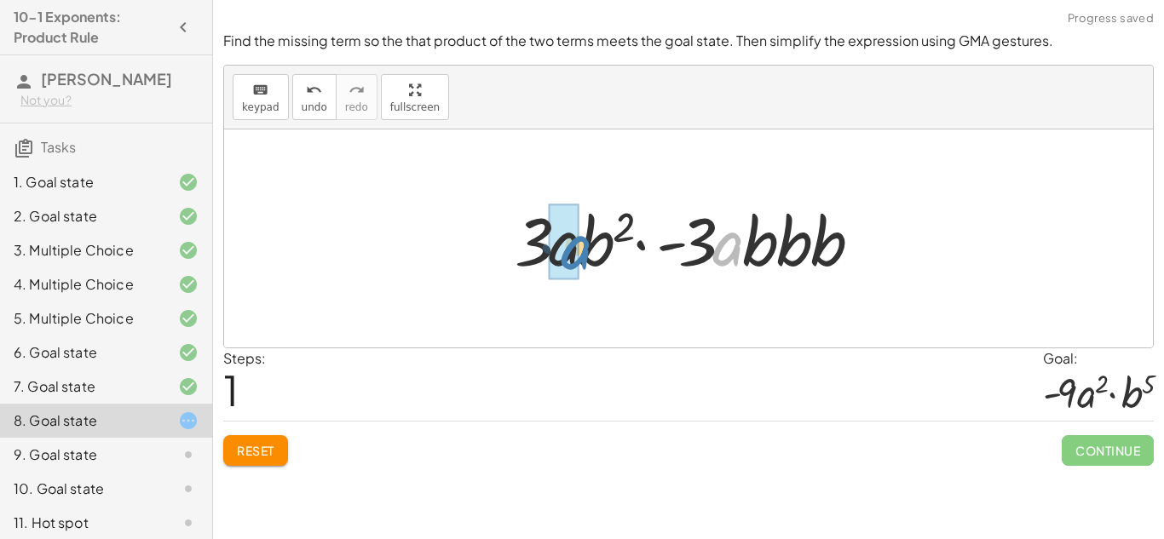
drag, startPoint x: 737, startPoint y: 255, endPoint x: 584, endPoint y: 258, distance: 153.4
click at [584, 258] on div at bounding box center [694, 239] width 377 height 88
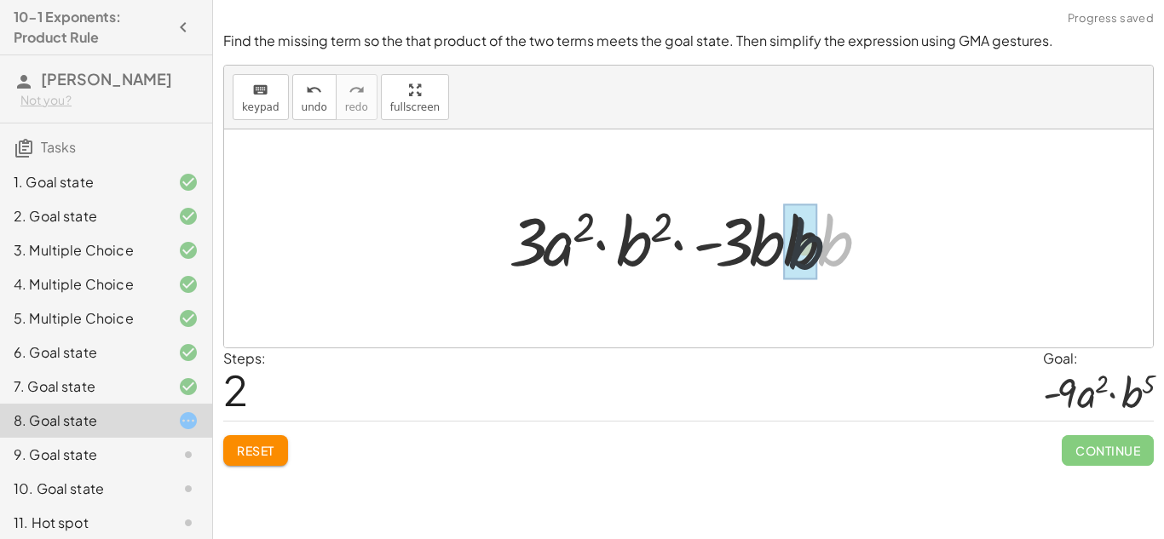
drag, startPoint x: 846, startPoint y: 241, endPoint x: 815, endPoint y: 245, distance: 31.7
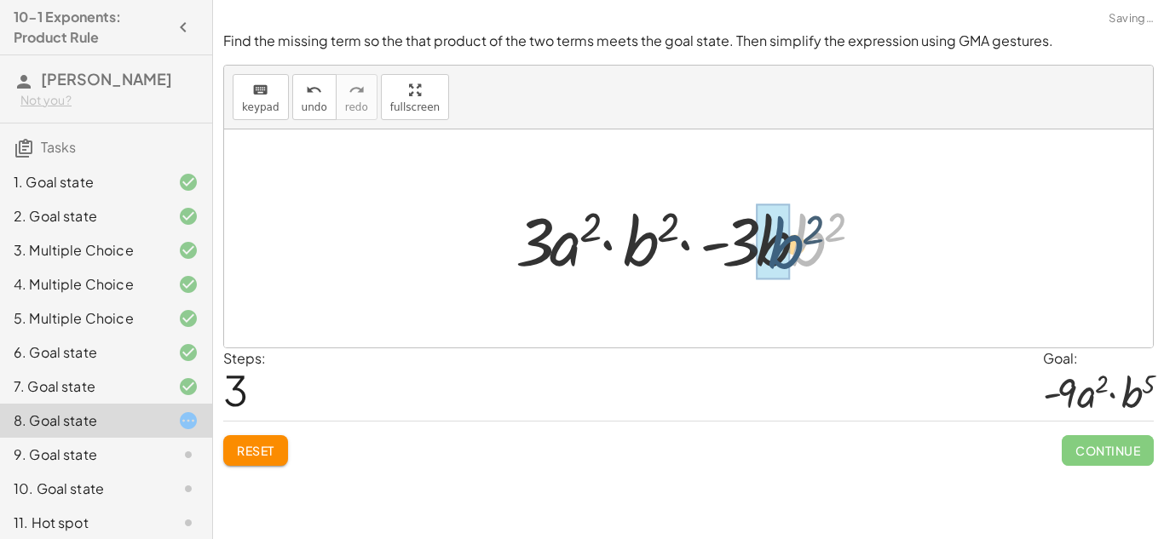
drag, startPoint x: 815, startPoint y: 245, endPoint x: 789, endPoint y: 247, distance: 25.7
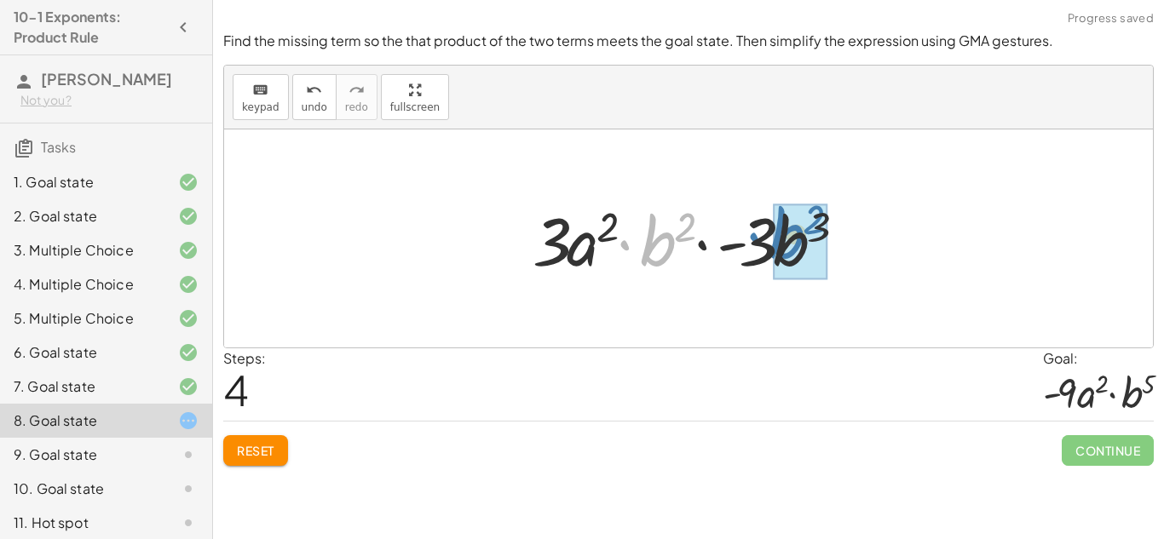
drag, startPoint x: 650, startPoint y: 244, endPoint x: 782, endPoint y: 237, distance: 131.4
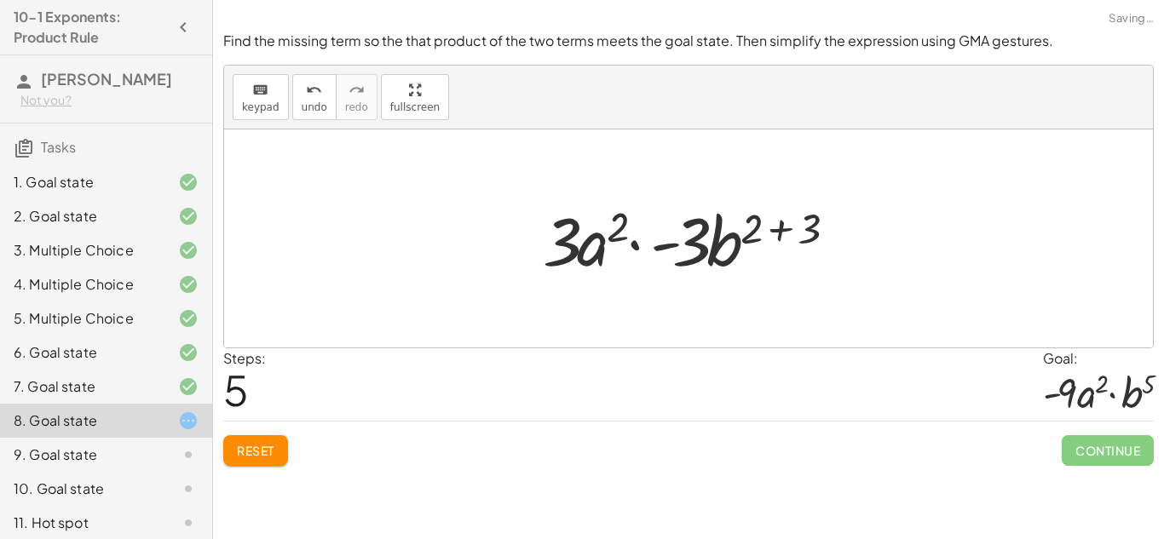
click at [793, 229] on div at bounding box center [695, 239] width 322 height 88
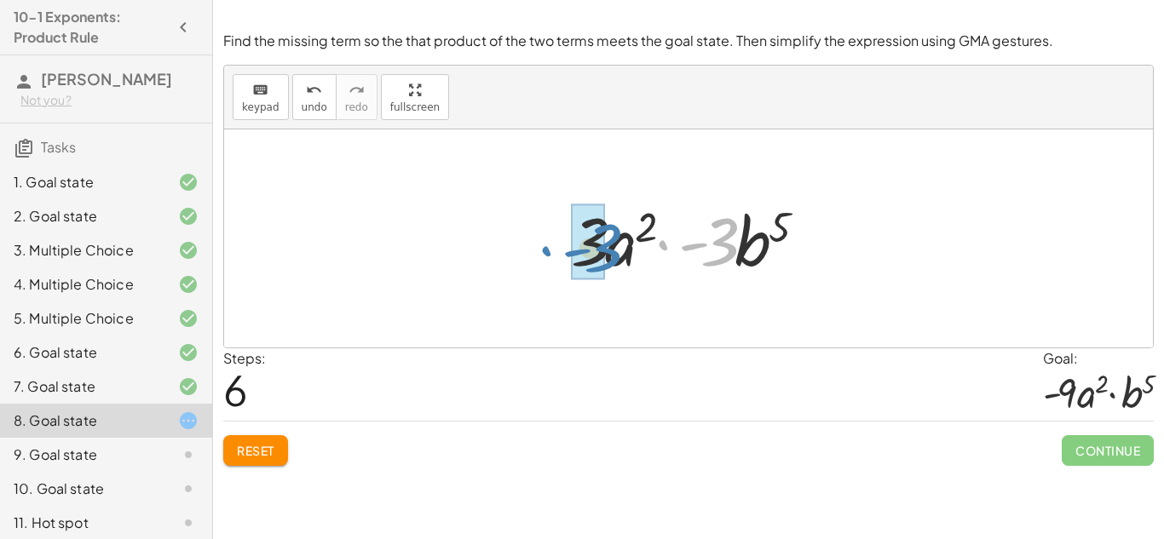
drag, startPoint x: 723, startPoint y: 236, endPoint x: 608, endPoint y: 242, distance: 115.2
click at [608, 242] on div at bounding box center [695, 239] width 265 height 88
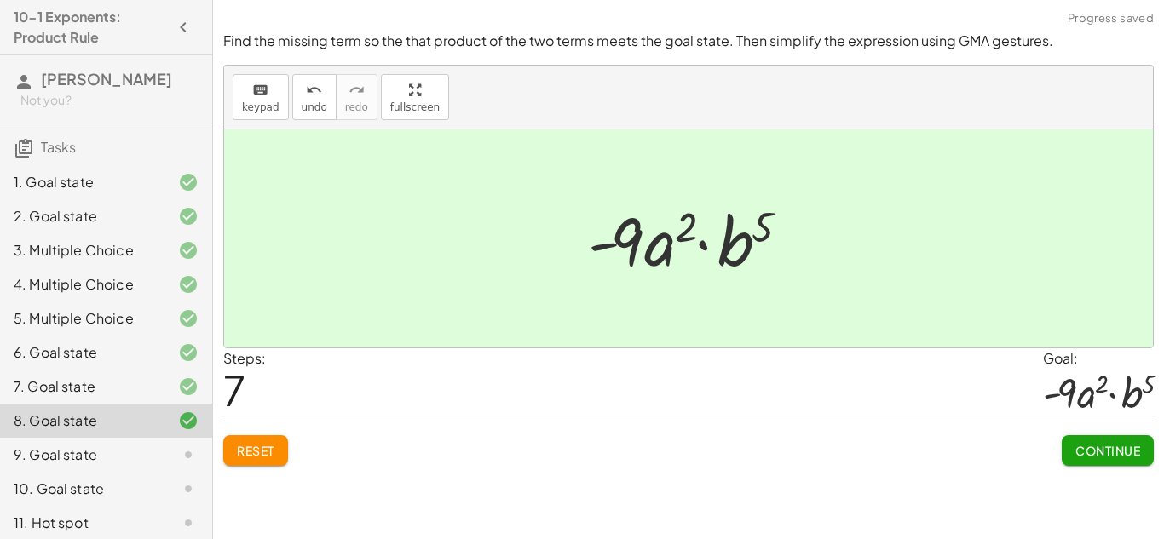
click at [1141, 445] on button "Continue" at bounding box center [1108, 451] width 92 height 31
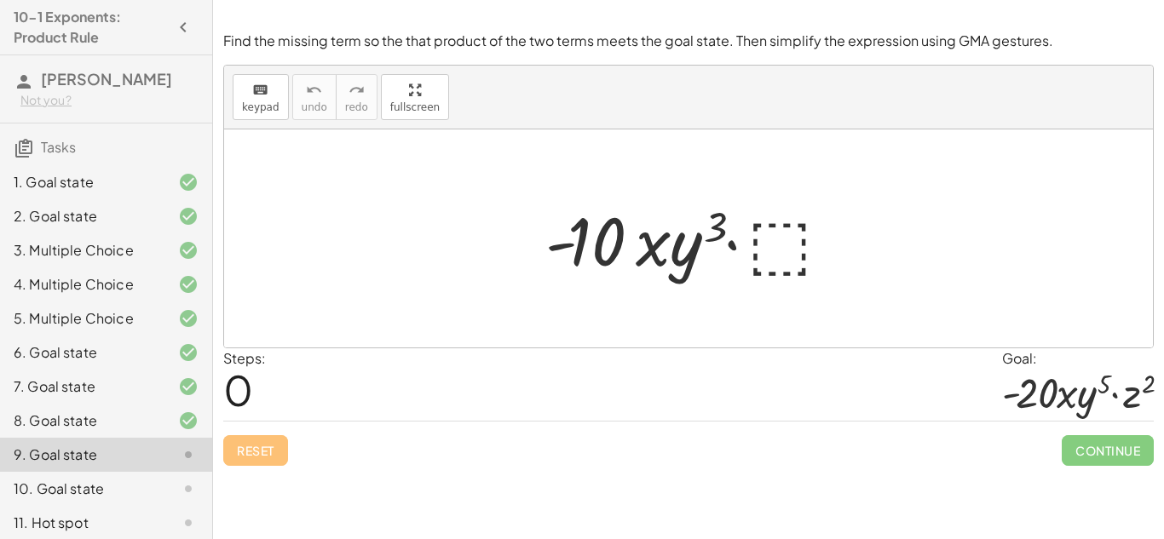
click at [794, 249] on div at bounding box center [695, 239] width 317 height 88
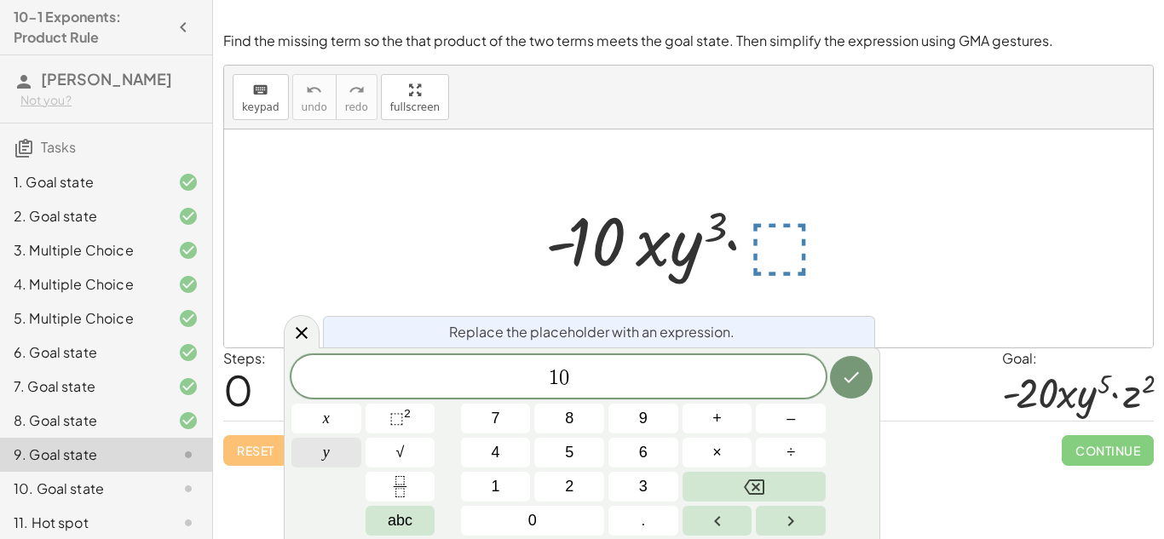
click at [340, 460] on button "y" at bounding box center [326, 453] width 70 height 30
click at [586, 495] on button "2" at bounding box center [569, 487] width 70 height 30
click at [858, 380] on icon "Done" at bounding box center [851, 377] width 20 height 20
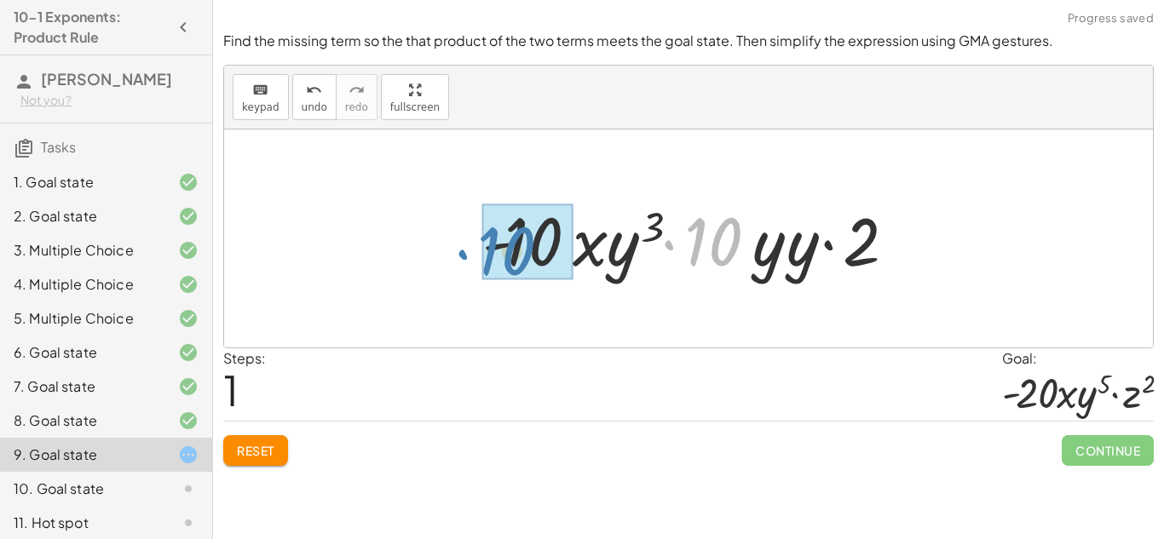
drag, startPoint x: 716, startPoint y: 235, endPoint x: 513, endPoint y: 244, distance: 203.0
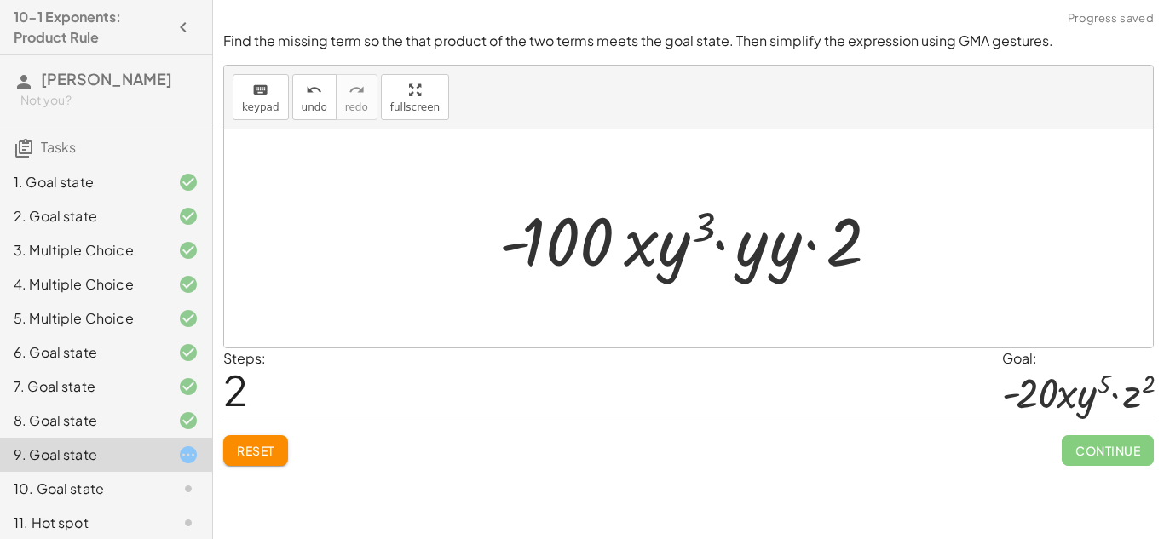
click at [283, 452] on button "Reset" at bounding box center [255, 451] width 65 height 31
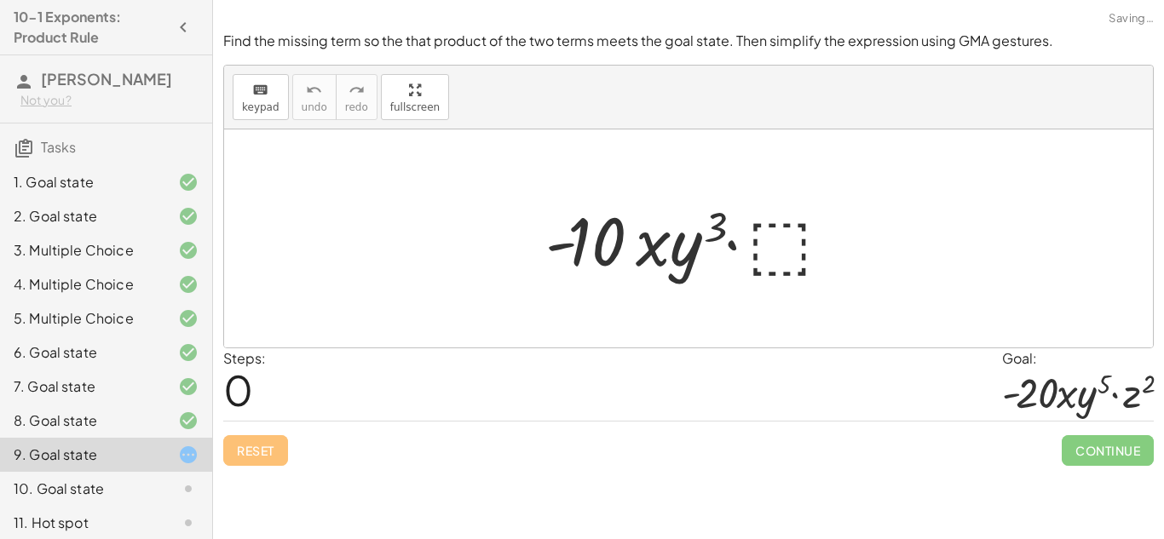
click at [737, 240] on div at bounding box center [695, 239] width 317 height 88
click at [767, 249] on div at bounding box center [695, 239] width 317 height 88
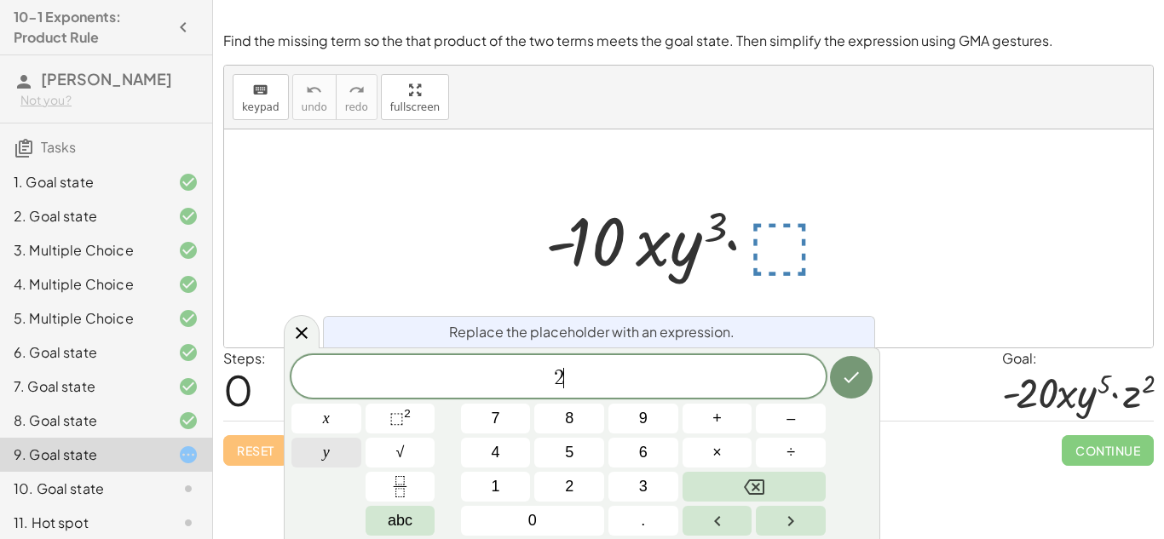
click at [339, 447] on button "y" at bounding box center [326, 453] width 70 height 30
click at [561, 483] on button "2" at bounding box center [569, 487] width 70 height 30
click at [845, 378] on icon "Done" at bounding box center [852, 377] width 15 height 11
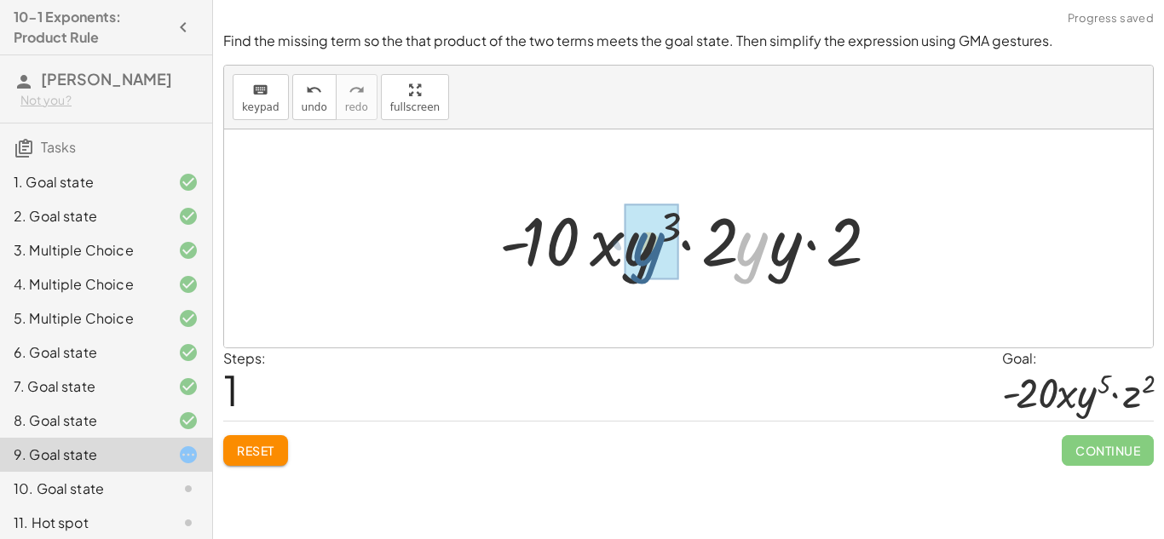
drag, startPoint x: 754, startPoint y: 257, endPoint x: 646, endPoint y: 257, distance: 108.2
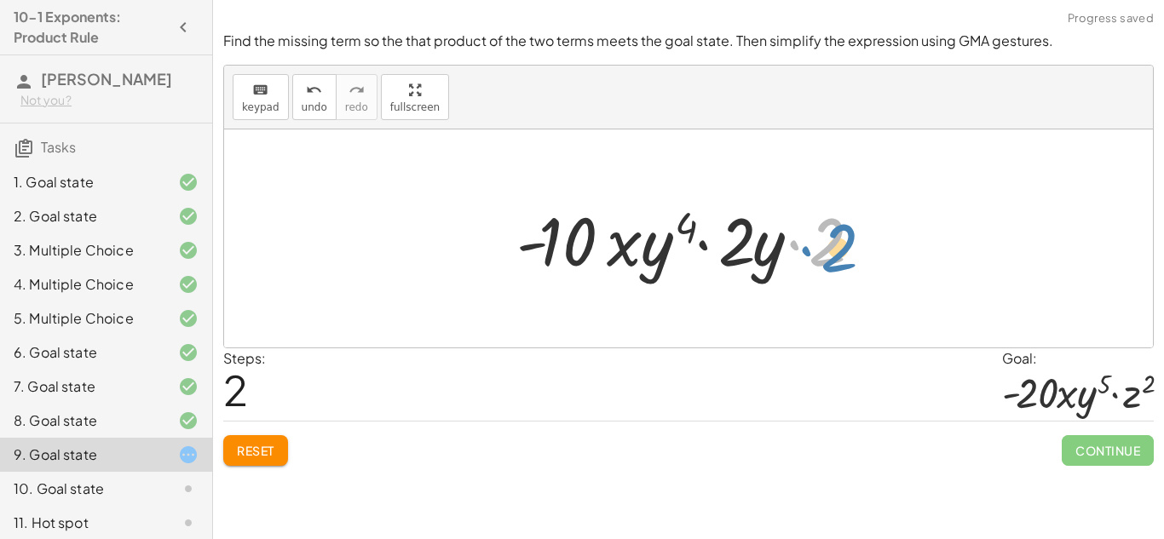
drag, startPoint x: 787, startPoint y: 247, endPoint x: 818, endPoint y: 250, distance: 31.6
click at [818, 250] on div at bounding box center [694, 239] width 373 height 88
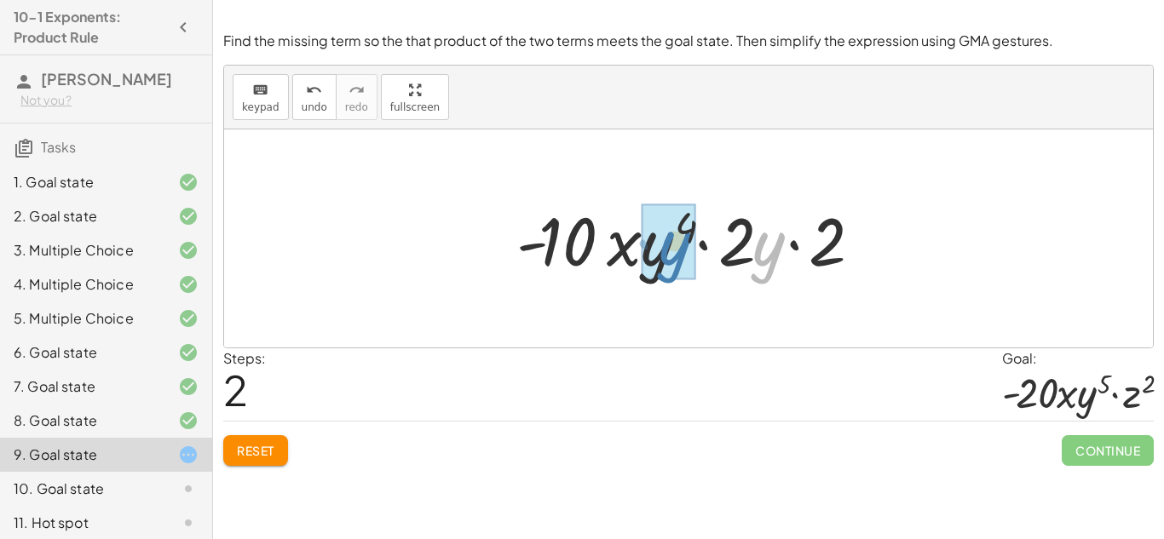
drag, startPoint x: 773, startPoint y: 257, endPoint x: 678, endPoint y: 257, distance: 94.6
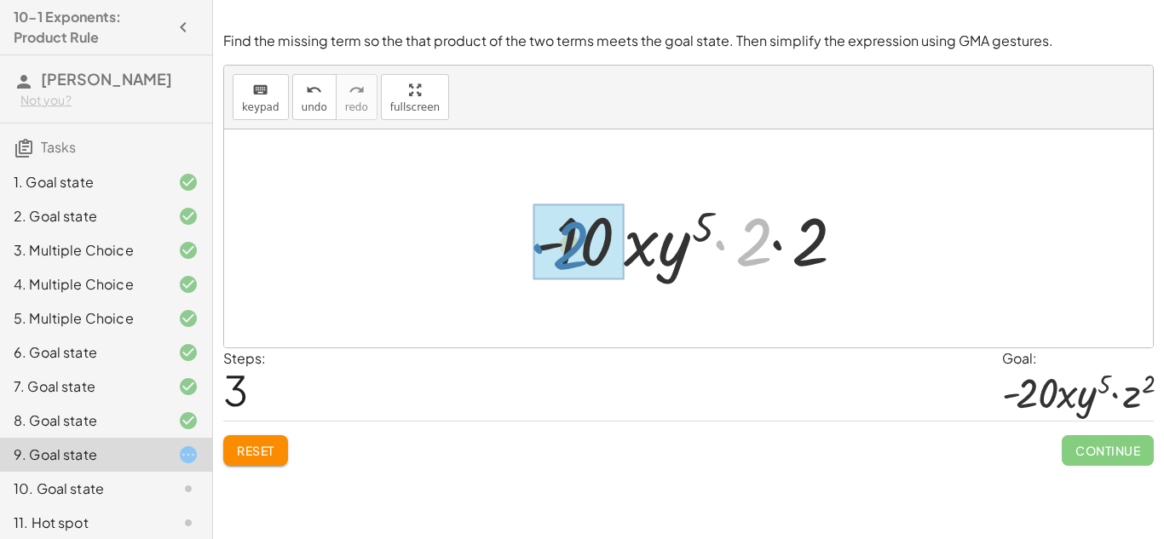
drag, startPoint x: 760, startPoint y: 244, endPoint x: 577, endPoint y: 247, distance: 183.3
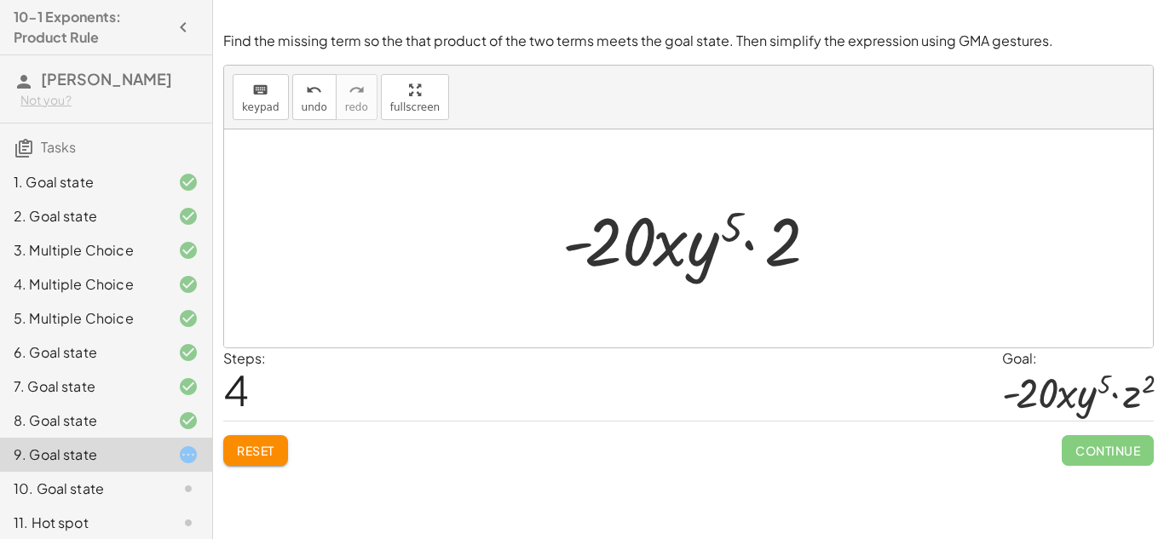
click at [262, 449] on span "Reset" at bounding box center [256, 450] width 38 height 15
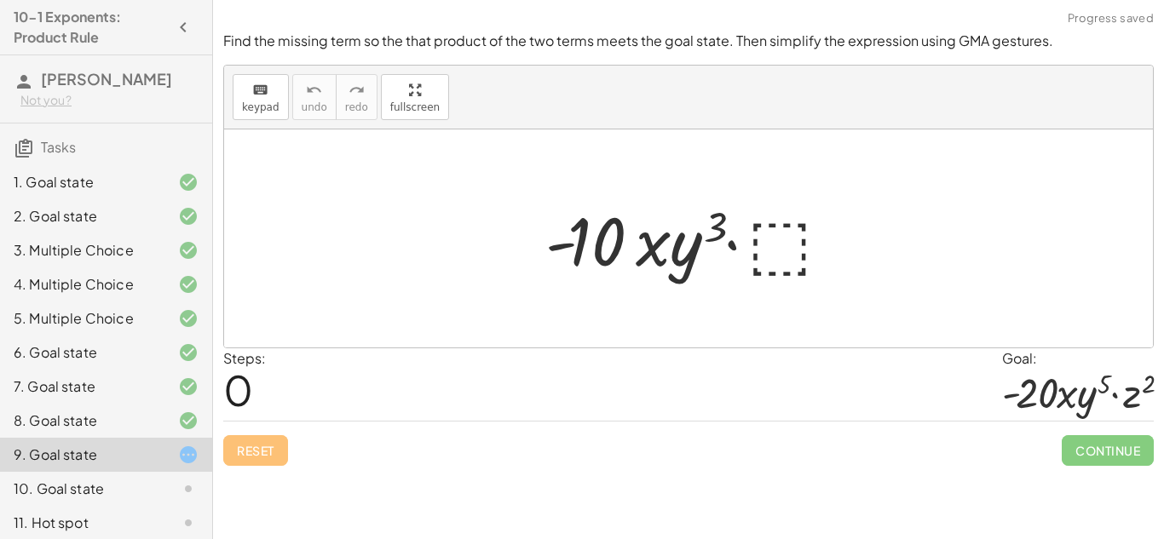
click at [774, 258] on div at bounding box center [695, 239] width 317 height 88
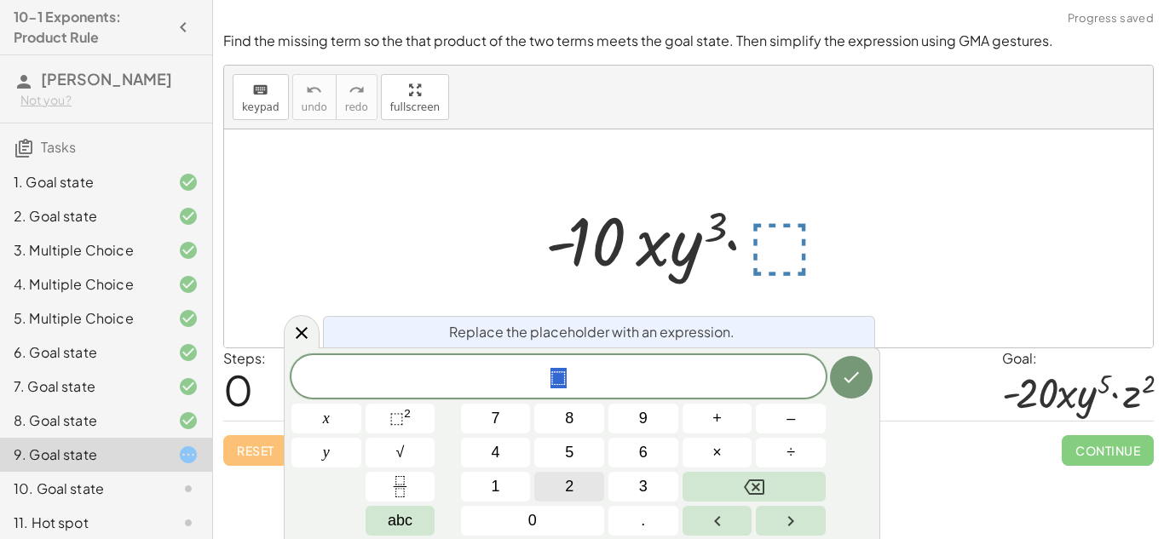
click at [558, 472] on button "2" at bounding box center [569, 487] width 70 height 30
click at [340, 445] on button "y" at bounding box center [326, 453] width 70 height 30
click at [341, 445] on button "y" at bounding box center [326, 453] width 70 height 30
click at [407, 523] on span "abc" at bounding box center [400, 521] width 25 height 23
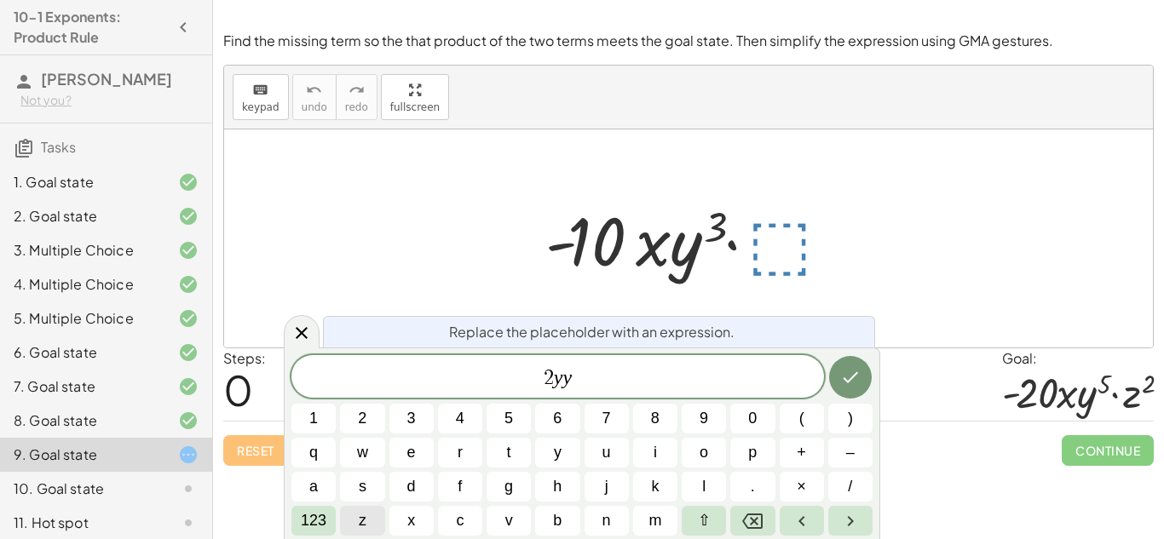
click at [366, 522] on span "z" at bounding box center [363, 521] width 8 height 23
click at [844, 373] on icon "Done" at bounding box center [850, 377] width 20 height 20
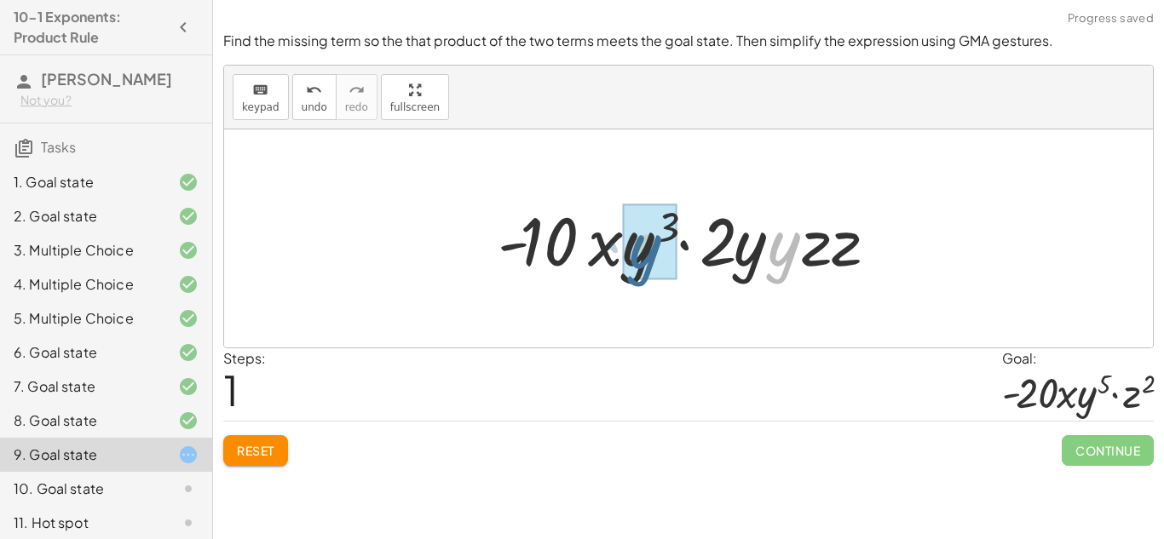
drag, startPoint x: 786, startPoint y: 257, endPoint x: 640, endPoint y: 258, distance: 145.8
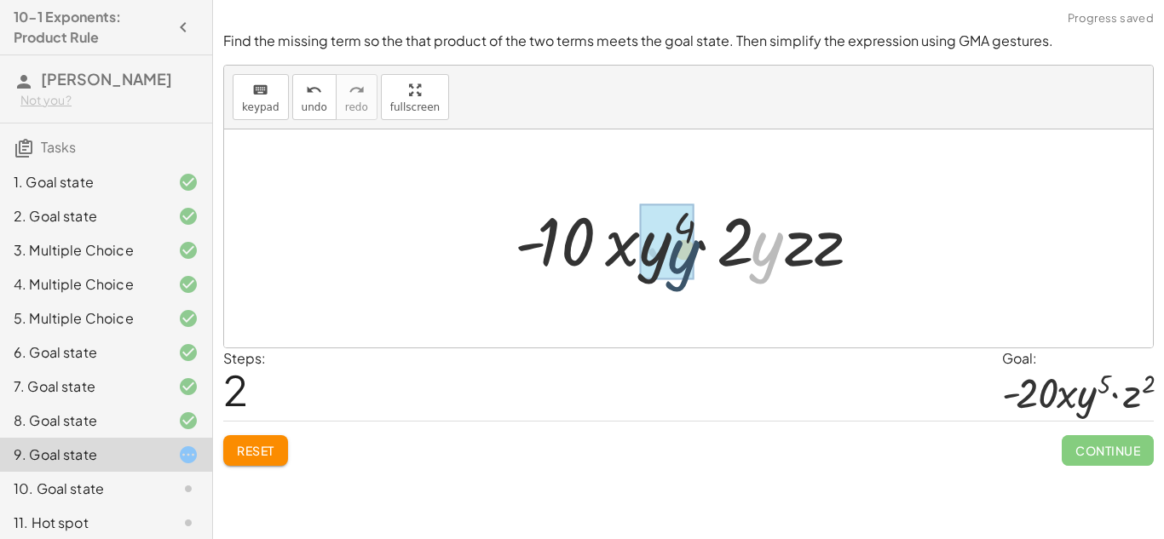
drag, startPoint x: 772, startPoint y: 255, endPoint x: 676, endPoint y: 253, distance: 96.3
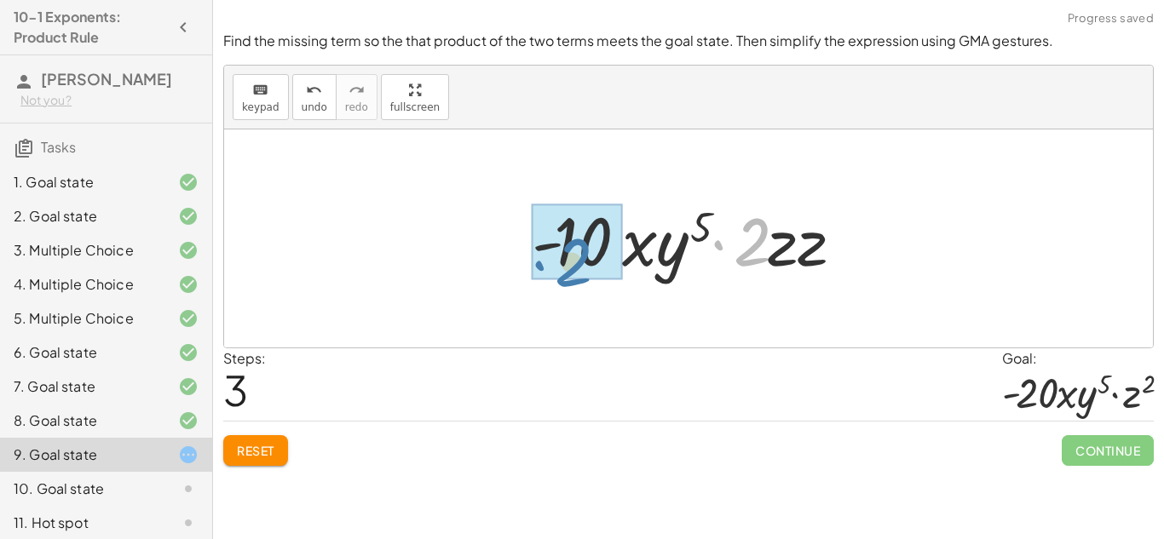
drag, startPoint x: 746, startPoint y: 229, endPoint x: 553, endPoint y: 245, distance: 193.3
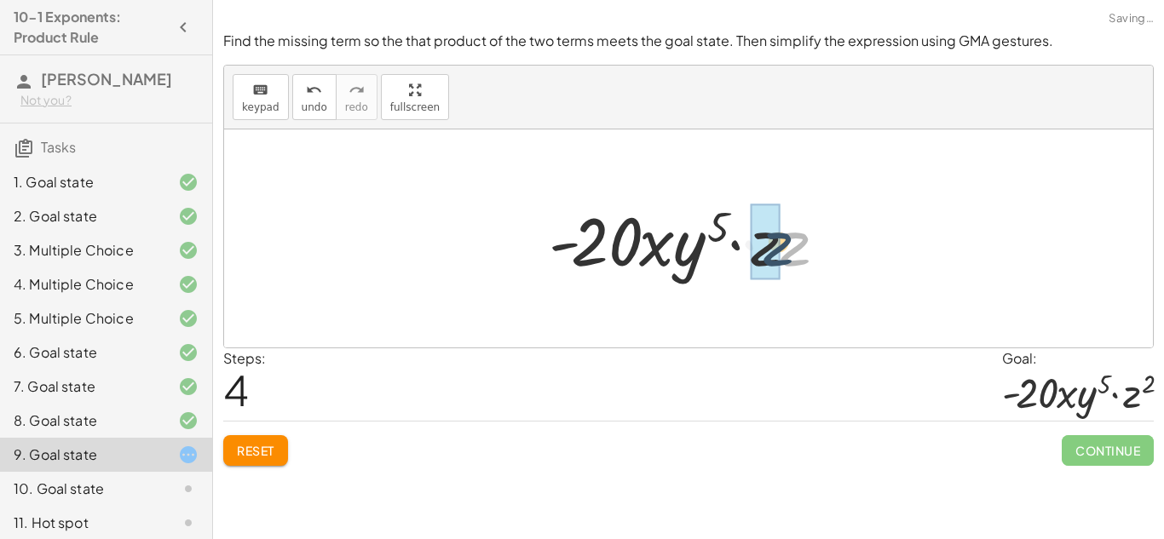
drag, startPoint x: 804, startPoint y: 234, endPoint x: 781, endPoint y: 234, distance: 23.0
click at [781, 234] on div at bounding box center [694, 239] width 309 height 88
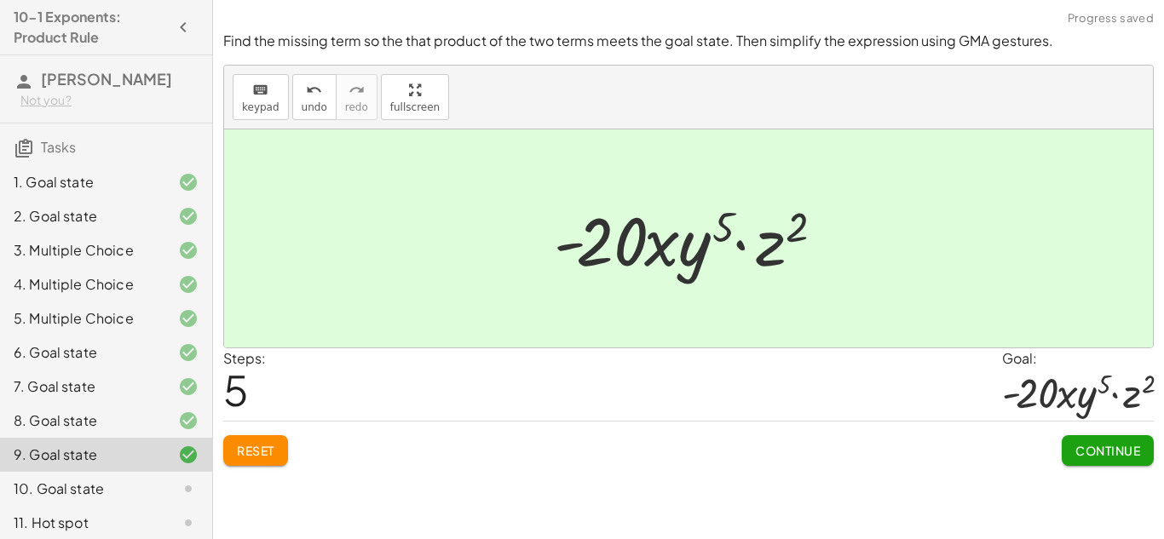
click at [1103, 450] on span "Continue" at bounding box center [1108, 450] width 65 height 15
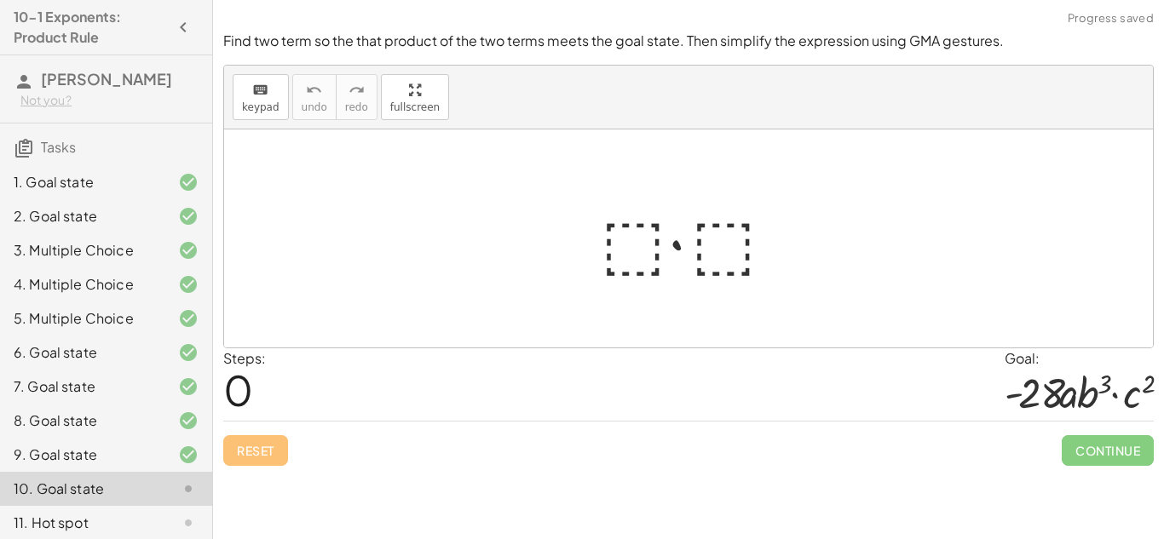
click at [610, 200] on div at bounding box center [694, 239] width 205 height 88
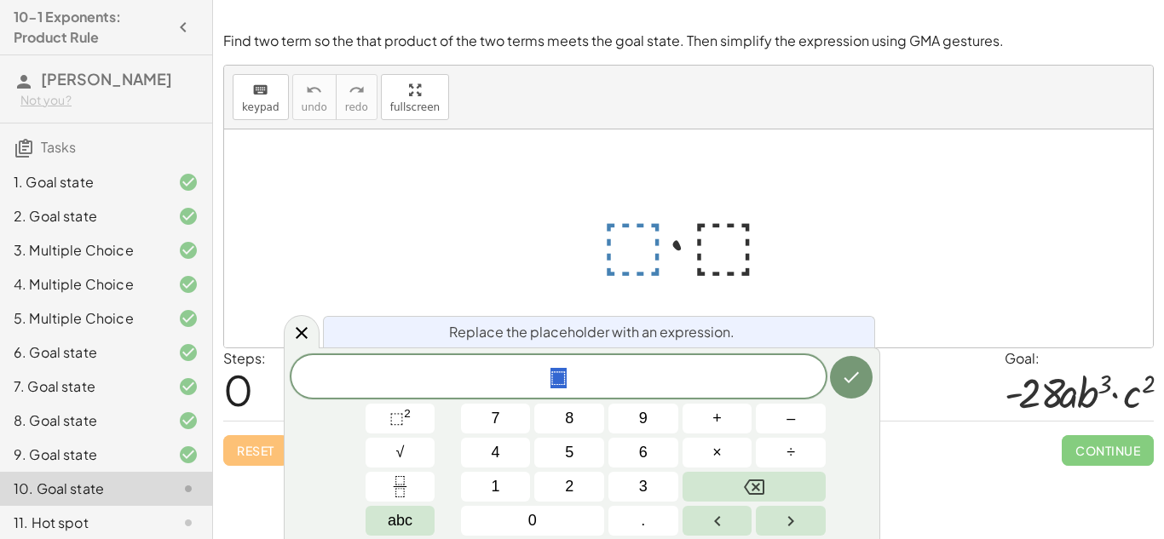
click at [818, 314] on div at bounding box center [688, 239] width 929 height 218
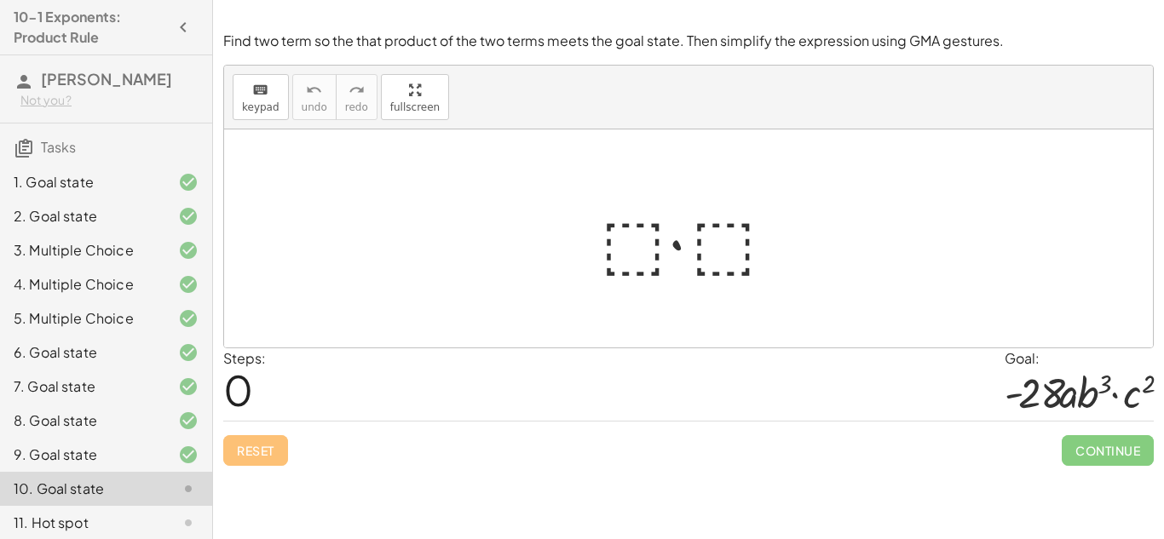
click at [660, 231] on div at bounding box center [694, 239] width 205 height 88
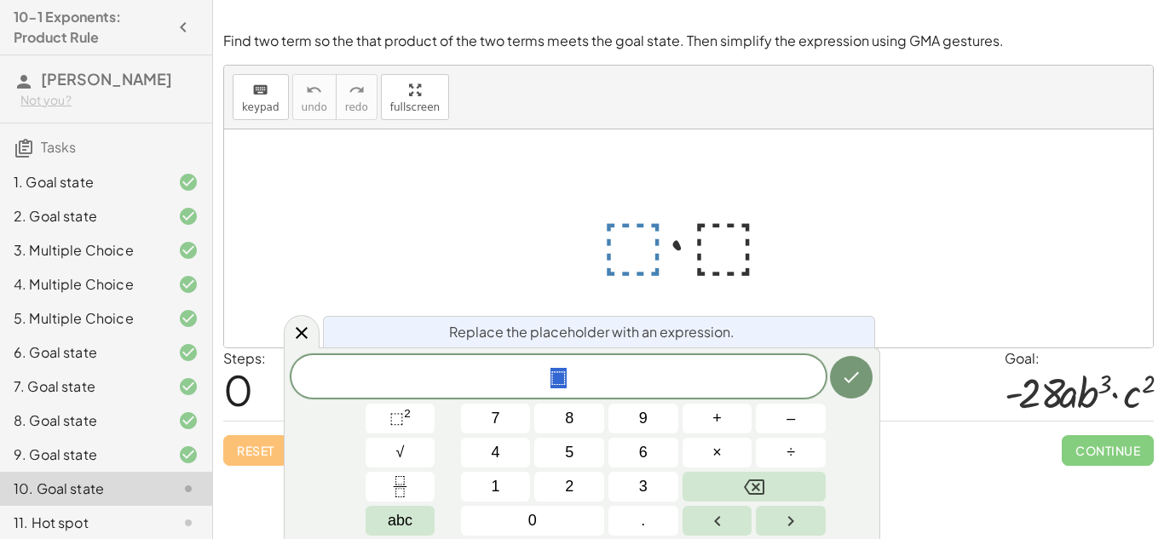
click at [624, 150] on div at bounding box center [688, 239] width 929 height 218
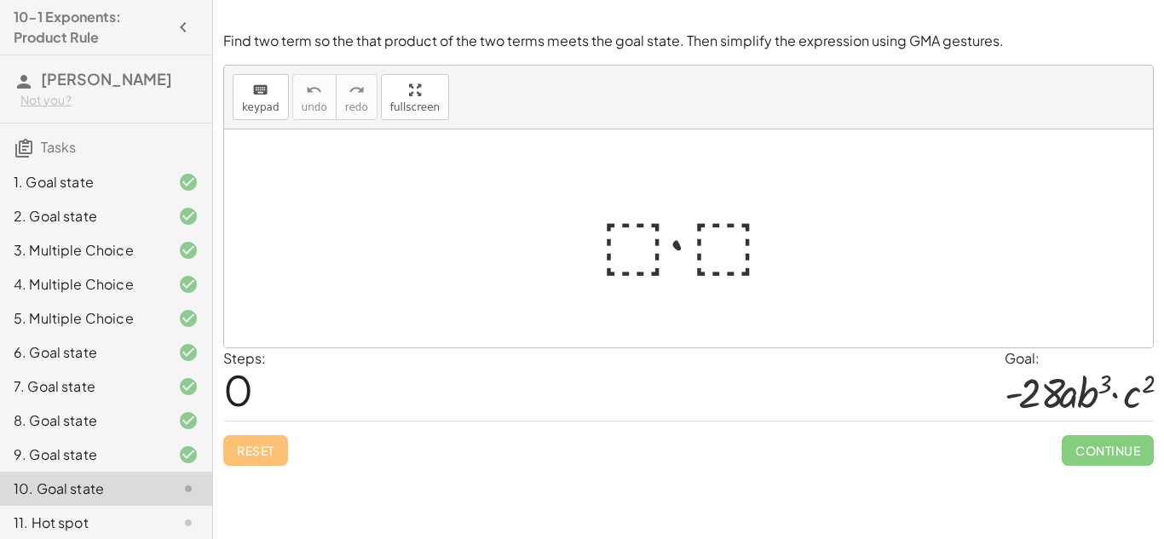
click at [650, 233] on div at bounding box center [694, 239] width 205 height 88
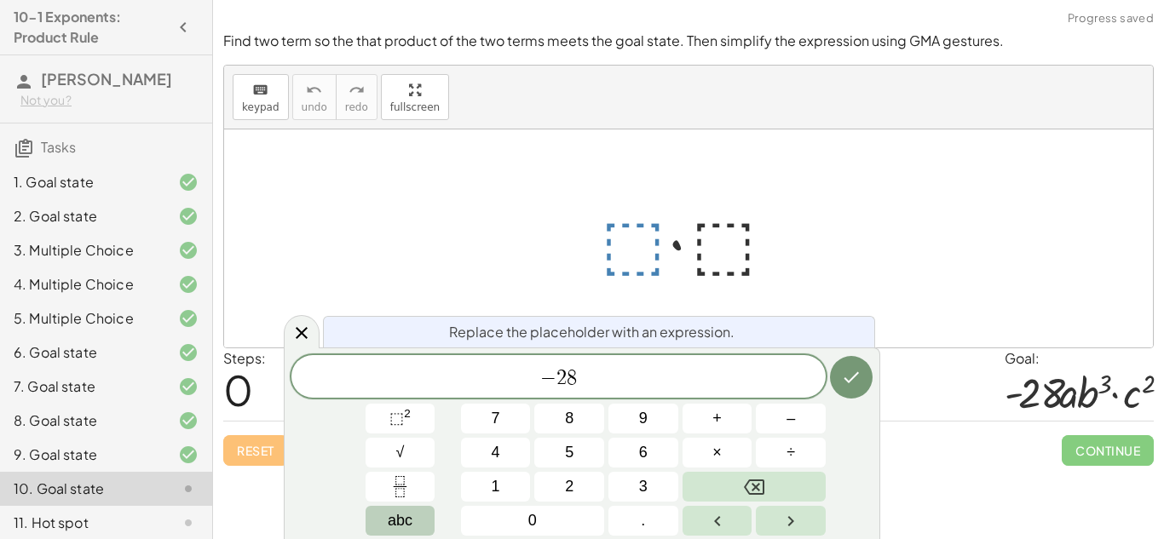
click at [433, 526] on button "abc" at bounding box center [401, 521] width 70 height 30
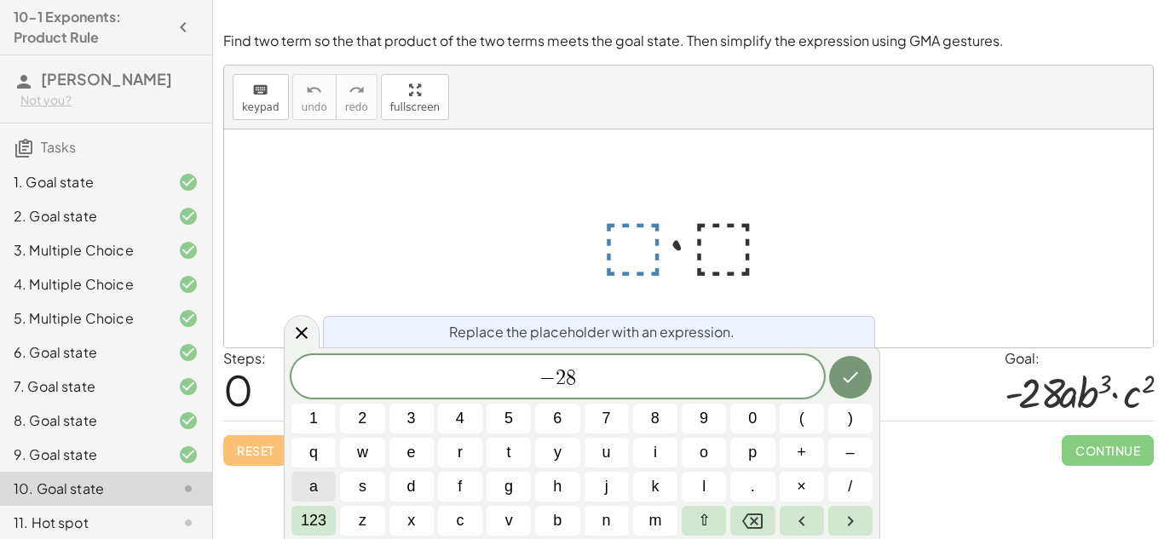
click at [325, 489] on button "a" at bounding box center [313, 487] width 44 height 30
click at [565, 521] on button "b" at bounding box center [557, 521] width 44 height 30
click at [853, 377] on icon "Done" at bounding box center [850, 377] width 15 height 11
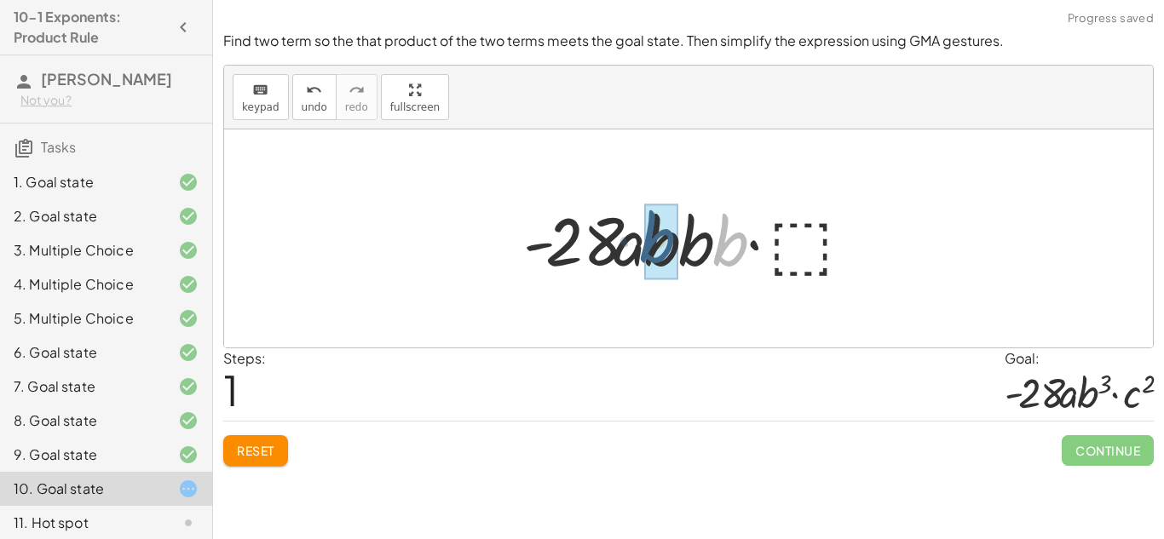
drag, startPoint x: 730, startPoint y: 249, endPoint x: 657, endPoint y: 246, distance: 73.3
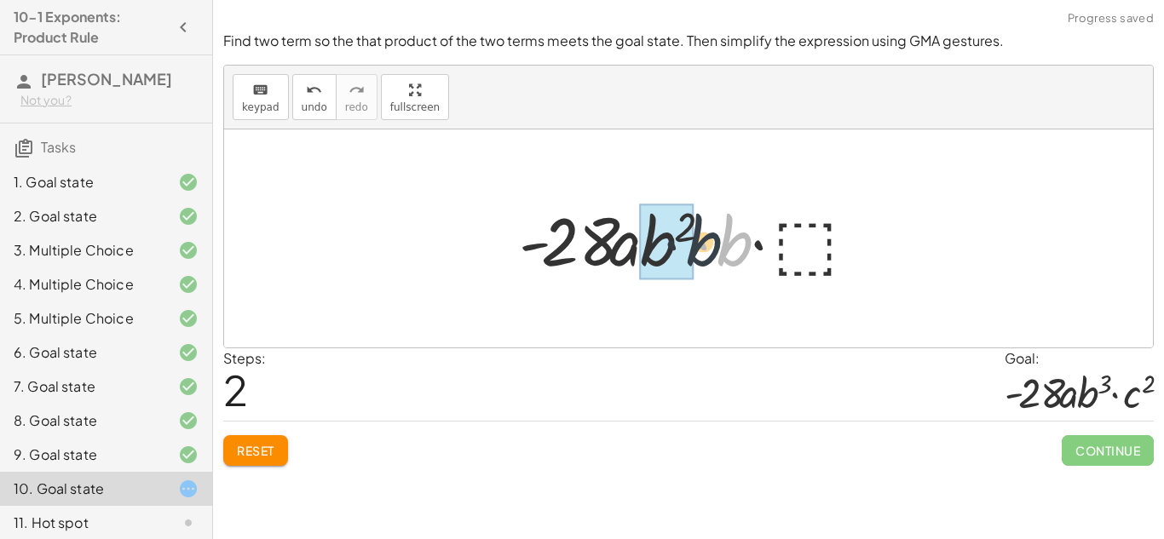
drag, startPoint x: 732, startPoint y: 246, endPoint x: 678, endPoint y: 246, distance: 53.7
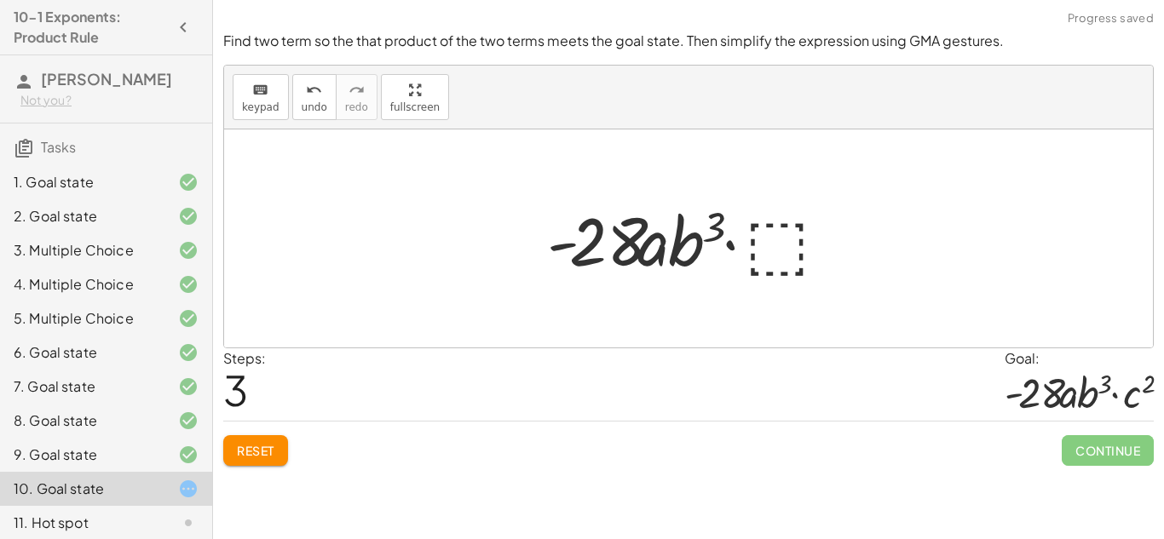
click at [788, 235] on div at bounding box center [695, 239] width 313 height 88
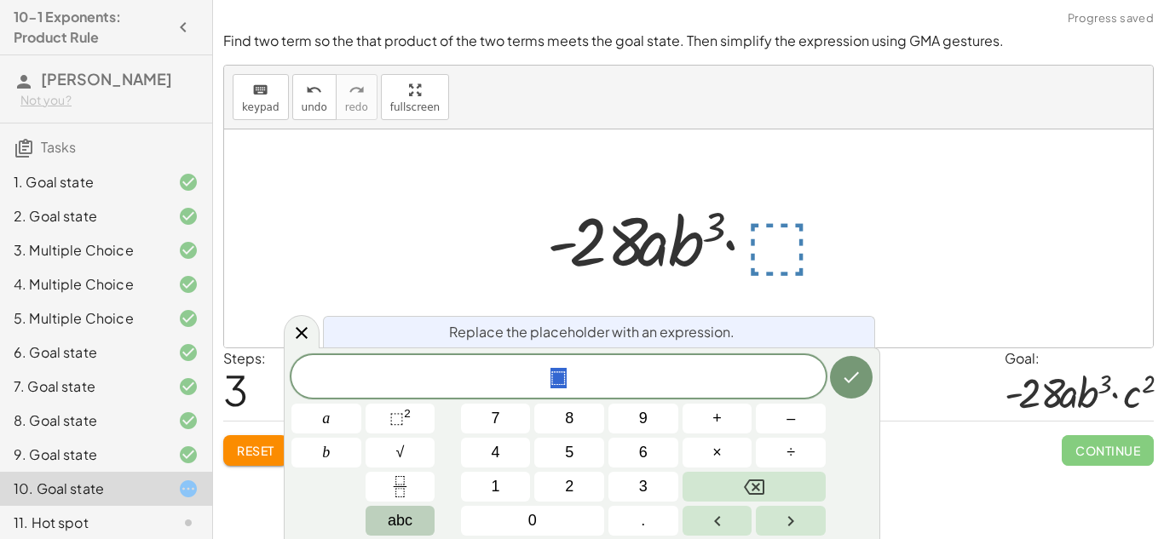
click at [396, 521] on span "abc" at bounding box center [400, 521] width 25 height 23
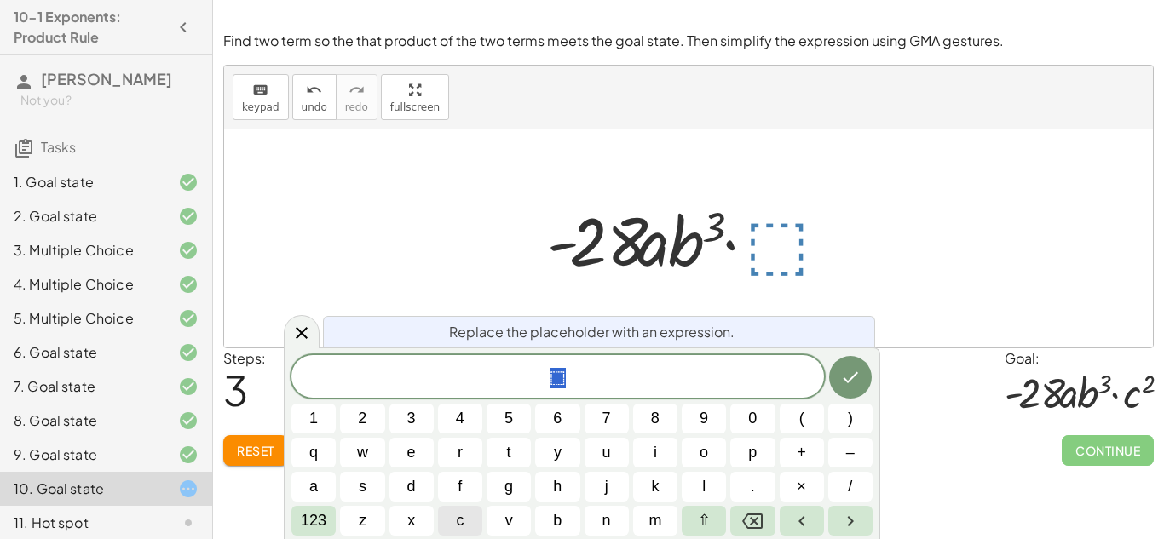
click at [453, 515] on button "c" at bounding box center [460, 521] width 44 height 30
click at [331, 520] on button "123" at bounding box center [313, 521] width 44 height 30
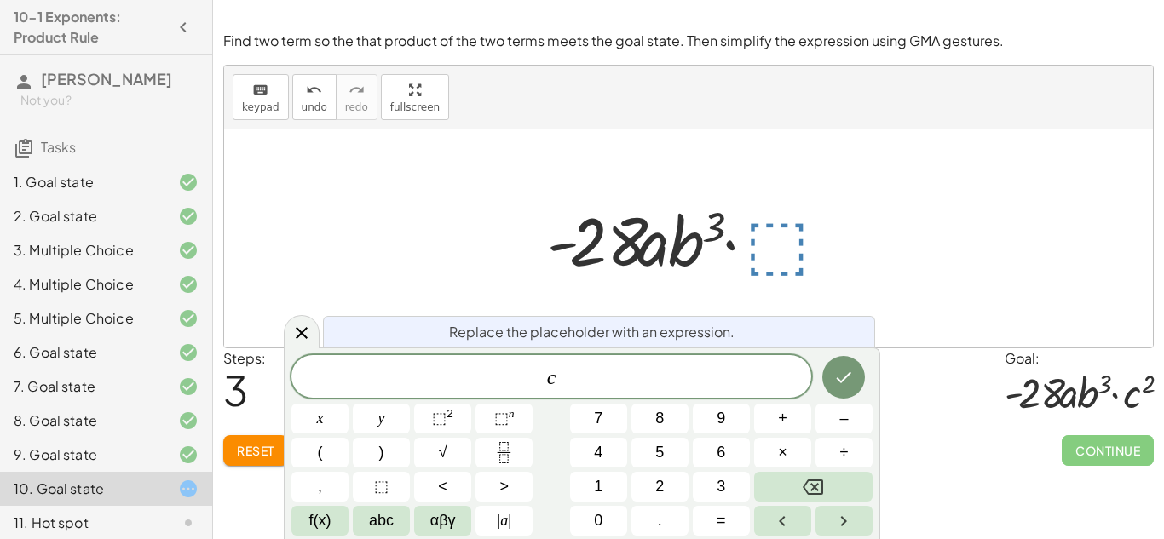
click at [331, 520] on button "f(x)" at bounding box center [319, 521] width 57 height 30
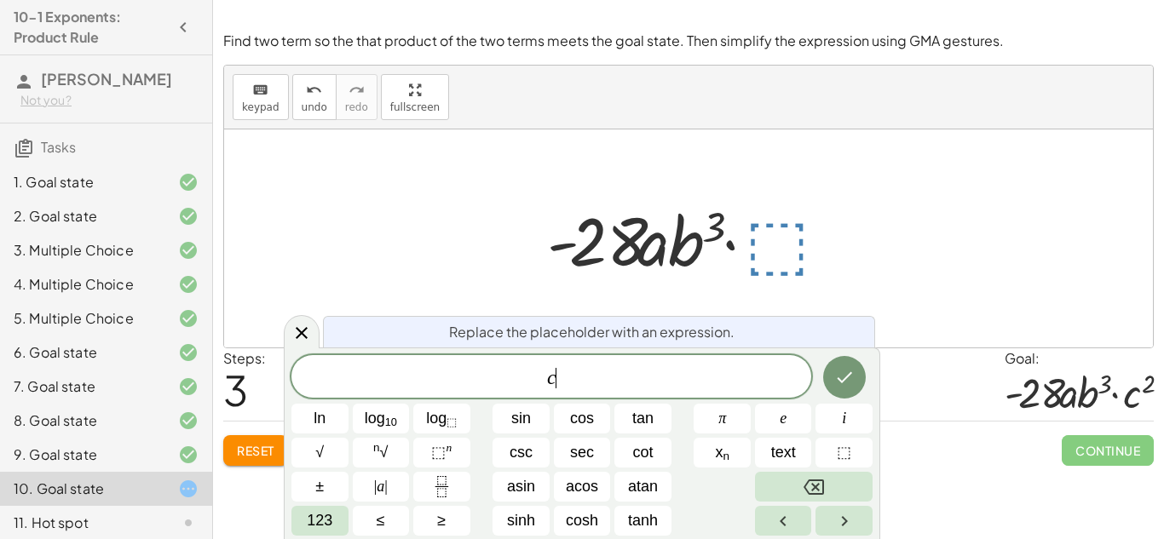
click at [331, 520] on span "123" at bounding box center [320, 521] width 26 height 23
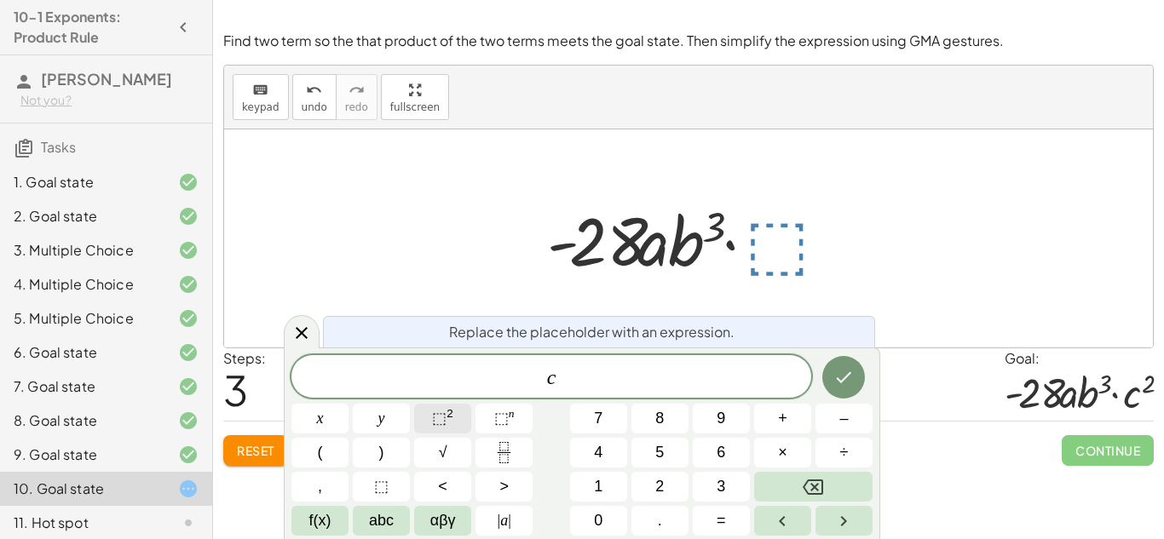
click at [464, 422] on button "⬚ 2" at bounding box center [442, 419] width 57 height 30
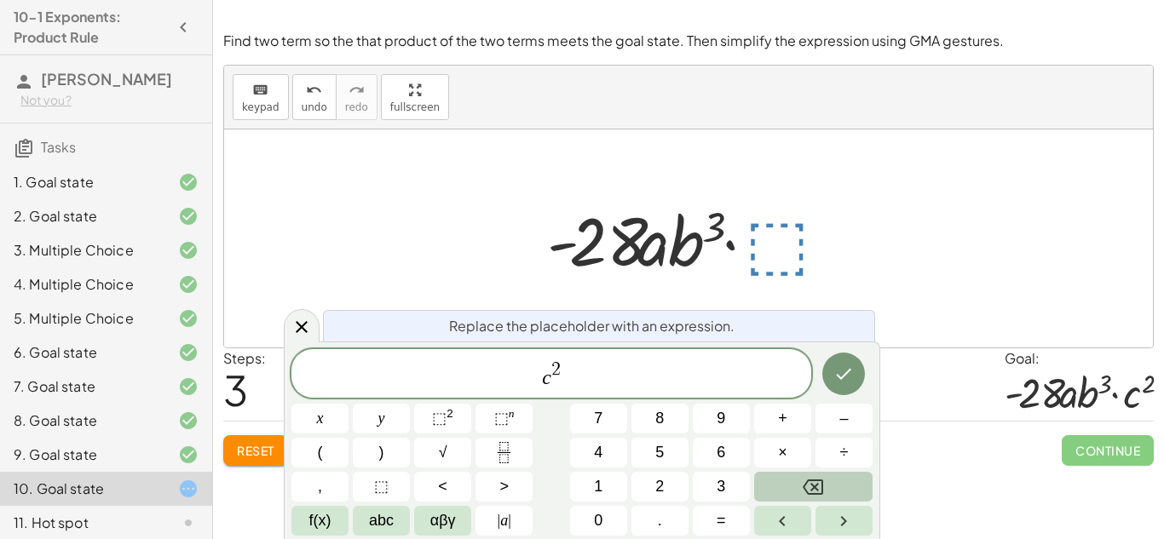
click at [840, 472] on button "Backspace" at bounding box center [813, 487] width 118 height 30
click at [857, 359] on button "Done" at bounding box center [843, 374] width 43 height 43
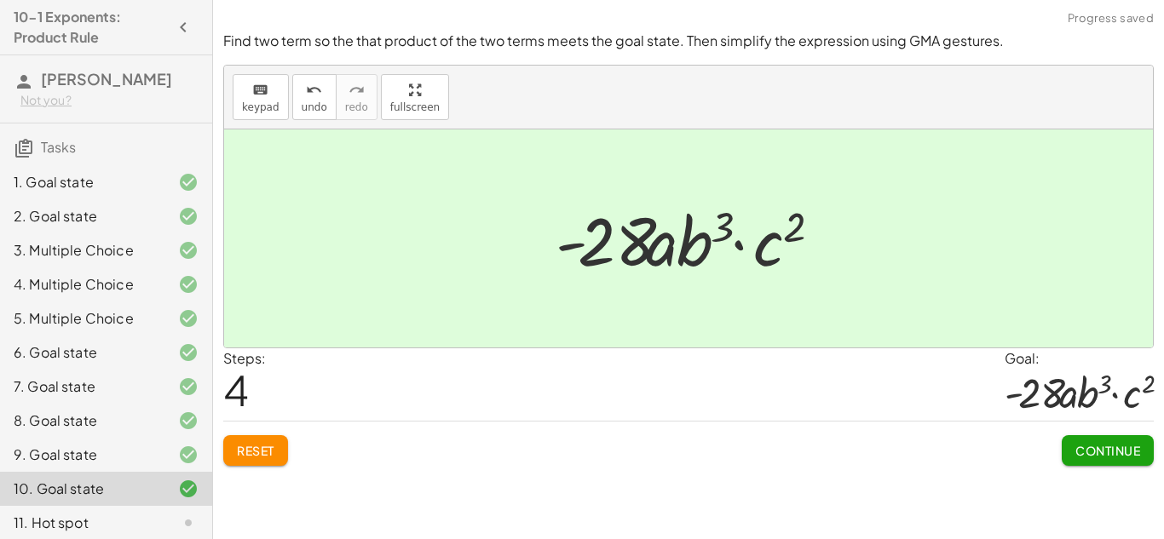
click at [1104, 450] on span "Continue" at bounding box center [1108, 450] width 65 height 15
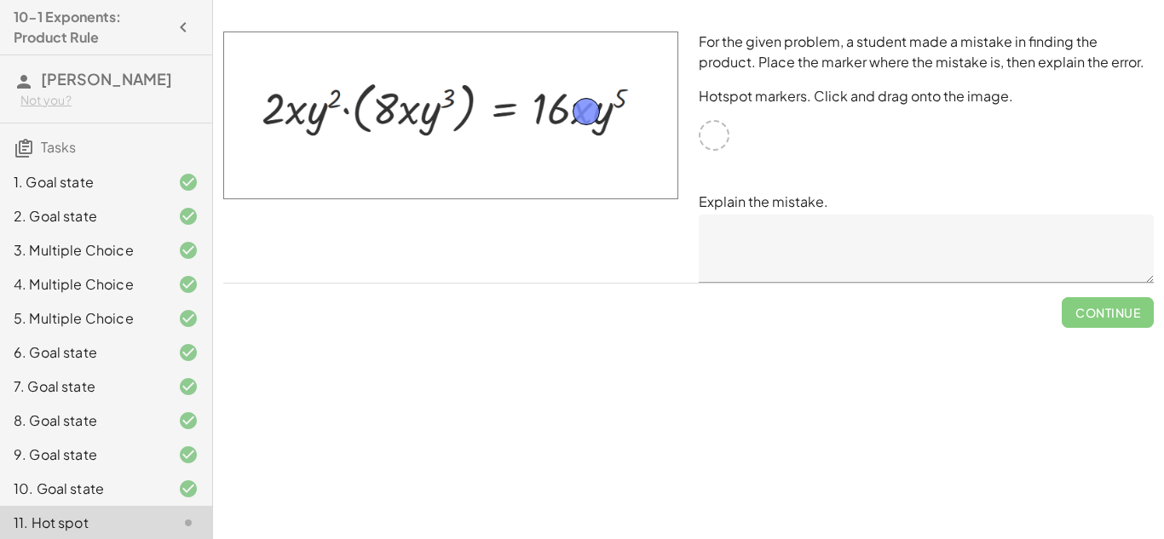
drag, startPoint x: 718, startPoint y: 141, endPoint x: 589, endPoint y: 118, distance: 131.4
click at [776, 236] on textarea at bounding box center [926, 249] width 455 height 68
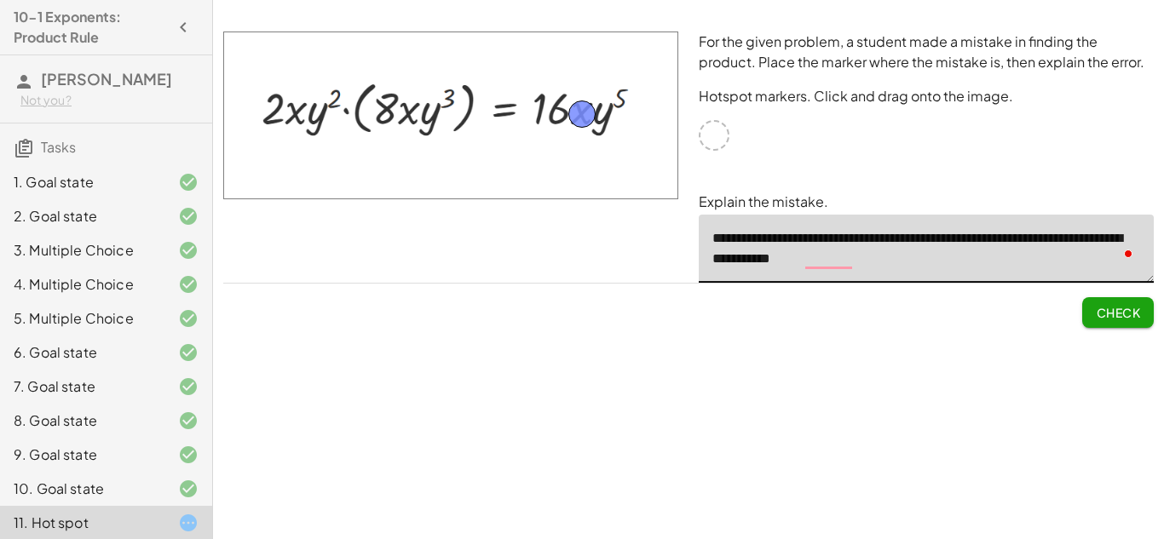
click at [920, 251] on textarea "**********" at bounding box center [926, 249] width 455 height 68
click at [854, 262] on textarea "**********" at bounding box center [926, 249] width 455 height 68
click at [741, 469] on div "Simplify. keyboard keypad undo undo redo redo fullscreen · x 4 · x 10 · x · x (…" at bounding box center [688, 269] width 951 height 539
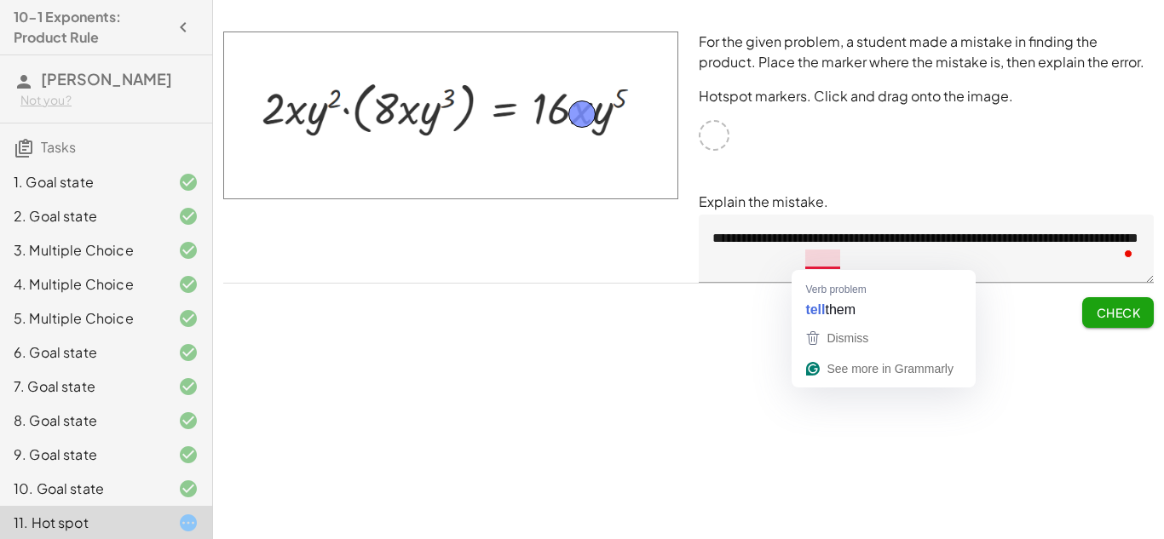
click at [863, 260] on textarea "**********" at bounding box center [926, 249] width 455 height 68
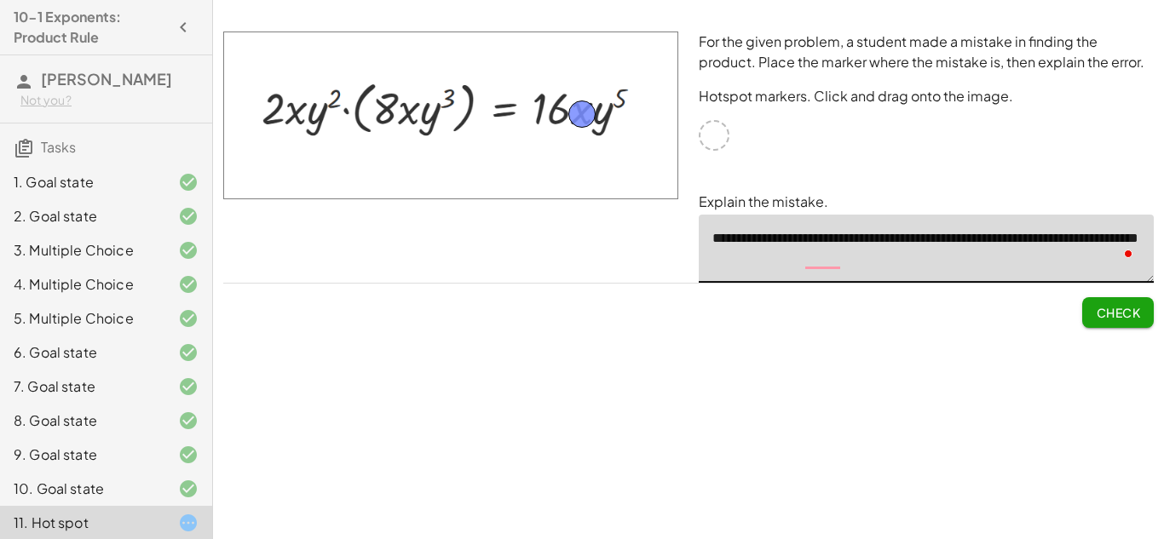
click at [857, 261] on textarea "**********" at bounding box center [926, 249] width 455 height 68
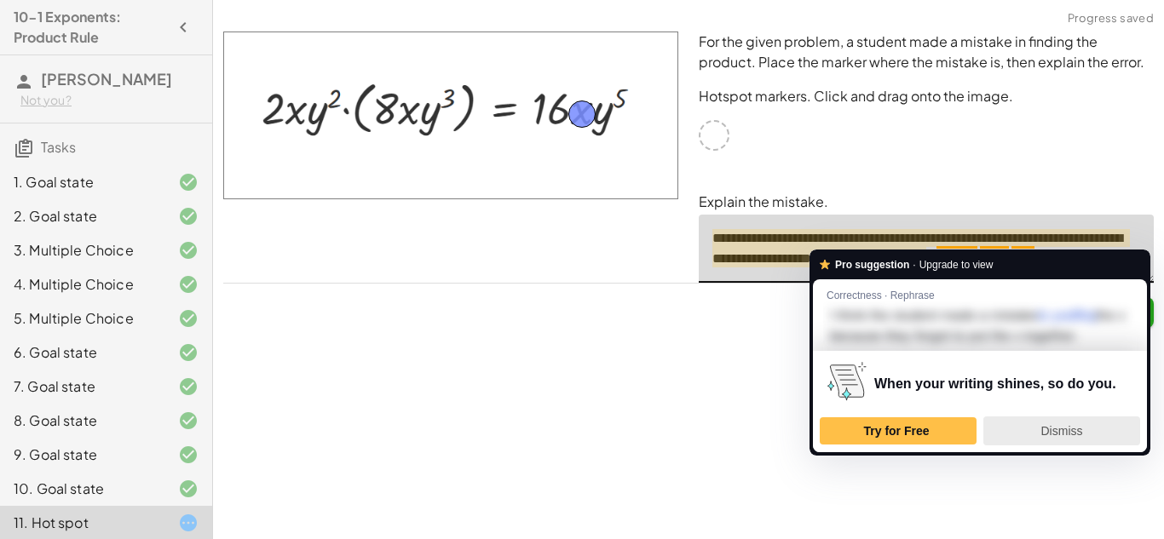
click at [1064, 438] on span "Dismiss" at bounding box center [1062, 431] width 42 height 14
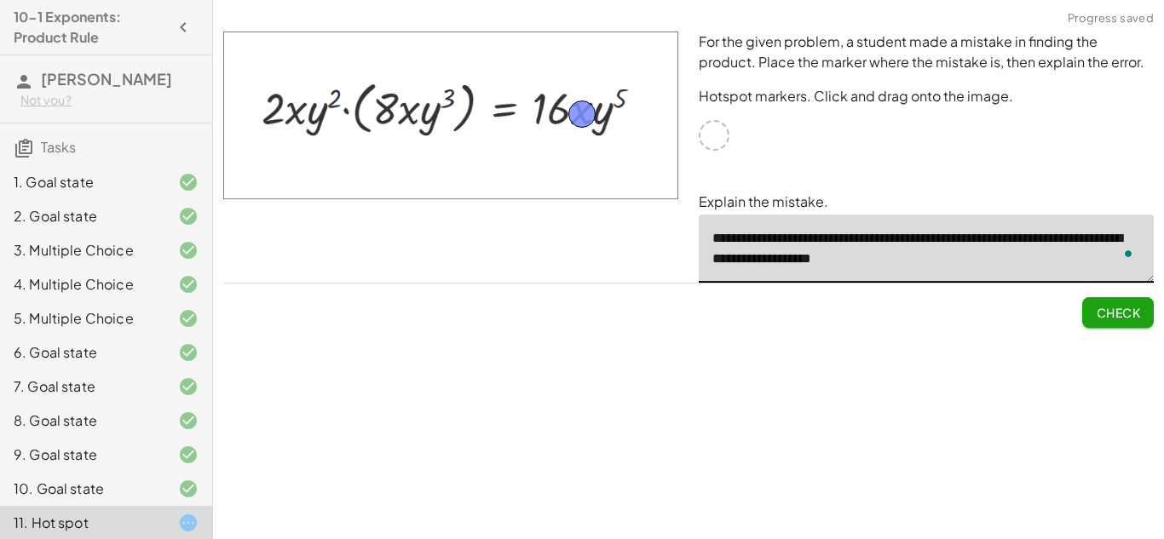
click at [1128, 310] on span "Check" at bounding box center [1118, 312] width 44 height 15
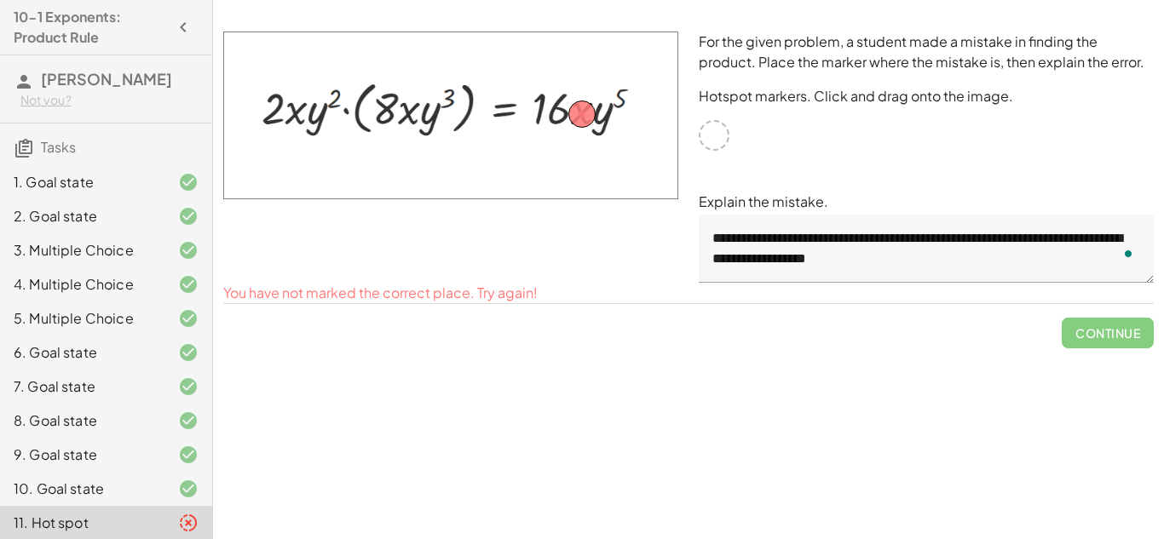
click at [923, 263] on textarea "**********" at bounding box center [926, 249] width 455 height 68
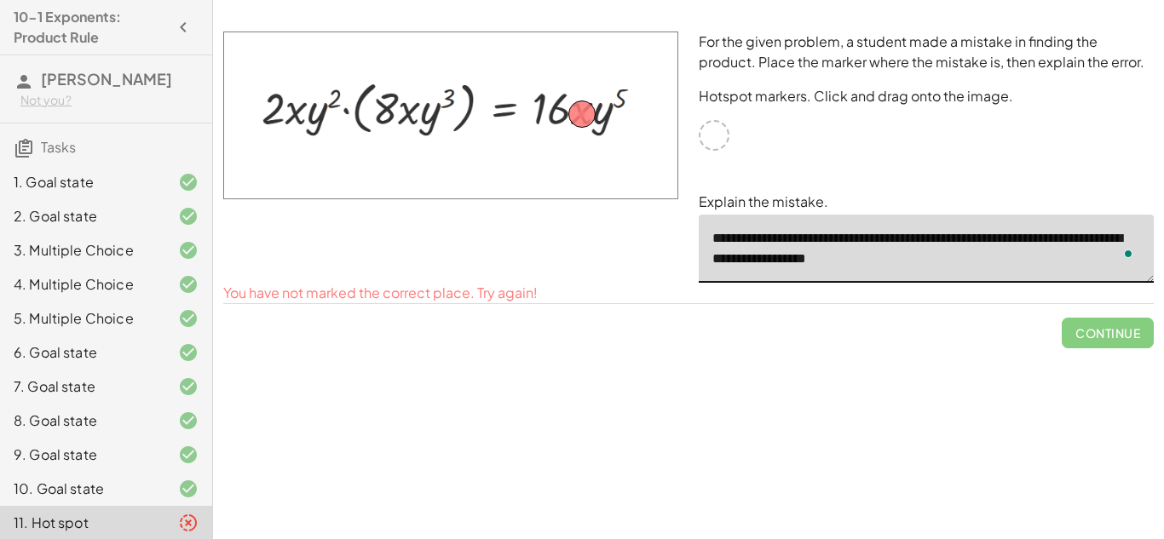
drag, startPoint x: 595, startPoint y: 118, endPoint x: 494, endPoint y: 116, distance: 100.6
click at [494, 116] on img at bounding box center [450, 116] width 455 height 168
drag, startPoint x: 581, startPoint y: 113, endPoint x: 624, endPoint y: 98, distance: 45.3
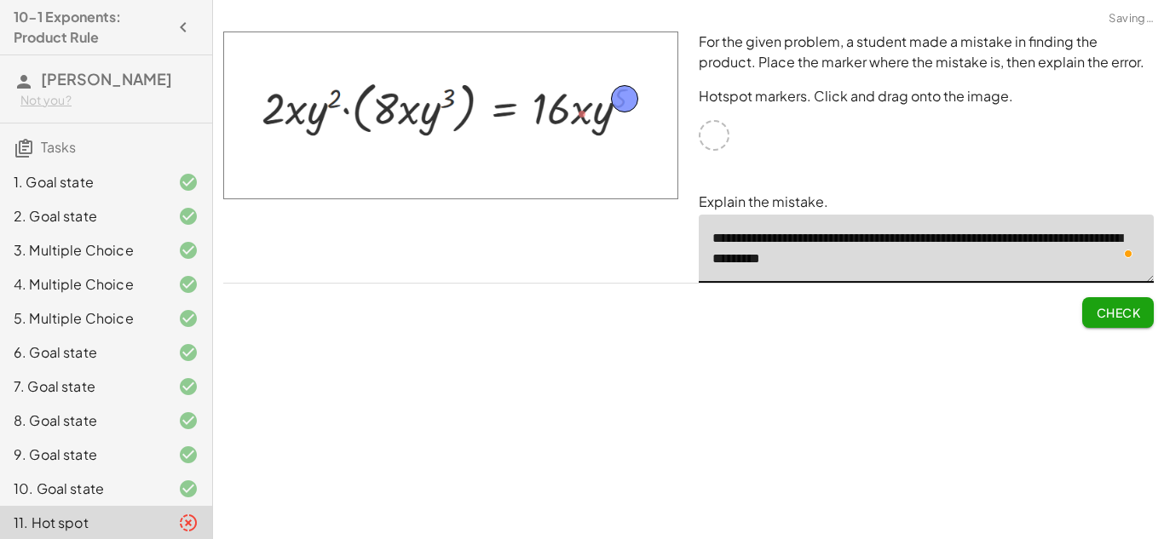
click at [863, 257] on textarea "**********" at bounding box center [926, 249] width 455 height 68
click at [869, 259] on textarea "**********" at bounding box center [926, 249] width 455 height 68
click at [861, 257] on textarea "**********" at bounding box center [926, 249] width 455 height 68
click at [863, 253] on textarea "**********" at bounding box center [926, 249] width 455 height 68
click at [866, 257] on textarea "**********" at bounding box center [926, 249] width 455 height 68
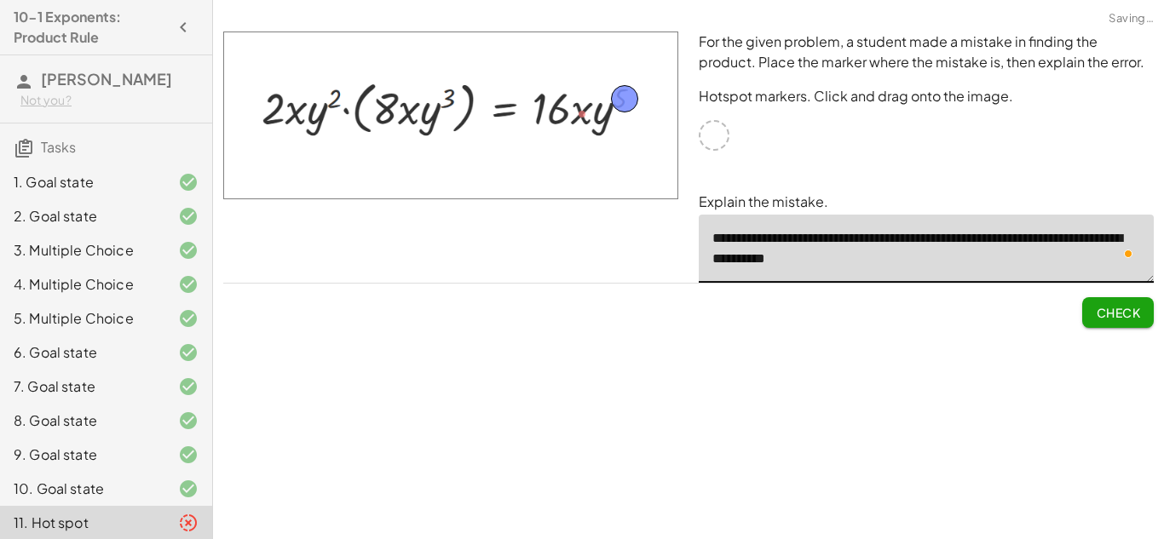
click at [869, 258] on textarea "**********" at bounding box center [926, 249] width 455 height 68
click at [881, 260] on textarea "**********" at bounding box center [926, 249] width 455 height 68
type textarea "**********"
click at [1122, 306] on span "Check" at bounding box center [1118, 312] width 44 height 15
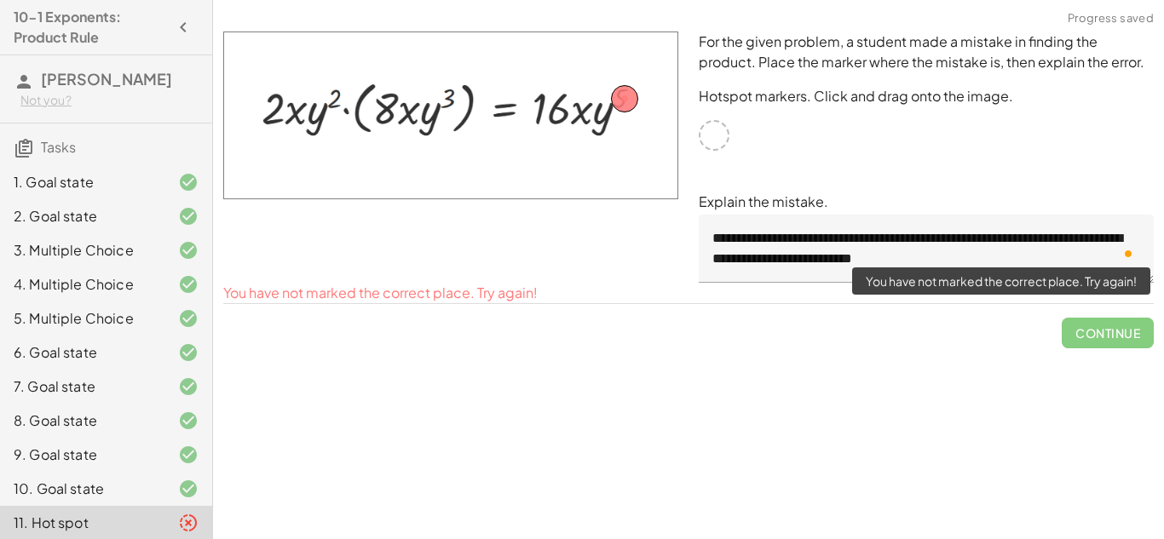
click at [1128, 327] on span "Continue" at bounding box center [1108, 326] width 92 height 44
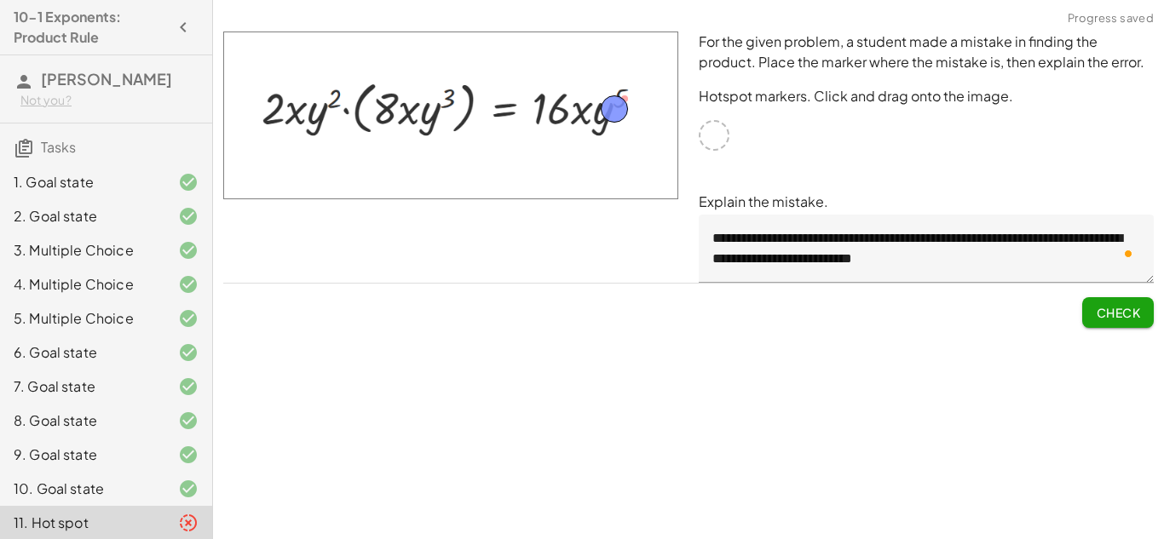
drag, startPoint x: 622, startPoint y: 96, endPoint x: 612, endPoint y: 107, distance: 14.5
drag, startPoint x: 612, startPoint y: 107, endPoint x: 590, endPoint y: 114, distance: 23.4
click at [1093, 274] on textarea "**********" at bounding box center [926, 249] width 455 height 68
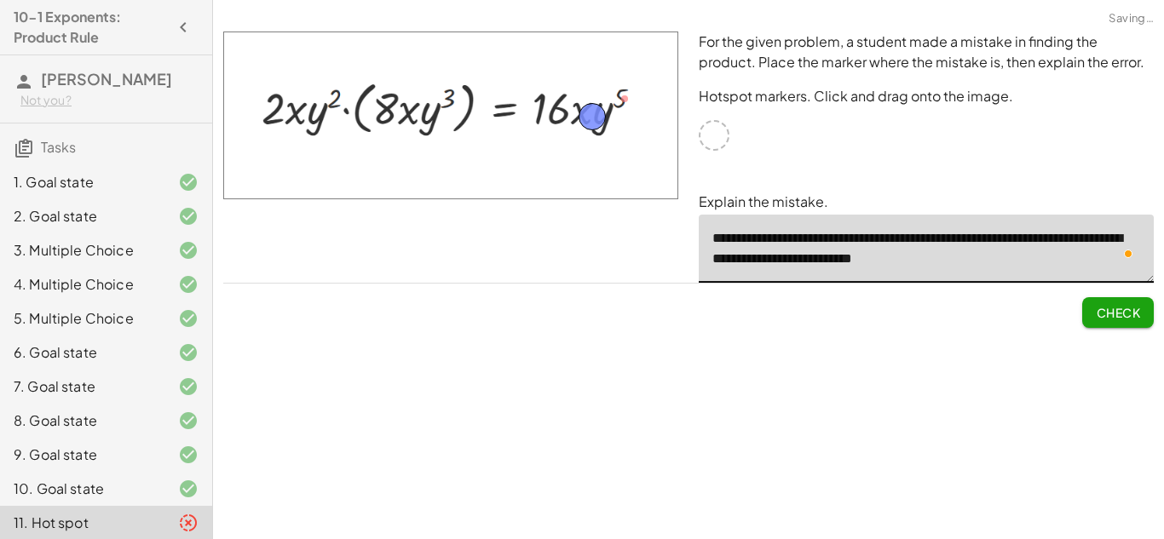
click at [1093, 274] on textarea "**********" at bounding box center [926, 249] width 455 height 68
click at [0, 0] on div "**********" at bounding box center [0, 0] width 0 height 0
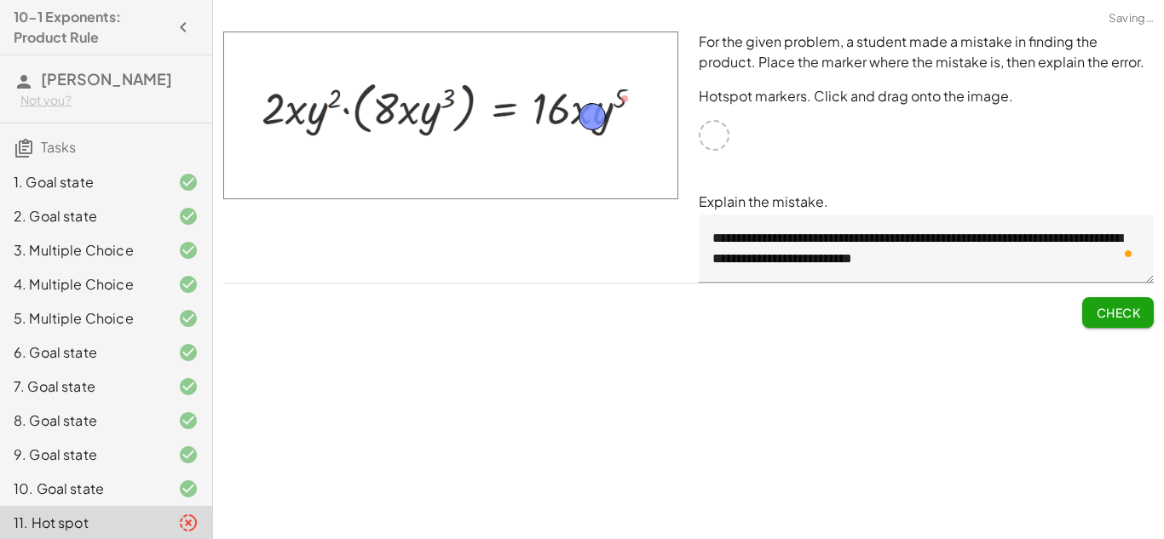
click at [1105, 317] on span "Check" at bounding box center [1118, 312] width 44 height 15
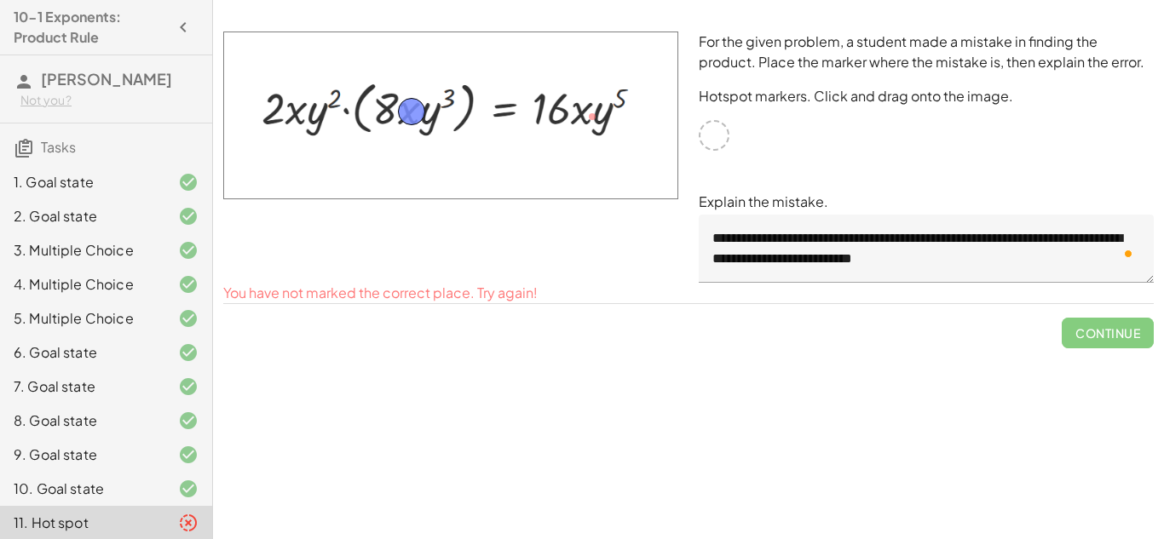
drag, startPoint x: 587, startPoint y: 103, endPoint x: 406, endPoint y: 101, distance: 181.6
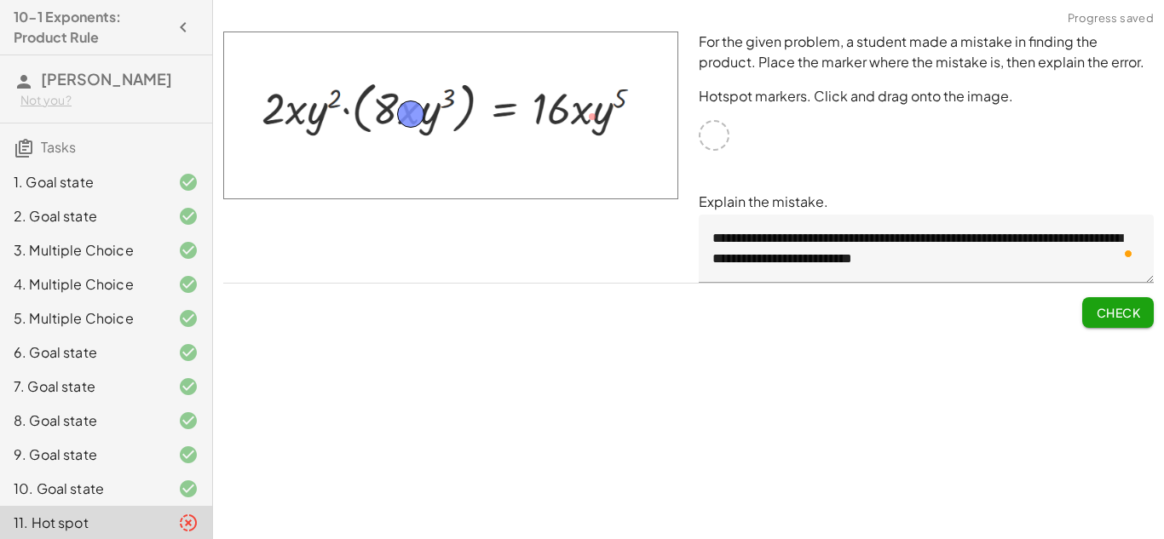
click at [1089, 310] on button "Check" at bounding box center [1118, 312] width 72 height 31
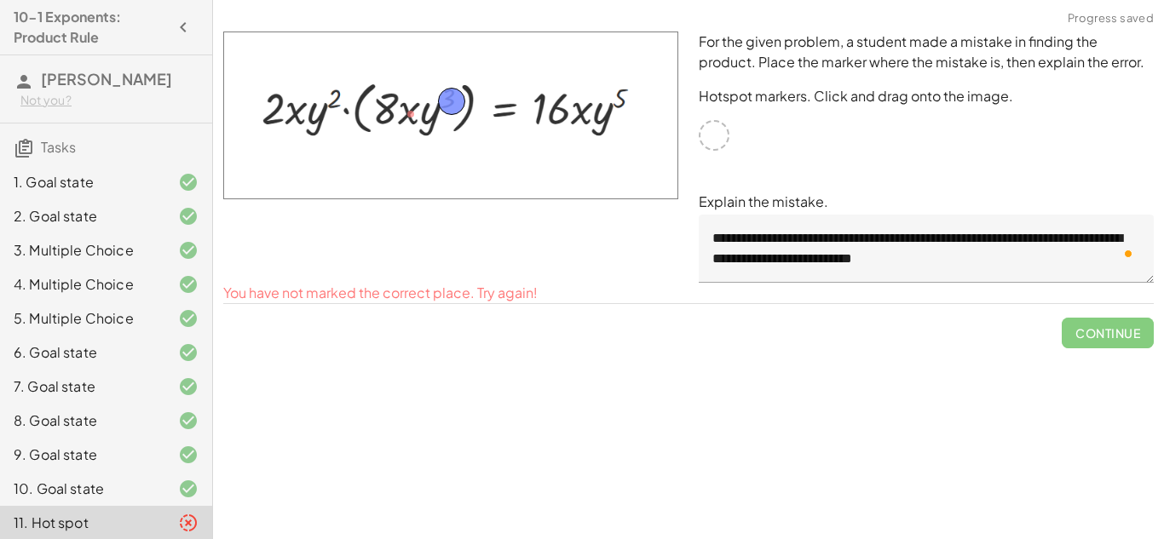
drag, startPoint x: 407, startPoint y: 113, endPoint x: 447, endPoint y: 100, distance: 41.2
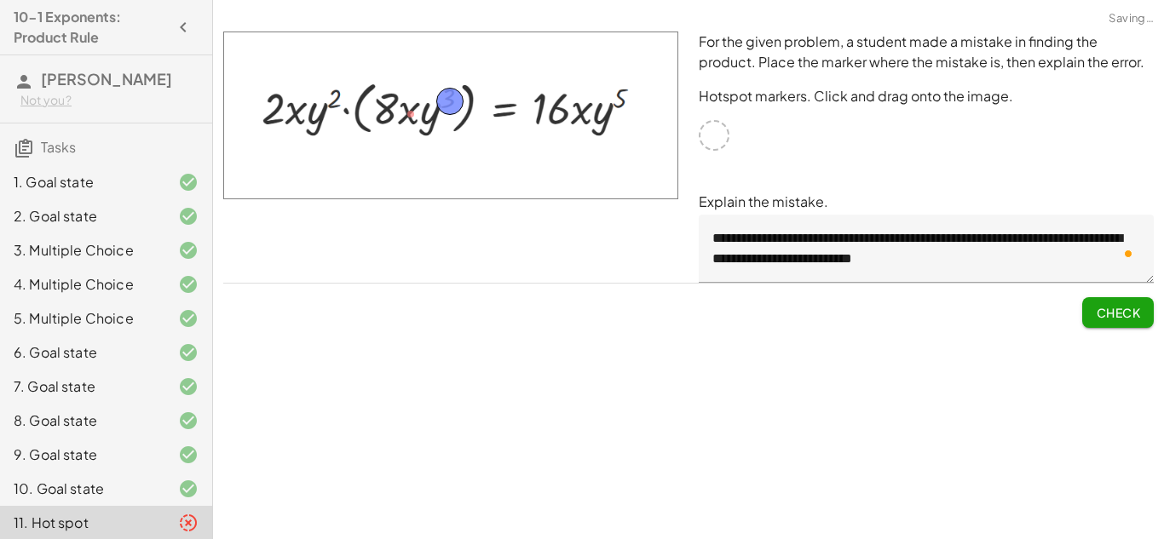
click at [1124, 310] on span "Check" at bounding box center [1118, 312] width 44 height 15
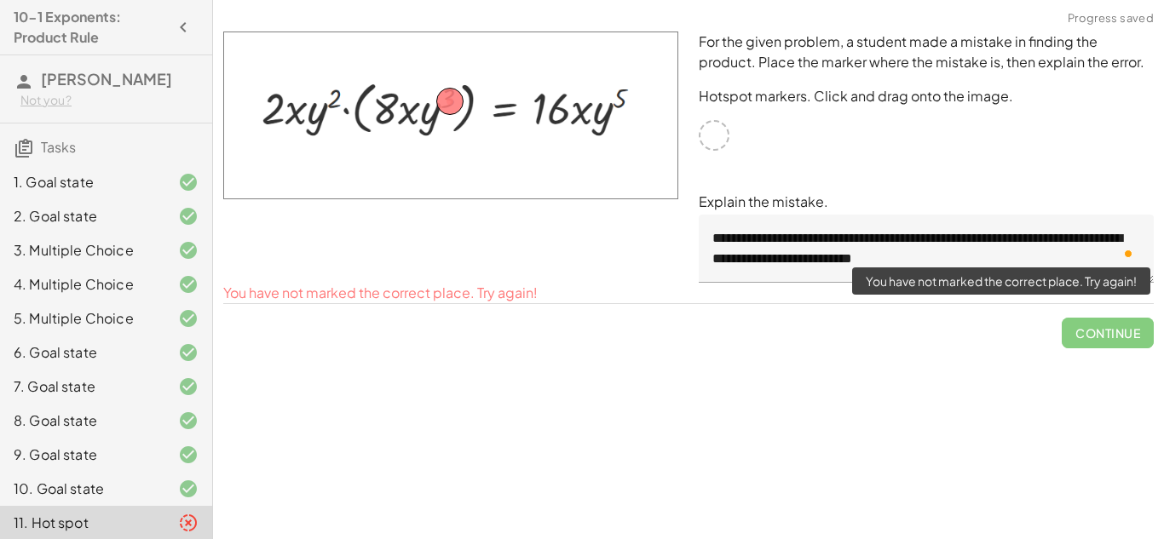
click at [1140, 328] on span "Continue" at bounding box center [1108, 326] width 92 height 44
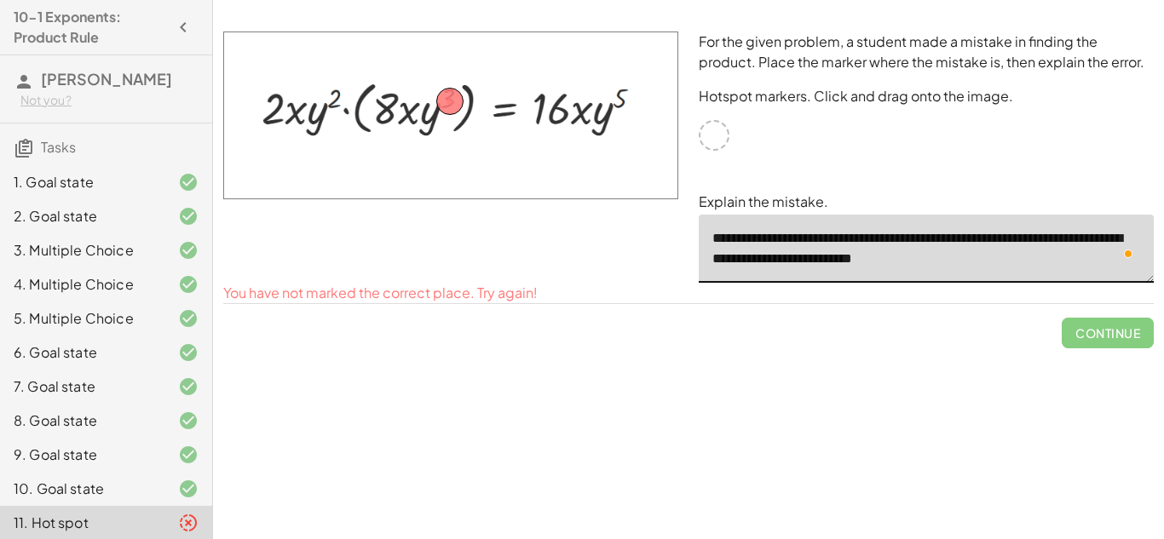
click at [1003, 251] on textarea "**********" at bounding box center [926, 249] width 455 height 68
drag, startPoint x: 1003, startPoint y: 251, endPoint x: 686, endPoint y: 234, distance: 317.5
click at [686, 234] on div "**********" at bounding box center [688, 157] width 951 height 272
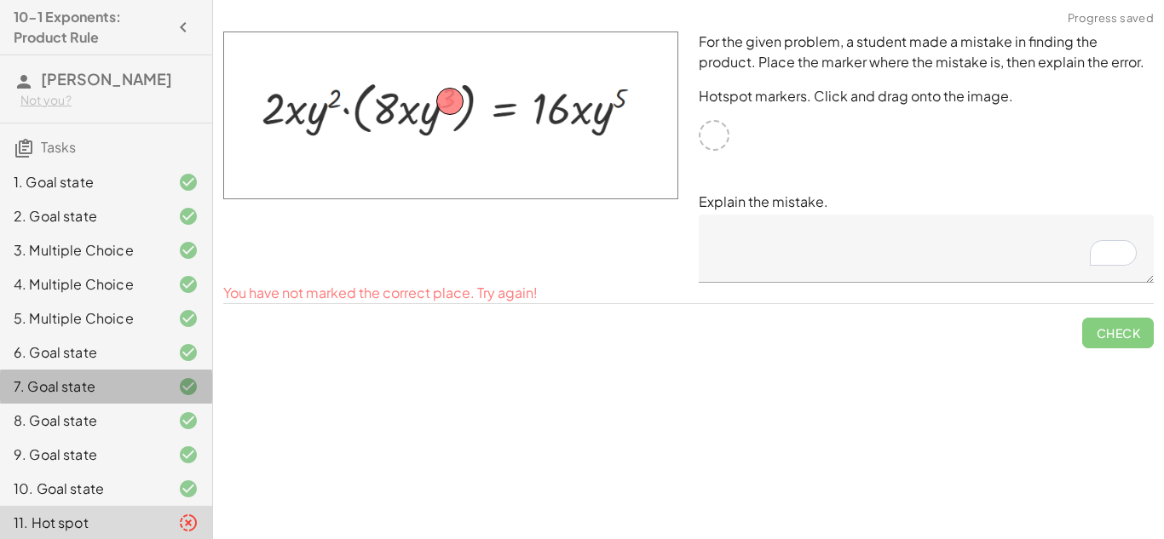
click at [210, 438] on div "7. Goal state" at bounding box center [106, 455] width 212 height 34
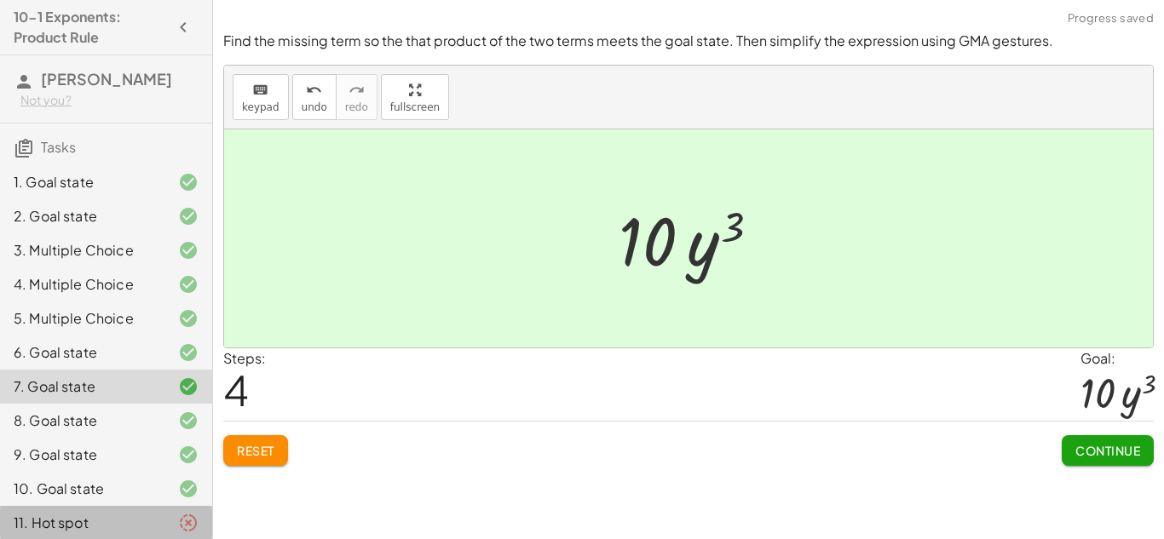
click at [154, 522] on div at bounding box center [175, 523] width 48 height 20
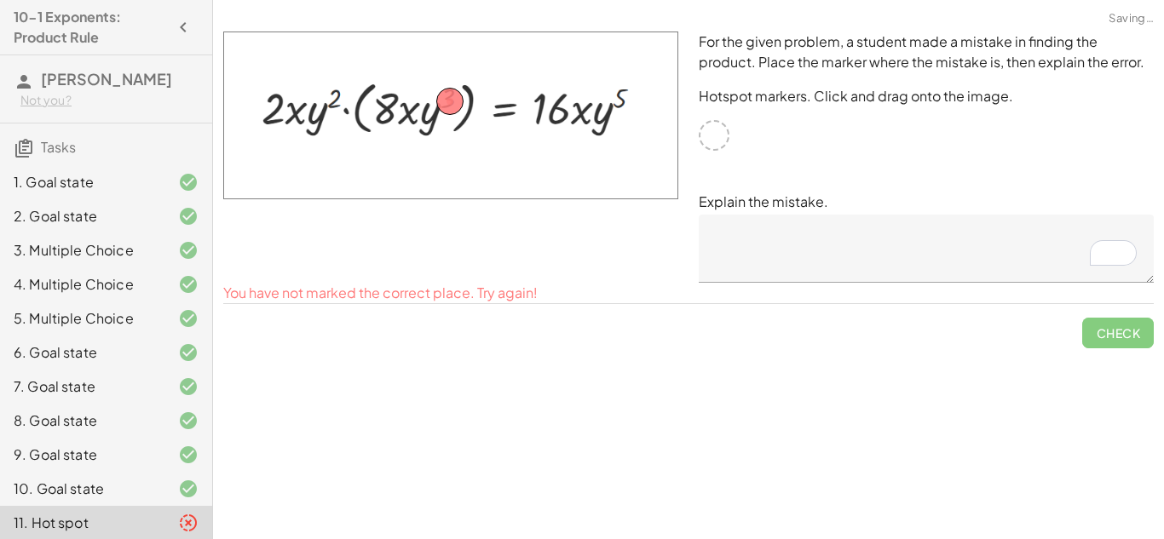
click at [224, 462] on div "Simplify. keyboard keypad undo undo redo redo fullscreen · x 4 · x 10 · x · x (…" at bounding box center [688, 269] width 951 height 539
click at [176, 488] on div at bounding box center [175, 489] width 48 height 20
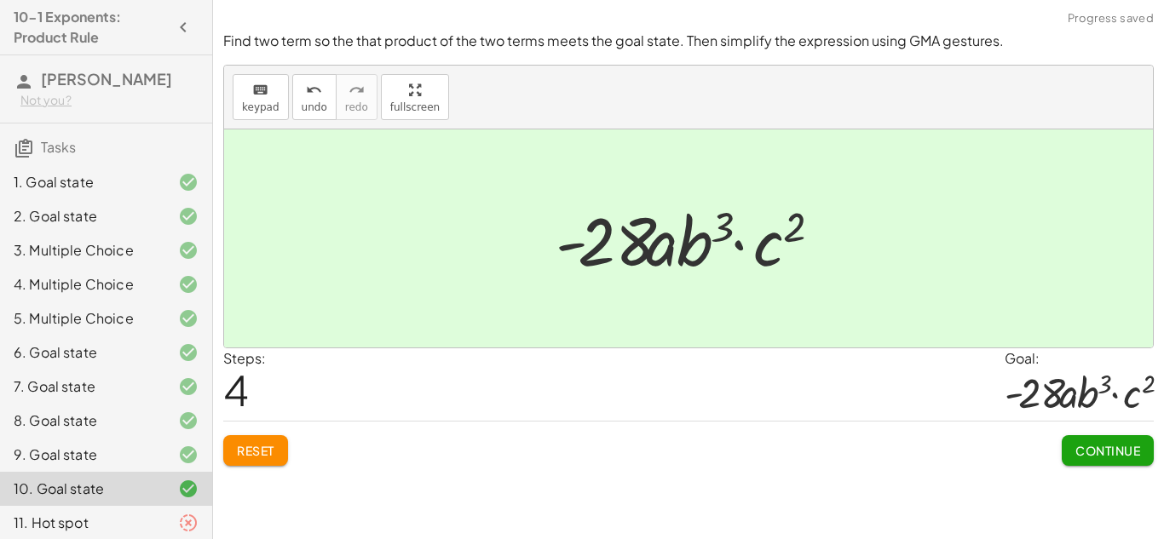
click at [173, 532] on div at bounding box center [175, 523] width 48 height 20
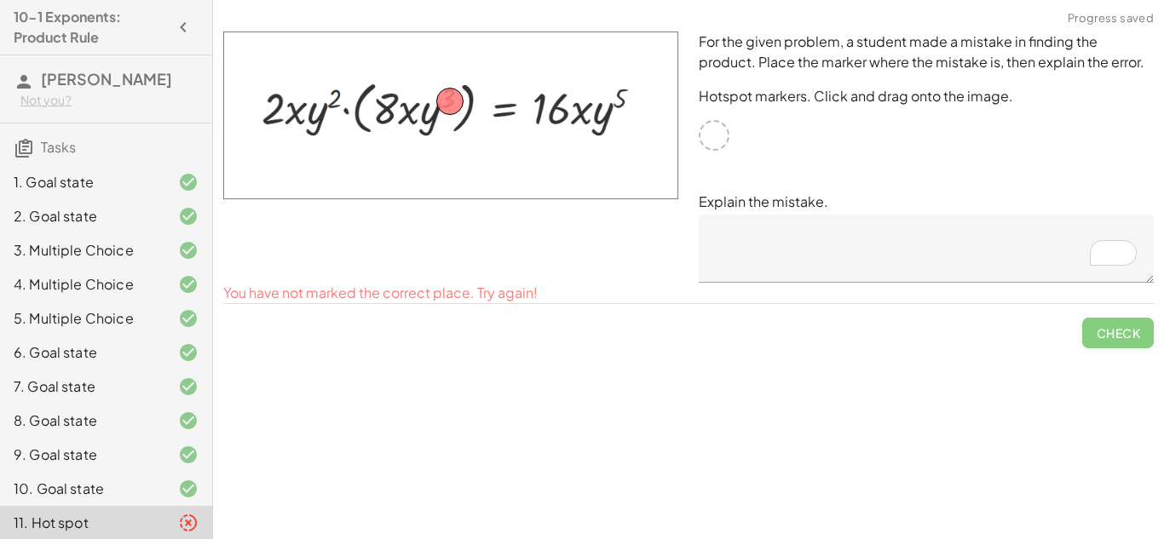
drag, startPoint x: 450, startPoint y: 82, endPoint x: 545, endPoint y: 89, distance: 95.8
click at [545, 89] on img at bounding box center [450, 116] width 455 height 168
drag, startPoint x: 442, startPoint y: 96, endPoint x: 614, endPoint y: 90, distance: 172.3
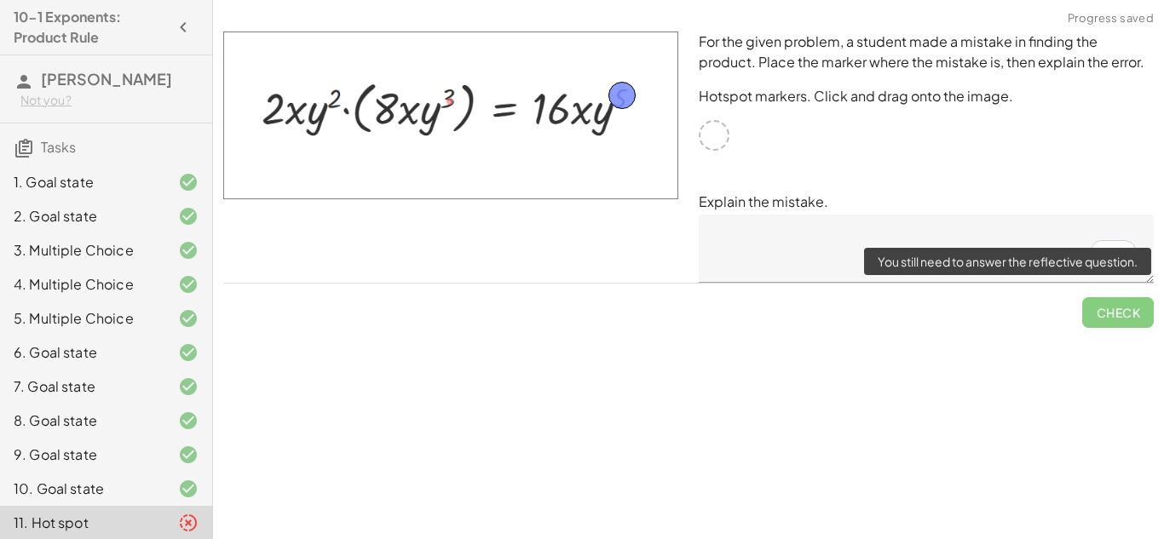
click at [1149, 308] on span "Check" at bounding box center [1118, 306] width 72 height 44
